Goal: Information Seeking & Learning: Understand process/instructions

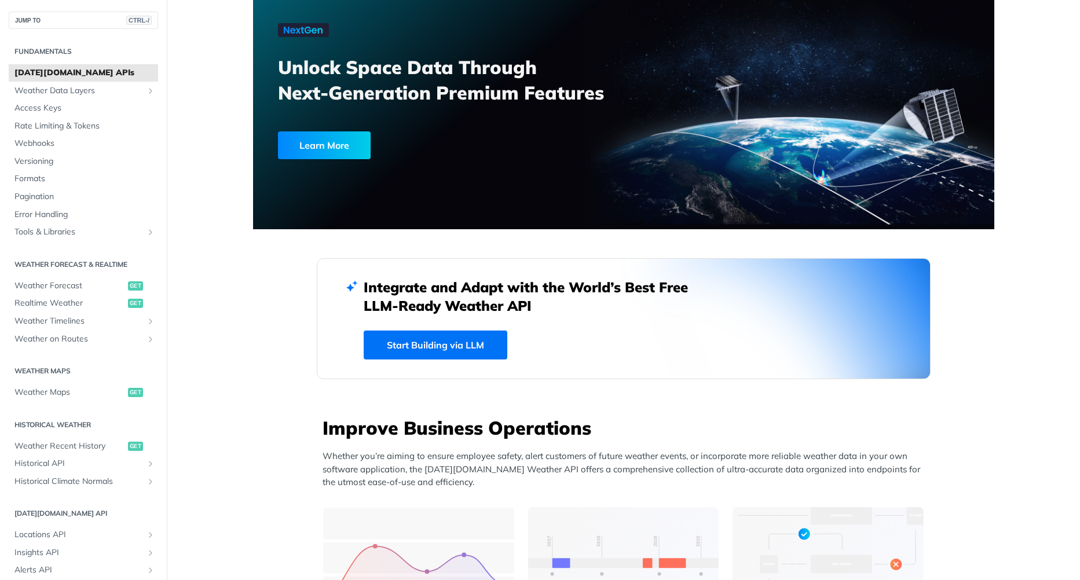
scroll to position [58, 0]
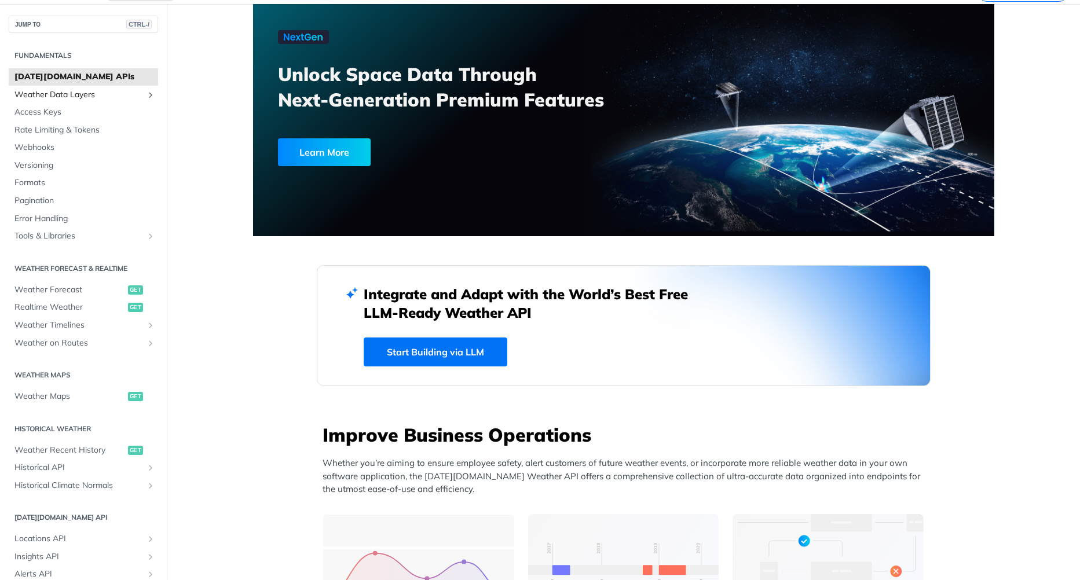
click at [84, 100] on span "Weather Data Layers" at bounding box center [78, 95] width 129 height 12
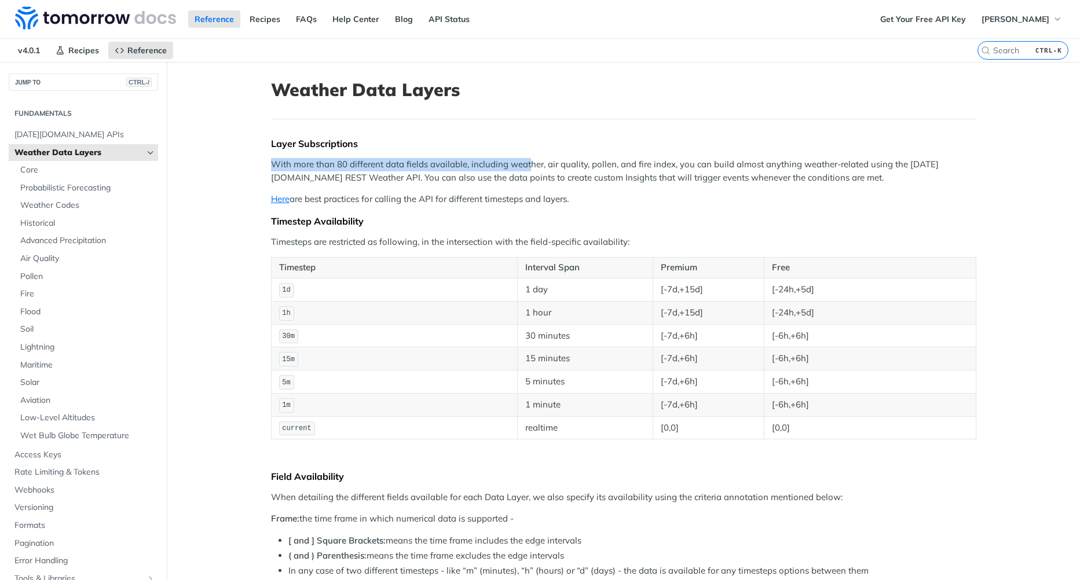
drag, startPoint x: 301, startPoint y: 154, endPoint x: 532, endPoint y: 169, distance: 232.2
drag, startPoint x: 532, startPoint y: 169, endPoint x: 372, endPoint y: 278, distance: 194.3
click at [372, 279] on td "1d" at bounding box center [394, 289] width 247 height 23
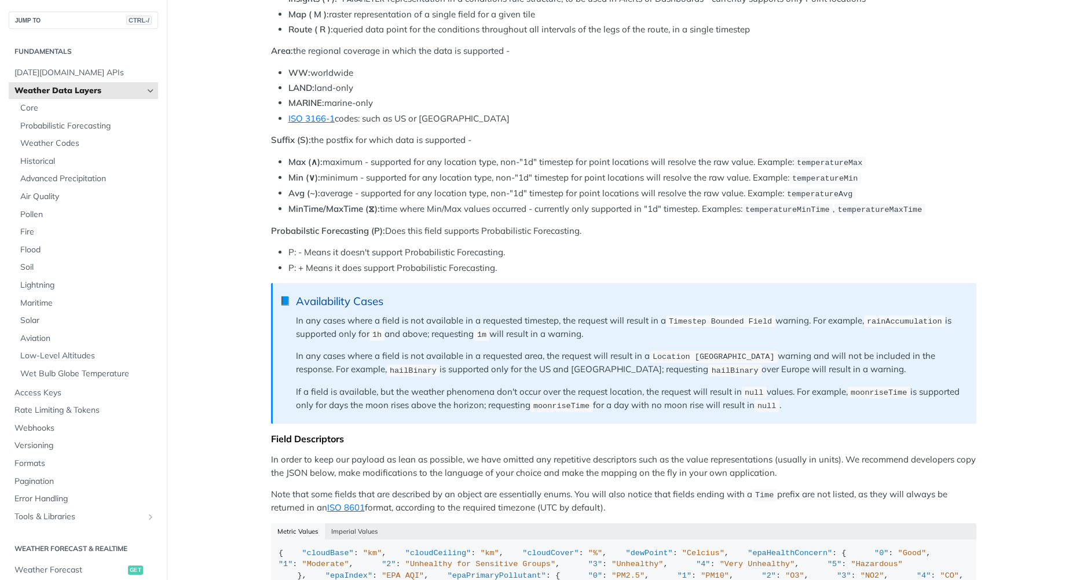
scroll to position [637, 0]
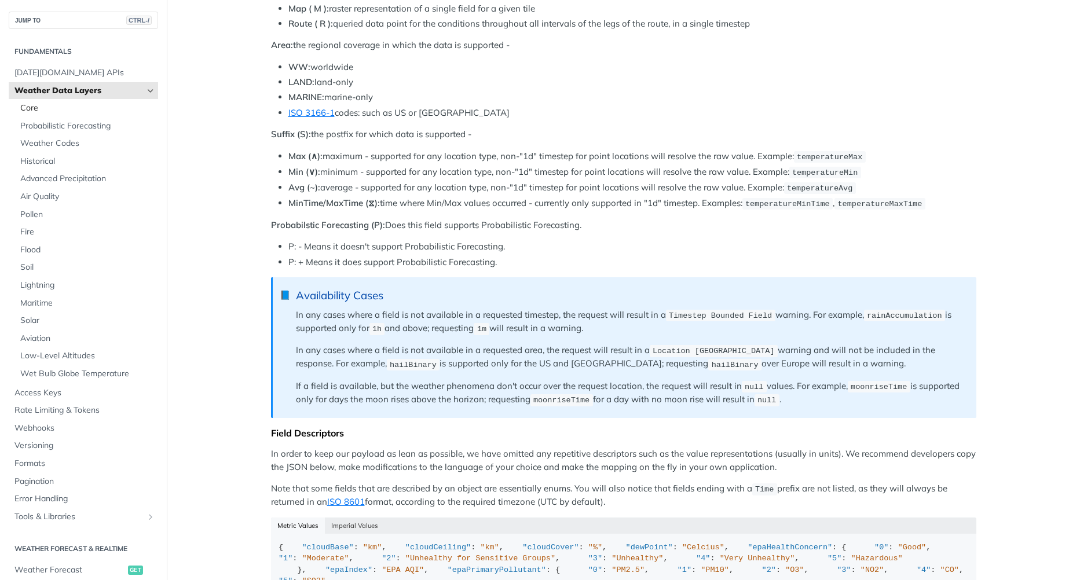
drag, startPoint x: 39, startPoint y: 101, endPoint x: 79, endPoint y: 107, distance: 40.3
click at [39, 101] on link "Core" at bounding box center [86, 108] width 144 height 17
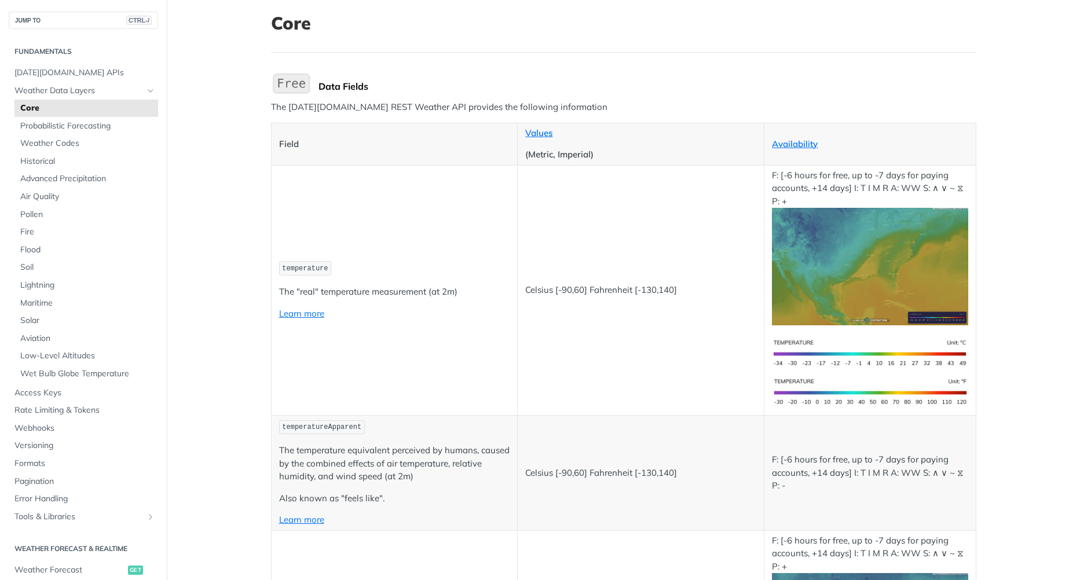
scroll to position [58, 0]
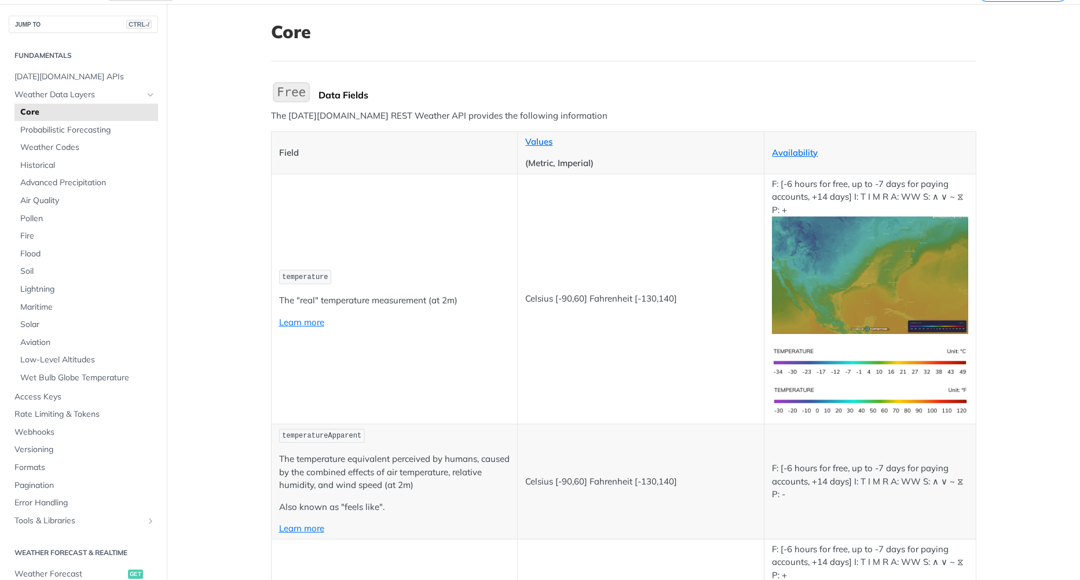
drag, startPoint x: 297, startPoint y: 143, endPoint x: 411, endPoint y: 168, distance: 116.4
click at [393, 154] on th "Field" at bounding box center [394, 152] width 247 height 42
drag, startPoint x: 423, startPoint y: 176, endPoint x: 284, endPoint y: 120, distance: 150.3
click at [422, 176] on td "temperature The "real" temperature measurement (at 2m) Learn more" at bounding box center [394, 299] width 247 height 250
drag, startPoint x: 272, startPoint y: 115, endPoint x: 360, endPoint y: 113, distance: 88.1
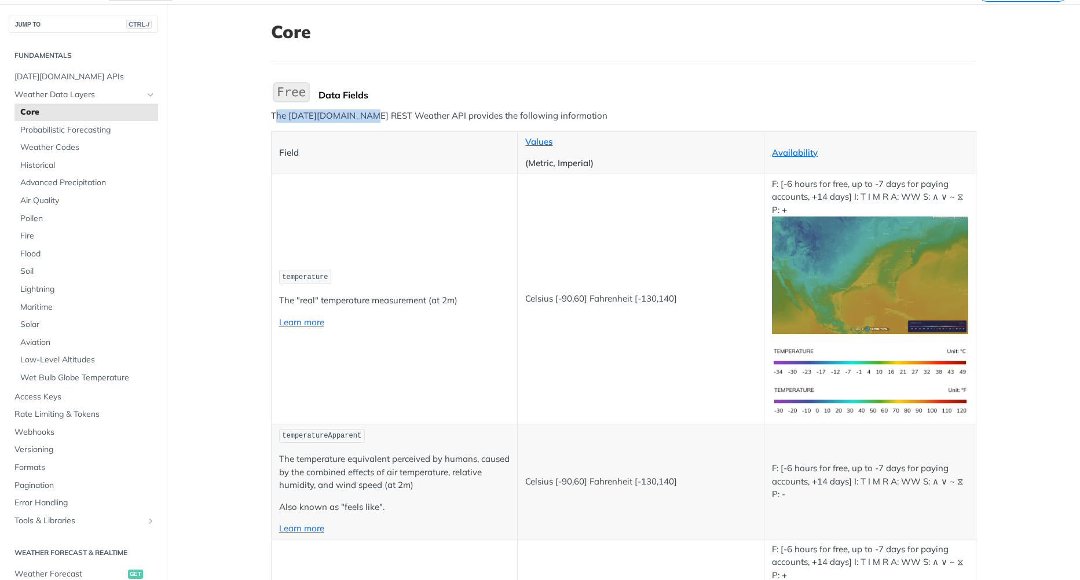
click at [360, 113] on p "The [DATE][DOMAIN_NAME] REST Weather API provides the following information" at bounding box center [624, 115] width 706 height 13
drag, startPoint x: 360, startPoint y: 113, endPoint x: 423, endPoint y: 123, distance: 64.0
drag, startPoint x: 388, startPoint y: 118, endPoint x: 462, endPoint y: 120, distance: 74.2
click at [462, 120] on p "The [DATE][DOMAIN_NAME] REST Weather API provides the following information" at bounding box center [624, 115] width 706 height 13
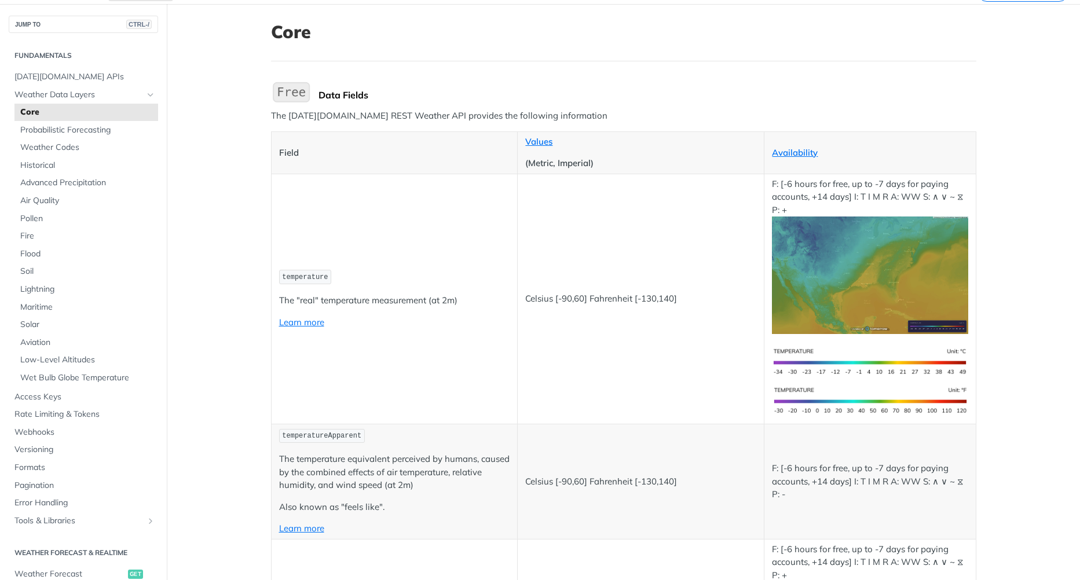
drag, startPoint x: 462, startPoint y: 120, endPoint x: 502, endPoint y: 131, distance: 41.3
drag, startPoint x: 465, startPoint y: 114, endPoint x: 526, endPoint y: 116, distance: 61.4
click at [526, 116] on p "The [DATE][DOMAIN_NAME] REST Weather API provides the following information" at bounding box center [624, 115] width 706 height 13
drag, startPoint x: 526, startPoint y: 116, endPoint x: 477, endPoint y: 145, distance: 57.4
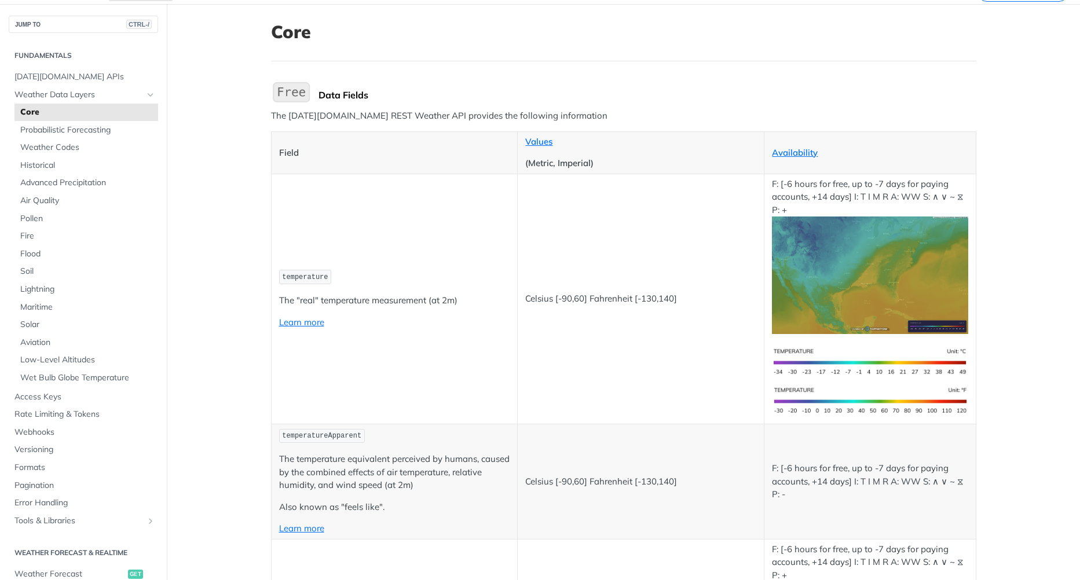
click at [476, 142] on th "Field" at bounding box center [394, 152] width 247 height 42
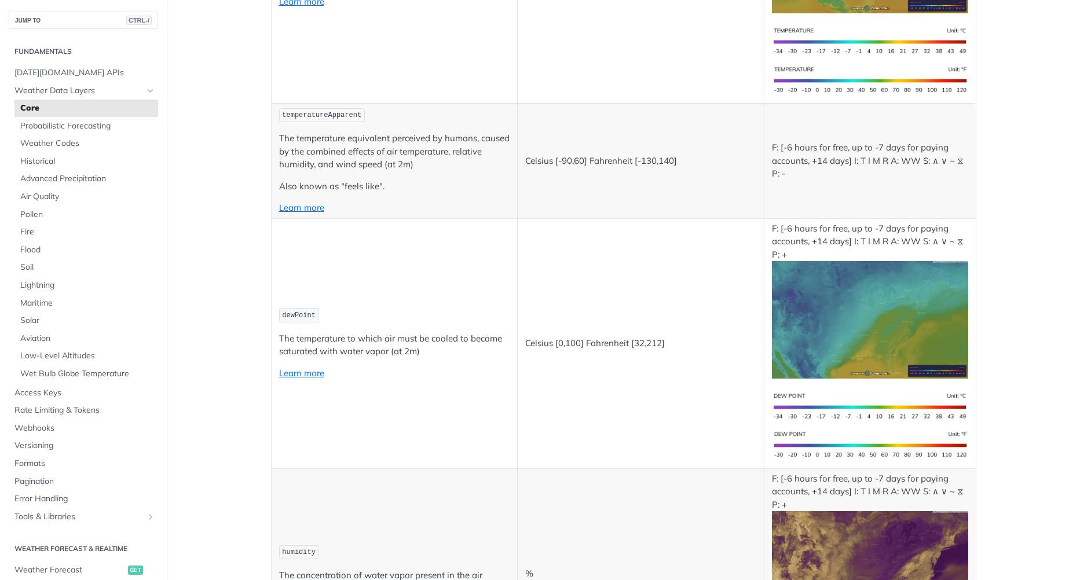
scroll to position [579, 0]
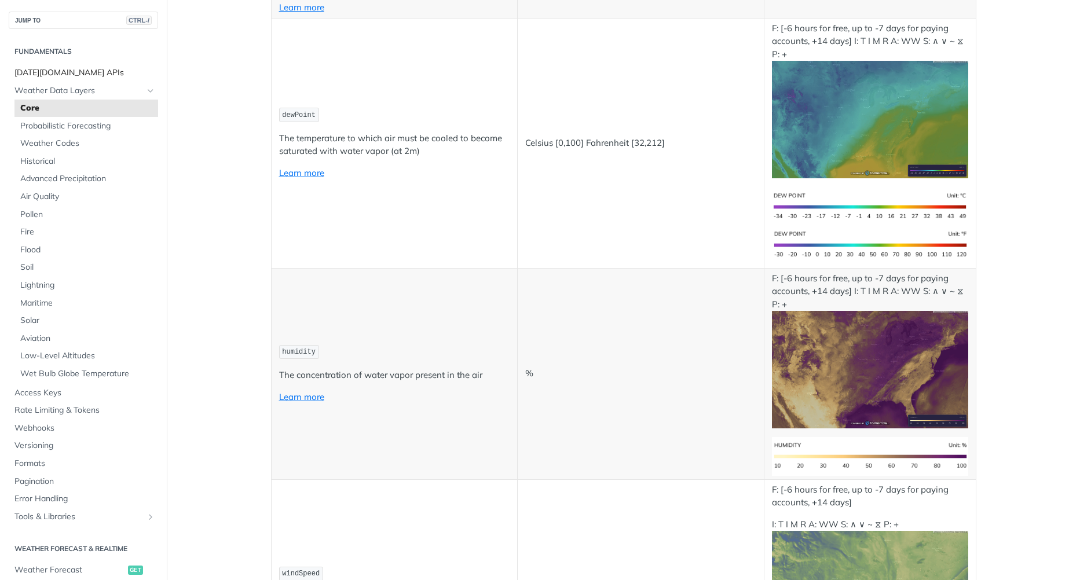
click at [98, 81] on link "[DATE][DOMAIN_NAME] APIs" at bounding box center [83, 72] width 149 height 17
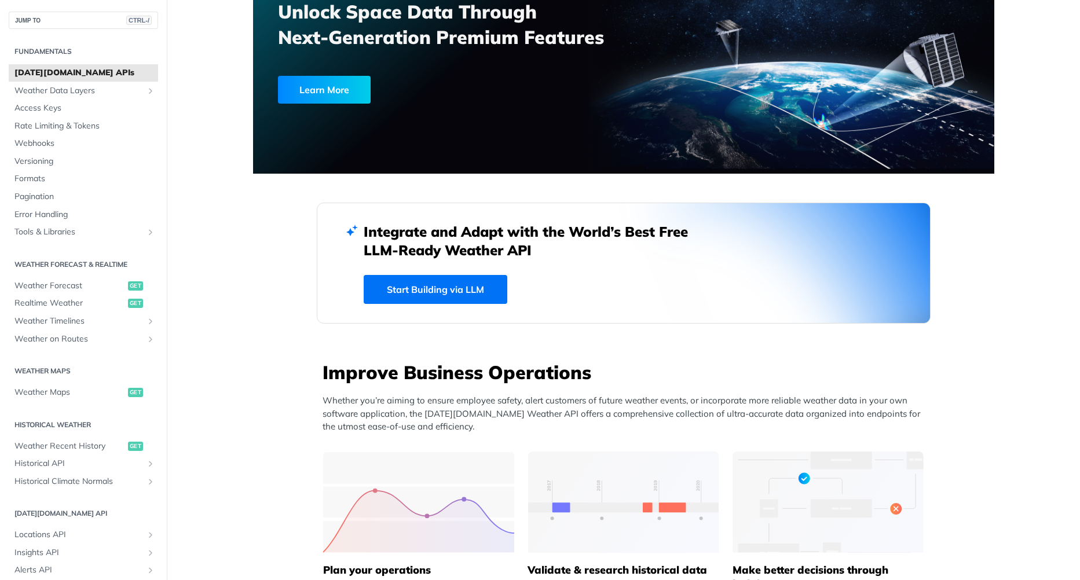
scroll to position [30, 0]
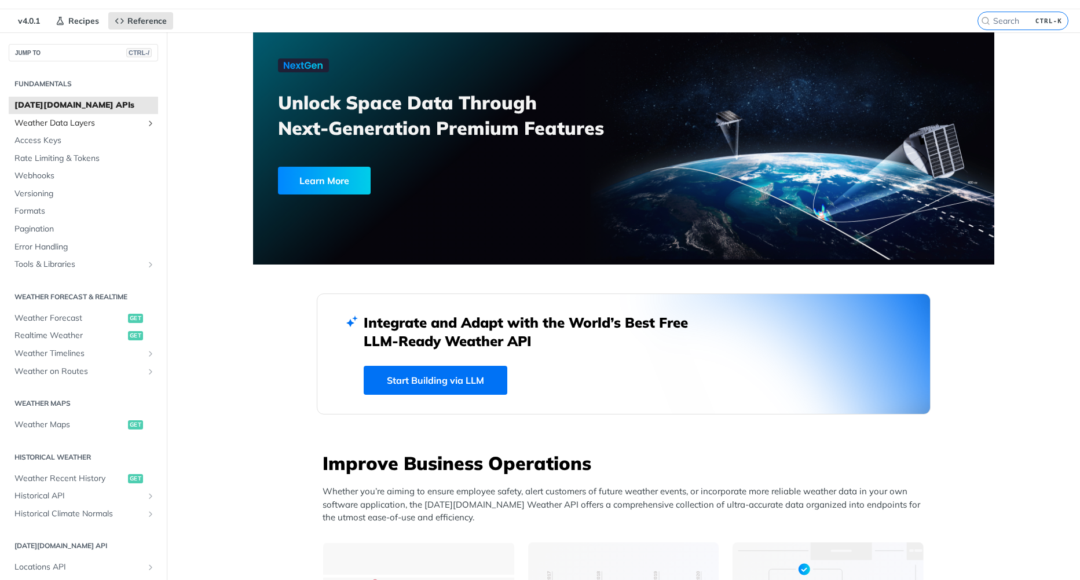
click at [72, 122] on span "Weather Data Layers" at bounding box center [78, 124] width 129 height 12
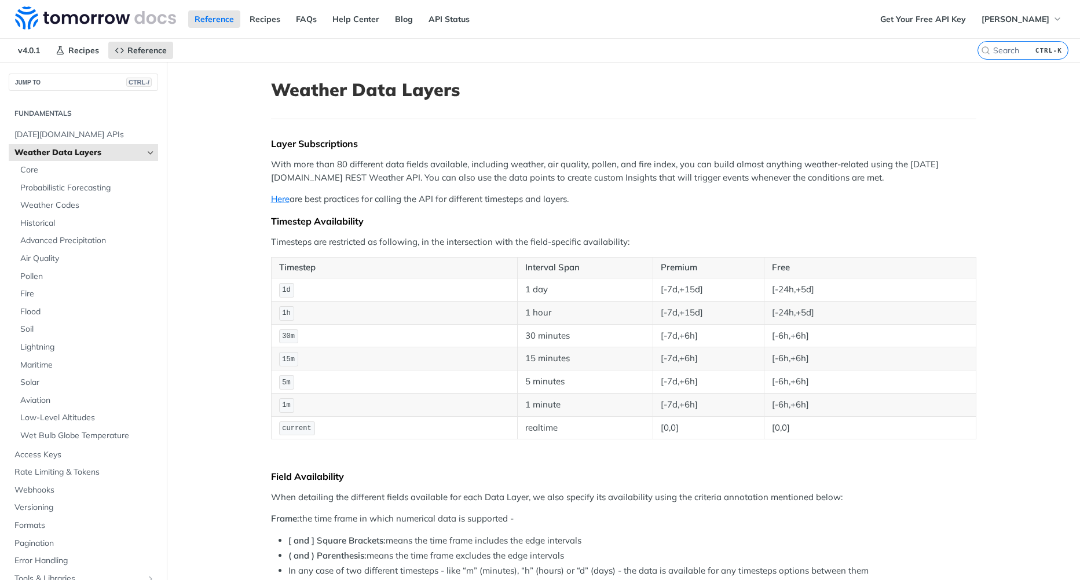
click at [146, 149] on icon "Hide subpages for Weather Data Layers" at bounding box center [150, 152] width 9 height 9
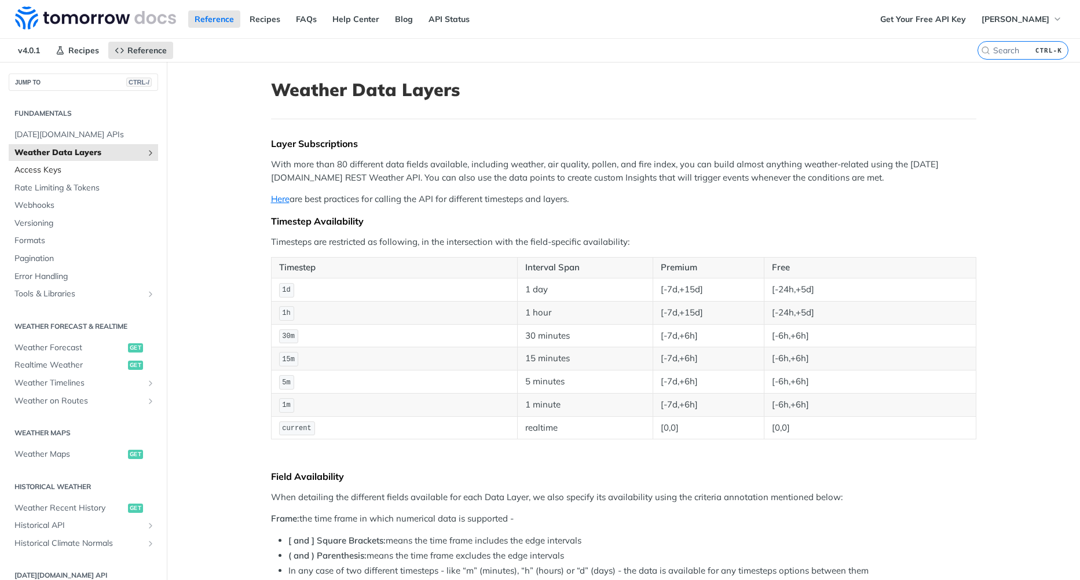
click at [72, 171] on span "Access Keys" at bounding box center [84, 171] width 141 height 12
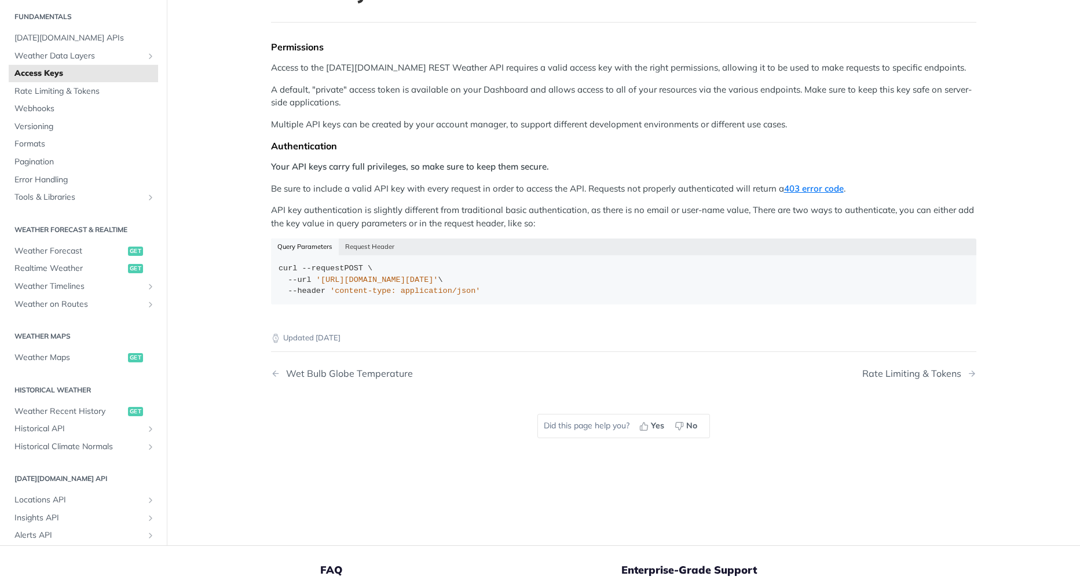
scroll to position [116, 0]
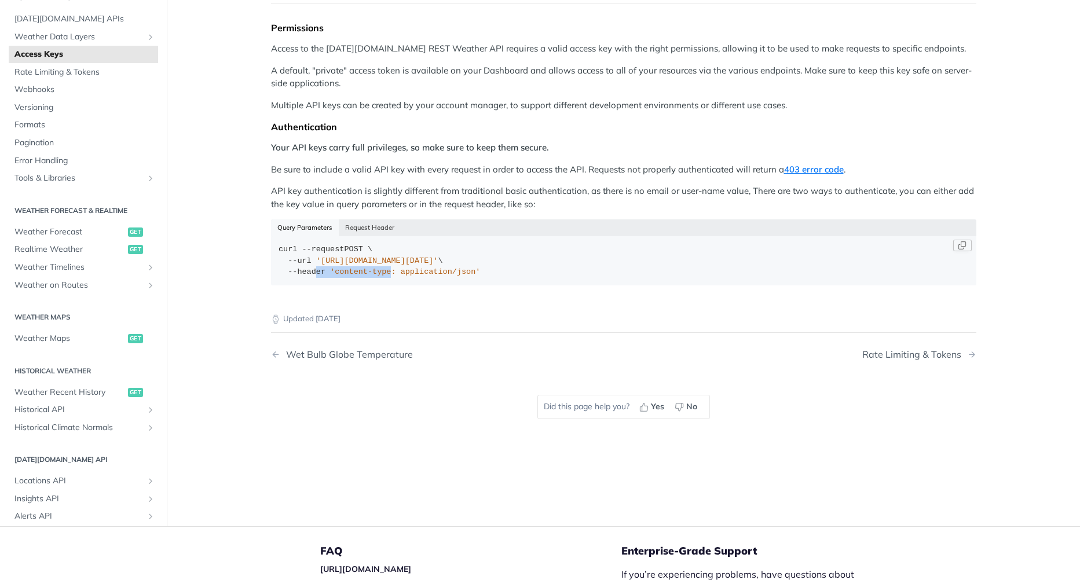
drag, startPoint x: 311, startPoint y: 268, endPoint x: 388, endPoint y: 271, distance: 77.1
click at [385, 271] on div "curl --request POST \ --url 'https://api.tomorrow.io/v4/locations?apikey=API_KE…" at bounding box center [624, 261] width 690 height 34
drag, startPoint x: 388, startPoint y: 271, endPoint x: 408, endPoint y: 287, distance: 26.0
click at [442, 294] on div "Query Parameters Request Header curl --request POST \ --url 'https://api.tomorr…" at bounding box center [624, 257] width 706 height 75
drag, startPoint x: 397, startPoint y: 261, endPoint x: 553, endPoint y: 264, distance: 156.4
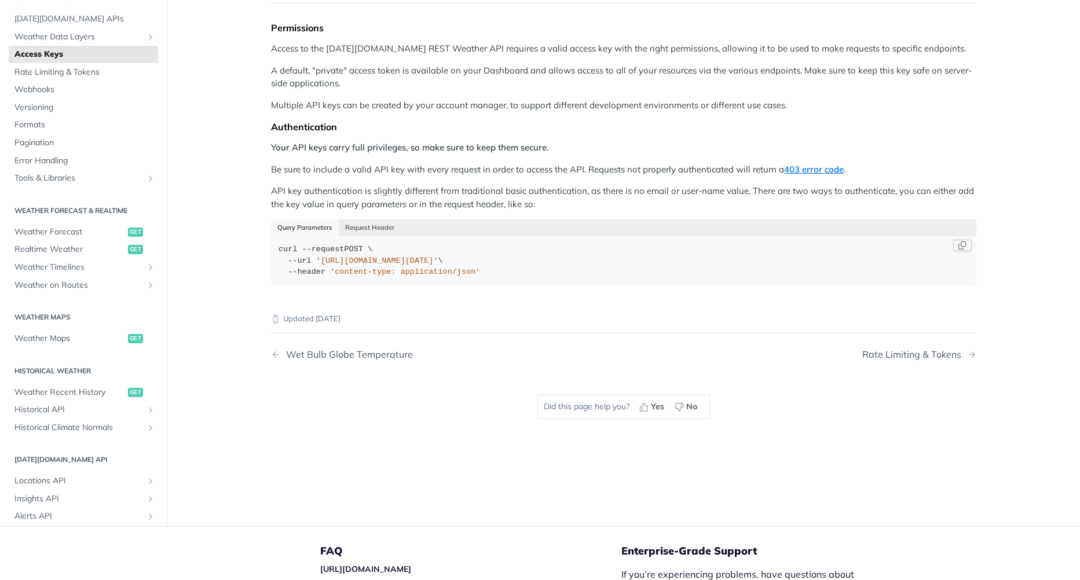
click at [553, 264] on div "curl --request POST \ --url 'https://api.tomorrow.io/v4/locations?apikey=API_KE…" at bounding box center [624, 261] width 690 height 34
drag, startPoint x: 553, startPoint y: 264, endPoint x: 485, endPoint y: 283, distance: 71.1
click at [486, 283] on code "curl --request POST \ --url 'https://api.tomorrow.io/v4/locations?apikey=API_KE…" at bounding box center [624, 261] width 706 height 50
drag, startPoint x: 445, startPoint y: 269, endPoint x: 452, endPoint y: 266, distance: 7.9
click at [452, 266] on div "curl --request POST \ --url 'https://api.tomorrow.io/v4/locations?apikey=API_KE…" at bounding box center [624, 261] width 690 height 34
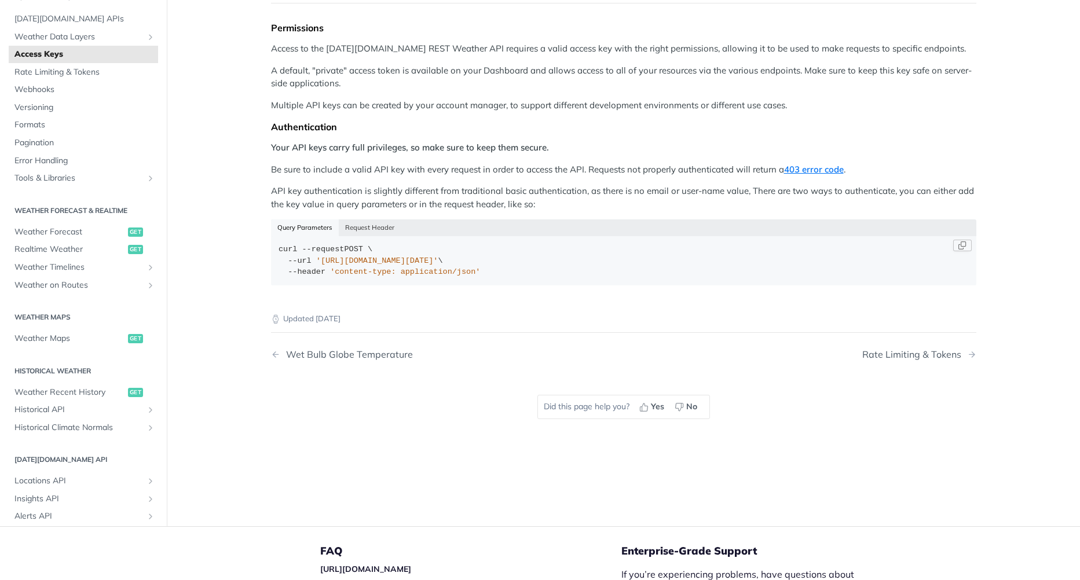
drag, startPoint x: 452, startPoint y: 266, endPoint x: 558, endPoint y: 271, distance: 106.1
click at [558, 271] on div "curl --request POST \ --url 'https://api.tomorrow.io/v4/locations?apikey=API_KE…" at bounding box center [624, 261] width 690 height 34
click at [517, 273] on div "curl --request POST \ --url 'https://api.tomorrow.io/v4/locations?apikey=API_KE…" at bounding box center [624, 261] width 690 height 34
drag, startPoint x: 501, startPoint y: 257, endPoint x: 549, endPoint y: 261, distance: 48.3
click at [549, 261] on div "curl --request POST \ --url 'https://api.tomorrow.io/v4/locations?apikey=API_KE…" at bounding box center [624, 261] width 690 height 34
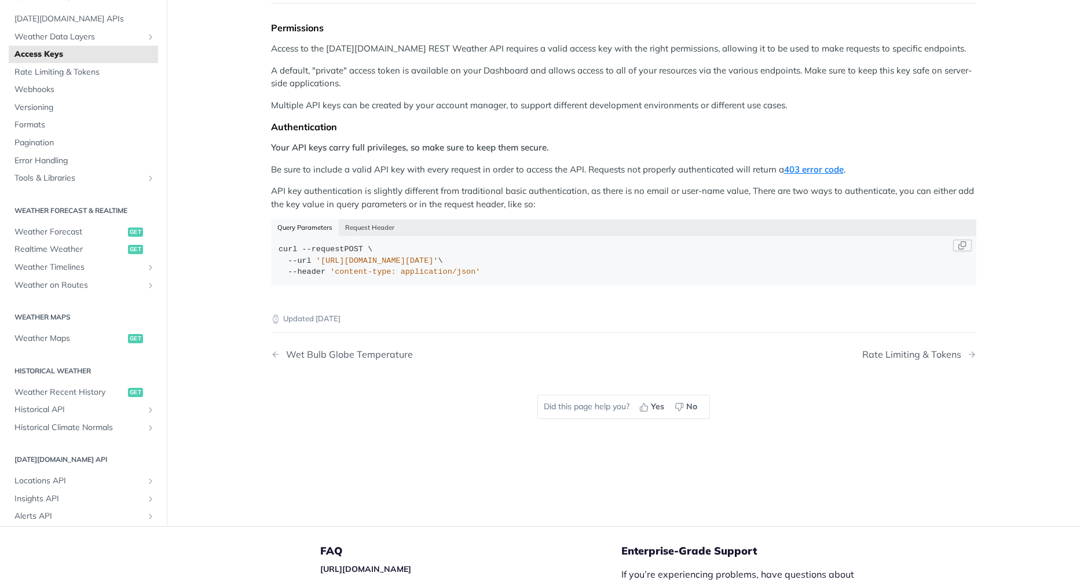
drag, startPoint x: 549, startPoint y: 261, endPoint x: 526, endPoint y: 280, distance: 29.6
click at [526, 280] on code "curl --request POST \ --url 'https://api.tomorrow.io/v4/locations?apikey=API_KE…" at bounding box center [624, 261] width 706 height 50
click at [492, 277] on div "curl --request POST \ --url 'https://api.tomorrow.io/v4/locations?apikey=API_KE…" at bounding box center [624, 261] width 690 height 34
click at [392, 272] on span "'content-type: application/json'" at bounding box center [405, 272] width 150 height 9
click at [378, 227] on button "Request Header" at bounding box center [370, 228] width 63 height 16
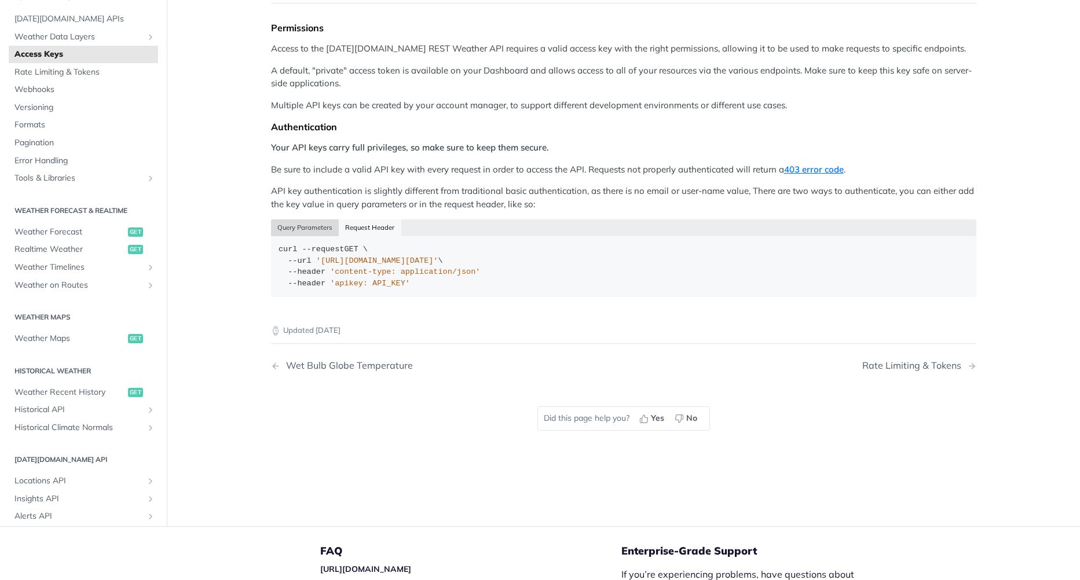
click at [312, 224] on button "Query Parameters" at bounding box center [305, 228] width 68 height 16
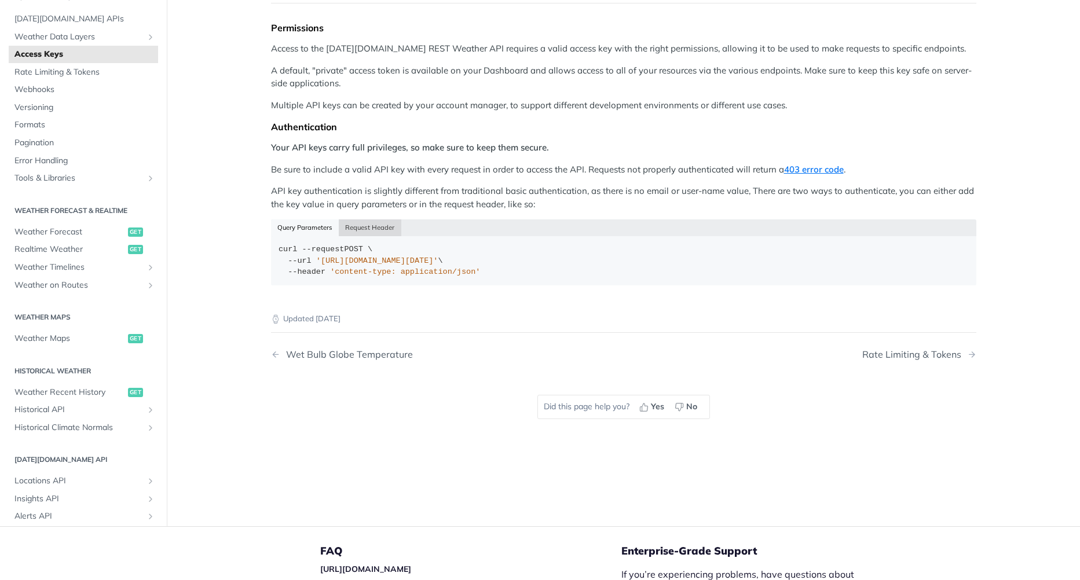
click at [388, 230] on button "Request Header" at bounding box center [370, 228] width 63 height 16
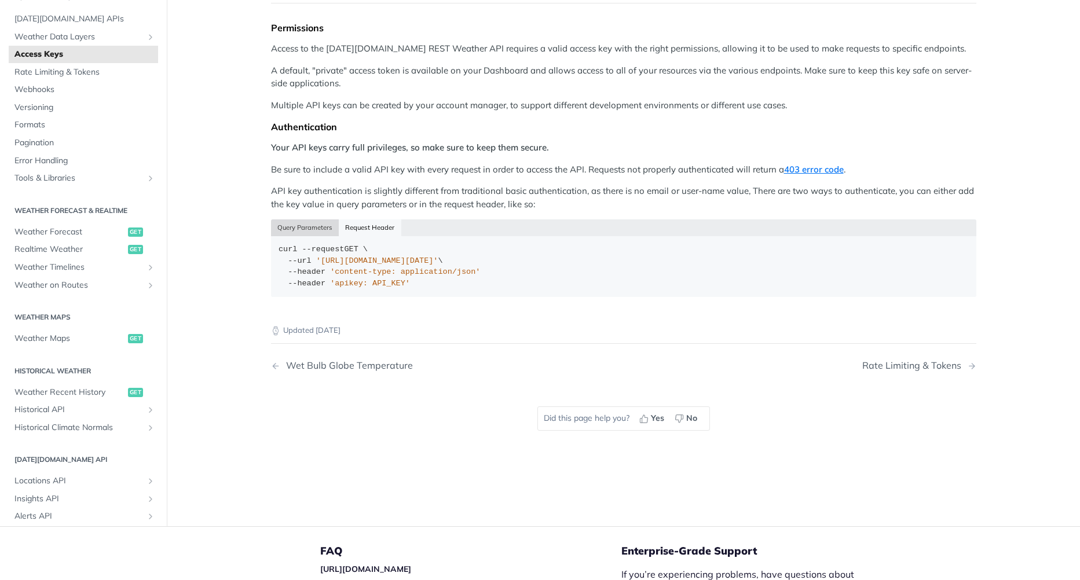
click at [271, 222] on button "Query Parameters" at bounding box center [305, 228] width 68 height 16
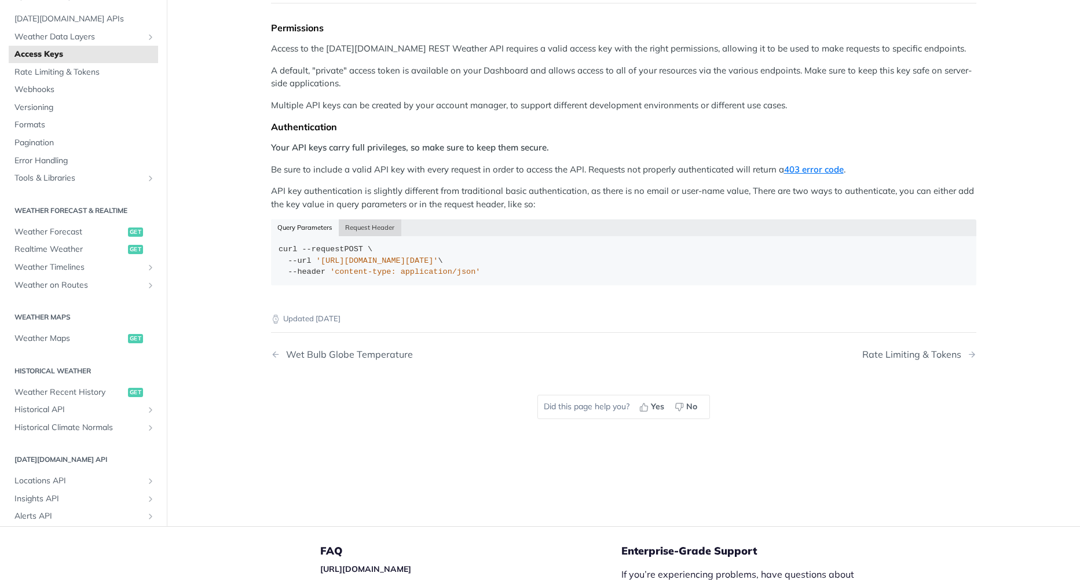
click at [370, 227] on button "Request Header" at bounding box center [370, 228] width 63 height 16
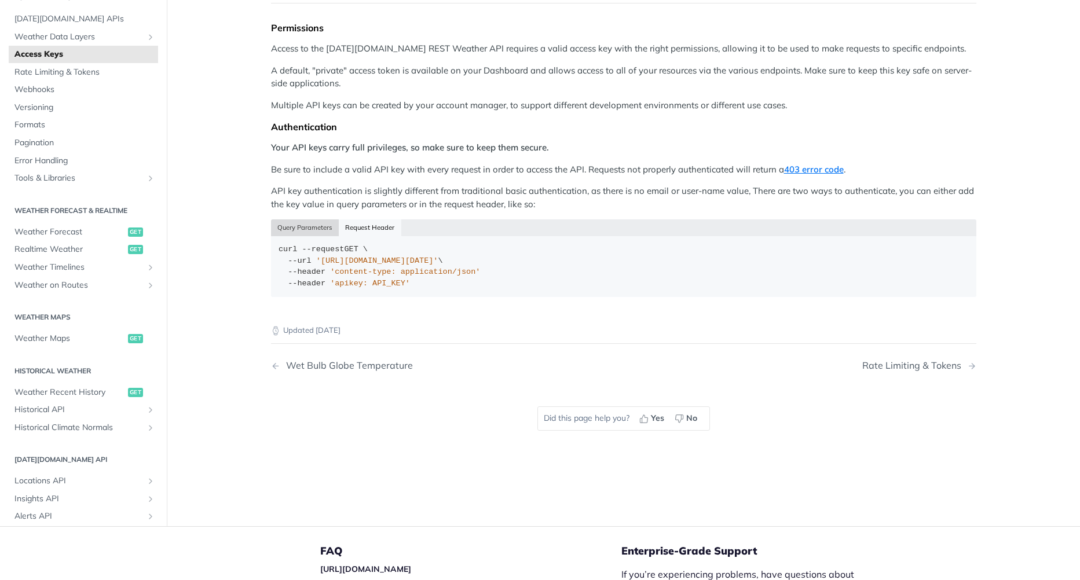
click at [301, 223] on button "Query Parameters" at bounding box center [305, 228] width 68 height 16
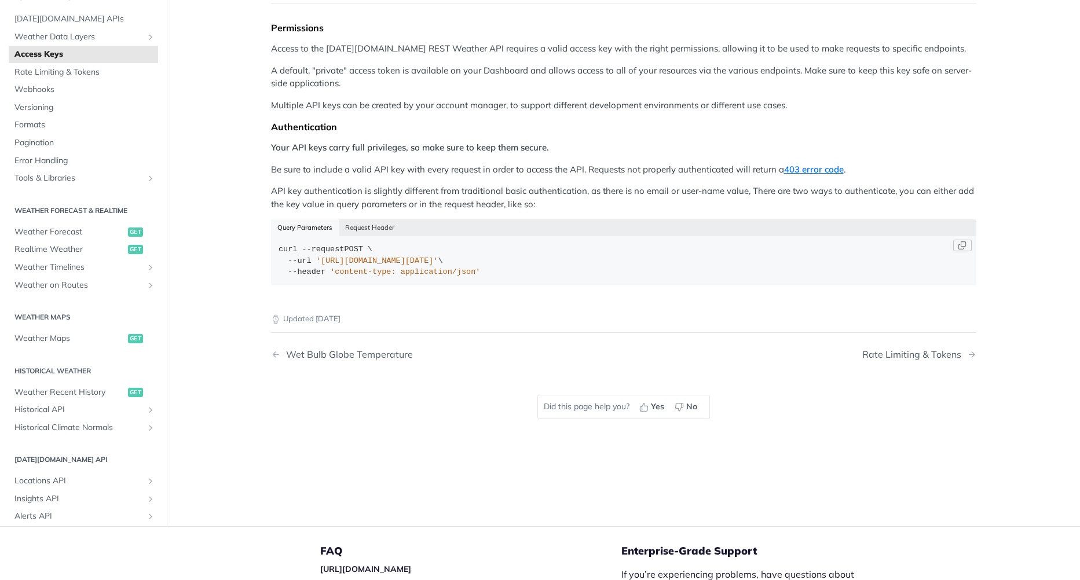
drag, startPoint x: 442, startPoint y: 264, endPoint x: 472, endPoint y: 265, distance: 29.6
click at [439, 265] on span "'https://api.tomorrow.io/v4/locations?apikey=API_KEY'" at bounding box center [377, 261] width 122 height 9
drag, startPoint x: 472, startPoint y: 265, endPoint x: 420, endPoint y: 288, distance: 56.8
click at [453, 293] on div "Query Parameters Request Header curl --request POST \ --url 'https://api.tomorr…" at bounding box center [624, 257] width 706 height 75
click at [357, 228] on button "Request Header" at bounding box center [370, 228] width 63 height 16
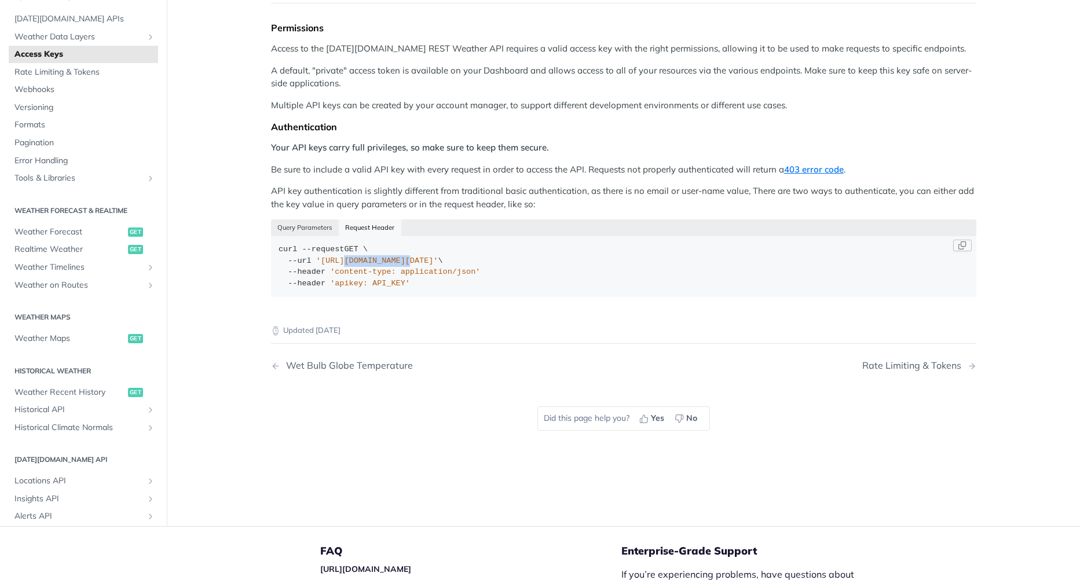
drag, startPoint x: 361, startPoint y: 261, endPoint x: 399, endPoint y: 268, distance: 38.3
click at [399, 268] on div "curl --request GET \ --url 'https://api.tomorrow.io/v4/locations' \ --header 'c…" at bounding box center [624, 266] width 690 height 45
drag, startPoint x: 399, startPoint y: 268, endPoint x: 362, endPoint y: 305, distance: 52.4
click at [362, 305] on div "Query Parameters Request Header curl --request POST \ --url 'https://api.tomorr…" at bounding box center [624, 263] width 706 height 86
drag, startPoint x: 317, startPoint y: 283, endPoint x: 393, endPoint y: 286, distance: 75.4
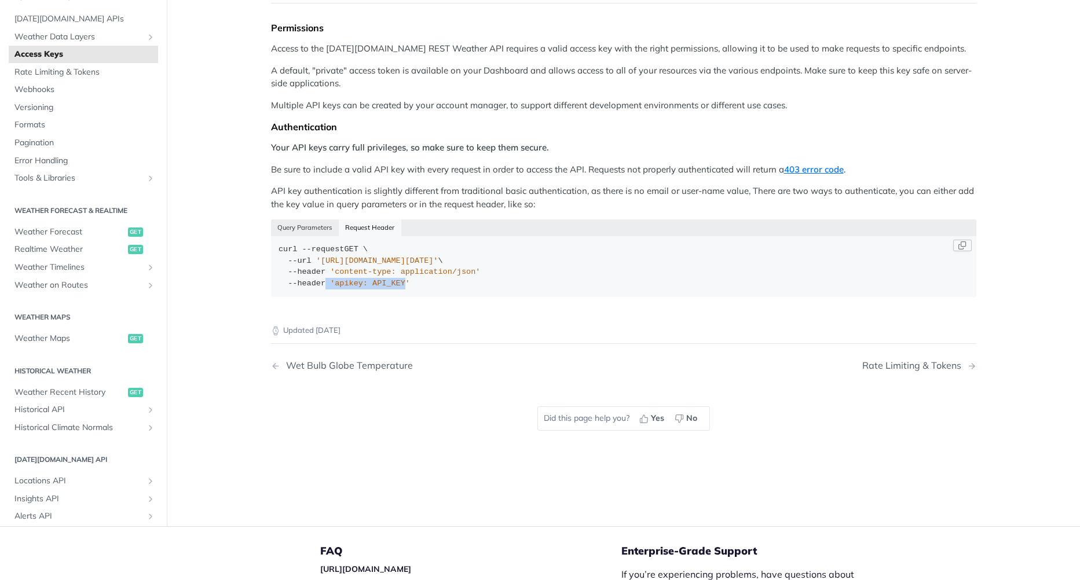
click at [393, 286] on div "curl --request GET \ --url 'https://api.tomorrow.io/v4/locations' \ --header 'c…" at bounding box center [624, 266] width 690 height 45
drag, startPoint x: 393, startPoint y: 286, endPoint x: 377, endPoint y: 288, distance: 15.7
click at [433, 299] on div "Query Parameters Request Header curl --request POST \ --url 'https://api.tomorr…" at bounding box center [624, 263] width 706 height 86
drag, startPoint x: 322, startPoint y: 279, endPoint x: 397, endPoint y: 288, distance: 75.3
click at [396, 288] on div "curl --request GET \ --url 'https://api.tomorrow.io/v4/locations' \ --header 'c…" at bounding box center [624, 266] width 690 height 45
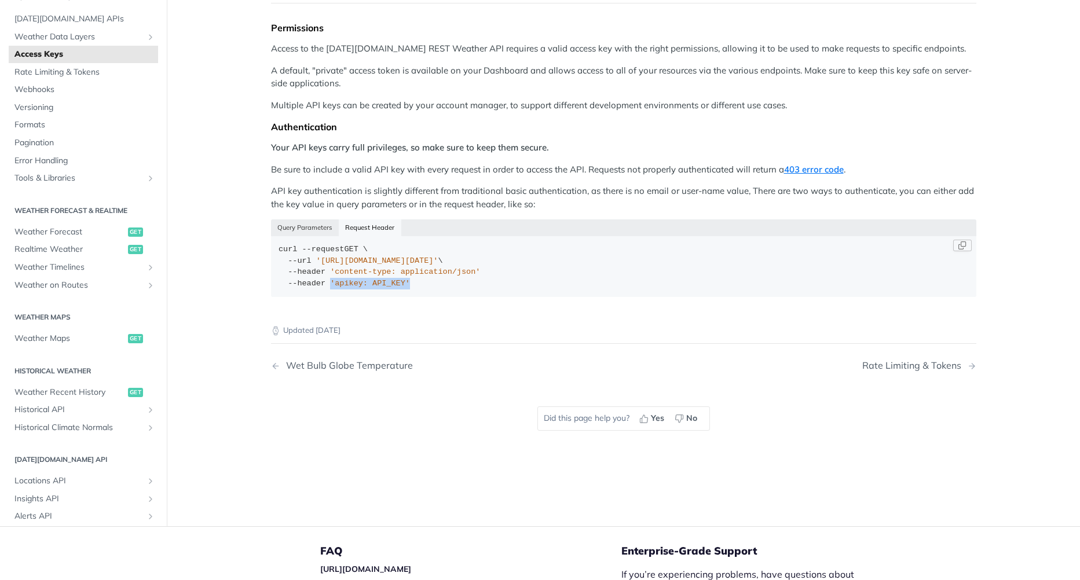
drag, startPoint x: 397, startPoint y: 288, endPoint x: 441, endPoint y: 293, distance: 44.8
click at [441, 293] on code "curl --request GET \ --url 'https://api.tomorrow.io/v4/locations' \ --header 'c…" at bounding box center [624, 266] width 706 height 61
click at [339, 265] on div "curl --request GET \ --url 'https://api.tomorrow.io/v4/locations' \ --header 'c…" at bounding box center [624, 266] width 690 height 45
click at [401, 262] on span "'https://api.tomorrow.io/v4/locations'" at bounding box center [377, 261] width 122 height 9
click at [315, 231] on button "Query Parameters" at bounding box center [305, 228] width 68 height 16
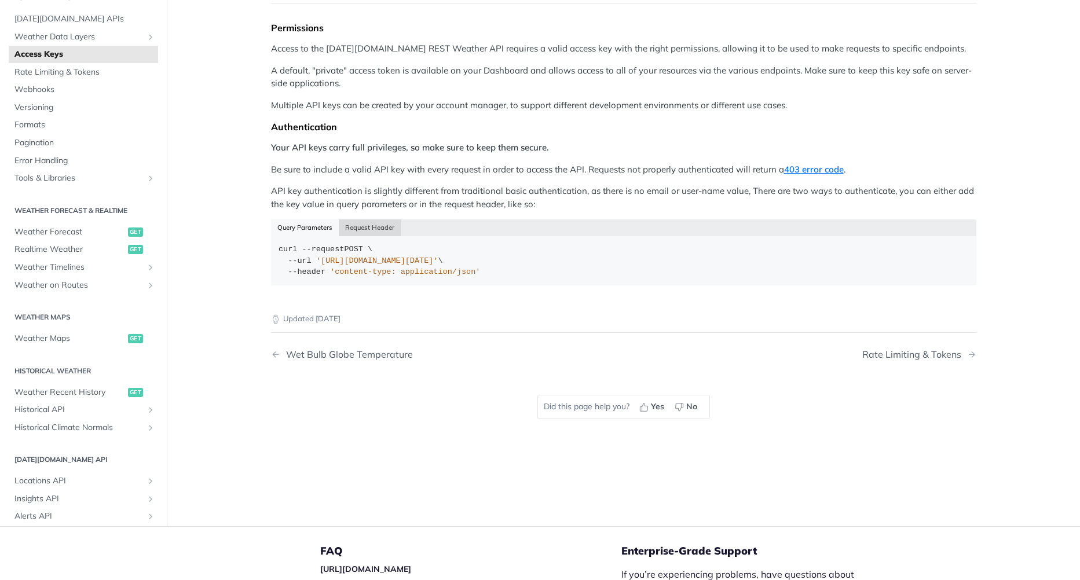
click at [360, 229] on button "Request Header" at bounding box center [370, 228] width 63 height 16
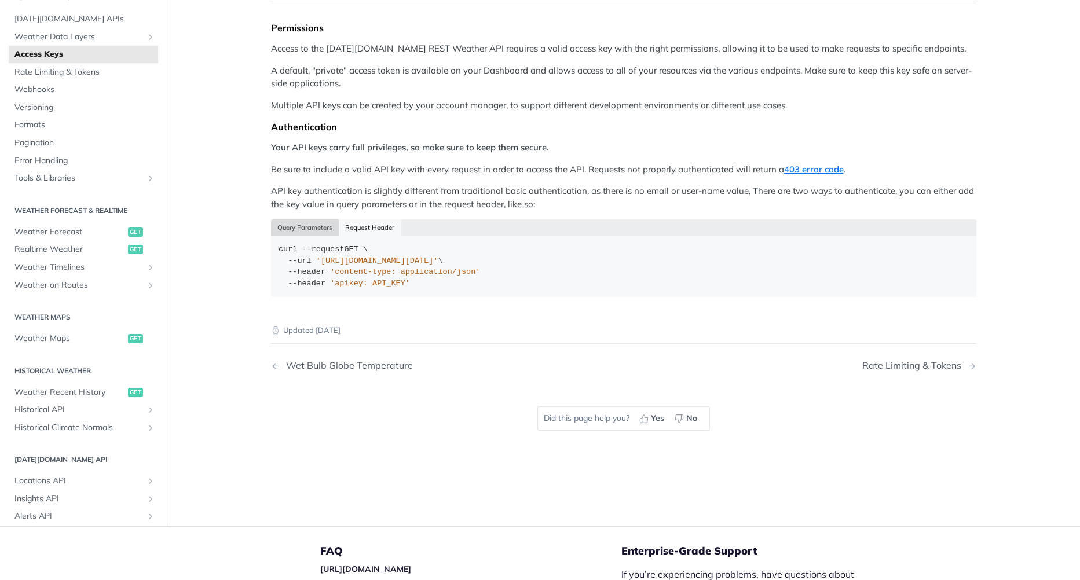
click at [287, 222] on button "Query Parameters" at bounding box center [305, 228] width 68 height 16
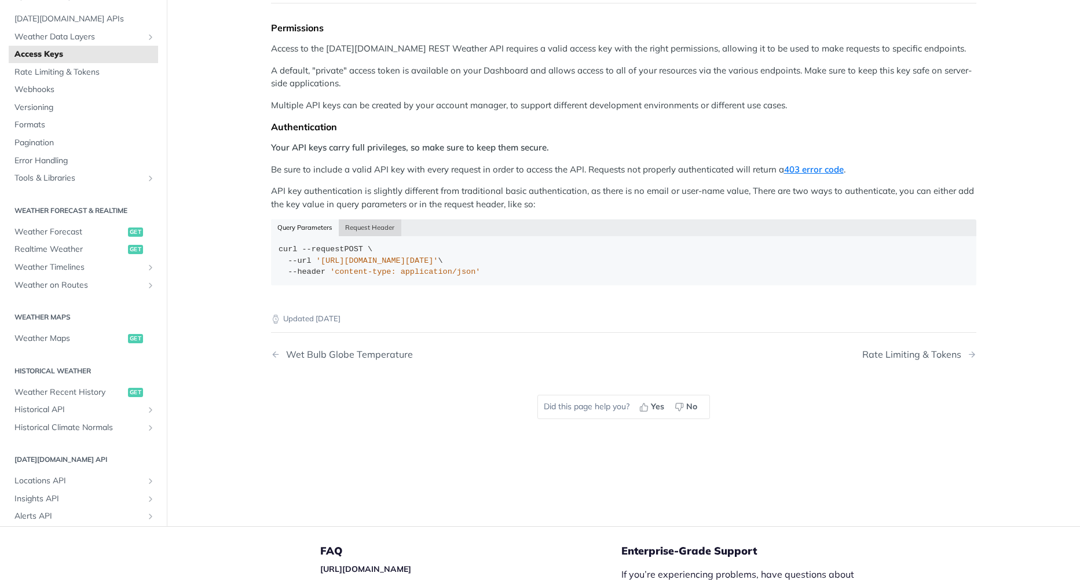
click at [362, 227] on button "Request Header" at bounding box center [370, 228] width 63 height 16
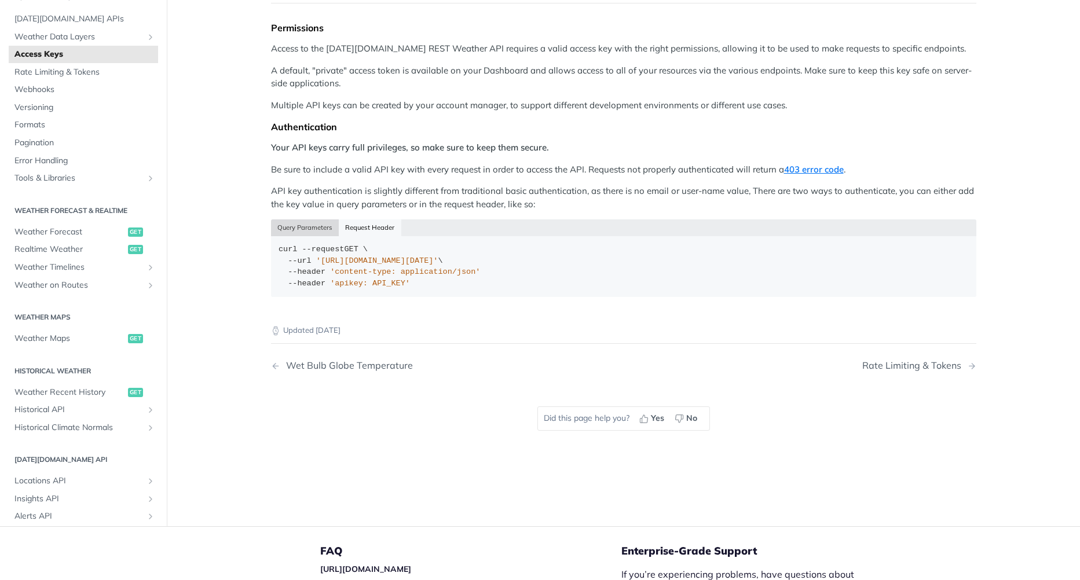
click at [302, 225] on button "Query Parameters" at bounding box center [305, 228] width 68 height 16
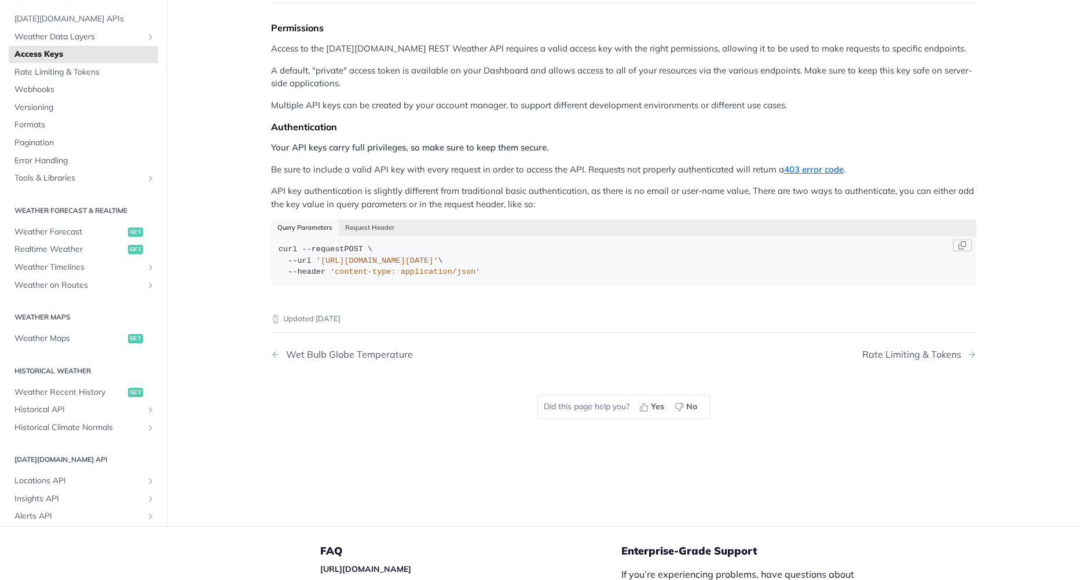
drag, startPoint x: 466, startPoint y: 261, endPoint x: 315, endPoint y: 264, distance: 151.8
click at [316, 264] on span "'https://api.tomorrow.io/v4/locations?apikey=API_KEY'" at bounding box center [377, 261] width 122 height 9
copy span "https://api.tomorrow.io/v4/locations"
click at [365, 229] on button "Request Header" at bounding box center [370, 228] width 63 height 16
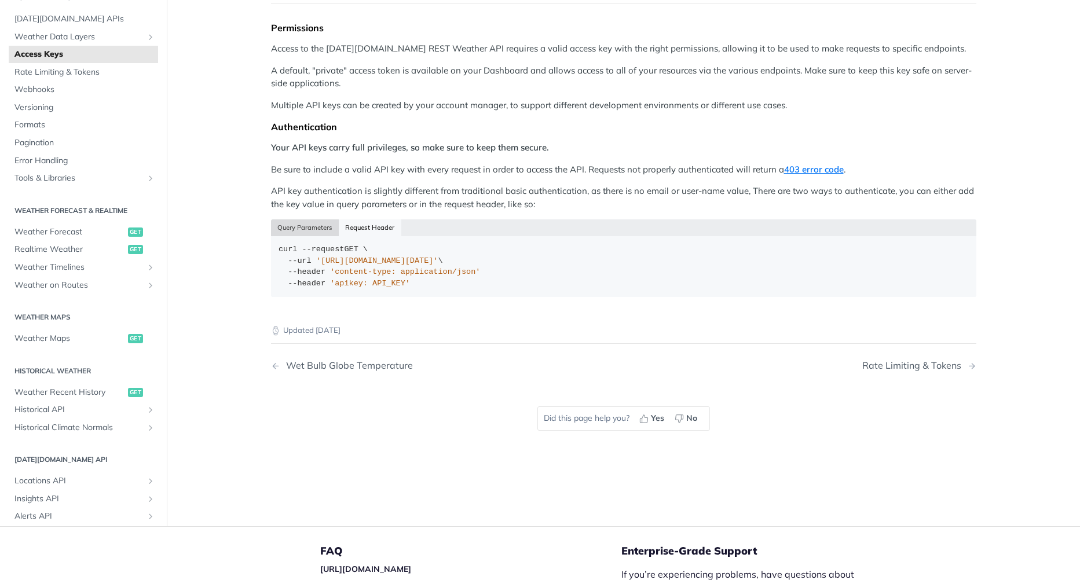
click at [286, 221] on button "Query Parameters" at bounding box center [305, 228] width 68 height 16
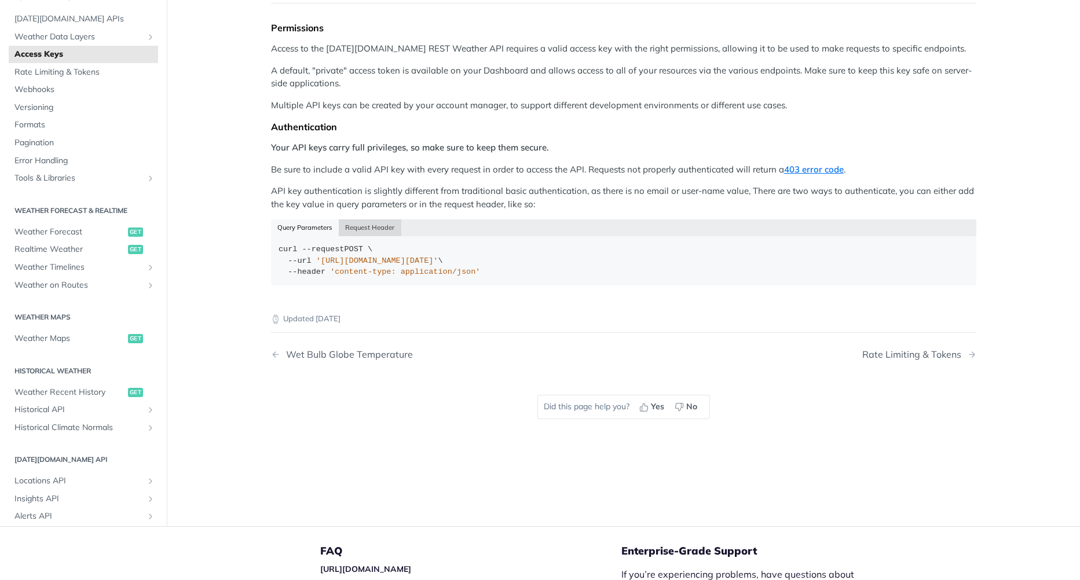
click at [352, 227] on button "Request Header" at bounding box center [370, 228] width 63 height 16
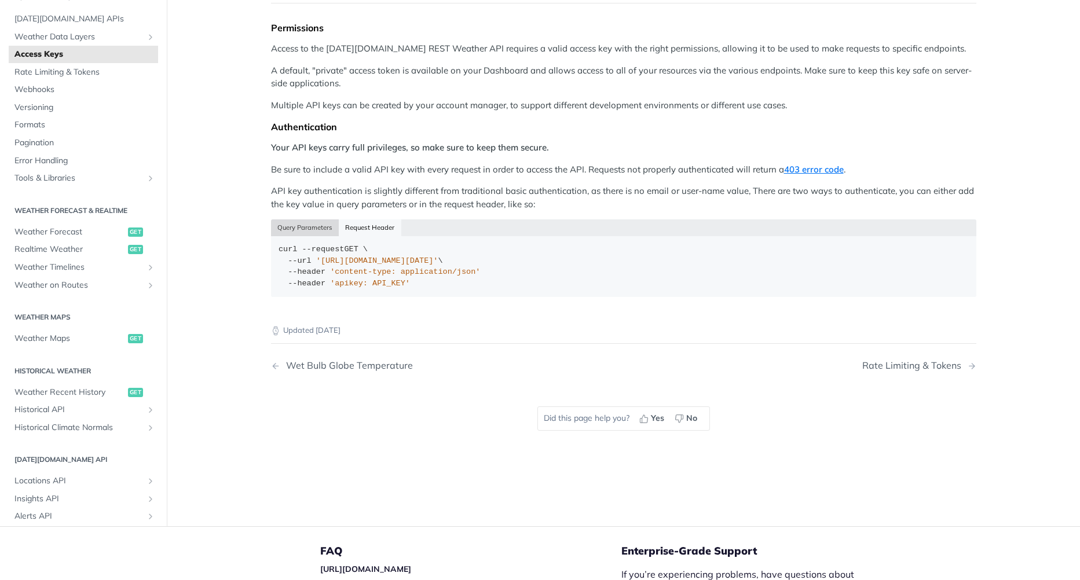
click at [309, 222] on button "Query Parameters" at bounding box center [305, 228] width 68 height 16
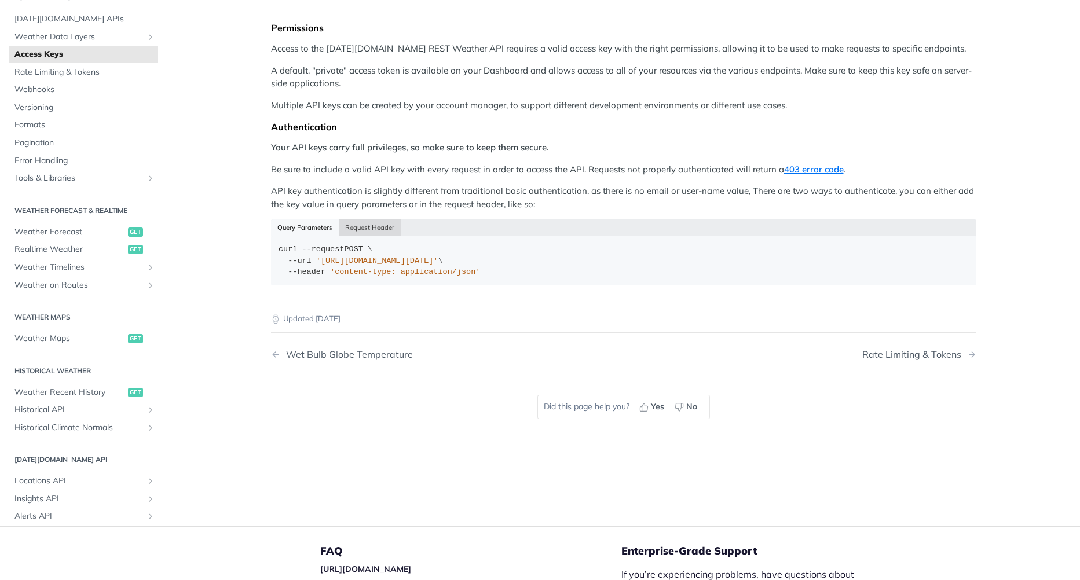
click at [388, 233] on button "Request Header" at bounding box center [370, 228] width 63 height 16
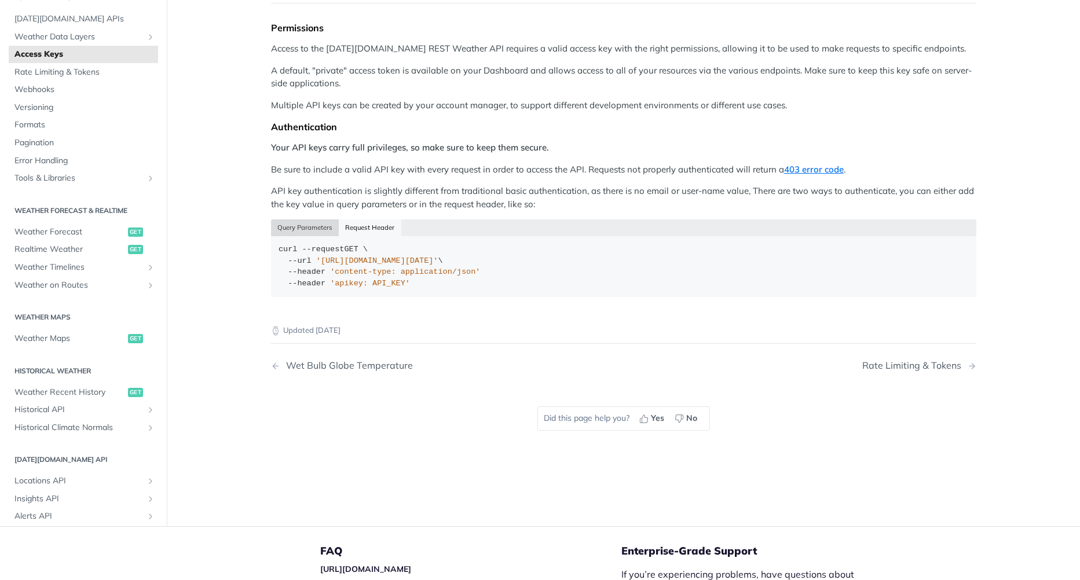
click at [271, 224] on button "Query Parameters" at bounding box center [305, 228] width 68 height 16
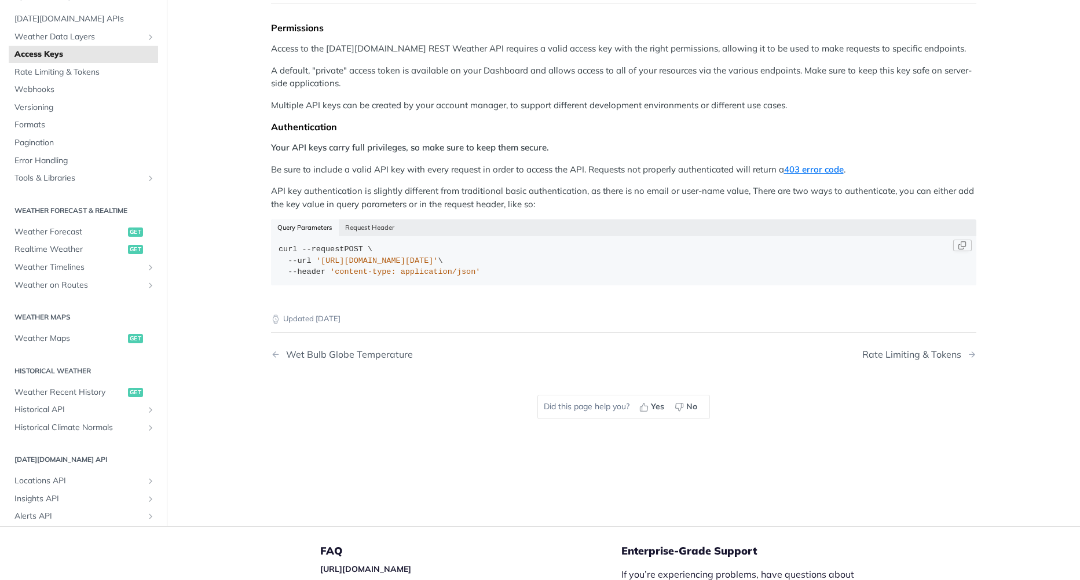
click at [439, 262] on span "'https://api.tomorrow.io/v4/locations?apikey=API_KEY'" at bounding box center [377, 261] width 122 height 9
drag, startPoint x: 470, startPoint y: 265, endPoint x: 487, endPoint y: 265, distance: 17.4
click at [487, 265] on div "curl --request POST \ --url 'https://api.tomorrow.io/v4/locations?apikey=API_KE…" at bounding box center [624, 261] width 690 height 34
drag, startPoint x: 487, startPoint y: 265, endPoint x: 506, endPoint y: 277, distance: 21.9
click at [525, 283] on code "curl --request POST \ --url 'https://api.tomorrow.io/v4/locations?apikey=API_KE…" at bounding box center [624, 261] width 706 height 50
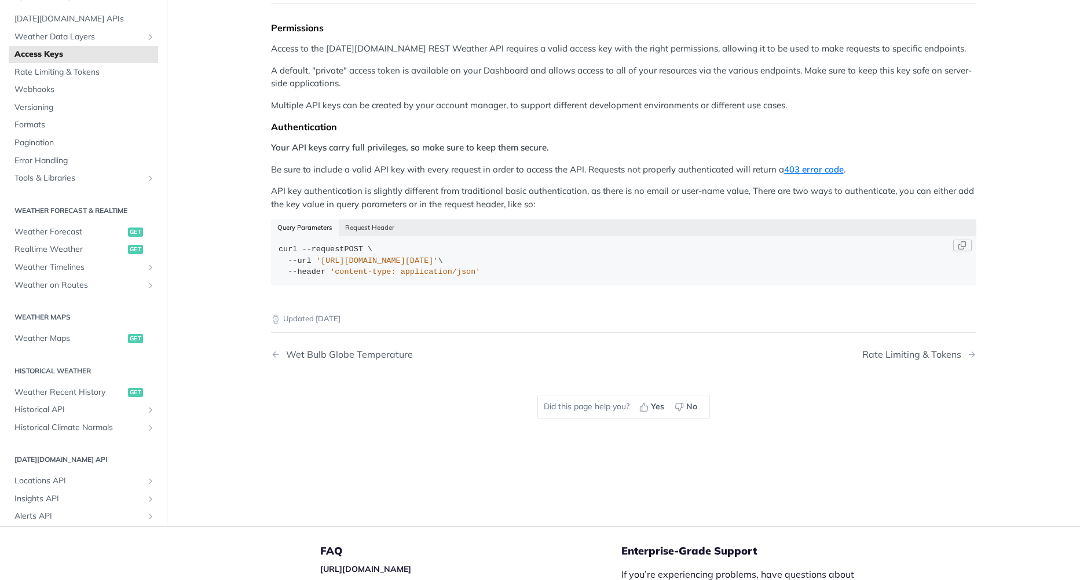
drag, startPoint x: 477, startPoint y: 258, endPoint x: 506, endPoint y: 262, distance: 29.2
click at [439, 262] on span "'https://api.tomorrow.io/v4/locations?apikey=API_KEY'" at bounding box center [377, 261] width 122 height 9
drag, startPoint x: 506, startPoint y: 262, endPoint x: 517, endPoint y: 283, distance: 23.8
click at [510, 286] on code "curl --request POST \ --url 'https://api.tomorrow.io/v4/locations?apikey=API_KE…" at bounding box center [624, 261] width 706 height 50
drag, startPoint x: 341, startPoint y: 227, endPoint x: 350, endPoint y: 225, distance: 8.9
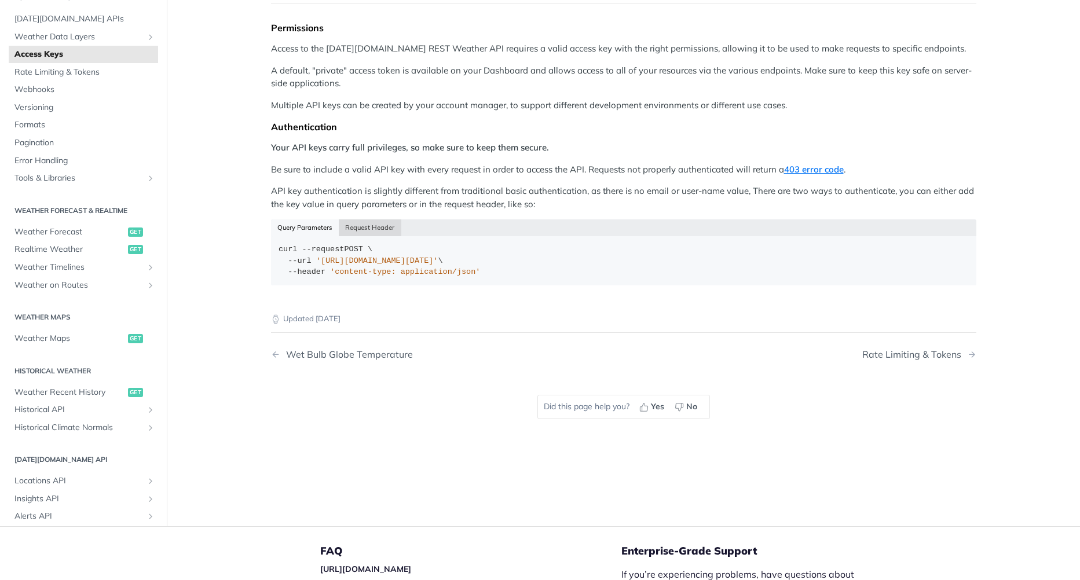
click at [342, 227] on button "Request Header" at bounding box center [370, 228] width 63 height 16
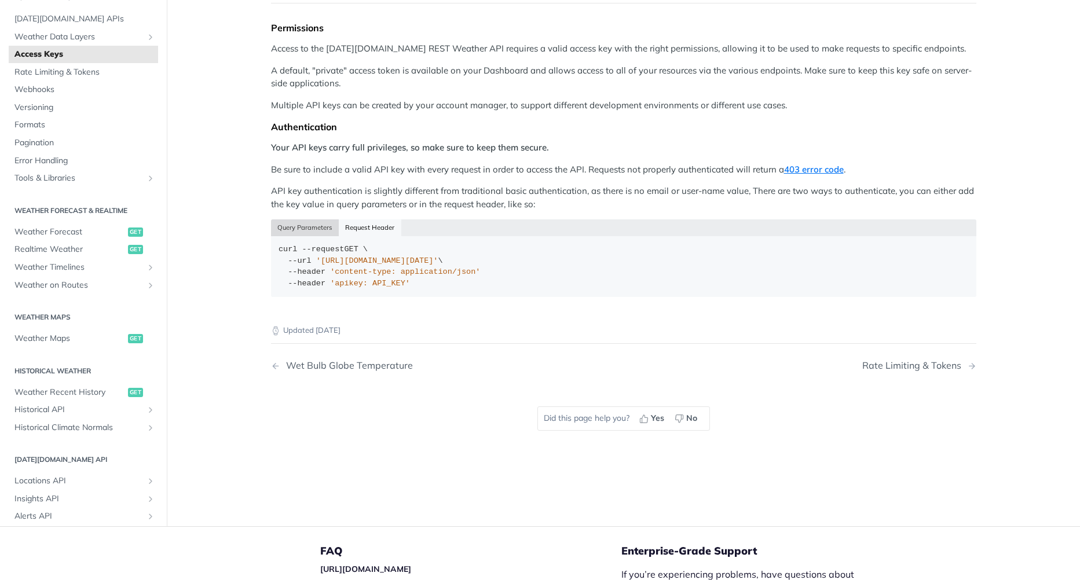
click at [306, 225] on button "Query Parameters" at bounding box center [305, 228] width 68 height 16
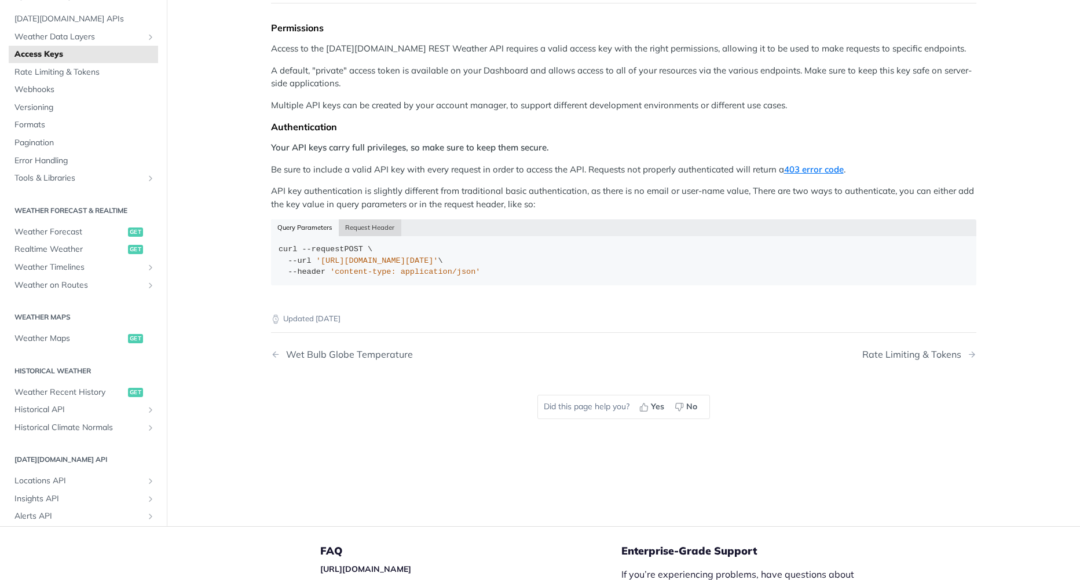
click at [367, 230] on button "Request Header" at bounding box center [370, 228] width 63 height 16
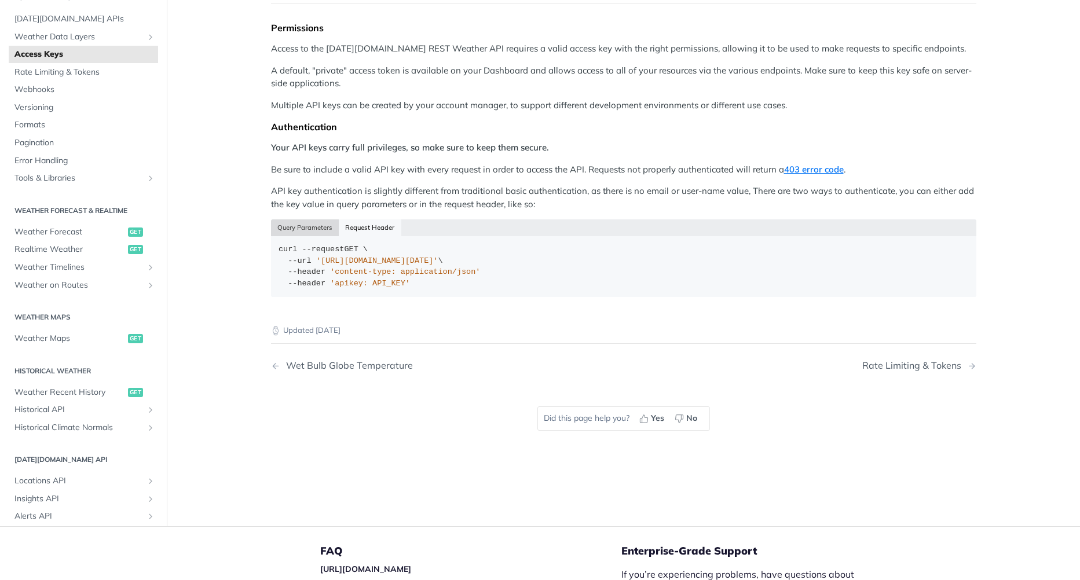
click at [333, 229] on button "Query Parameters" at bounding box center [305, 228] width 68 height 16
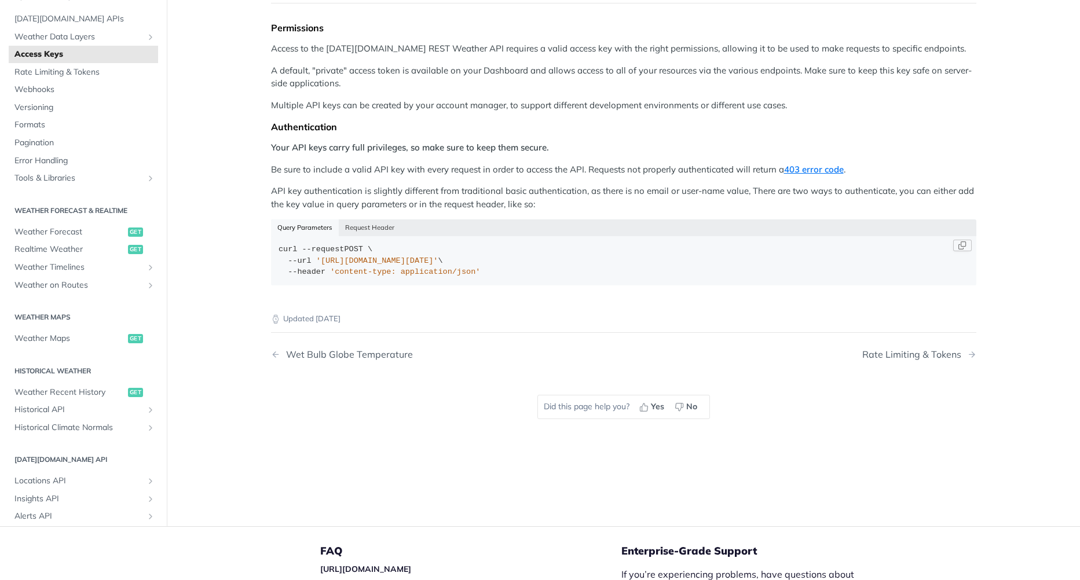
drag, startPoint x: 469, startPoint y: 263, endPoint x: 490, endPoint y: 264, distance: 21.5
click at [439, 264] on span "'https://api.tomorrow.io/v4/locations?apikey=API_KEY'" at bounding box center [377, 261] width 122 height 9
drag, startPoint x: 490, startPoint y: 264, endPoint x: 444, endPoint y: 299, distance: 57.9
click at [444, 299] on div "Updated 3 months ago" at bounding box center [624, 309] width 706 height 31
click at [357, 227] on button "Request Header" at bounding box center [370, 228] width 63 height 16
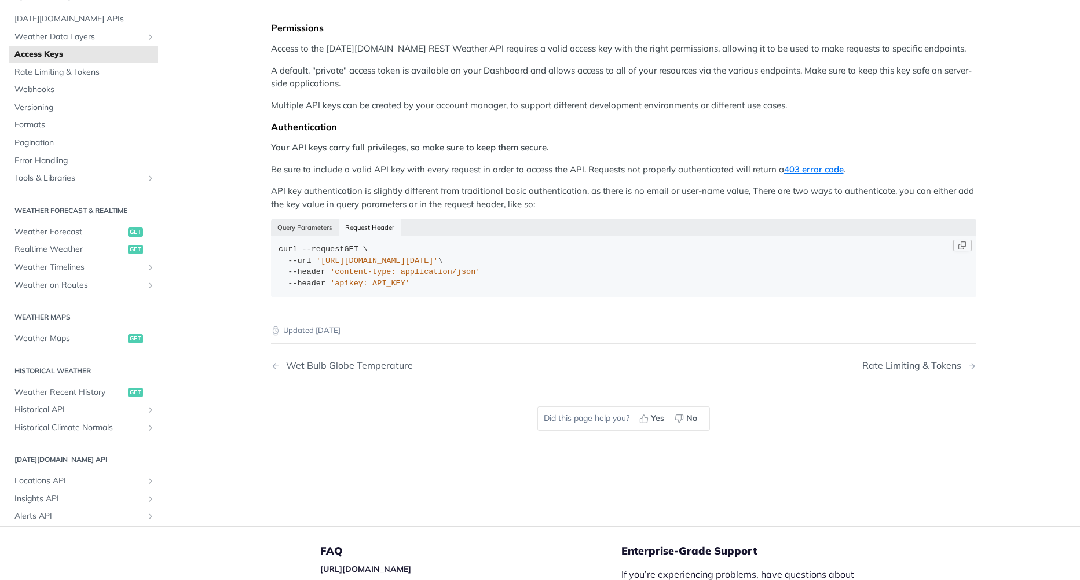
drag, startPoint x: 443, startPoint y: 261, endPoint x: 483, endPoint y: 264, distance: 39.5
click at [483, 264] on div "curl --request GET \ --url 'https://api.tomorrow.io/v4/locations' \ --header 'c…" at bounding box center [624, 266] width 690 height 45
drag, startPoint x: 483, startPoint y: 264, endPoint x: 464, endPoint y: 294, distance: 34.9
click at [464, 294] on code "curl --request GET \ --url 'https://api.tomorrow.io/v4/locations' \ --header 'c…" at bounding box center [624, 266] width 706 height 61
click at [317, 228] on button "Query Parameters" at bounding box center [305, 228] width 68 height 16
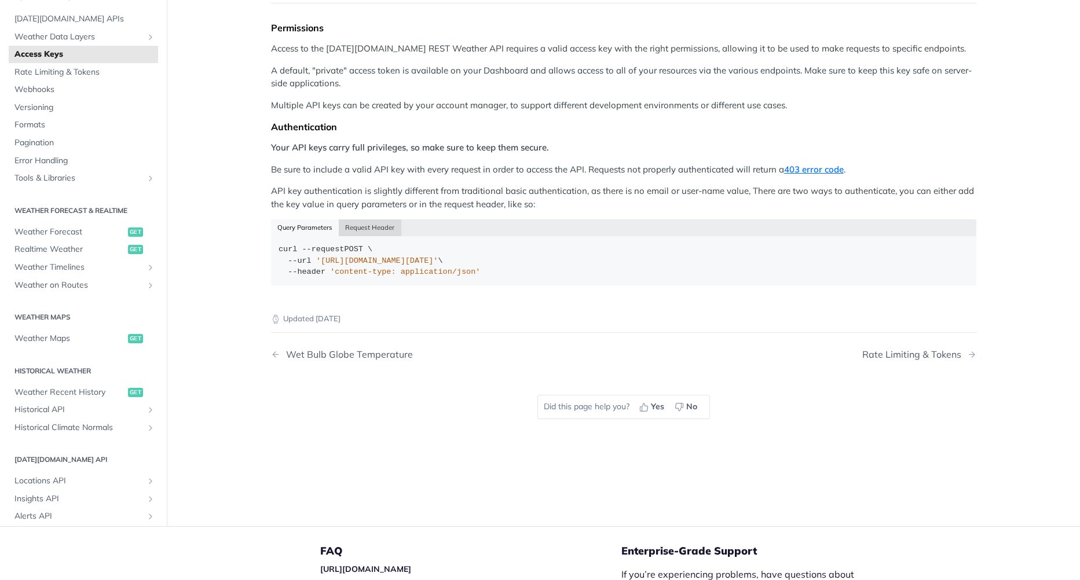
click at [376, 232] on button "Request Header" at bounding box center [370, 228] width 63 height 16
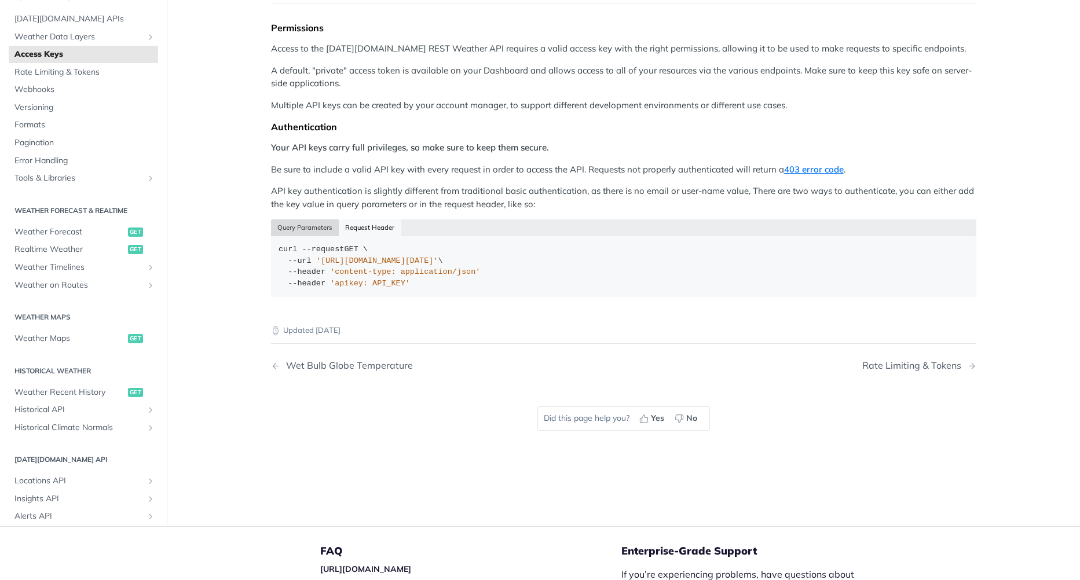
click at [312, 235] on button "Query Parameters" at bounding box center [305, 228] width 68 height 16
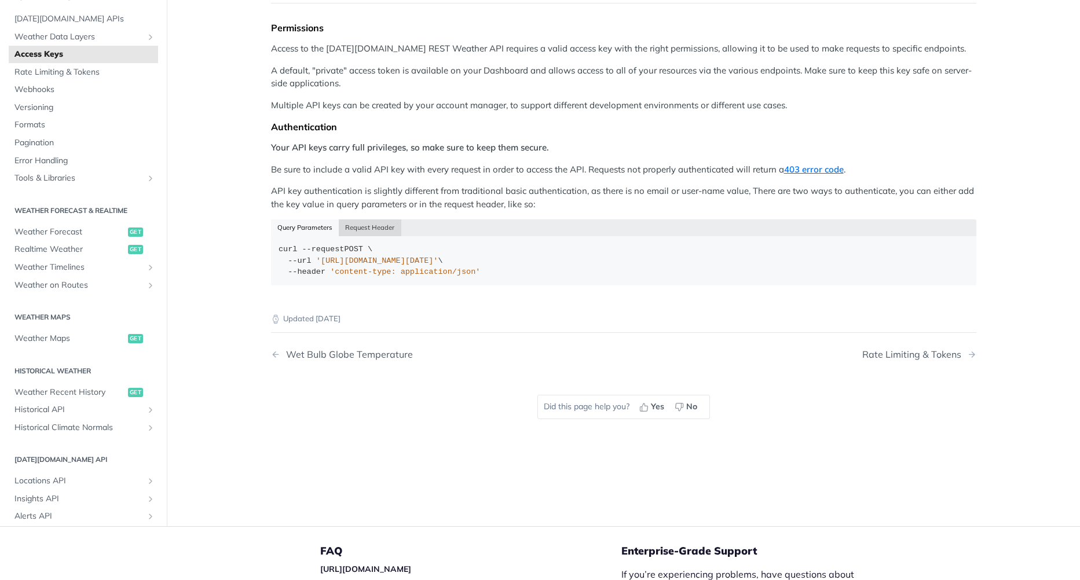
drag, startPoint x: 365, startPoint y: 230, endPoint x: 673, endPoint y: 241, distance: 308.4
click at [365, 230] on button "Request Header" at bounding box center [370, 228] width 63 height 16
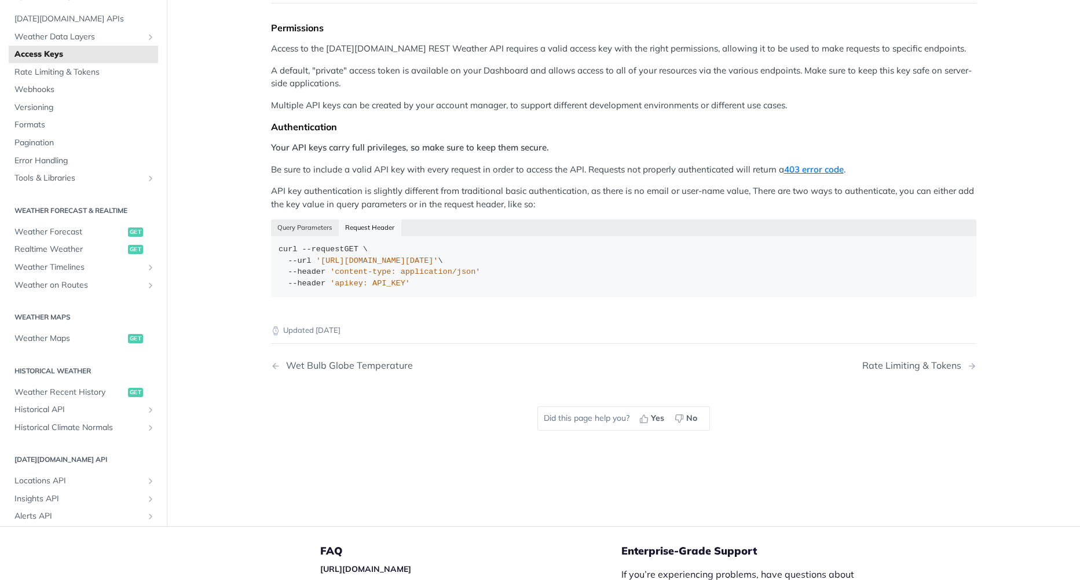
click at [359, 219] on div "Permissions Access to the Tomorrow.io REST Weather API requires a valid access …" at bounding box center [624, 163] width 706 height 283
drag, startPoint x: 359, startPoint y: 225, endPoint x: 407, endPoint y: 236, distance: 49.2
click at [361, 226] on div "Query Parameters Request Header" at bounding box center [624, 228] width 706 height 16
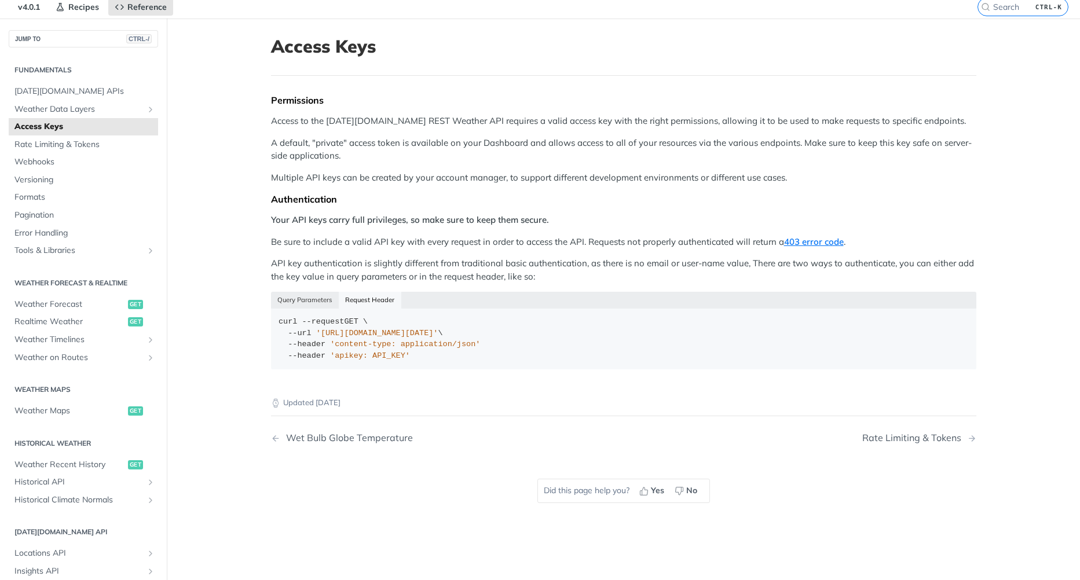
scroll to position [0, 0]
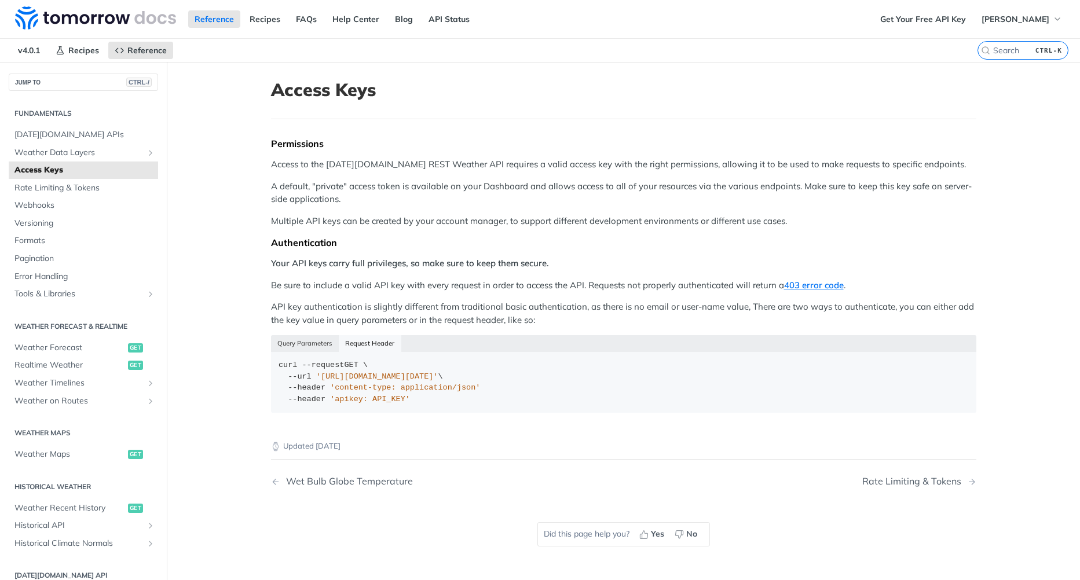
click at [348, 276] on div "Permissions Access to the Tomorrow.io REST Weather API requires a valid access …" at bounding box center [624, 279] width 706 height 283
drag, startPoint x: 268, startPoint y: 260, endPoint x: 555, endPoint y: 260, distance: 287.3
click at [555, 260] on p "Your API keys carry full privileges, so make sure to keep them secure." at bounding box center [624, 263] width 706 height 13
drag, startPoint x: 555, startPoint y: 260, endPoint x: 258, endPoint y: 280, distance: 297.8
click at [258, 280] on article "Access Keys Permissions Access to the Tomorrow.io REST Weather API requires a v…" at bounding box center [623, 352] width 741 height 580
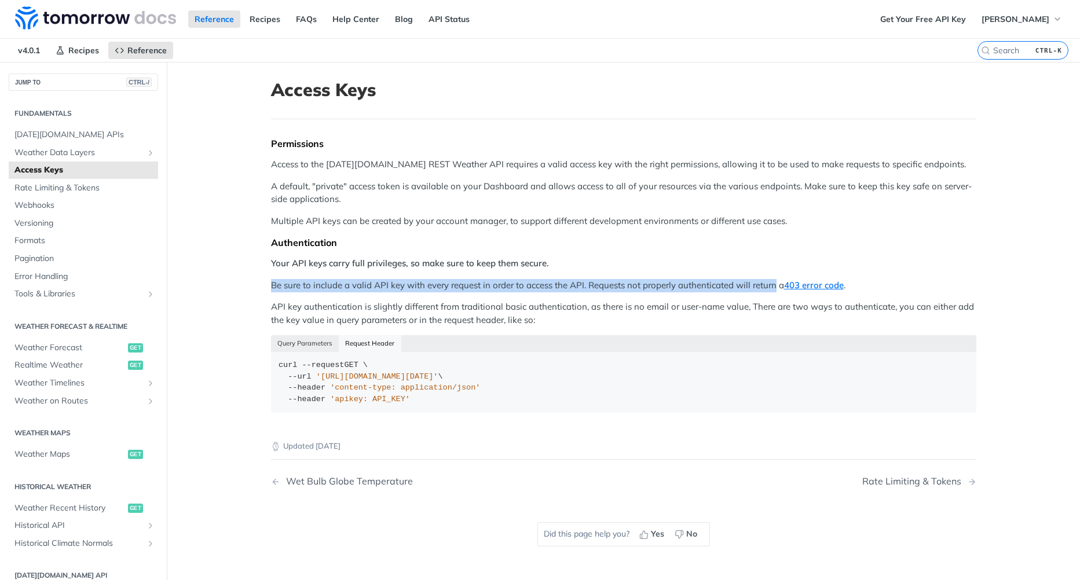
drag, startPoint x: 258, startPoint y: 280, endPoint x: 767, endPoint y: 288, distance: 509.3
click at [767, 288] on article "Access Keys Permissions Access to the Tomorrow.io REST Weather API requires a v…" at bounding box center [623, 352] width 741 height 580
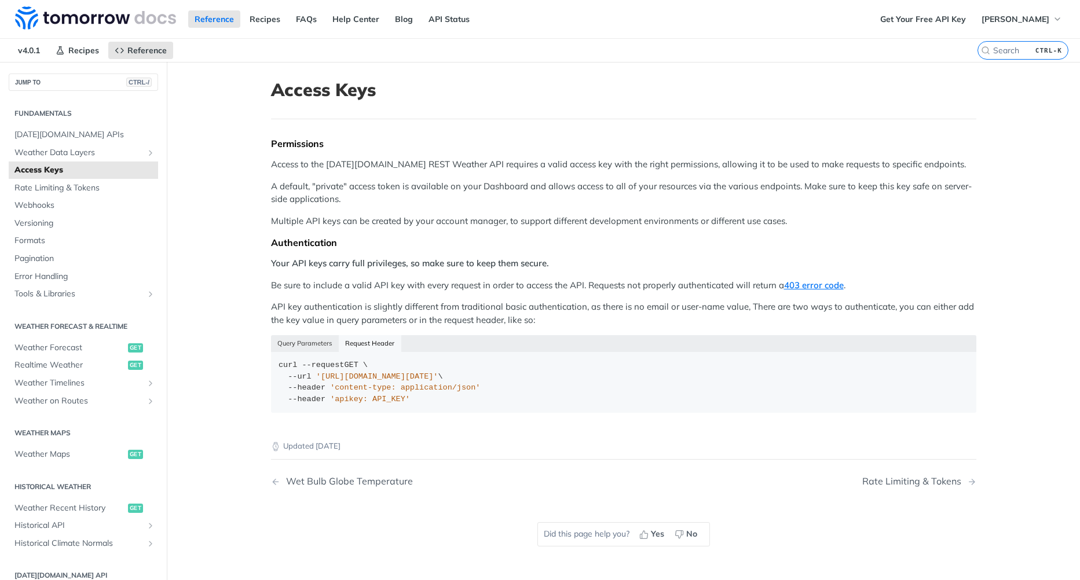
drag, startPoint x: 767, startPoint y: 288, endPoint x: 318, endPoint y: 323, distance: 450.2
click at [317, 323] on p "API key authentication is slightly different from traditional basic authenticat…" at bounding box center [624, 314] width 706 height 26
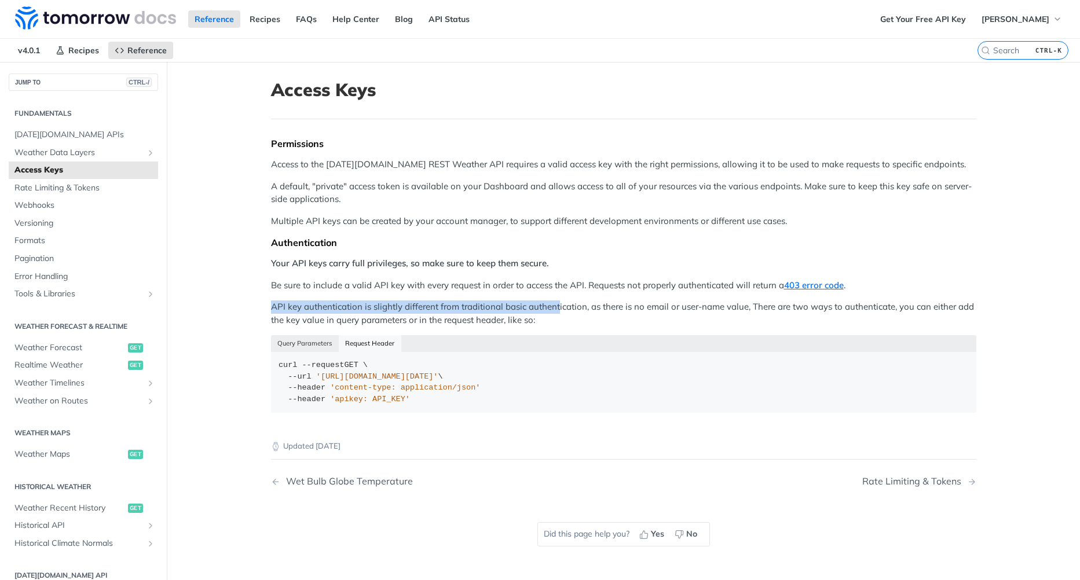
drag, startPoint x: 269, startPoint y: 306, endPoint x: 554, endPoint y: 308, distance: 285.0
click at [554, 308] on p "API key authentication is slightly different from traditional basic authenticat…" at bounding box center [624, 314] width 706 height 26
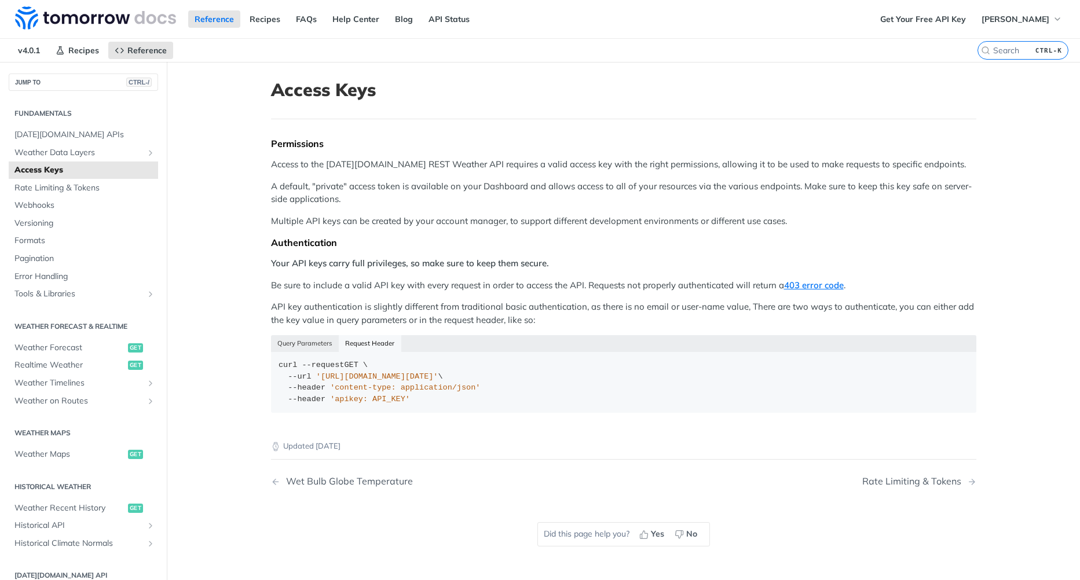
drag, startPoint x: 554, startPoint y: 308, endPoint x: 330, endPoint y: 319, distance: 224.4
click at [330, 319] on p "API key authentication is slightly different from traditional basic authenticat…" at bounding box center [624, 314] width 706 height 26
click at [48, 206] on span "Webhooks" at bounding box center [84, 206] width 141 height 12
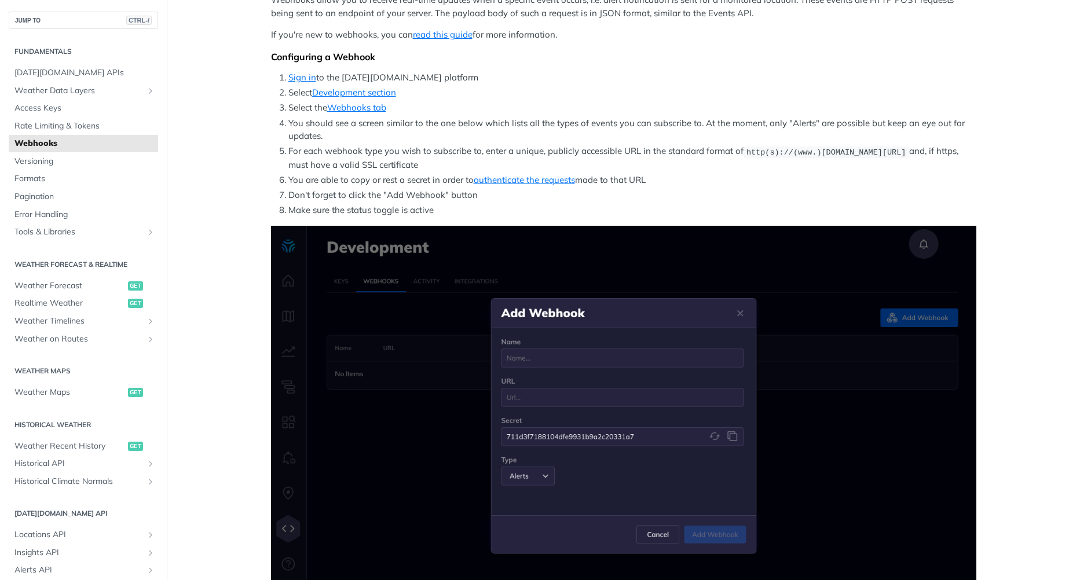
scroll to position [232, 0]
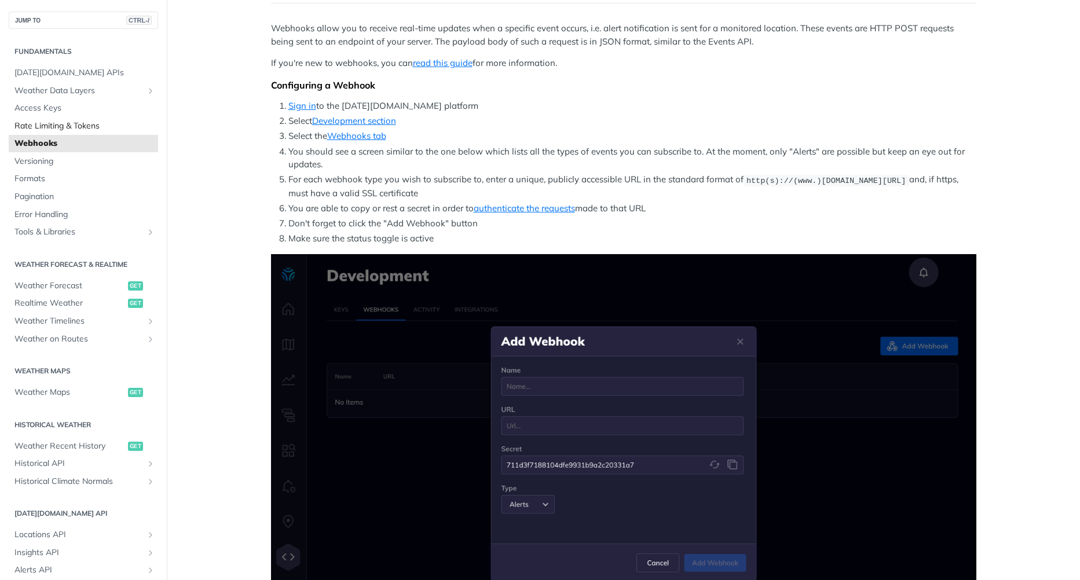
click at [61, 123] on span "Rate Limiting & Tokens" at bounding box center [84, 126] width 141 height 12
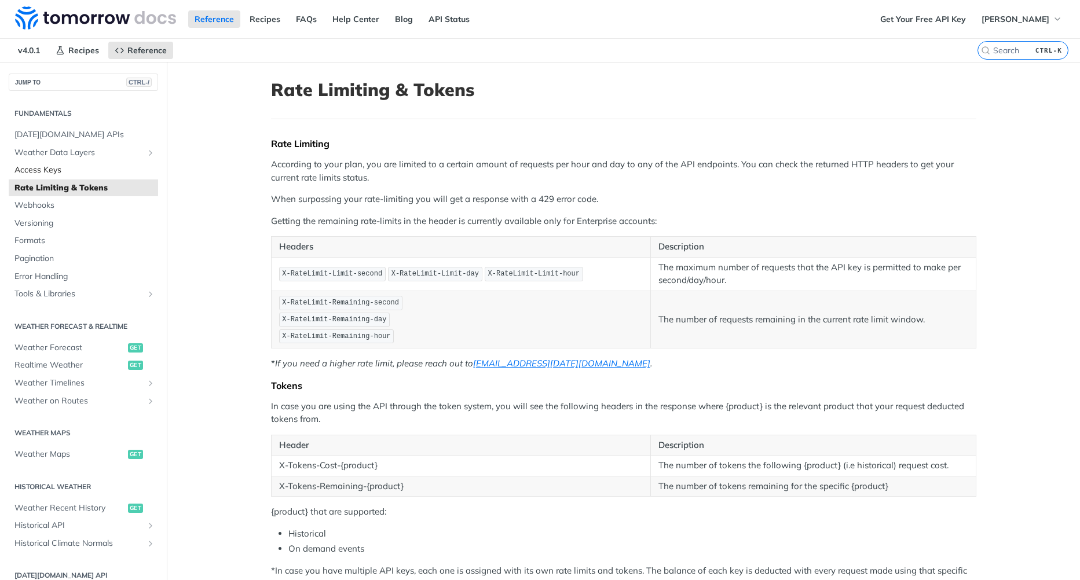
click at [44, 173] on span "Access Keys" at bounding box center [84, 171] width 141 height 12
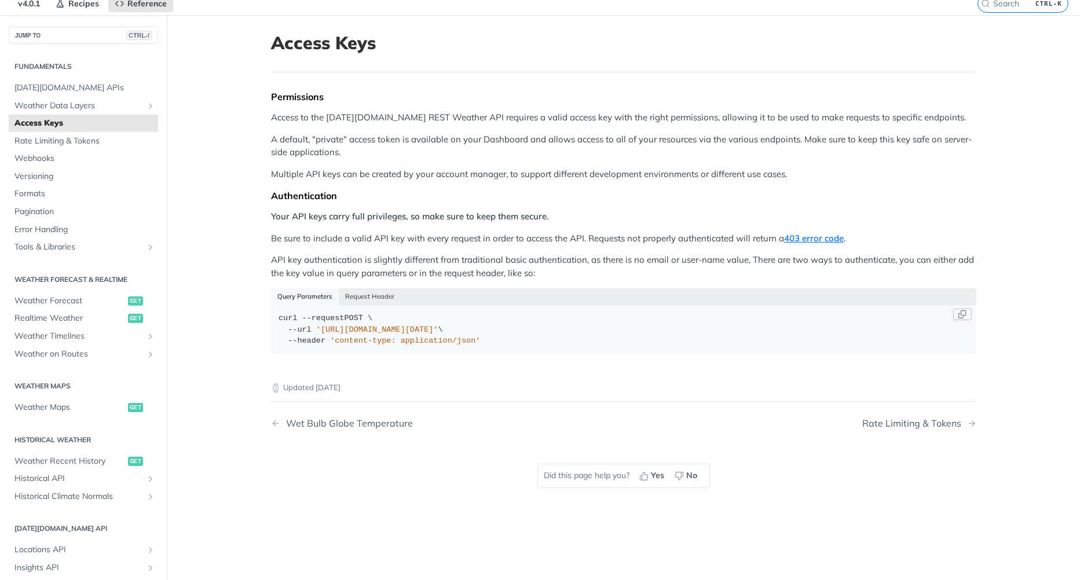
scroll to position [58, 0]
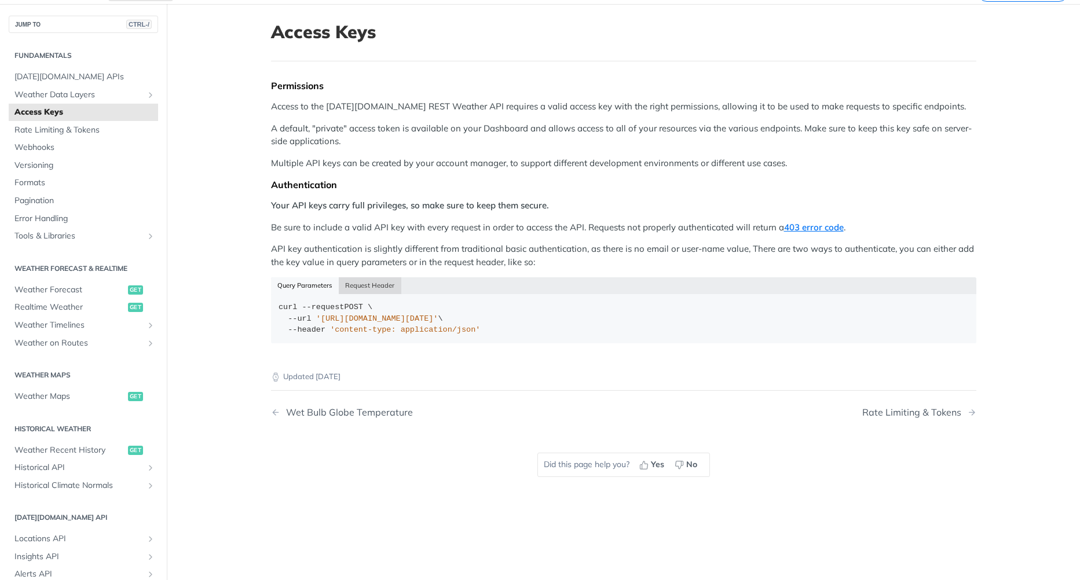
click at [390, 282] on button "Request Header" at bounding box center [370, 285] width 63 height 16
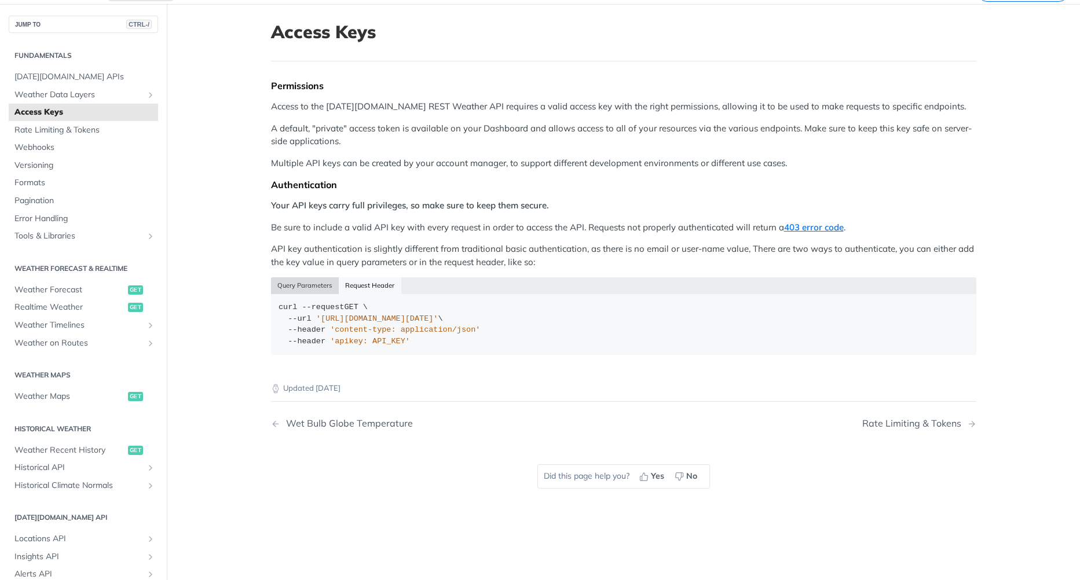
drag, startPoint x: 305, startPoint y: 277, endPoint x: 320, endPoint y: 282, distance: 15.6
click at [309, 279] on button "Query Parameters" at bounding box center [305, 285] width 68 height 16
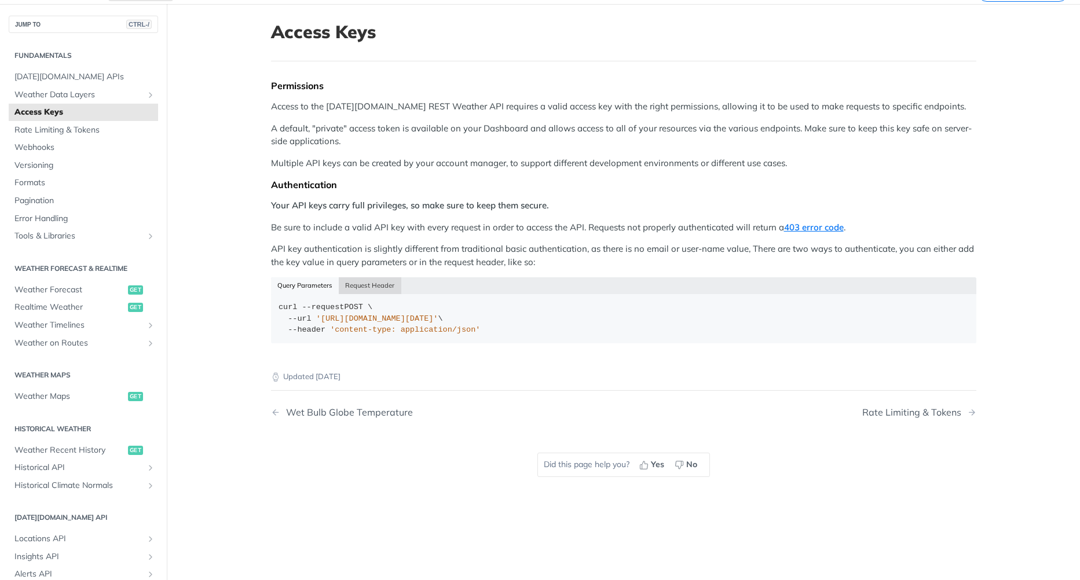
click at [392, 284] on button "Request Header" at bounding box center [370, 285] width 63 height 16
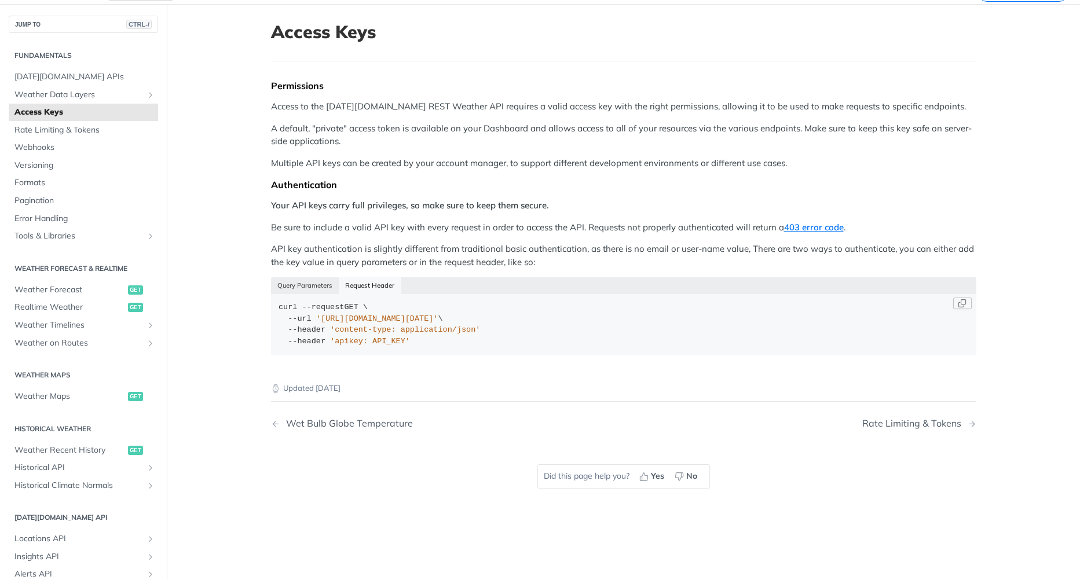
drag, startPoint x: 379, startPoint y: 320, endPoint x: 439, endPoint y: 320, distance: 59.1
click at [438, 320] on span "'https://api.tomorrow.io/v4/locations'" at bounding box center [377, 319] width 122 height 9
drag, startPoint x: 439, startPoint y: 320, endPoint x: 450, endPoint y: 337, distance: 20.1
click at [450, 337] on div "curl --request GET \ --url 'https://api.tomorrow.io/v4/locations' \ --header 'c…" at bounding box center [624, 324] width 690 height 45
drag, startPoint x: 332, startPoint y: 307, endPoint x: 370, endPoint y: 308, distance: 38.2
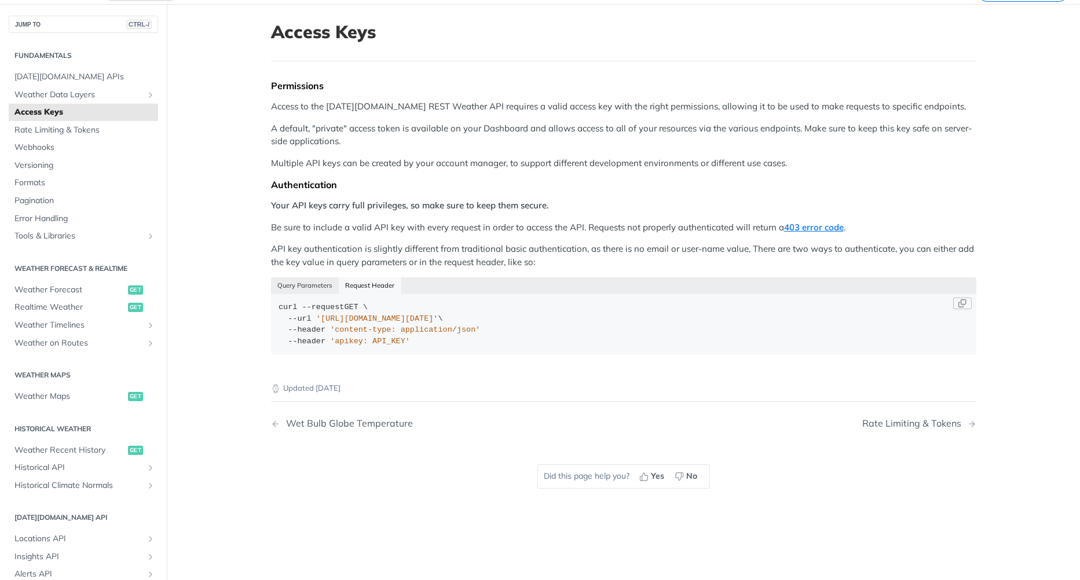
click at [370, 308] on div "curl --request GET \ --url 'https://api.tomorrow.io/v4/locations' \ --header 'c…" at bounding box center [624, 324] width 690 height 45
drag, startPoint x: 370, startPoint y: 308, endPoint x: 378, endPoint y: 330, distance: 23.8
click at [378, 330] on span "'content-type: application/json'" at bounding box center [405, 330] width 150 height 9
drag, startPoint x: 305, startPoint y: 331, endPoint x: 429, endPoint y: 345, distance: 124.8
click at [429, 345] on div "curl --request GET \ --url 'https://api.tomorrow.io/v4/locations' \ --header 'c…" at bounding box center [624, 324] width 690 height 45
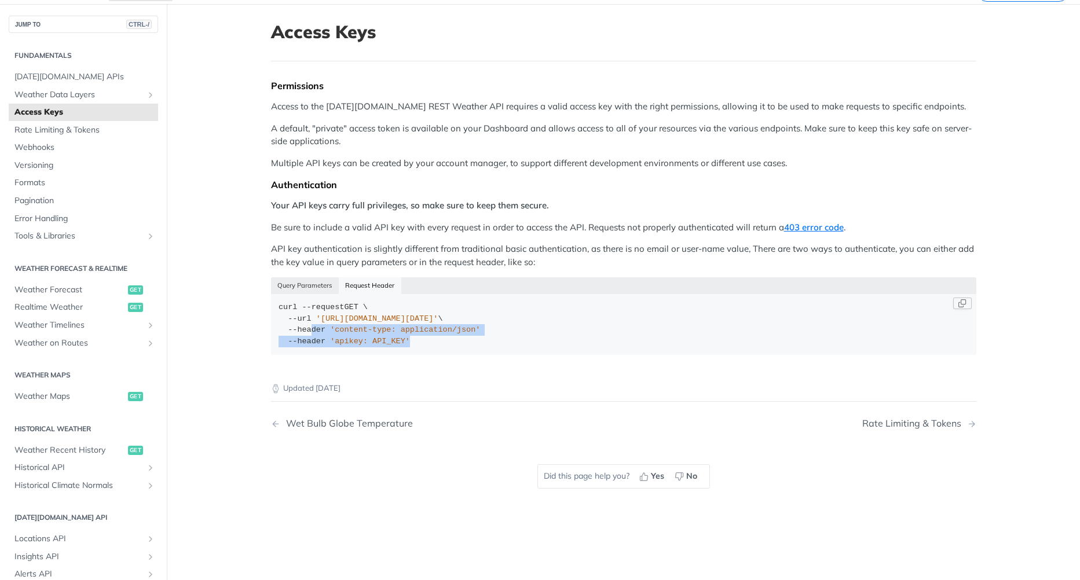
drag, startPoint x: 429, startPoint y: 345, endPoint x: 479, endPoint y: 353, distance: 50.4
click at [479, 353] on code "curl --request GET \ --url 'https://api.tomorrow.io/v4/locations' \ --header 'c…" at bounding box center [624, 324] width 706 height 61
drag, startPoint x: 333, startPoint y: 325, endPoint x: 427, endPoint y: 330, distance: 94.0
click at [427, 330] on div "curl --request GET \ --url 'https://api.tomorrow.io/v4/locations' \ --header 'c…" at bounding box center [624, 324] width 690 height 45
drag, startPoint x: 427, startPoint y: 330, endPoint x: 530, endPoint y: 340, distance: 103.6
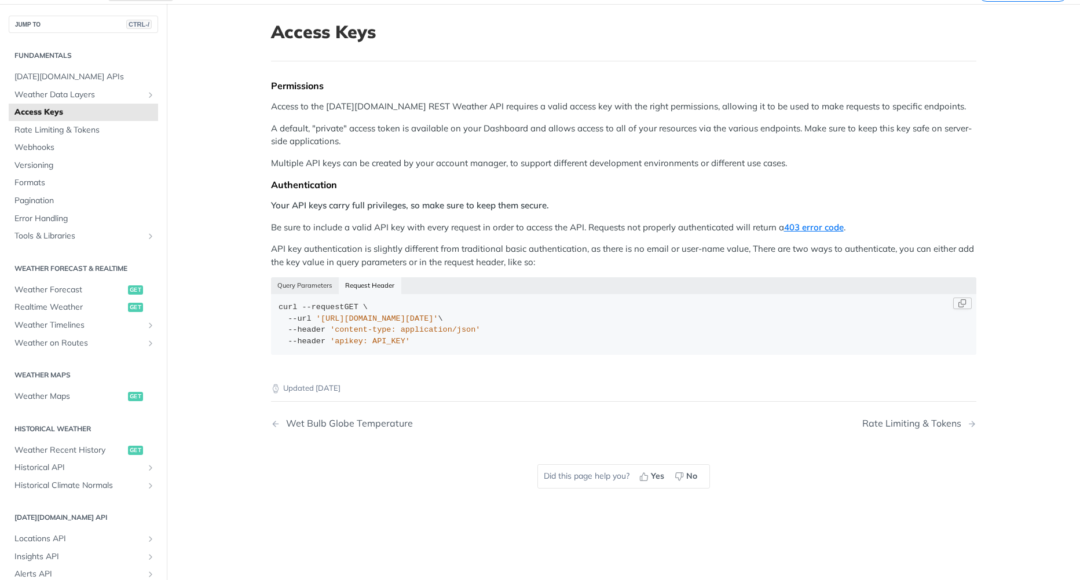
click at [530, 340] on div "curl --request GET \ --url 'https://api.tomorrow.io/v4/locations' \ --header 'c…" at bounding box center [624, 324] width 690 height 45
click at [353, 338] on span "'apikey: API_KEY'" at bounding box center [370, 341] width 80 height 9
drag, startPoint x: 353, startPoint y: 338, endPoint x: 302, endPoint y: 338, distance: 50.4
click at [330, 339] on span "'apikey: API_KEY'" at bounding box center [370, 341] width 80 height 9
click at [295, 338] on span "--header" at bounding box center [307, 341] width 38 height 9
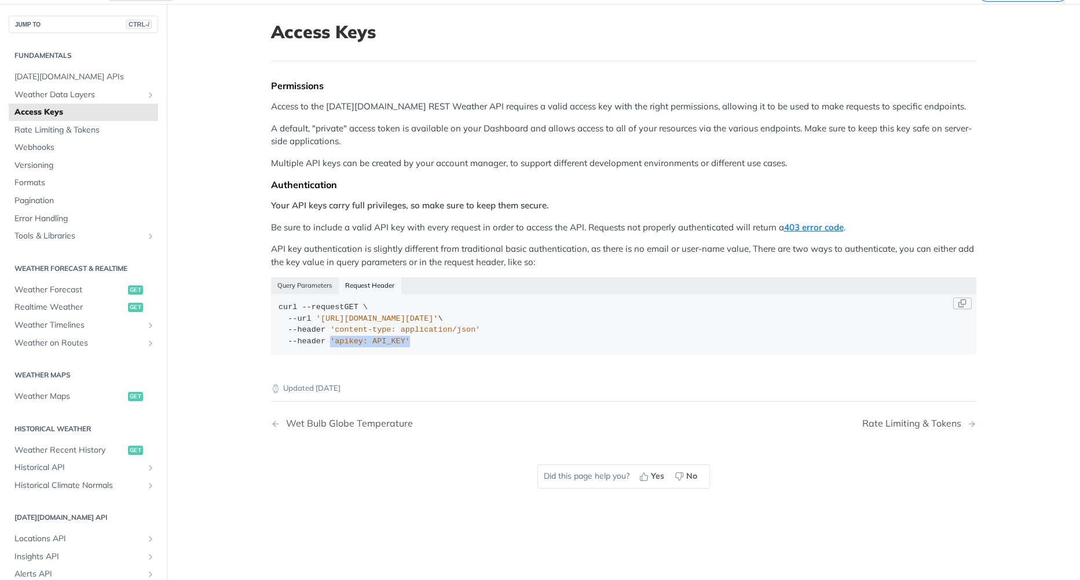
drag, startPoint x: 297, startPoint y: 338, endPoint x: 412, endPoint y: 347, distance: 115.7
click at [410, 347] on div "curl --request GET \ --url 'https://api.tomorrow.io/v4/locations' \ --header 'c…" at bounding box center [624, 324] width 690 height 45
drag, startPoint x: 412, startPoint y: 347, endPoint x: 432, endPoint y: 352, distance: 20.4
click at [460, 352] on code "curl --request GET \ --url 'https://api.tomorrow.io/v4/locations' \ --header 'c…" at bounding box center [624, 324] width 706 height 61
click at [320, 324] on div "curl --request GET \ --url 'https://api.tomorrow.io/v4/locations' \ --header 'c…" at bounding box center [624, 324] width 690 height 45
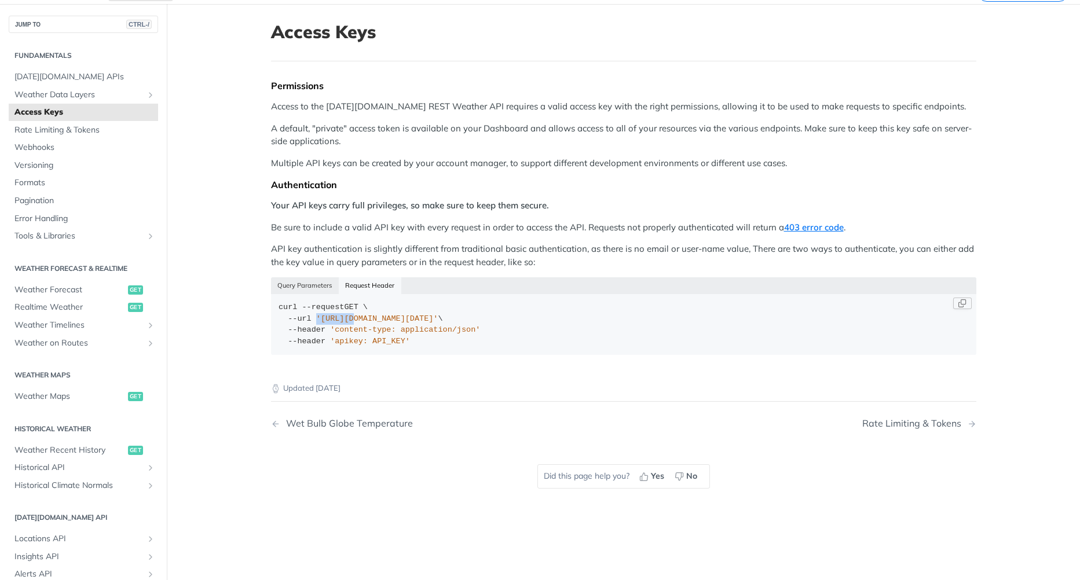
drag, startPoint x: 320, startPoint y: 324, endPoint x: 355, endPoint y: 319, distance: 35.1
click at [353, 319] on span "'https://api.tomorrow.io/v4/locations'" at bounding box center [377, 319] width 122 height 9
drag, startPoint x: 355, startPoint y: 319, endPoint x: 627, endPoint y: 341, distance: 273.2
click at [583, 343] on div "curl --request GET \ --url 'https://api.tomorrow.io/v4/locations' \ --header 'c…" at bounding box center [624, 324] width 690 height 45
click at [105, 131] on span "Rate Limiting & Tokens" at bounding box center [84, 131] width 141 height 12
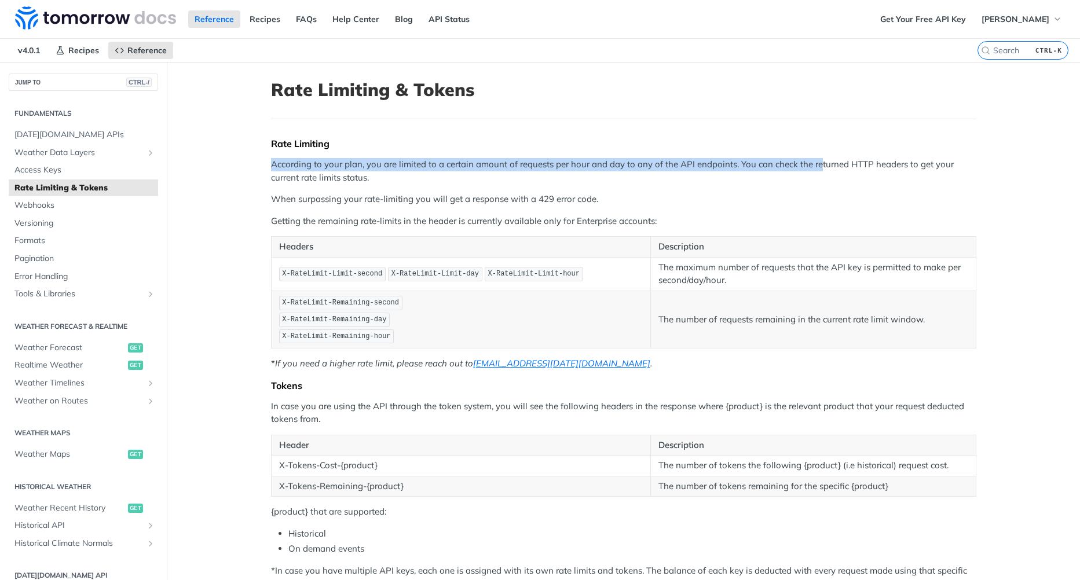
drag, startPoint x: 321, startPoint y: 169, endPoint x: 816, endPoint y: 160, distance: 494.8
click at [816, 160] on p "According to your plan, you are limited to a certain amount of requests per hou…" at bounding box center [624, 171] width 706 height 26
click at [446, 167] on p "According to your plan, you are limited to a certain amount of requests per hou…" at bounding box center [624, 171] width 706 height 26
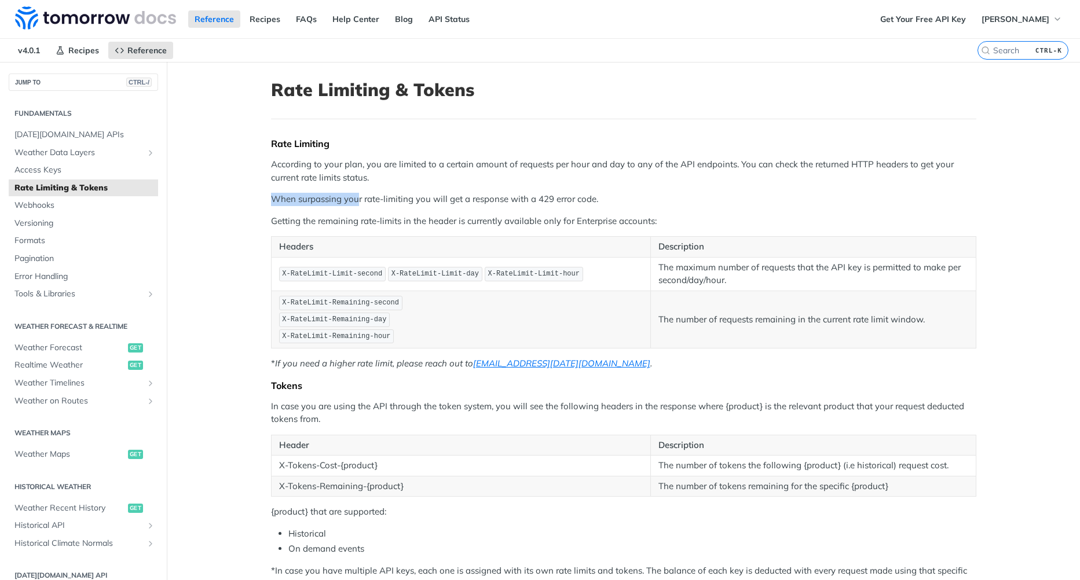
drag, startPoint x: 271, startPoint y: 194, endPoint x: 357, endPoint y: 196, distance: 86.3
click at [357, 196] on p "When surpassing your rate-limiting you will get a response with a 429 error cod…" at bounding box center [624, 199] width 706 height 13
drag, startPoint x: 357, startPoint y: 196, endPoint x: 344, endPoint y: 230, distance: 36.4
click at [344, 230] on div "Rate Limiting According to your plan, you are limited to a certain amount of re…" at bounding box center [624, 364] width 706 height 452
drag, startPoint x: 758, startPoint y: 270, endPoint x: 778, endPoint y: 270, distance: 19.7
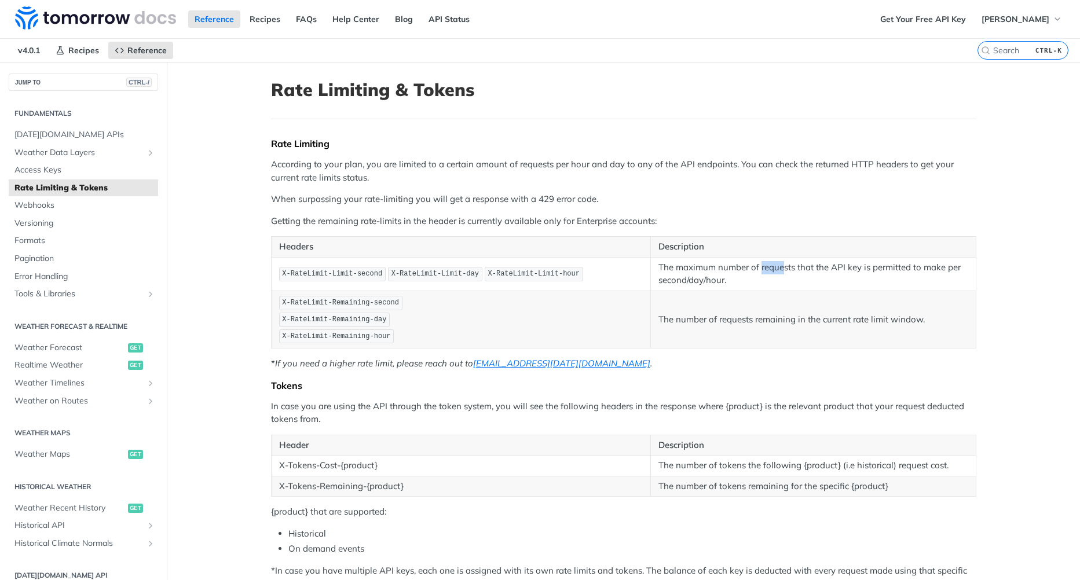
click at [778, 270] on p "The maximum number of requests that the API key is permitted to make per second…" at bounding box center [814, 274] width 310 height 26
drag, startPoint x: 778, startPoint y: 270, endPoint x: 544, endPoint y: 282, distance: 234.3
click at [544, 282] on p "X-RateLimit-Limit-second X-RateLimit-Limit-day X-RateLimit-Limit-hour" at bounding box center [461, 274] width 364 height 17
drag, startPoint x: 282, startPoint y: 274, endPoint x: 556, endPoint y: 282, distance: 274.1
click at [556, 282] on p "X-RateLimit-Limit-second X-RateLimit-Limit-day X-RateLimit-Limit-hour" at bounding box center [461, 274] width 364 height 17
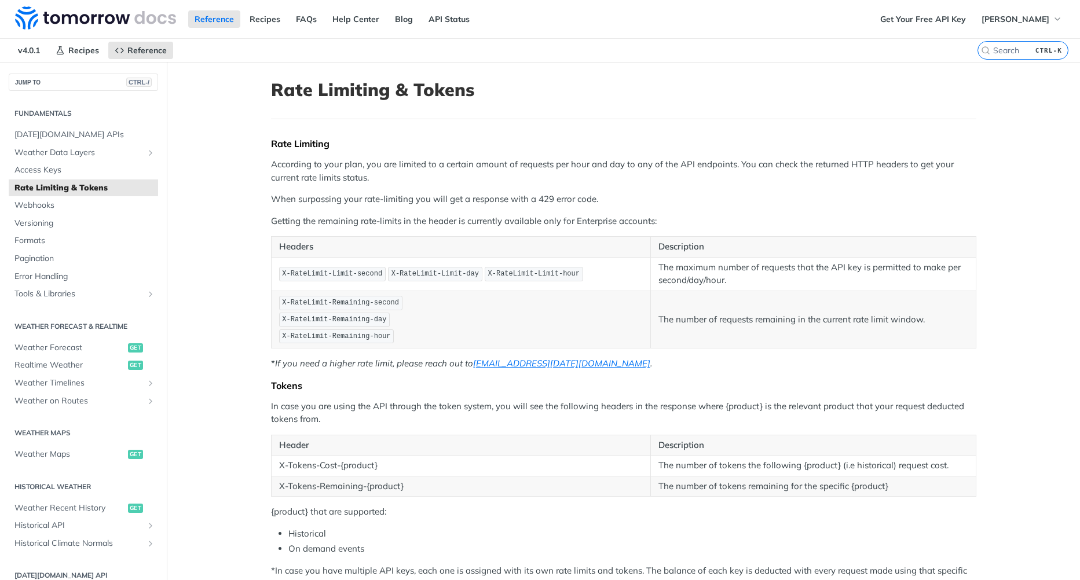
drag, startPoint x: 556, startPoint y: 282, endPoint x: 715, endPoint y: 289, distance: 159.5
click at [715, 289] on td "The maximum number of requests that the API key is permitted to make per second…" at bounding box center [814, 274] width 326 height 34
drag, startPoint x: 665, startPoint y: 264, endPoint x: 941, endPoint y: 268, distance: 276.3
click at [941, 268] on p "The maximum number of requests that the API key is permitted to make per second…" at bounding box center [814, 274] width 310 height 26
drag, startPoint x: 941, startPoint y: 268, endPoint x: 718, endPoint y: 282, distance: 223.5
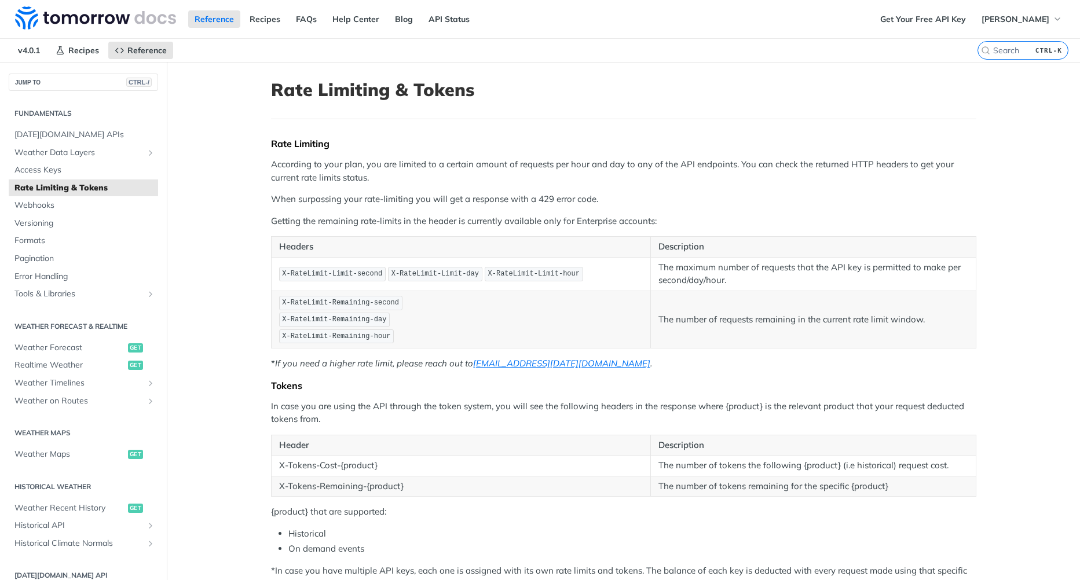
click at [736, 279] on p "The maximum number of requests that the API key is permitted to make per second…" at bounding box center [814, 274] width 310 height 26
drag, startPoint x: 382, startPoint y: 301, endPoint x: 410, endPoint y: 301, distance: 27.2
click at [408, 301] on p "X-RateLimit-Remaining-second X-RateLimit-Remaining-day X-RateLimit-Remaining-ho…" at bounding box center [461, 320] width 364 height 50
drag, startPoint x: 410, startPoint y: 301, endPoint x: 708, endPoint y: 326, distance: 299.4
click at [708, 326] on p "The number of requests remaining in the current rate limit window." at bounding box center [814, 319] width 310 height 13
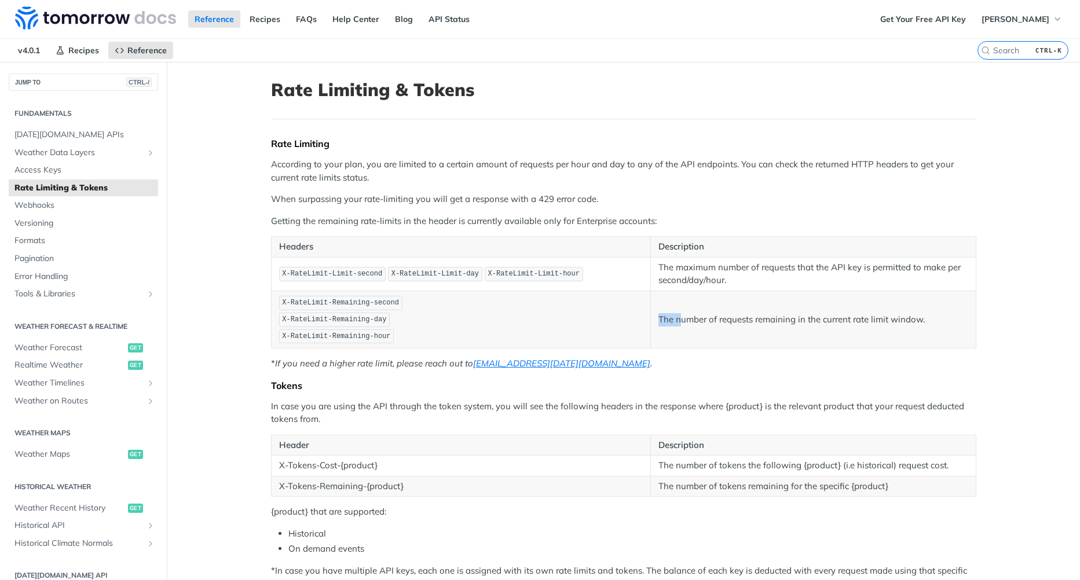
drag, startPoint x: 708, startPoint y: 326, endPoint x: 683, endPoint y: 320, distance: 25.6
click at [683, 320] on td "The number of requests remaining in the current rate limit window." at bounding box center [814, 319] width 326 height 57
drag, startPoint x: 683, startPoint y: 320, endPoint x: 681, endPoint y: 337, distance: 16.9
click at [681, 337] on td "The number of requests remaining in the current rate limit window." at bounding box center [814, 319] width 326 height 57
click at [558, 319] on p "X-RateLimit-Remaining-second X-RateLimit-Remaining-day X-RateLimit-Remaining-ho…" at bounding box center [461, 320] width 364 height 50
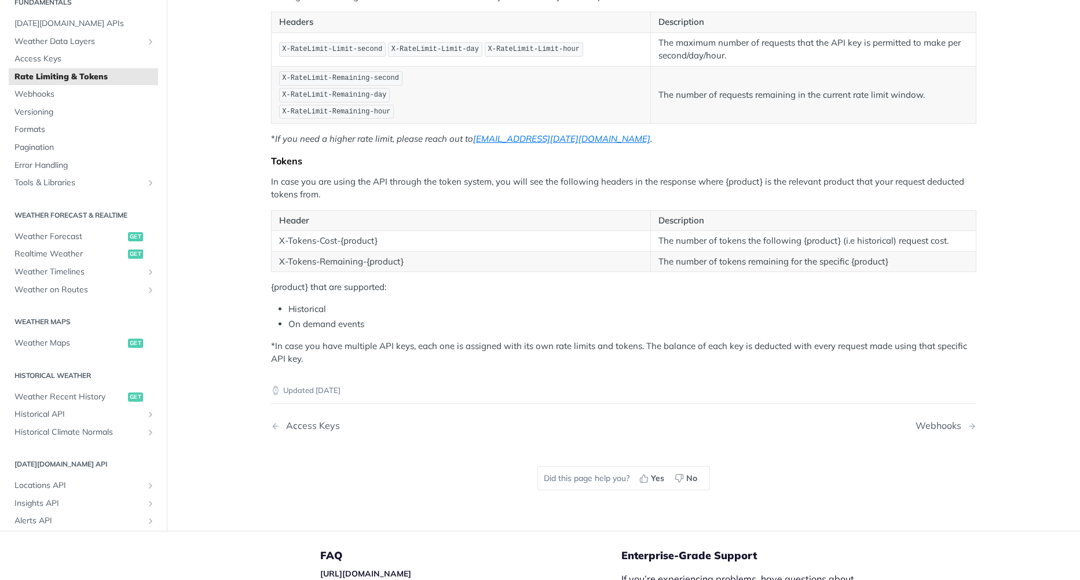
scroll to position [232, 0]
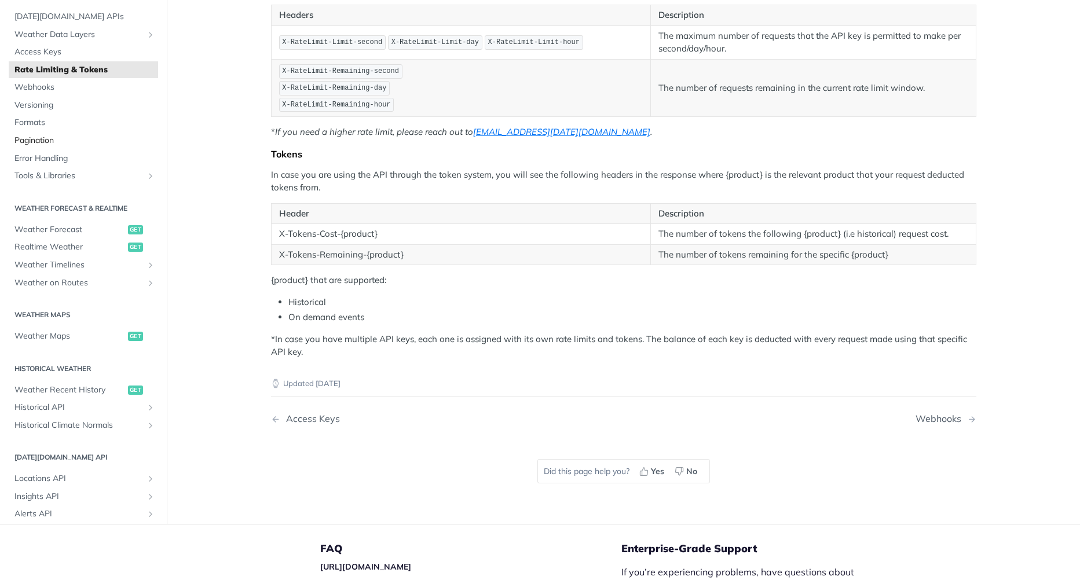
click at [72, 142] on span "Pagination" at bounding box center [84, 141] width 141 height 12
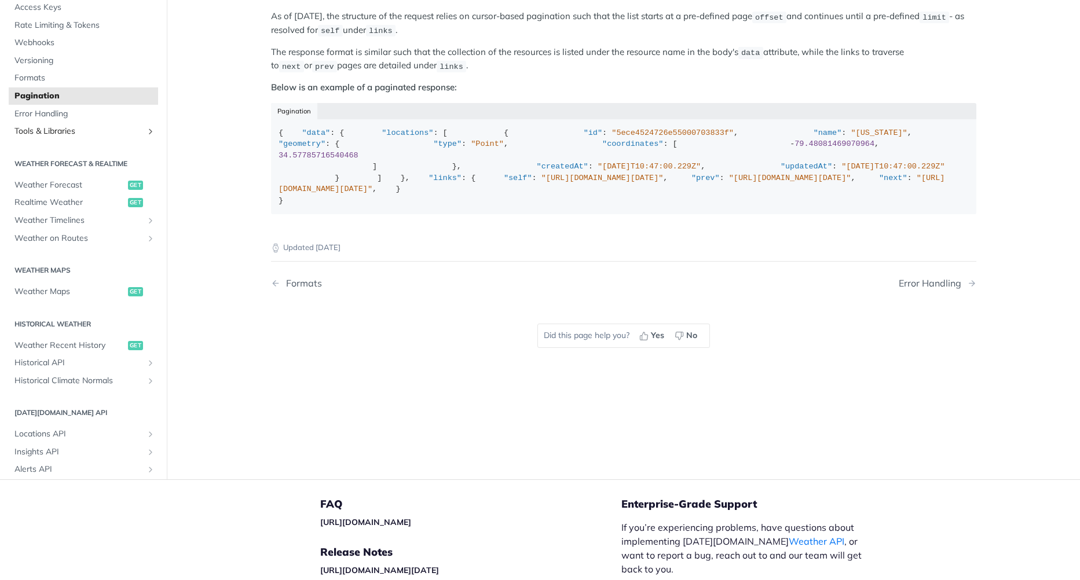
scroll to position [116, 0]
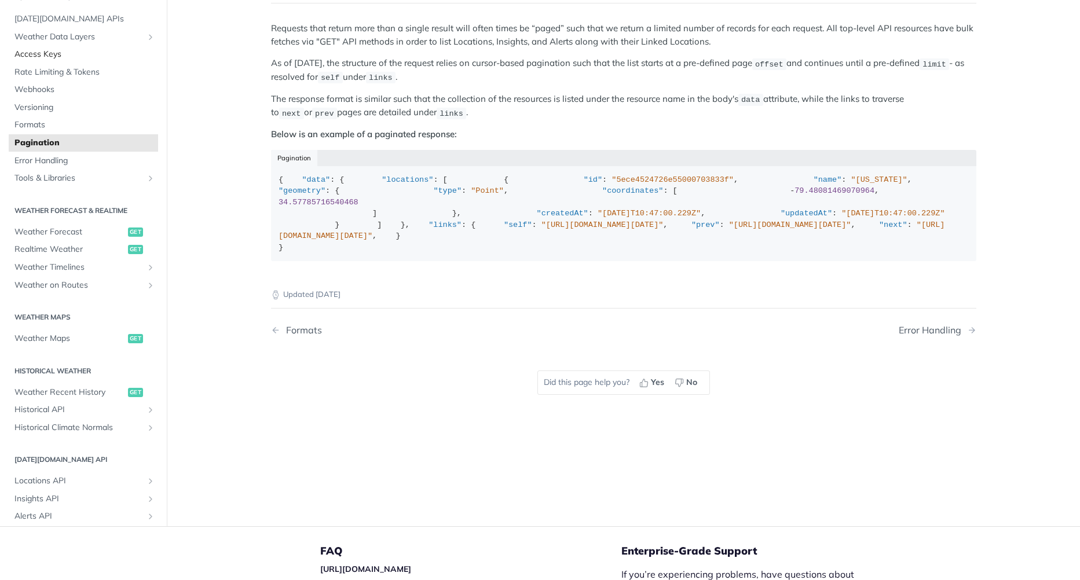
click at [65, 60] on span "Access Keys" at bounding box center [84, 55] width 141 height 12
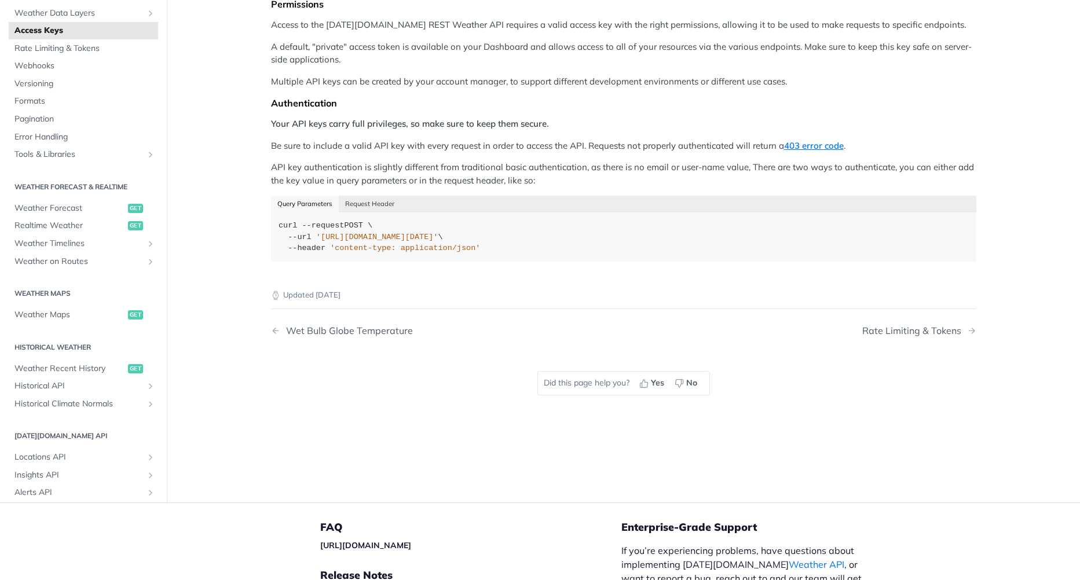
scroll to position [174, 0]
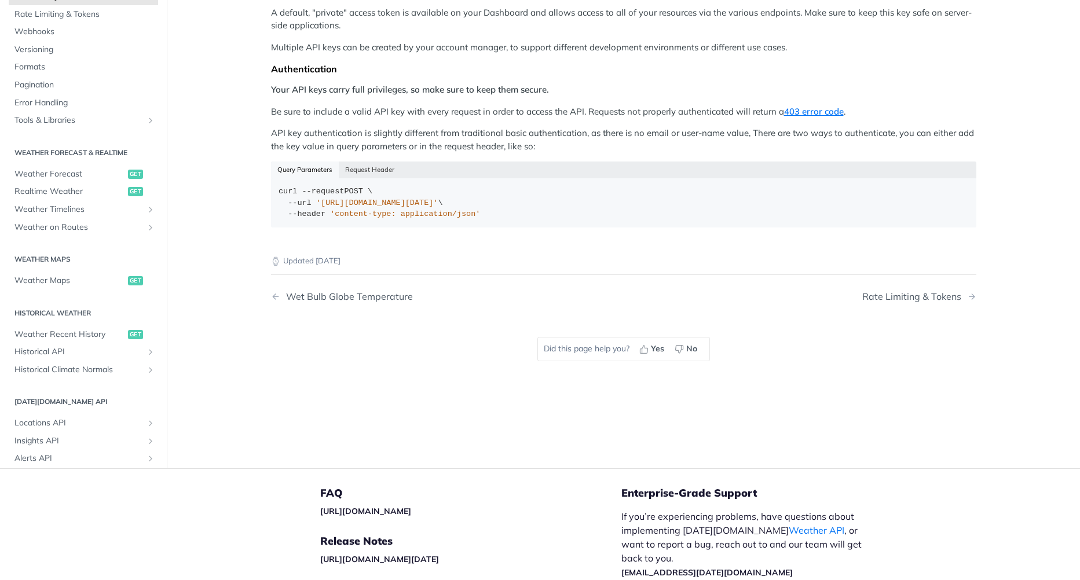
click at [80, 165] on ul "Weather Forecast get Realtime Weather get Weather Timelines Retrieve Timelines …" at bounding box center [83, 200] width 149 height 71
click at [77, 181] on link "Weather Forecast get" at bounding box center [83, 174] width 149 height 17
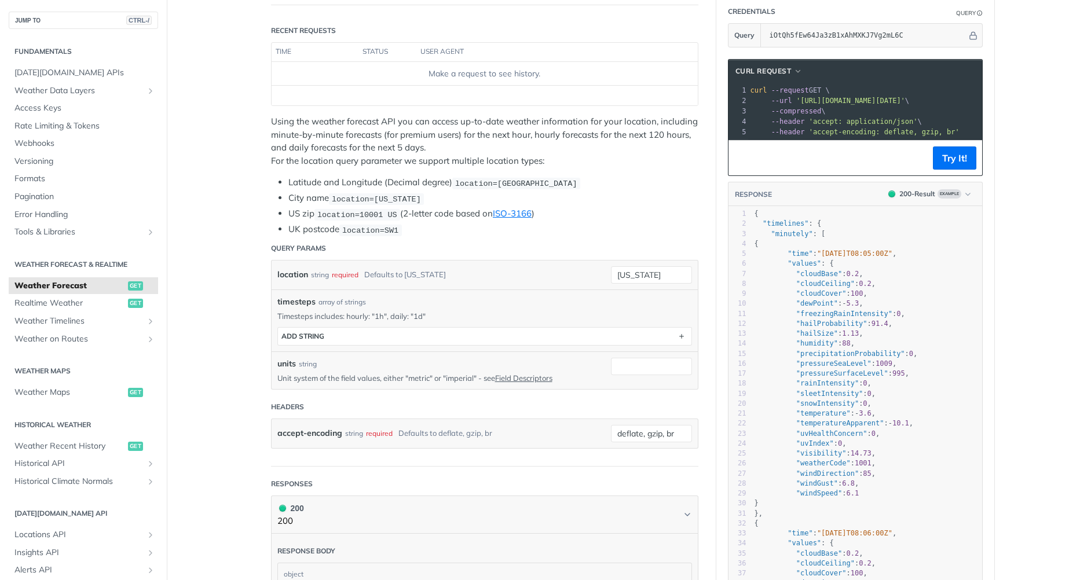
scroll to position [174, 0]
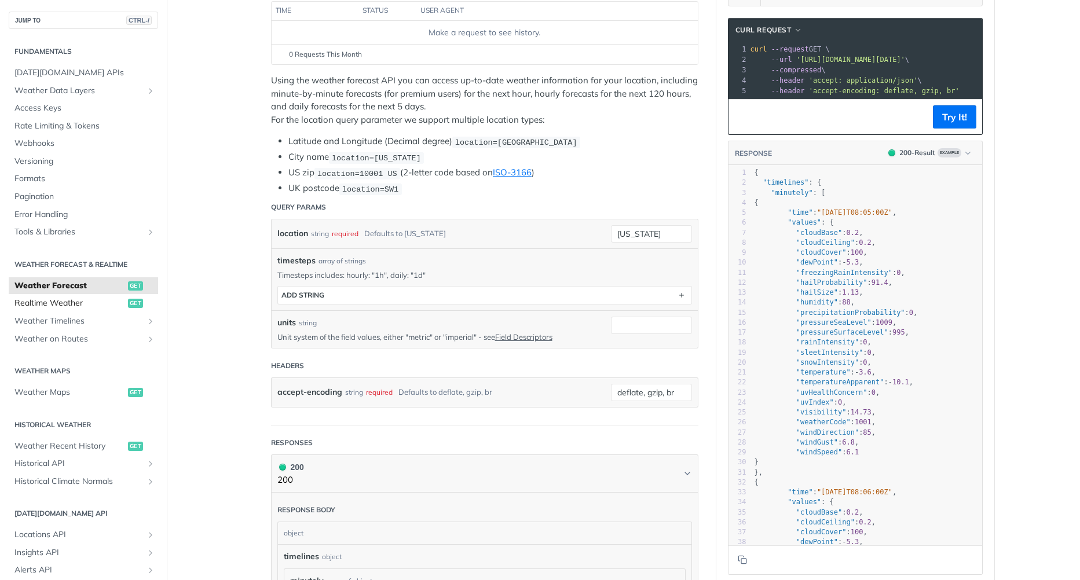
click at [114, 304] on span "Realtime Weather" at bounding box center [69, 304] width 111 height 12
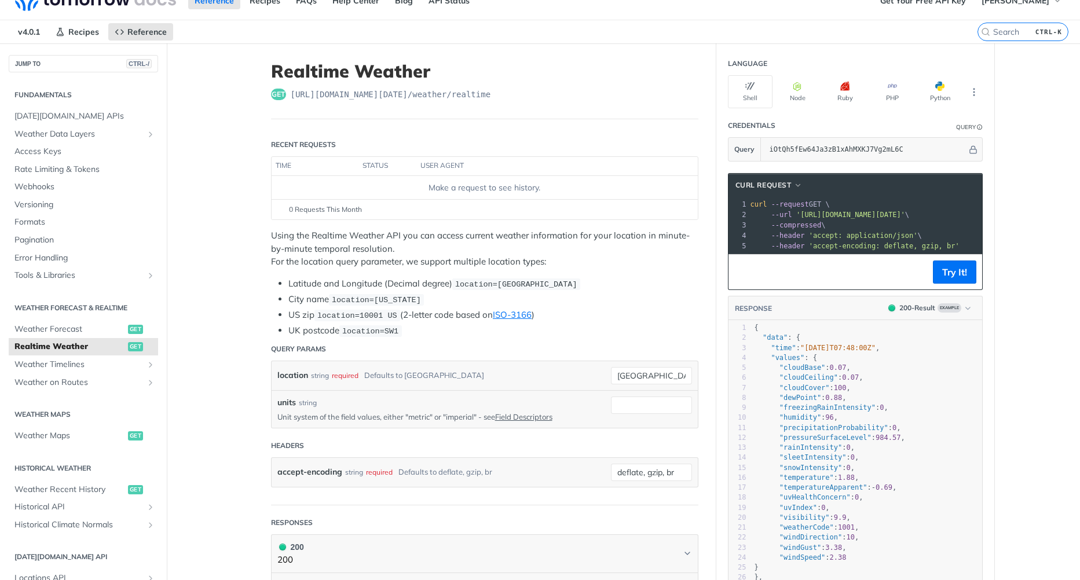
scroll to position [58, 0]
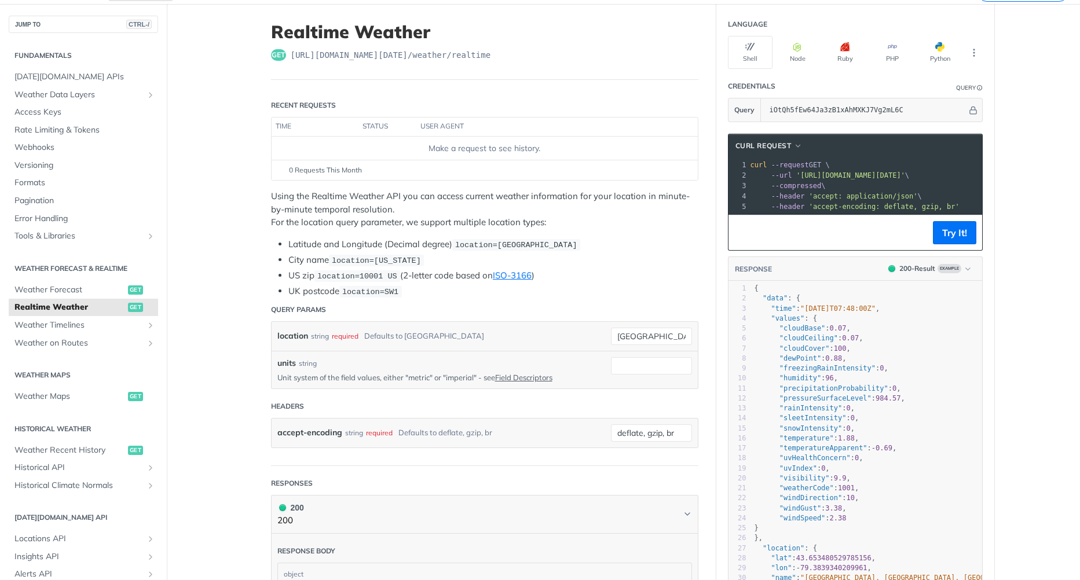
drag, startPoint x: 408, startPoint y: 232, endPoint x: 473, endPoint y: 236, distance: 65.6
click at [472, 236] on div "Using the Realtime Weather API you can access current weather information for y…" at bounding box center [485, 244] width 428 height 108
drag, startPoint x: 473, startPoint y: 236, endPoint x: 357, endPoint y: 258, distance: 118.0
click at [357, 258] on span "location=[US_STATE]" at bounding box center [376, 261] width 89 height 9
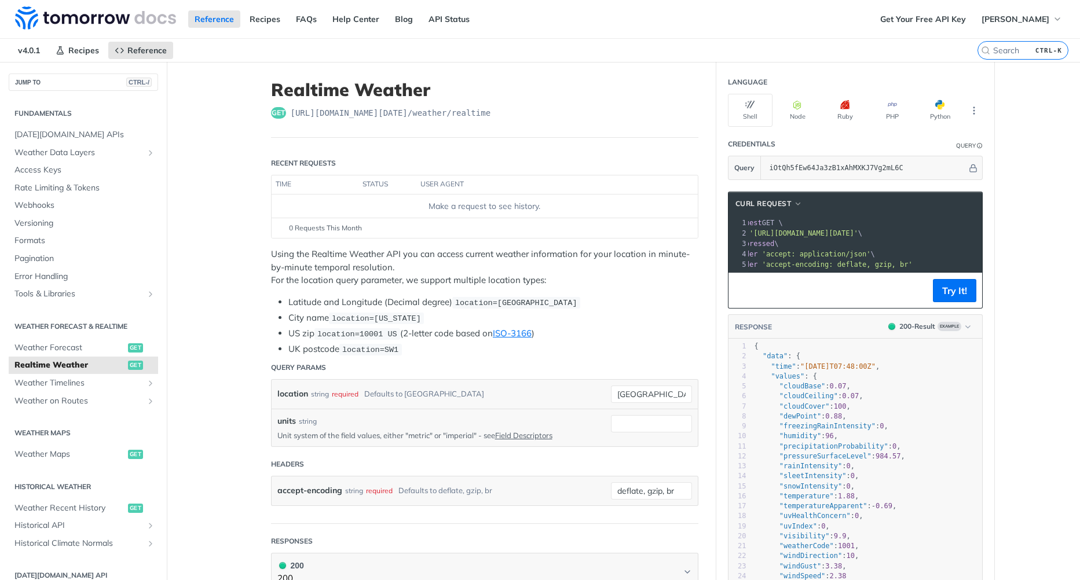
scroll to position [0, 0]
drag, startPoint x: 814, startPoint y: 280, endPoint x: 817, endPoint y: 275, distance: 6.3
click at [816, 280] on div "cURL Request xxxxxxxxxx 1 curl --request GET \ 2 --url 'https://api.tomorrow.io…" at bounding box center [855, 250] width 255 height 117
click at [860, 258] on span "'accept: application/json'" at bounding box center [863, 254] width 109 height 8
drag, startPoint x: 874, startPoint y: 259, endPoint x: 910, endPoint y: 258, distance: 36.5
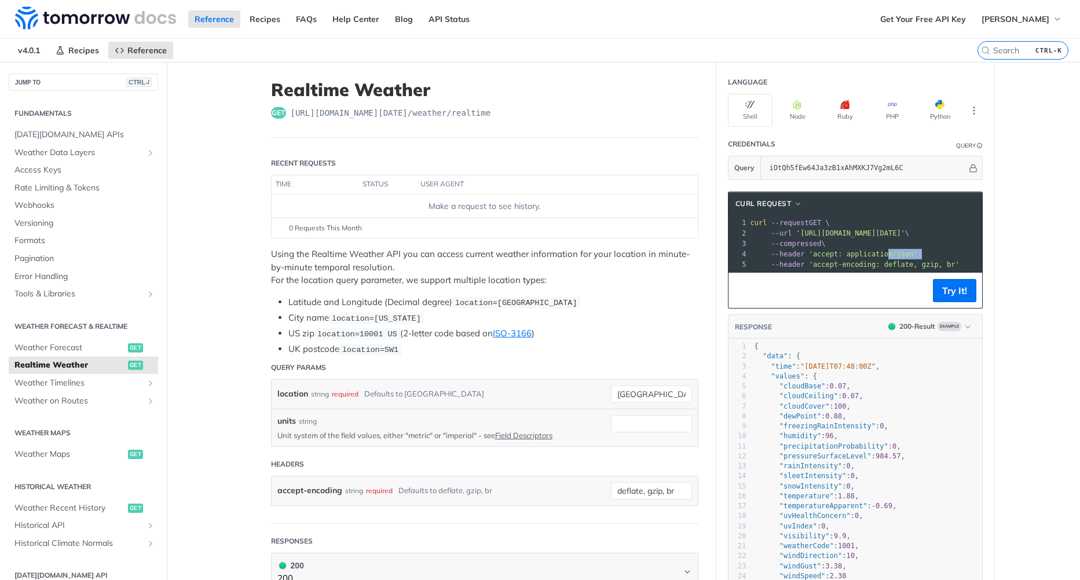
click at [908, 258] on pre "--header 'accept: application/json' \" at bounding box center [970, 254] width 444 height 10
click at [844, 271] on div "xxxxxxxxxx 1 curl --request GET \ 2 --url 'https://api.tomorrow.io/v4/weather/r…" at bounding box center [970, 243] width 444 height 57
click at [808, 111] on button "Node" at bounding box center [798, 110] width 45 height 33
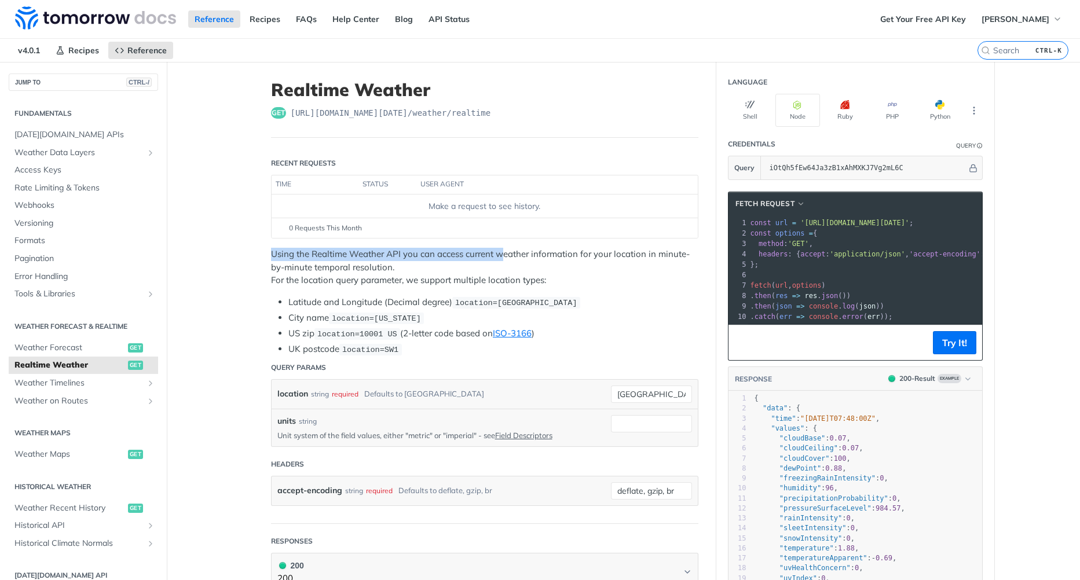
drag, startPoint x: 358, startPoint y: 265, endPoint x: 496, endPoint y: 251, distance: 139.2
click at [496, 251] on article "Realtime Weather get https://api.tomorrow.io/v4 /weather/realtime Recent Reques…" at bounding box center [484, 586] width 463 height 1049
drag, startPoint x: 496, startPoint y: 251, endPoint x: 417, endPoint y: 280, distance: 85.0
click at [417, 280] on p "Using the Realtime Weather API you can access current weather information for y…" at bounding box center [485, 267] width 428 height 39
drag, startPoint x: 472, startPoint y: 300, endPoint x: 485, endPoint y: 301, distance: 12.8
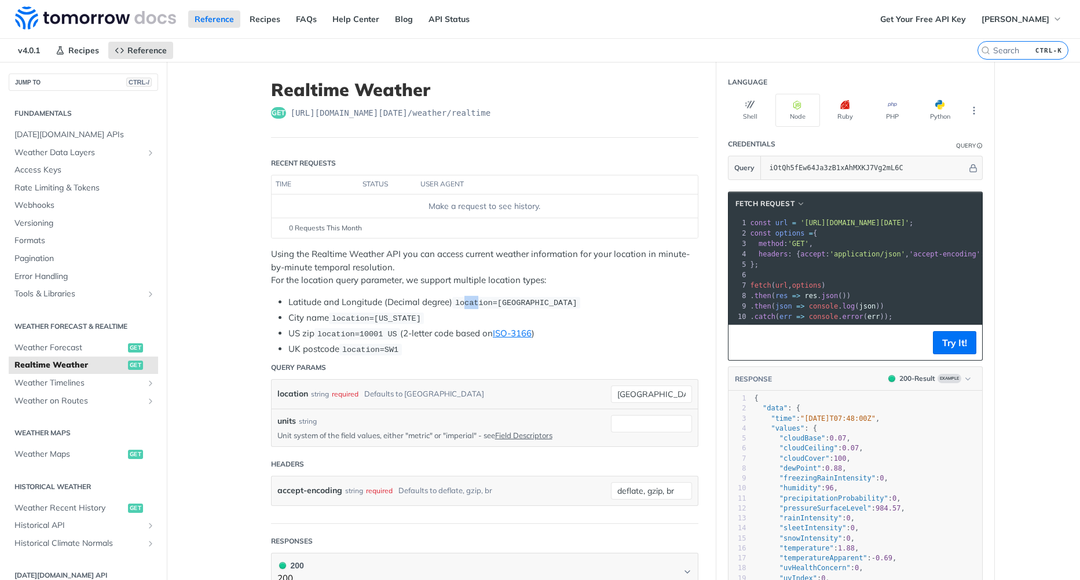
click at [485, 301] on span "location=[GEOGRAPHIC_DATA]" at bounding box center [516, 303] width 122 height 9
drag, startPoint x: 485, startPoint y: 301, endPoint x: 461, endPoint y: 320, distance: 30.9
click at [461, 320] on li "City name location=new york" at bounding box center [493, 318] width 410 height 13
drag, startPoint x: 449, startPoint y: 301, endPoint x: 495, endPoint y: 302, distance: 45.8
click at [495, 302] on li "Latitude and Longitude (Decimal degree) location=42.3478, -71.0466" at bounding box center [493, 302] width 410 height 13
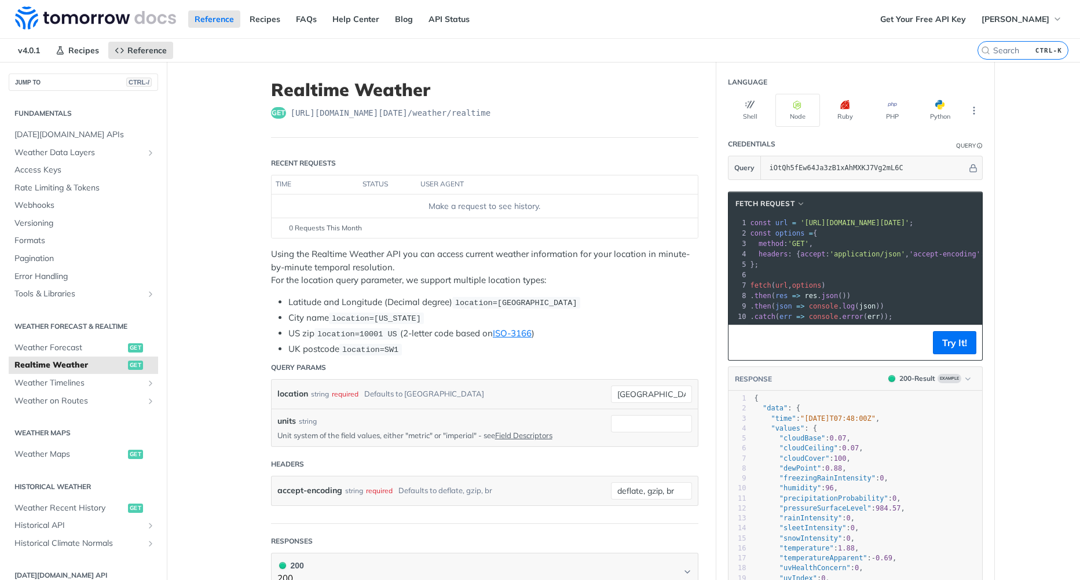
drag, startPoint x: 495, startPoint y: 302, endPoint x: 450, endPoint y: 321, distance: 49.1
click at [450, 321] on li "City name location=new york" at bounding box center [493, 318] width 410 height 13
drag, startPoint x: 456, startPoint y: 301, endPoint x: 517, endPoint y: 308, distance: 61.2
click at [517, 308] on code "location=[GEOGRAPHIC_DATA]" at bounding box center [516, 303] width 128 height 12
drag, startPoint x: 517, startPoint y: 308, endPoint x: 457, endPoint y: 313, distance: 60.5
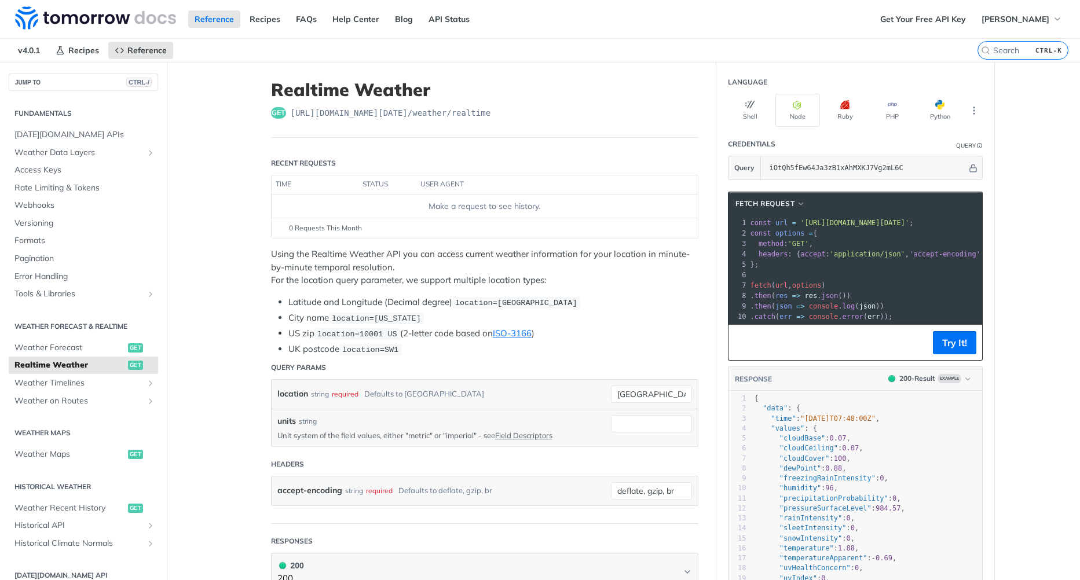
click at [457, 313] on li "City name location=new york" at bounding box center [493, 318] width 410 height 13
drag, startPoint x: 455, startPoint y: 305, endPoint x: 500, endPoint y: 311, distance: 45.6
click at [499, 311] on ul "Latitude and Longitude (Decimal degree) location=42.3478, -71.0466 City name lo…" at bounding box center [485, 326] width 428 height 60
drag, startPoint x: 500, startPoint y: 311, endPoint x: 457, endPoint y: 310, distance: 42.9
click at [464, 314] on li "City name location=new york" at bounding box center [493, 318] width 410 height 13
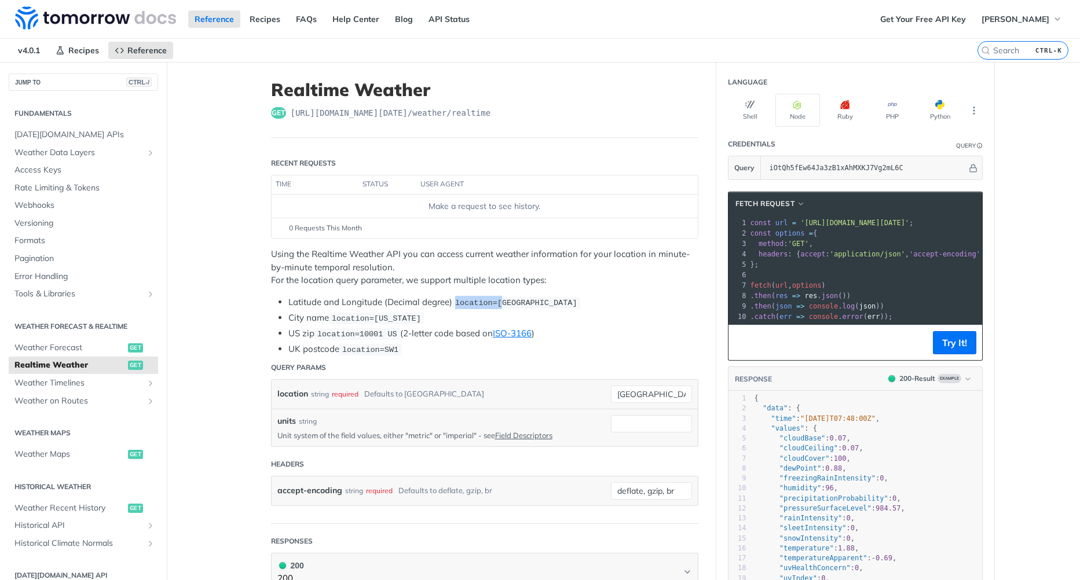
drag, startPoint x: 452, startPoint y: 307, endPoint x: 506, endPoint y: 306, distance: 53.9
click at [506, 306] on code "location=[GEOGRAPHIC_DATA]" at bounding box center [516, 303] width 128 height 12
drag, startPoint x: 506, startPoint y: 306, endPoint x: 456, endPoint y: 315, distance: 50.6
click at [456, 316] on li "City name location=new york" at bounding box center [493, 318] width 410 height 13
drag, startPoint x: 455, startPoint y: 299, endPoint x: 494, endPoint y: 302, distance: 38.9
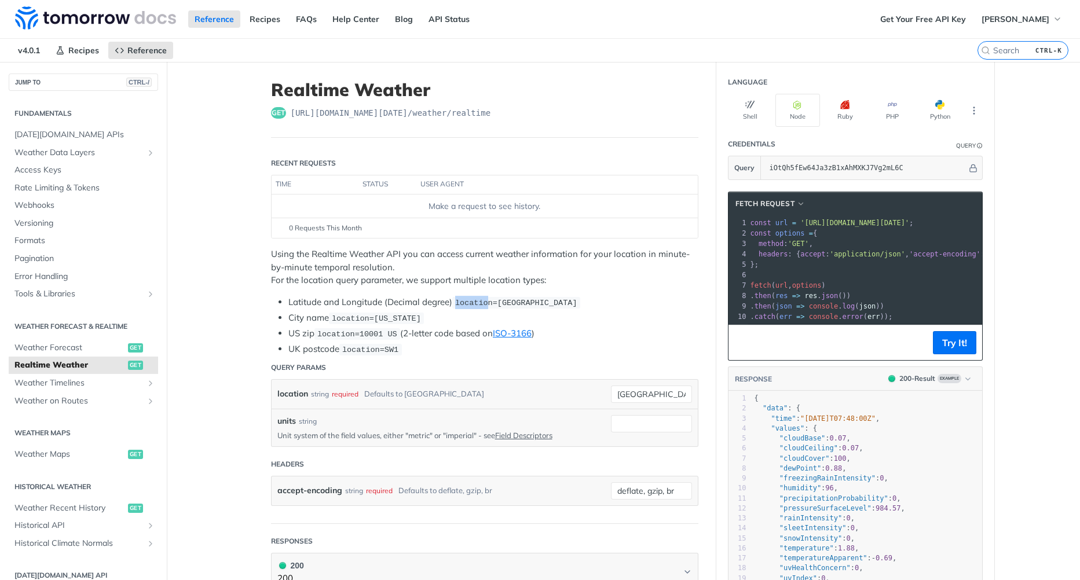
click at [493, 302] on span "location=[GEOGRAPHIC_DATA]" at bounding box center [516, 303] width 122 height 9
drag, startPoint x: 494, startPoint y: 302, endPoint x: 466, endPoint y: 308, distance: 28.4
click at [466, 308] on code "location=[GEOGRAPHIC_DATA]" at bounding box center [516, 303] width 128 height 12
click at [484, 304] on span "location=[GEOGRAPHIC_DATA]" at bounding box center [516, 303] width 122 height 9
click at [447, 302] on li "Latitude and Longitude (Decimal degree) location=42.3478, -71.0466" at bounding box center [493, 302] width 410 height 13
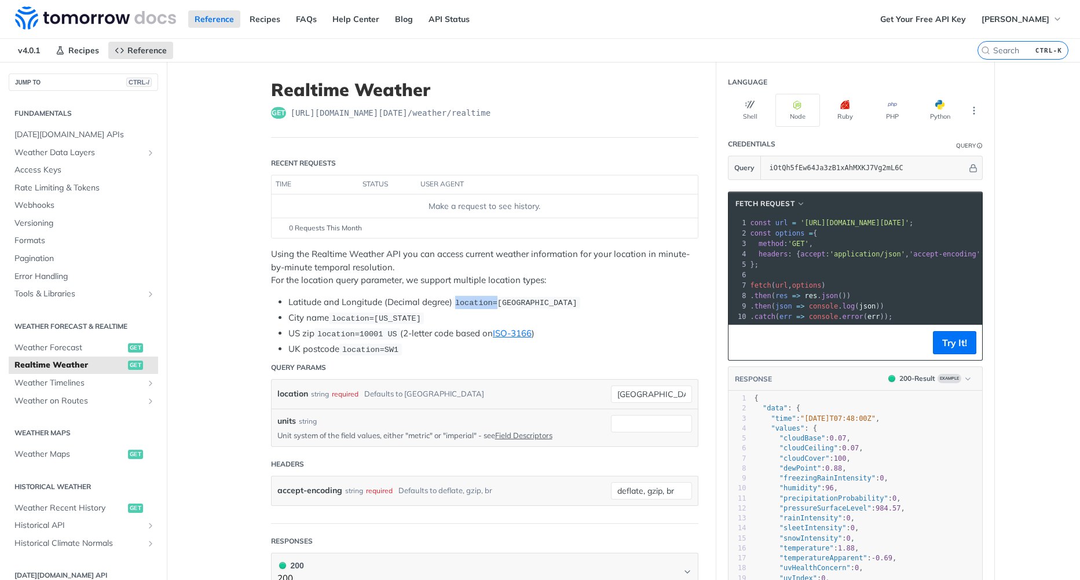
drag, startPoint x: 453, startPoint y: 300, endPoint x: 501, endPoint y: 304, distance: 47.6
click at [500, 304] on span "location=[GEOGRAPHIC_DATA]" at bounding box center [516, 303] width 122 height 9
drag, startPoint x: 501, startPoint y: 304, endPoint x: 456, endPoint y: 308, distance: 44.2
click at [458, 307] on code "location=[GEOGRAPHIC_DATA]" at bounding box center [516, 303] width 128 height 12
drag, startPoint x: 473, startPoint y: 301, endPoint x: 487, endPoint y: 302, distance: 14.5
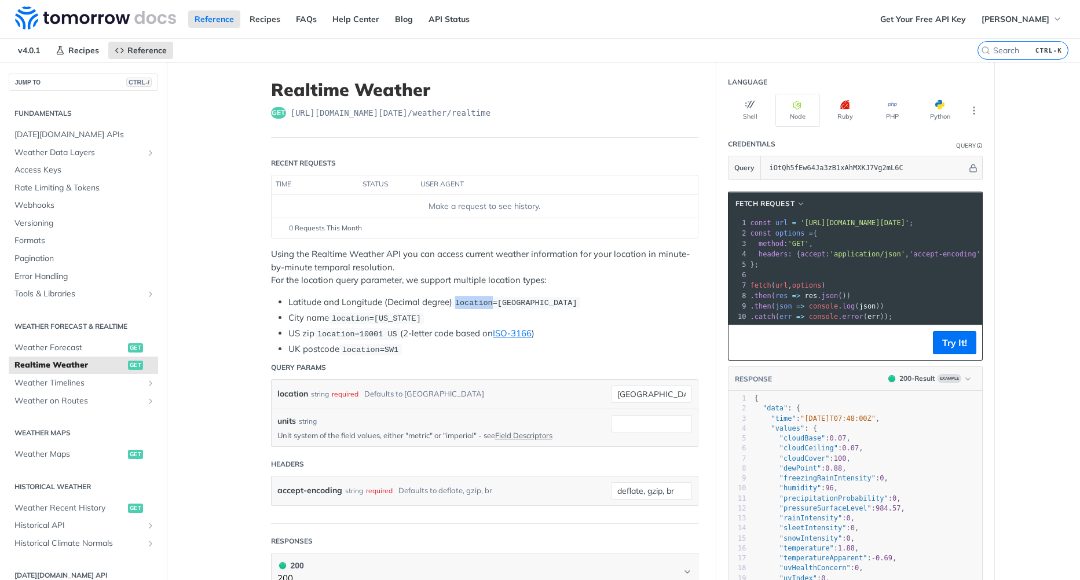
click at [487, 302] on span "location=[GEOGRAPHIC_DATA]" at bounding box center [516, 303] width 122 height 9
drag, startPoint x: 487, startPoint y: 302, endPoint x: 432, endPoint y: 310, distance: 56.1
click at [432, 310] on ul "Latitude and Longitude (Decimal degree) location=42.3478, -71.0466 City name lo…" at bounding box center [485, 326] width 428 height 60
drag, startPoint x: 469, startPoint y: 297, endPoint x: 477, endPoint y: 298, distance: 8.8
click at [477, 298] on li "Latitude and Longitude (Decimal degree) location=42.3478, -71.0466" at bounding box center [493, 302] width 410 height 13
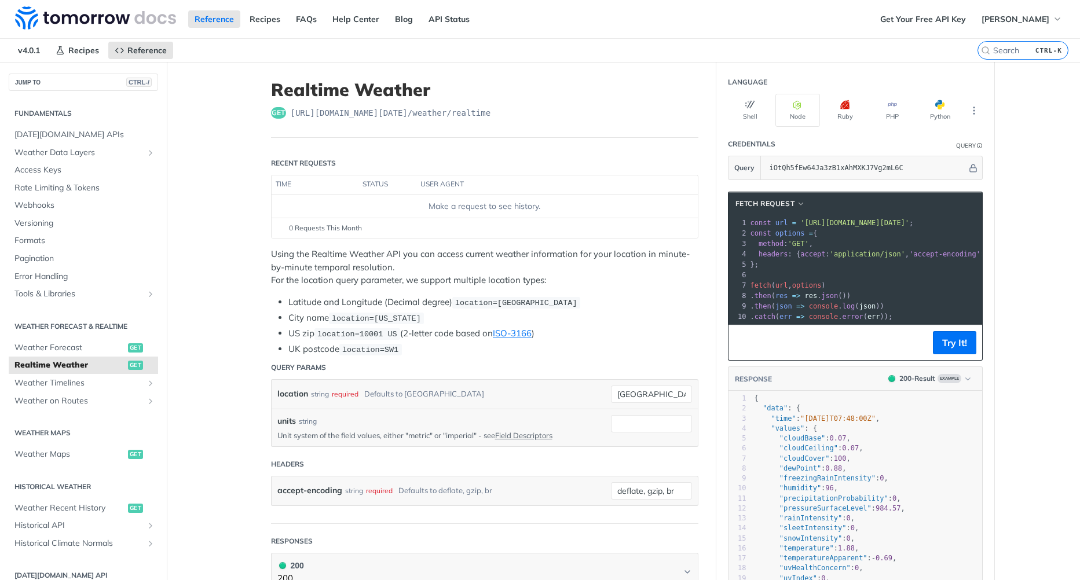
drag, startPoint x: 477, startPoint y: 298, endPoint x: 440, endPoint y: 304, distance: 37.4
click at [428, 304] on li "Latitude and Longitude (Decimal degree) location=42.3478, -71.0466" at bounding box center [493, 302] width 410 height 13
drag, startPoint x: 460, startPoint y: 298, endPoint x: 487, endPoint y: 298, distance: 27.2
click at [487, 298] on code "location=[GEOGRAPHIC_DATA]" at bounding box center [516, 303] width 128 height 12
drag, startPoint x: 487, startPoint y: 298, endPoint x: 444, endPoint y: 313, distance: 45.4
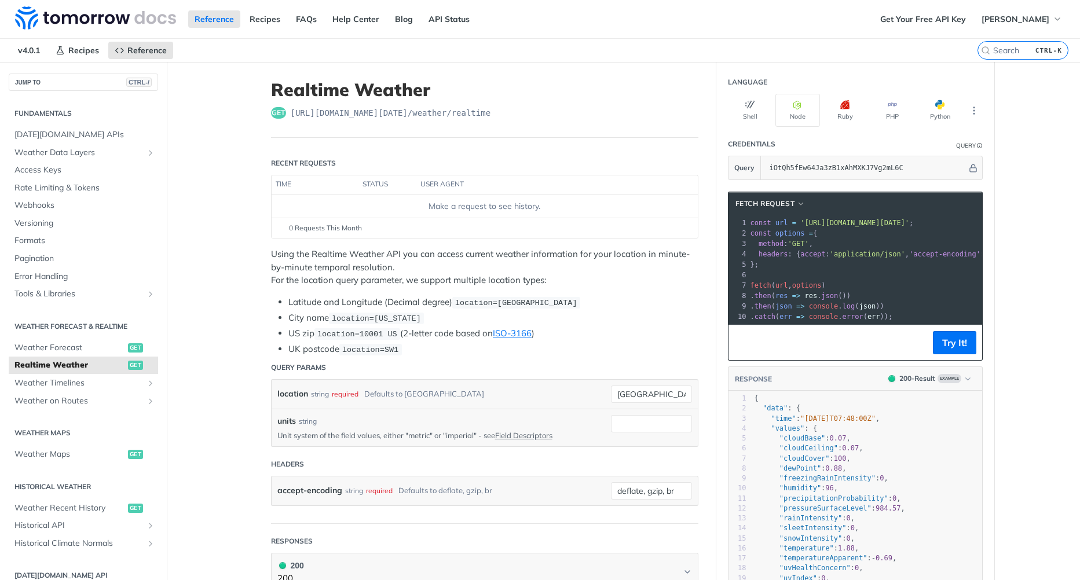
click at [444, 313] on li "City name location=new york" at bounding box center [493, 318] width 410 height 13
drag, startPoint x: 306, startPoint y: 287, endPoint x: 428, endPoint y: 286, distance: 121.7
click at [428, 286] on p "Using the Realtime Weather API you can access current weather information for y…" at bounding box center [485, 267] width 428 height 39
drag, startPoint x: 428, startPoint y: 286, endPoint x: 319, endPoint y: 293, distance: 109.1
click at [308, 287] on div "Using the Realtime Weather API you can access current weather information for y…" at bounding box center [485, 302] width 428 height 108
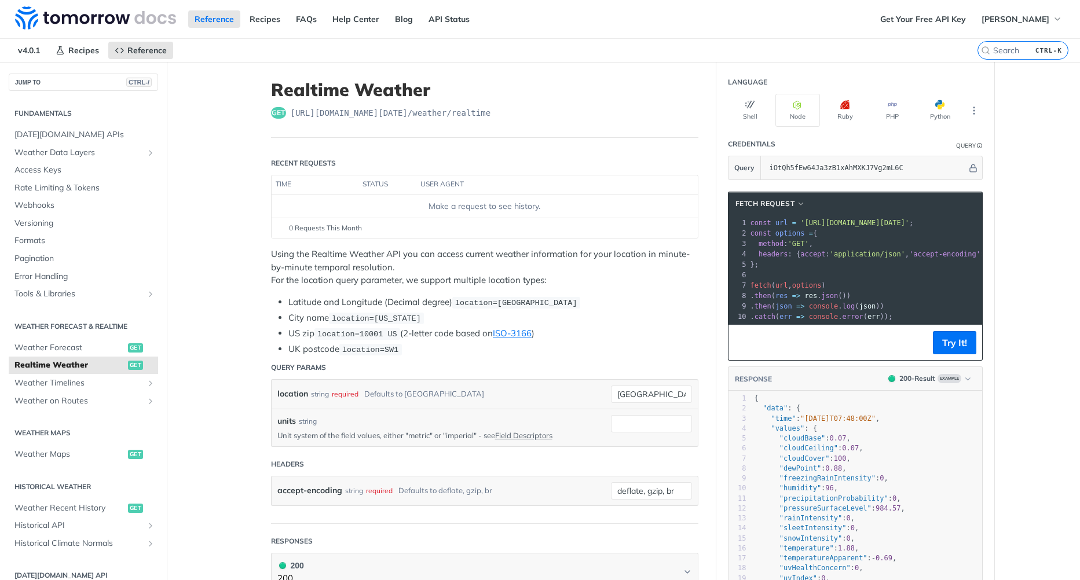
click at [393, 302] on li "Latitude and Longitude (Decimal degree) location=42.3478, -71.0466" at bounding box center [493, 302] width 410 height 13
click at [361, 304] on li "Latitude and Longitude (Decimal degree) location=42.3478, -71.0466" at bounding box center [493, 302] width 410 height 13
click at [306, 299] on li "Latitude and Longitude (Decimal degree) location=42.3478, -71.0466" at bounding box center [493, 302] width 410 height 13
click at [430, 306] on li "Latitude and Longitude (Decimal degree) location=42.3478, -71.0466" at bounding box center [493, 302] width 410 height 13
drag, startPoint x: 342, startPoint y: 314, endPoint x: 407, endPoint y: 316, distance: 65.5
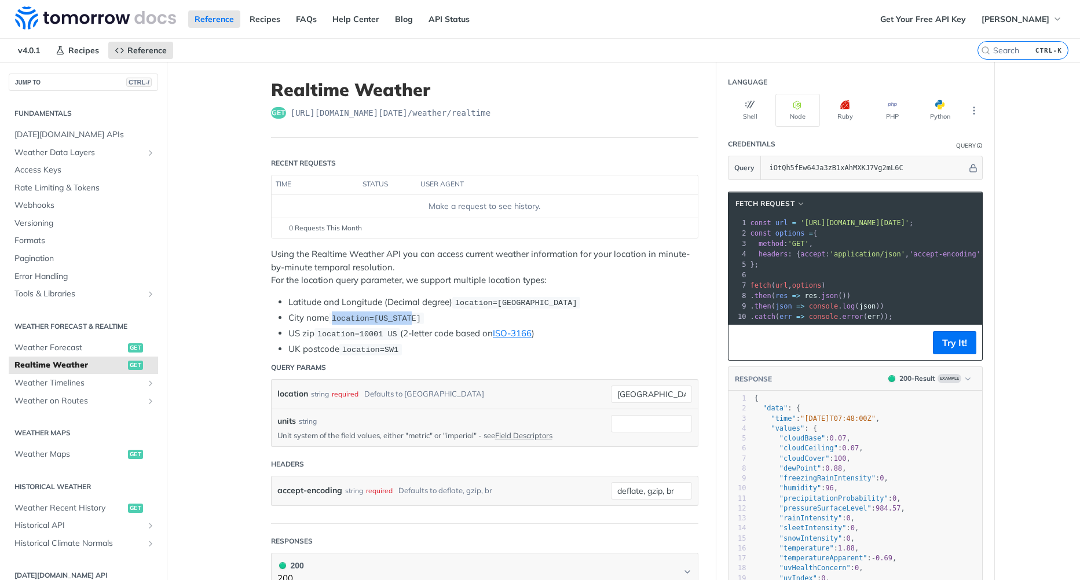
click at [407, 316] on li "City name location=new york" at bounding box center [493, 318] width 410 height 13
drag, startPoint x: 407, startPoint y: 316, endPoint x: 437, endPoint y: 319, distance: 29.7
click at [437, 319] on li "City name location=new york" at bounding box center [493, 318] width 410 height 13
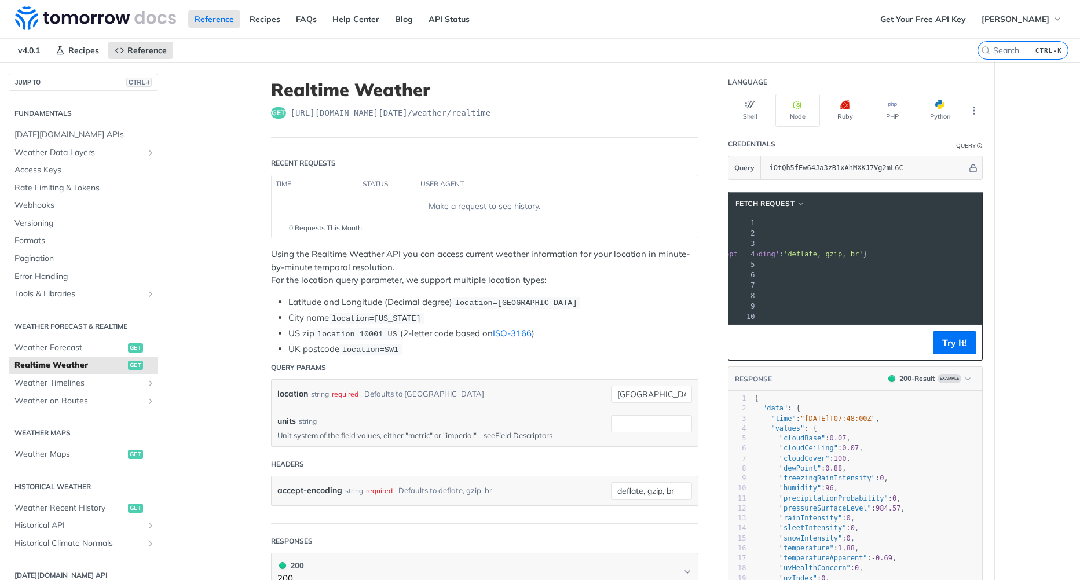
drag, startPoint x: 796, startPoint y: 221, endPoint x: 971, endPoint y: 226, distance: 175.6
click at [708, 226] on span "'[URL][DOMAIN_NAME][DATE]'" at bounding box center [654, 223] width 109 height 8
copy span "https://api.tomorrow.io/v4/weather/realtime?location=toronto&apikey=iOtQh5fEw64…"
click at [708, 220] on span "'[URL][DOMAIN_NAME][DATE]'" at bounding box center [654, 223] width 109 height 8
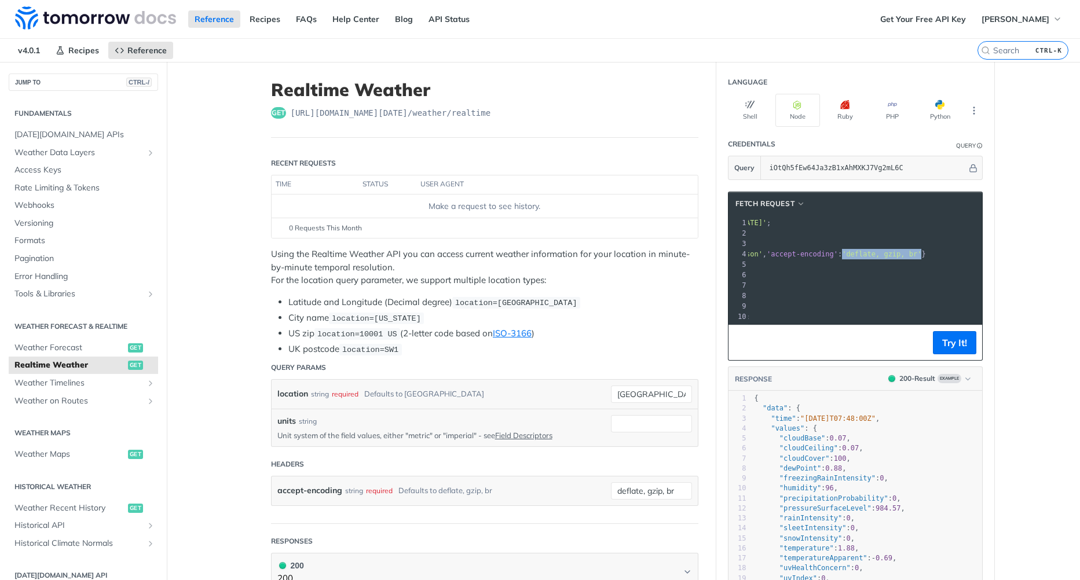
drag, startPoint x: 827, startPoint y: 255, endPoint x: 901, endPoint y: 252, distance: 73.7
click at [901, 252] on span "headers : { accept : 'application/json' , 'accept-encoding' : 'deflate, gzip, b…" at bounding box center [767, 254] width 318 height 8
copy span "'deflate, gzip, br'"
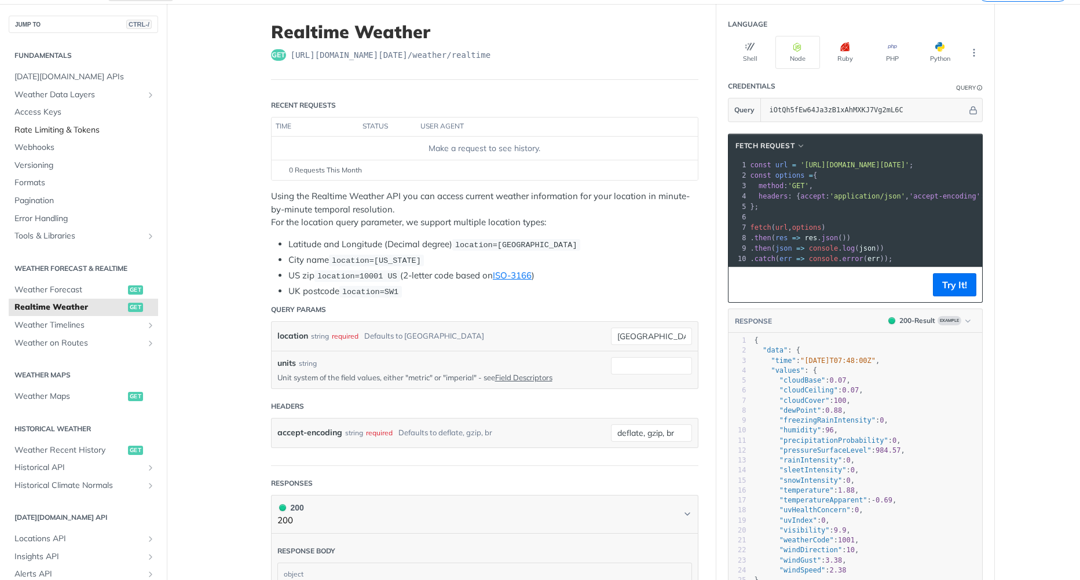
drag, startPoint x: 77, startPoint y: 133, endPoint x: 117, endPoint y: 137, distance: 40.2
click at [77, 133] on span "Rate Limiting & Tokens" at bounding box center [84, 131] width 141 height 12
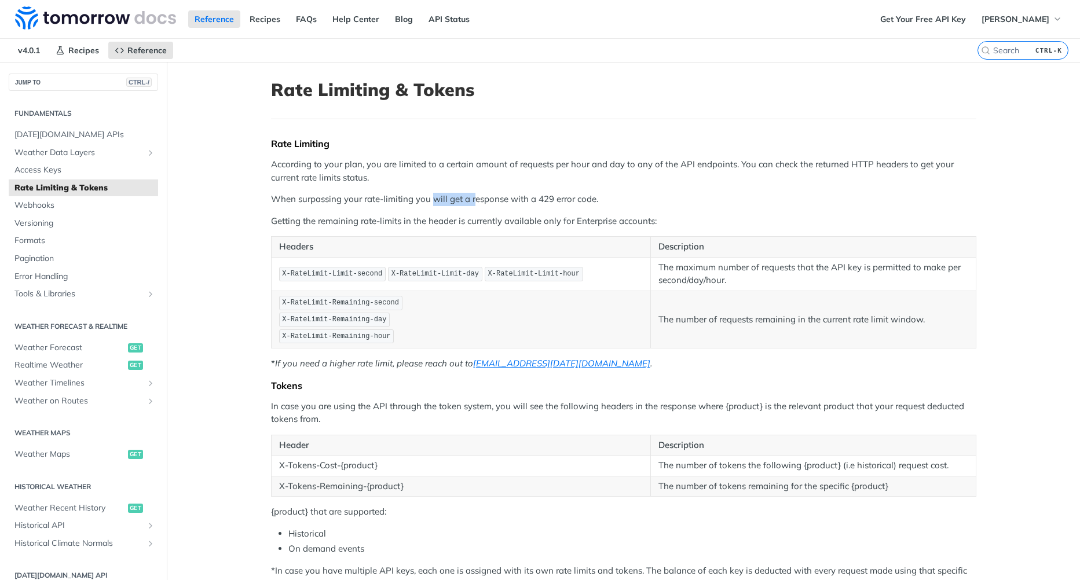
drag, startPoint x: 429, startPoint y: 193, endPoint x: 470, endPoint y: 197, distance: 41.9
click at [470, 197] on p "When surpassing your rate-limiting you will get a response with a 429 error cod…" at bounding box center [624, 199] width 706 height 13
drag, startPoint x: 470, startPoint y: 197, endPoint x: 289, endPoint y: 202, distance: 181.4
click at [289, 202] on p "When surpassing your rate-limiting you will get a response with a 429 error cod…" at bounding box center [624, 199] width 706 height 13
drag, startPoint x: 279, startPoint y: 203, endPoint x: 364, endPoint y: 201, distance: 85.2
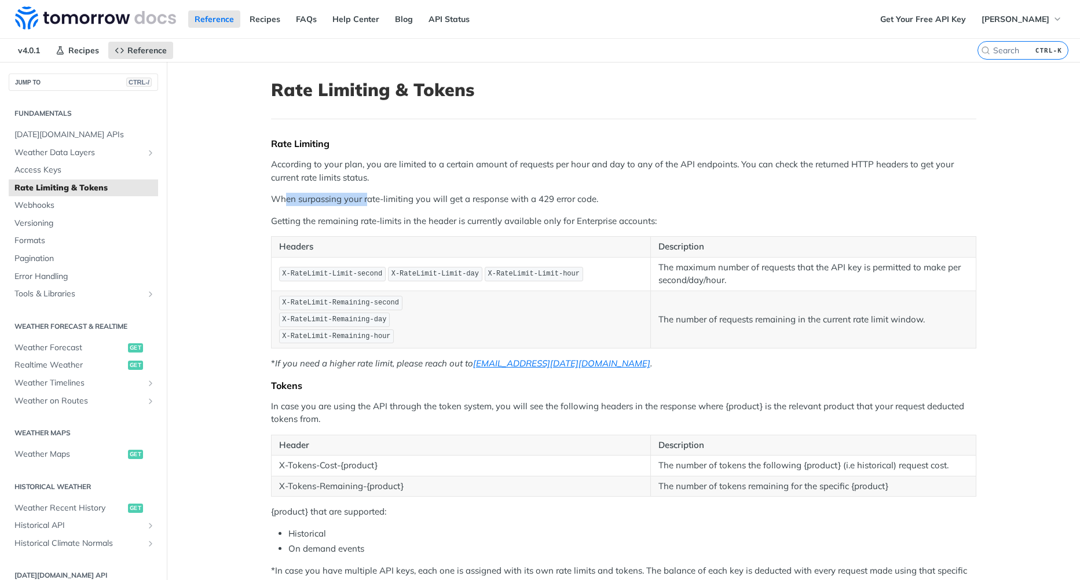
click at [364, 201] on p "When surpassing your rate-limiting you will get a response with a 429 error cod…" at bounding box center [624, 199] width 706 height 13
drag, startPoint x: 364, startPoint y: 201, endPoint x: 492, endPoint y: 209, distance: 127.7
click at [492, 209] on div "Rate Limiting According to your plan, you are limited to a certain amount of re…" at bounding box center [624, 364] width 706 height 452
drag, startPoint x: 454, startPoint y: 202, endPoint x: 569, endPoint y: 199, distance: 115.3
click at [569, 199] on p "When surpassing your rate-limiting you will get a response with a 429 error cod…" at bounding box center [624, 199] width 706 height 13
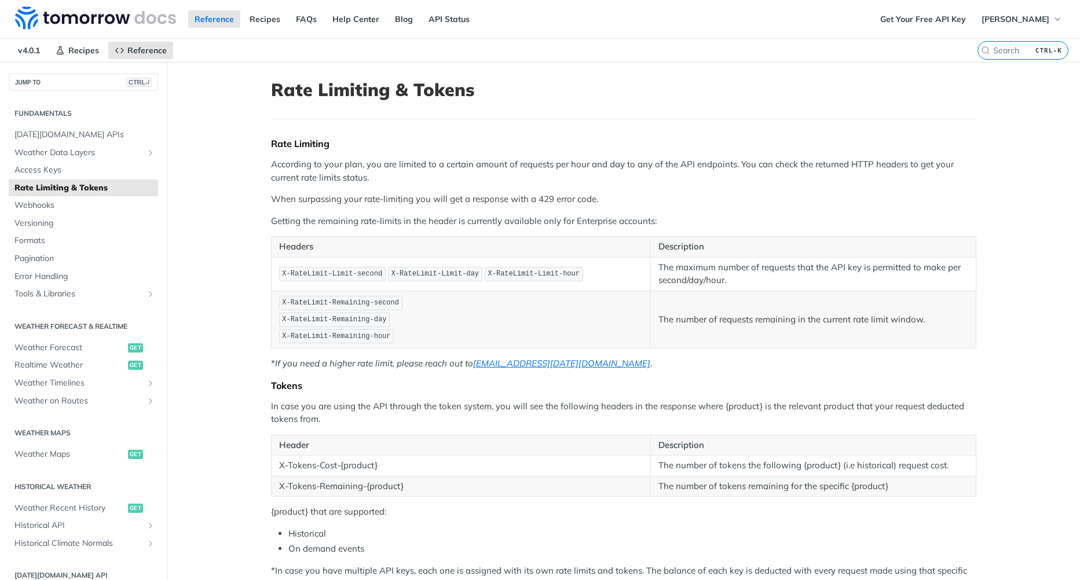
drag, startPoint x: 569, startPoint y: 199, endPoint x: 309, endPoint y: 216, distance: 260.1
click at [309, 216] on p "Getting the remaining rate-limits in the header is currently available only for…" at bounding box center [624, 221] width 706 height 13
drag, startPoint x: 266, startPoint y: 220, endPoint x: 592, endPoint y: 222, distance: 325.6
click at [592, 222] on p "Getting the remaining rate-limits in the header is currently available only for…" at bounding box center [624, 221] width 706 height 13
drag, startPoint x: 592, startPoint y: 222, endPoint x: 511, endPoint y: 239, distance: 82.7
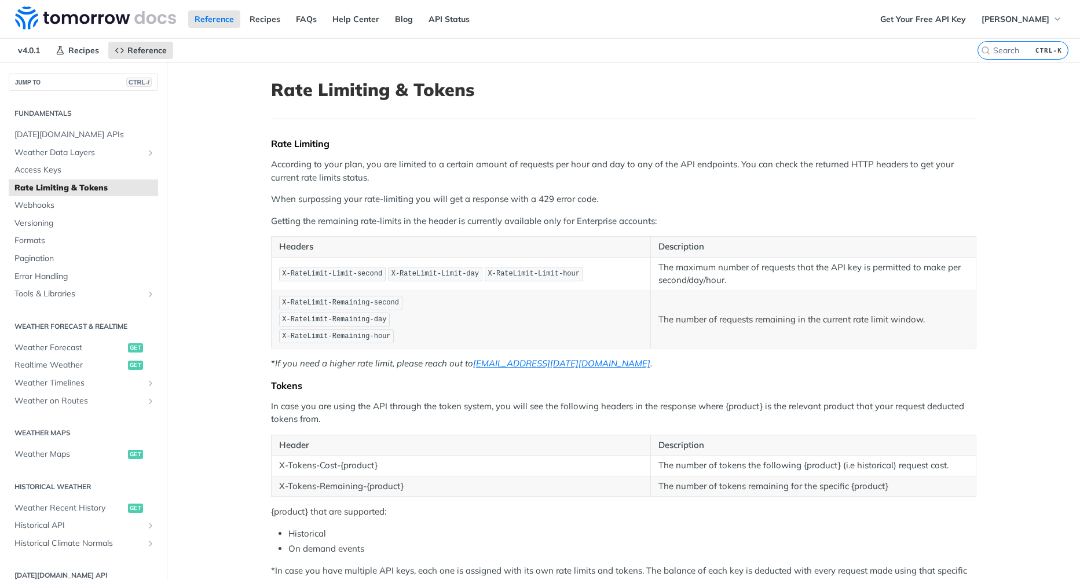
click at [511, 239] on th "Headers" at bounding box center [460, 247] width 379 height 21
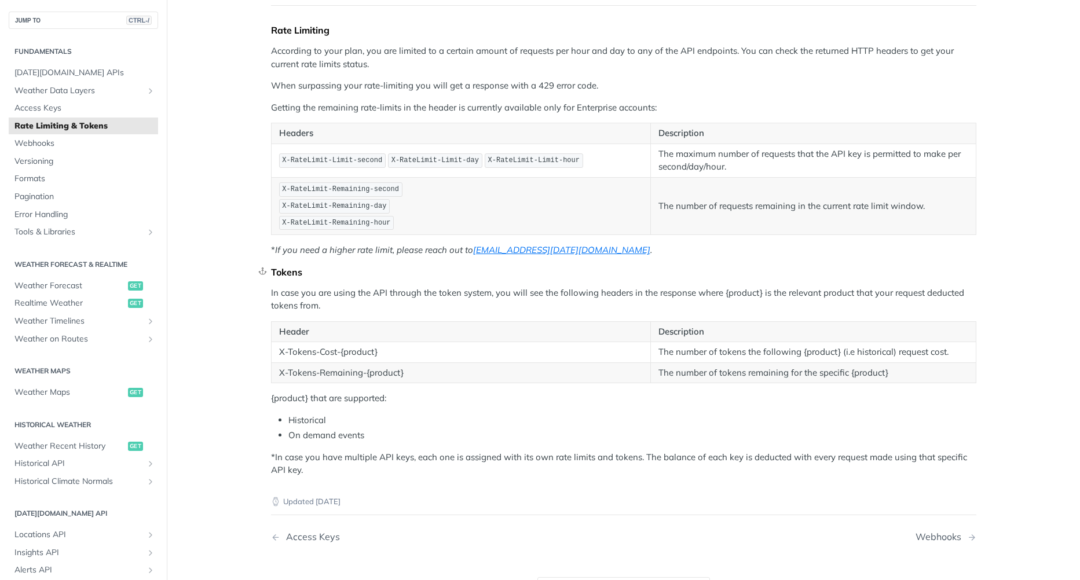
scroll to position [116, 0]
drag, startPoint x: 276, startPoint y: 291, endPoint x: 558, endPoint y: 293, distance: 282.1
click at [558, 293] on p "In case you are using the API through the token system, you will see the follow…" at bounding box center [624, 297] width 706 height 26
drag, startPoint x: 558, startPoint y: 293, endPoint x: 401, endPoint y: 301, distance: 156.6
click at [401, 301] on p "In case you are using the API through the token system, you will see the follow…" at bounding box center [624, 297] width 706 height 26
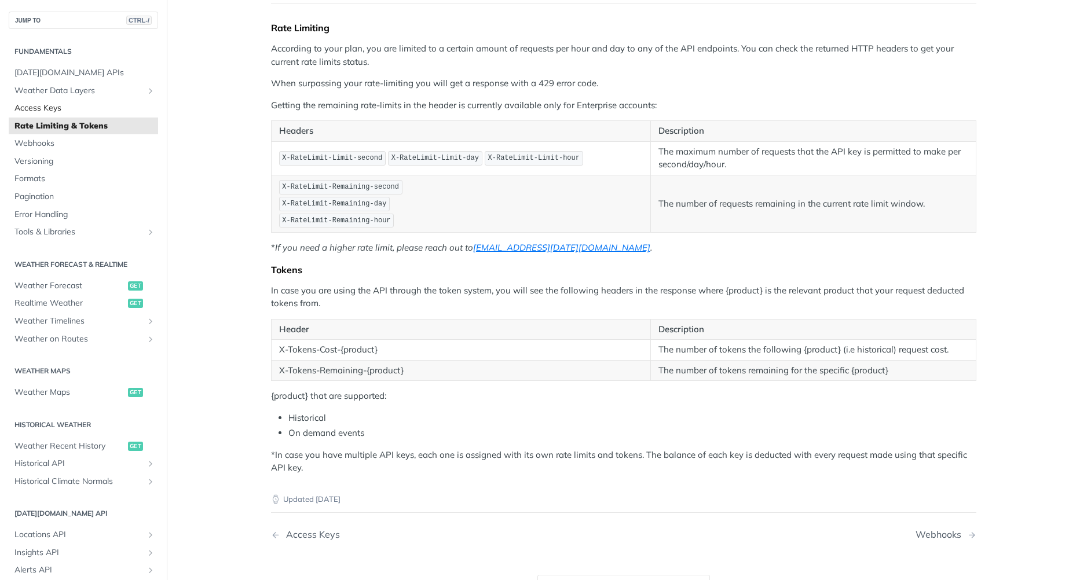
click at [92, 114] on span "Access Keys" at bounding box center [84, 109] width 141 height 12
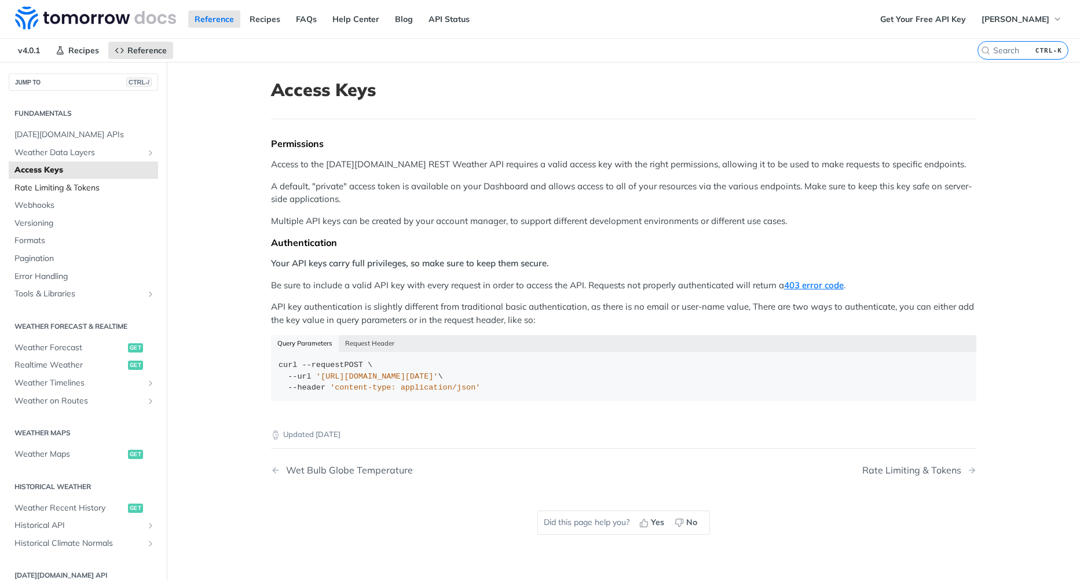
click at [107, 187] on span "Rate Limiting & Tokens" at bounding box center [84, 188] width 141 height 12
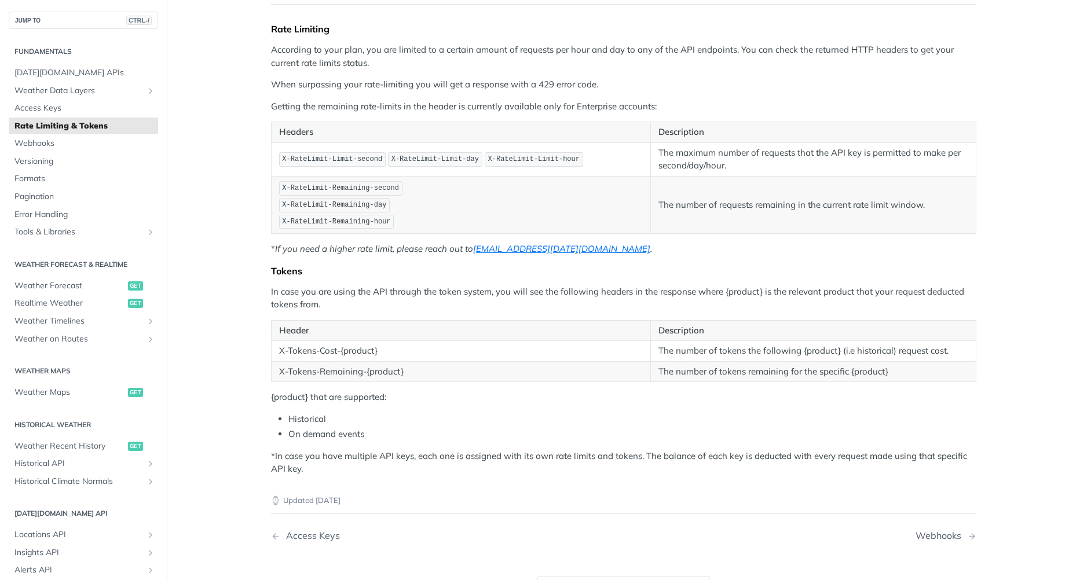
scroll to position [174, 0]
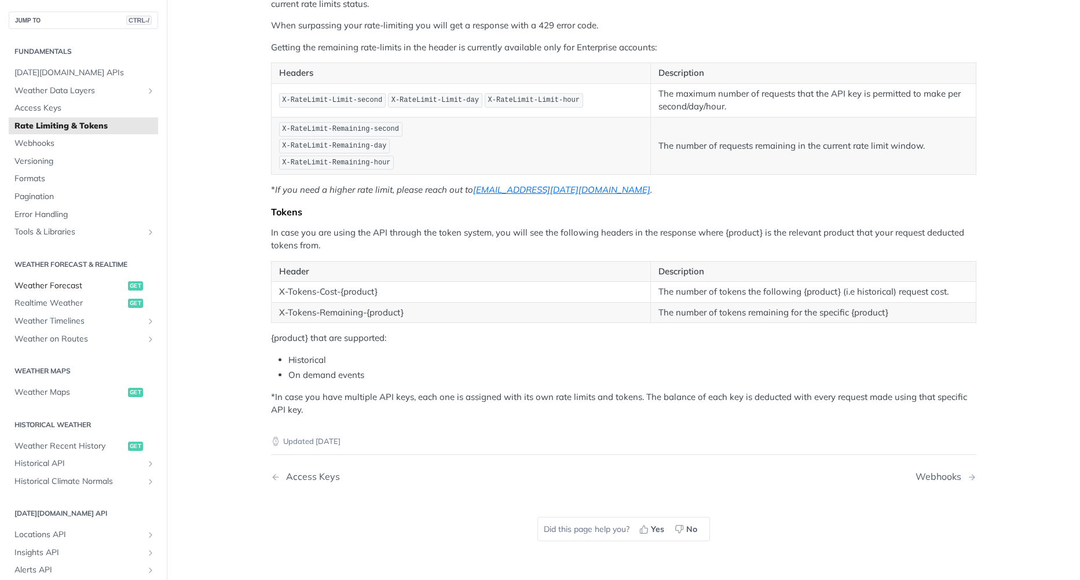
click at [86, 288] on span "Weather Forecast" at bounding box center [69, 286] width 111 height 12
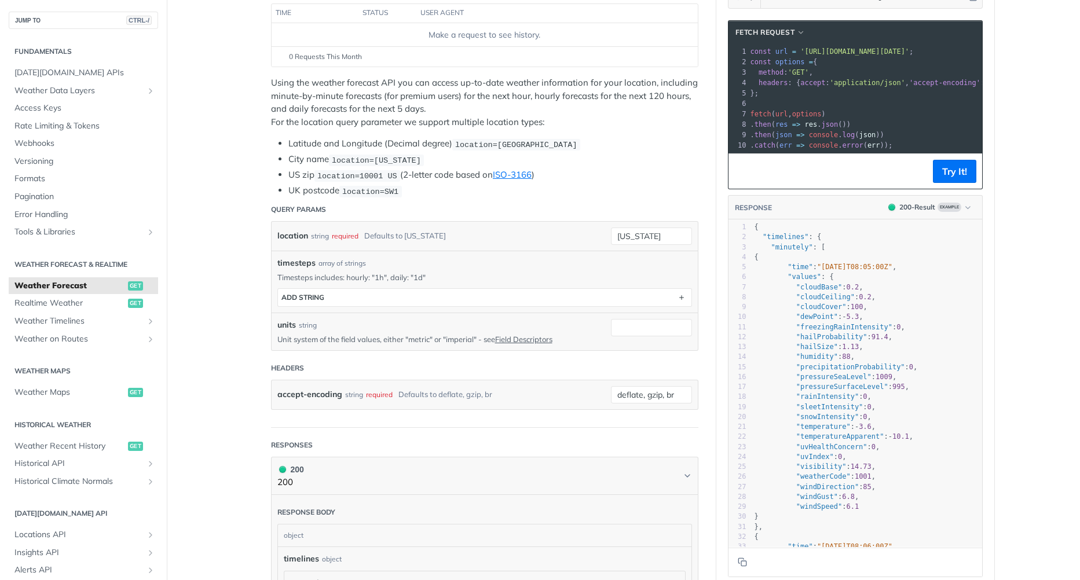
scroll to position [174, 0]
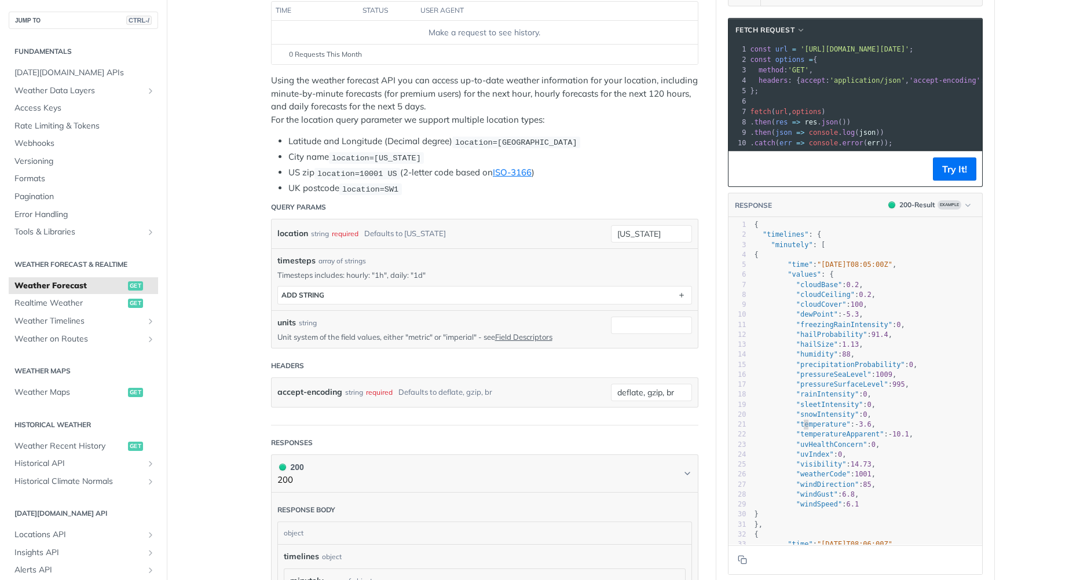
type textarea "mperature""
drag, startPoint x: 798, startPoint y: 433, endPoint x: 841, endPoint y: 432, distance: 42.3
click at [837, 429] on span ""temperature"" at bounding box center [824, 425] width 54 height 8
click at [847, 449] on span ""uvHealthConcern"" at bounding box center [832, 445] width 71 height 8
click at [107, 308] on span "Realtime Weather" at bounding box center [69, 304] width 111 height 12
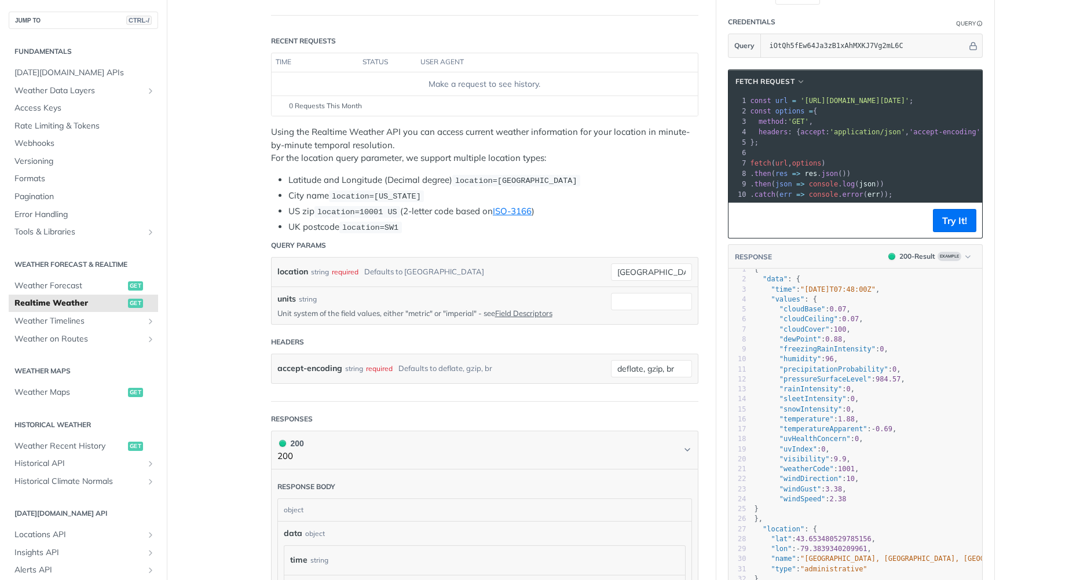
scroll to position [116, 0]
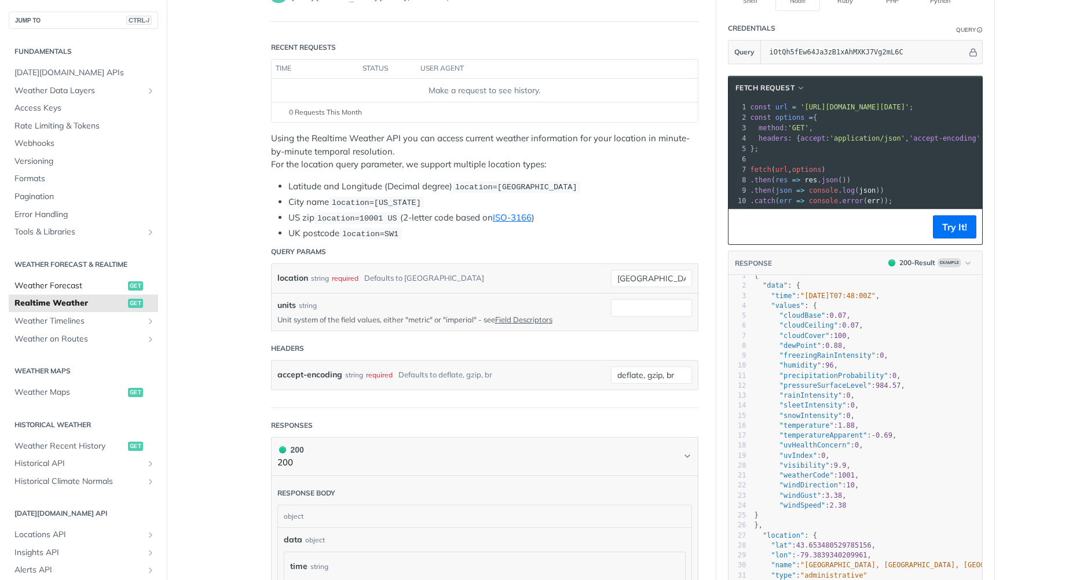
click at [90, 286] on span "Weather Forecast" at bounding box center [69, 286] width 111 height 12
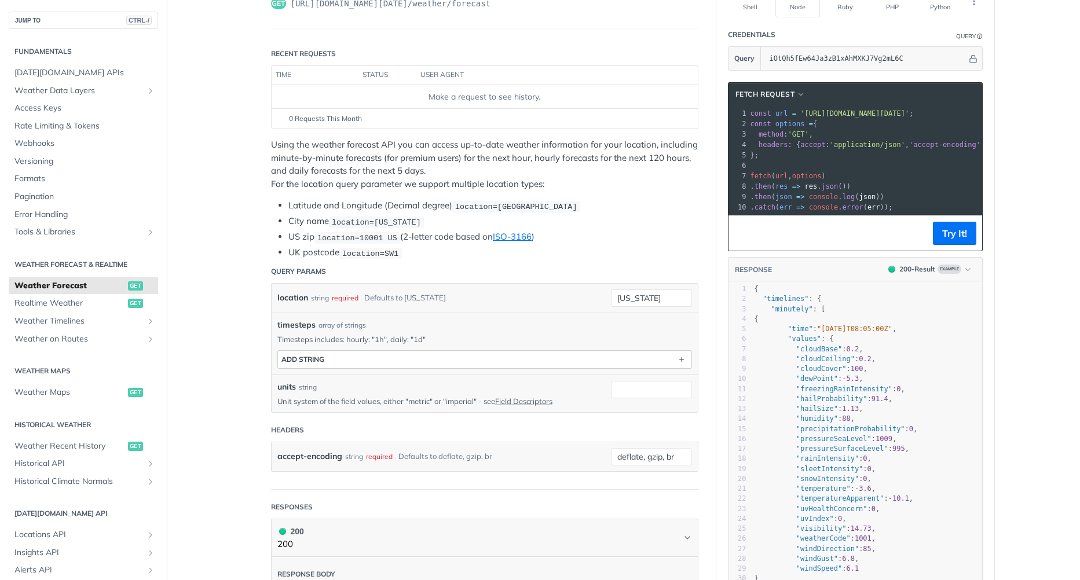
scroll to position [116, 0]
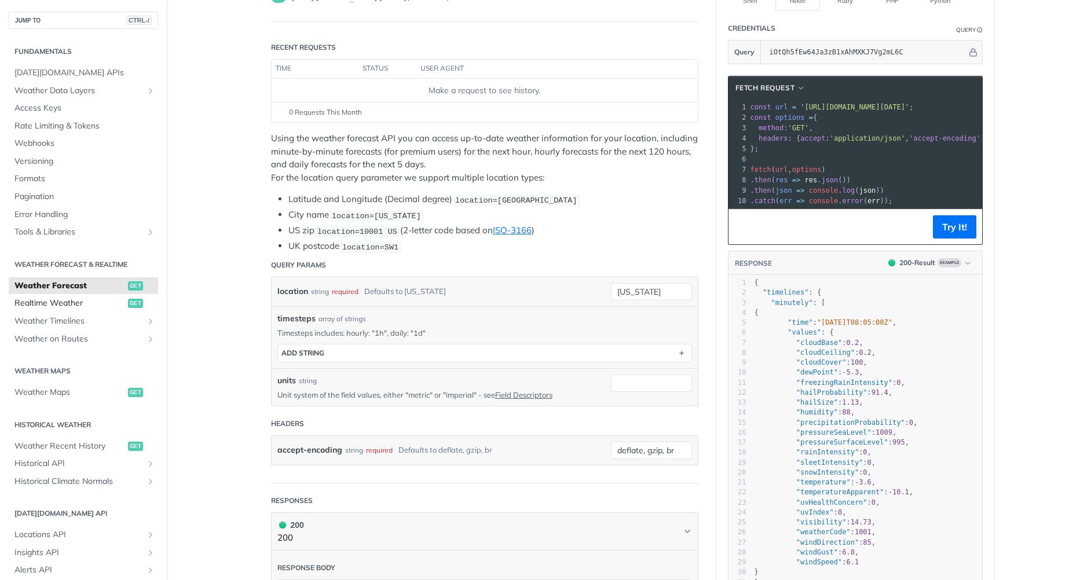
click at [100, 300] on span "Realtime Weather" at bounding box center [69, 304] width 111 height 12
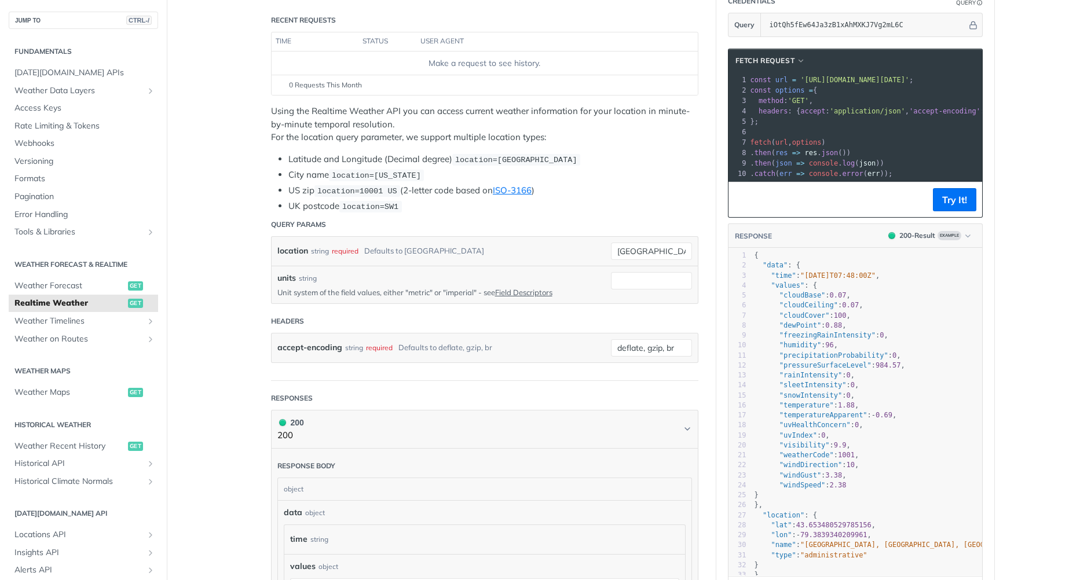
scroll to position [174, 0]
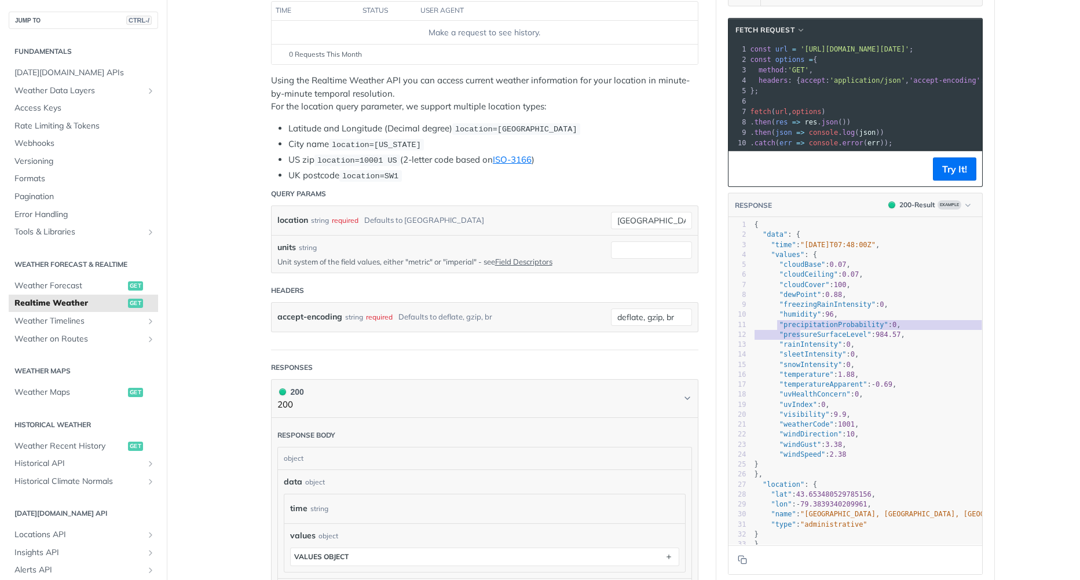
type textarea ""precipitationProbability": 0, "pressureSurfaceLevel": 9"
drag, startPoint x: 775, startPoint y: 338, endPoint x: 870, endPoint y: 343, distance: 95.1
click at [870, 340] on pre ""pressureSurfaceLevel" : 984.57 ," at bounding box center [888, 335] width 272 height 10
click at [857, 360] on pre ""sleetIntensity" : 0 ," at bounding box center [888, 355] width 272 height 10
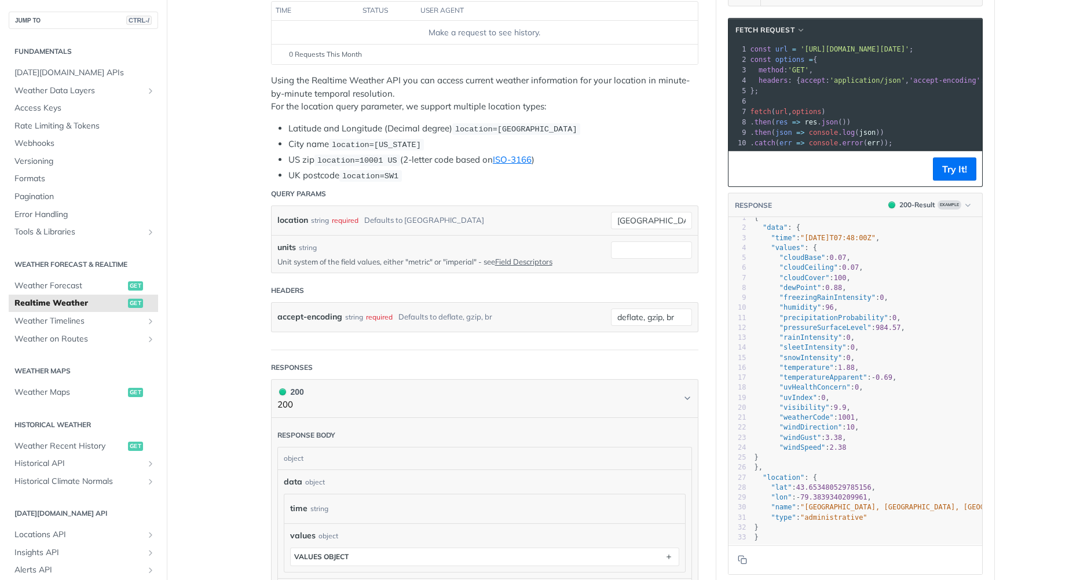
scroll to position [24, 0]
click at [94, 287] on span "Weather Forecast" at bounding box center [69, 286] width 111 height 12
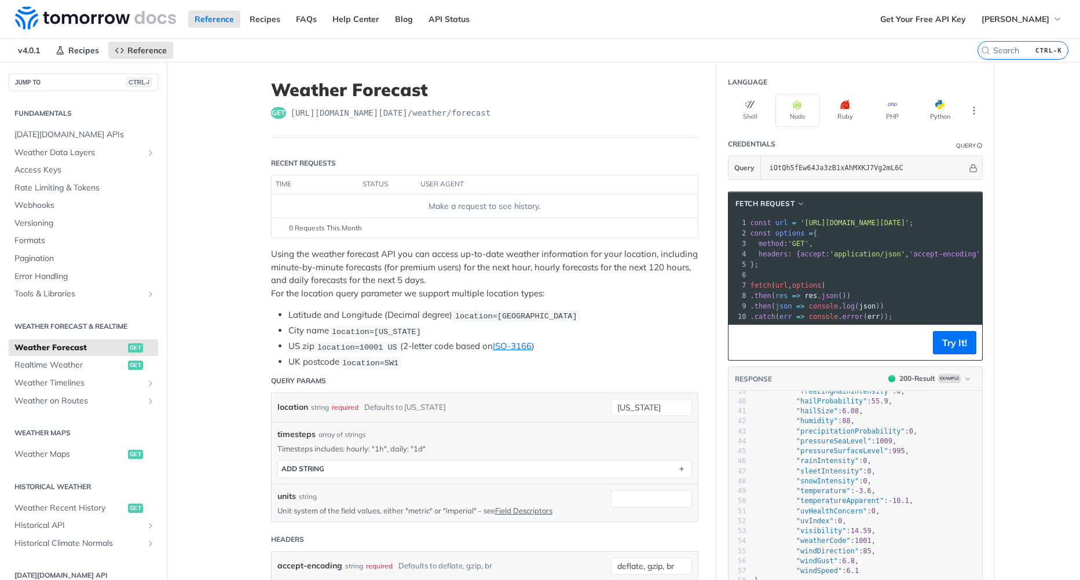
scroll to position [406, 0]
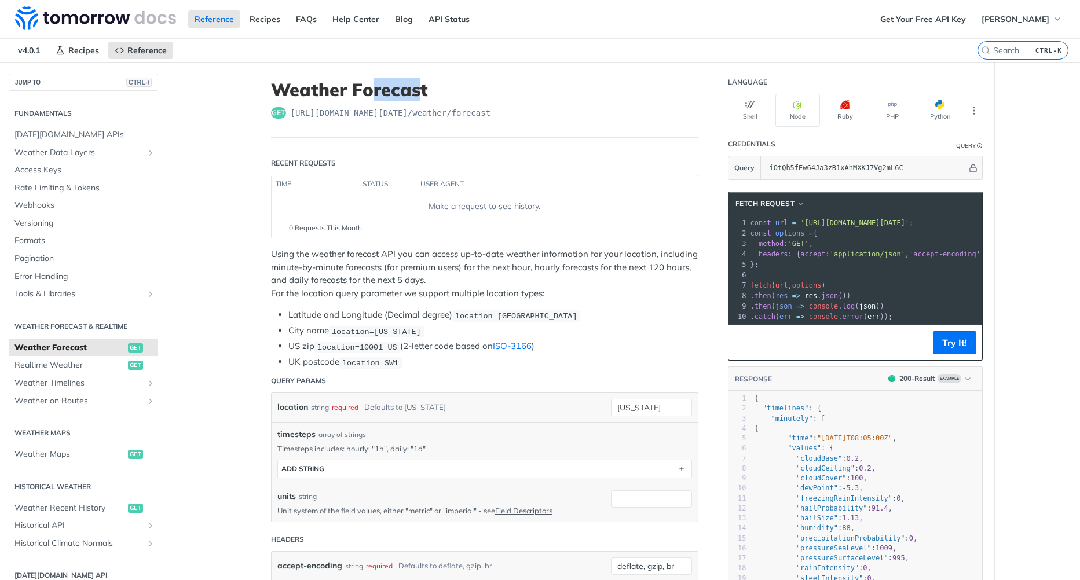
drag, startPoint x: 383, startPoint y: 92, endPoint x: 420, endPoint y: 93, distance: 36.5
click at [420, 93] on h1 "Weather Forecast" at bounding box center [485, 89] width 428 height 21
drag, startPoint x: 420, startPoint y: 93, endPoint x: 308, endPoint y: 266, distance: 206.2
click at [308, 266] on p "Using the weather forecast API you can access up-to-date weather information fo…" at bounding box center [485, 274] width 428 height 52
drag, startPoint x: 277, startPoint y: 255, endPoint x: 425, endPoint y: 259, distance: 147.2
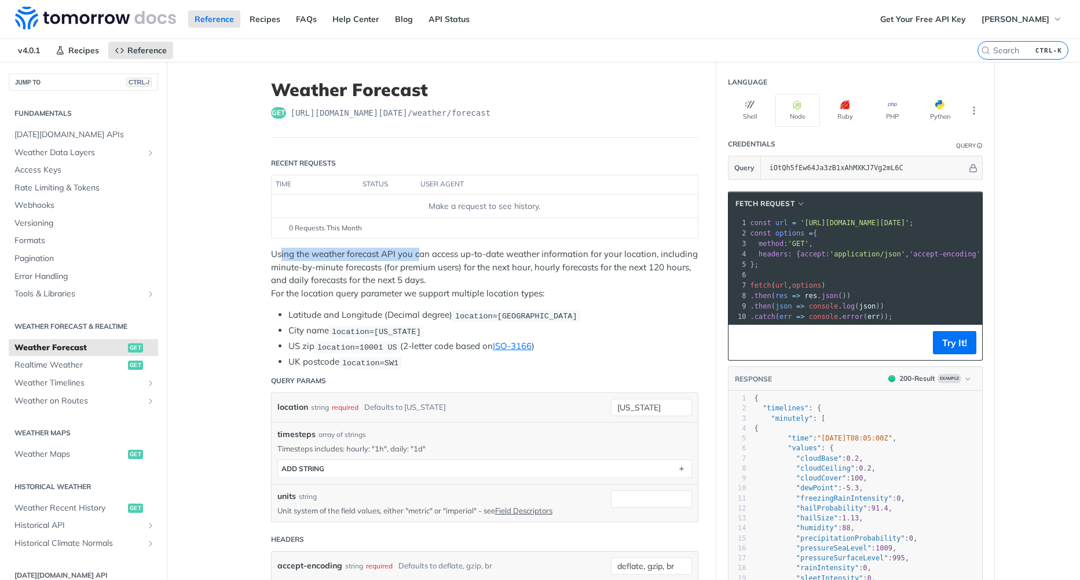
click at [423, 259] on p "Using the weather forecast API you can access up-to-date weather information fo…" at bounding box center [485, 274] width 428 height 52
drag, startPoint x: 425, startPoint y: 259, endPoint x: 481, endPoint y: 260, distance: 56.8
click at [481, 260] on p "Using the weather forecast API you can access up-to-date weather information fo…" at bounding box center [485, 274] width 428 height 52
drag, startPoint x: 481, startPoint y: 260, endPoint x: 492, endPoint y: 256, distance: 11.7
click at [492, 256] on p "Using the weather forecast API you can access up-to-date weather information fo…" at bounding box center [485, 274] width 428 height 52
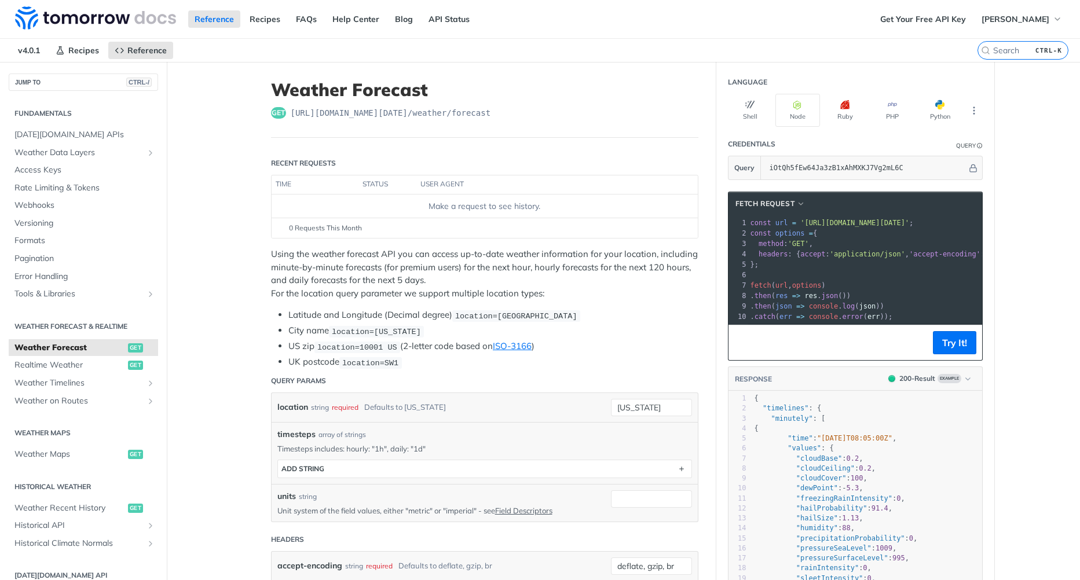
drag, startPoint x: 493, startPoint y: 256, endPoint x: 562, endPoint y: 265, distance: 69.6
click at [562, 265] on p "Using the weather forecast API you can access up-to-date weather information fo…" at bounding box center [485, 274] width 428 height 52
drag, startPoint x: 524, startPoint y: 255, endPoint x: 578, endPoint y: 257, distance: 54.5
click at [578, 257] on p "Using the weather forecast API you can access up-to-date weather information fo…" at bounding box center [485, 274] width 428 height 52
drag, startPoint x: 578, startPoint y: 257, endPoint x: 646, endPoint y: 263, distance: 68.0
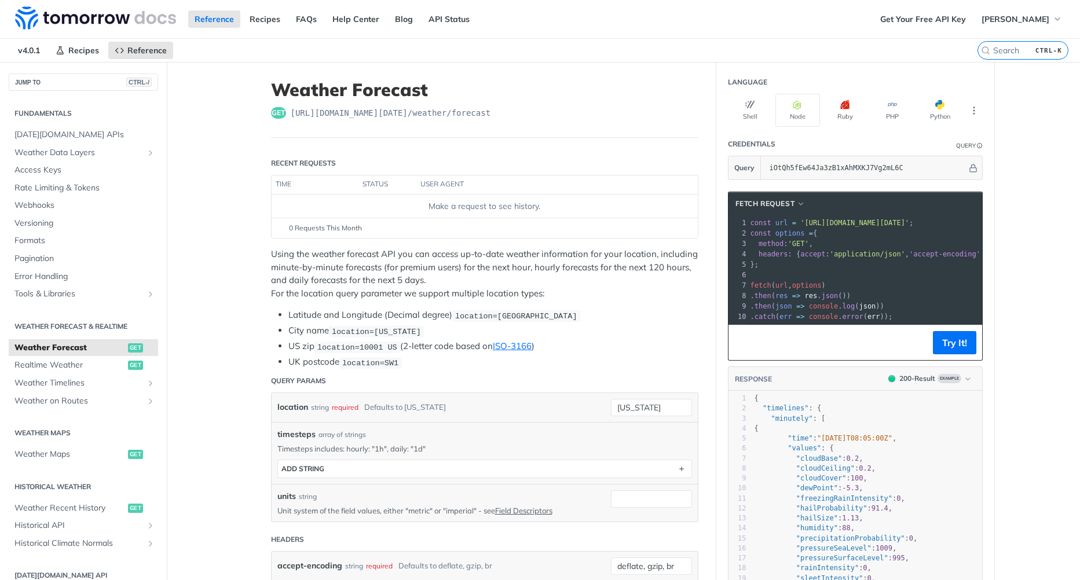
click at [646, 262] on p "Using the weather forecast API you can access up-to-date weather information fo…" at bounding box center [485, 274] width 428 height 52
drag, startPoint x: 619, startPoint y: 257, endPoint x: 652, endPoint y: 258, distance: 33.0
click at [652, 258] on p "Using the weather forecast API you can access up-to-date weather information fo…" at bounding box center [485, 274] width 428 height 52
drag, startPoint x: 652, startPoint y: 258, endPoint x: 710, endPoint y: 270, distance: 59.2
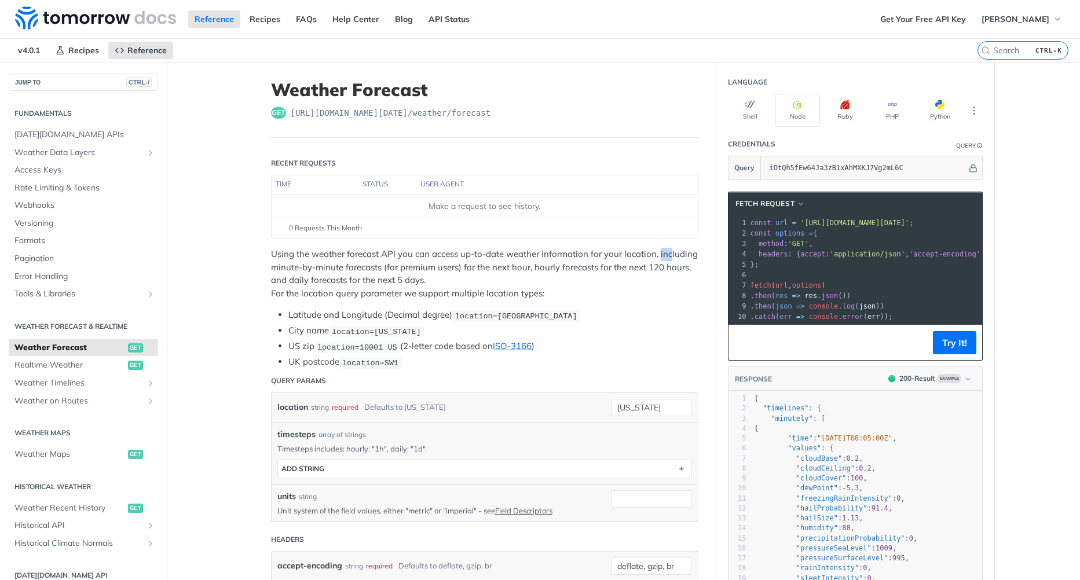
drag, startPoint x: 656, startPoint y: 258, endPoint x: 667, endPoint y: 259, distance: 11.1
click at [667, 259] on p "Using the weather forecast API you can access up-to-date weather information fo…" at bounding box center [485, 274] width 428 height 52
drag, startPoint x: 667, startPoint y: 259, endPoint x: 345, endPoint y: 264, distance: 322.1
click at [345, 264] on p "Using the weather forecast API you can access up-to-date weather information fo…" at bounding box center [485, 274] width 428 height 52
drag, startPoint x: 283, startPoint y: 265, endPoint x: 331, endPoint y: 266, distance: 48.1
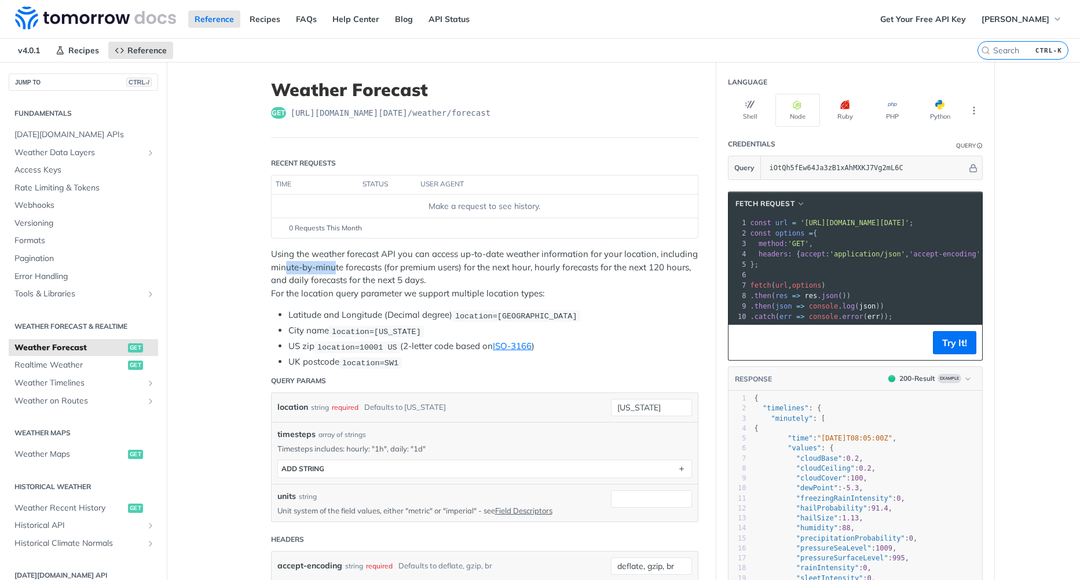
click at [330, 266] on p "Using the weather forecast API you can access up-to-date weather information fo…" at bounding box center [485, 274] width 428 height 52
drag, startPoint x: 331, startPoint y: 266, endPoint x: 403, endPoint y: 273, distance: 72.2
click at [403, 273] on p "Using the weather forecast API you can access up-to-date weather information fo…" at bounding box center [485, 274] width 428 height 52
drag, startPoint x: 378, startPoint y: 266, endPoint x: 421, endPoint y: 270, distance: 43.6
click at [421, 270] on p "Using the weather forecast API you can access up-to-date weather information fo…" at bounding box center [485, 274] width 428 height 52
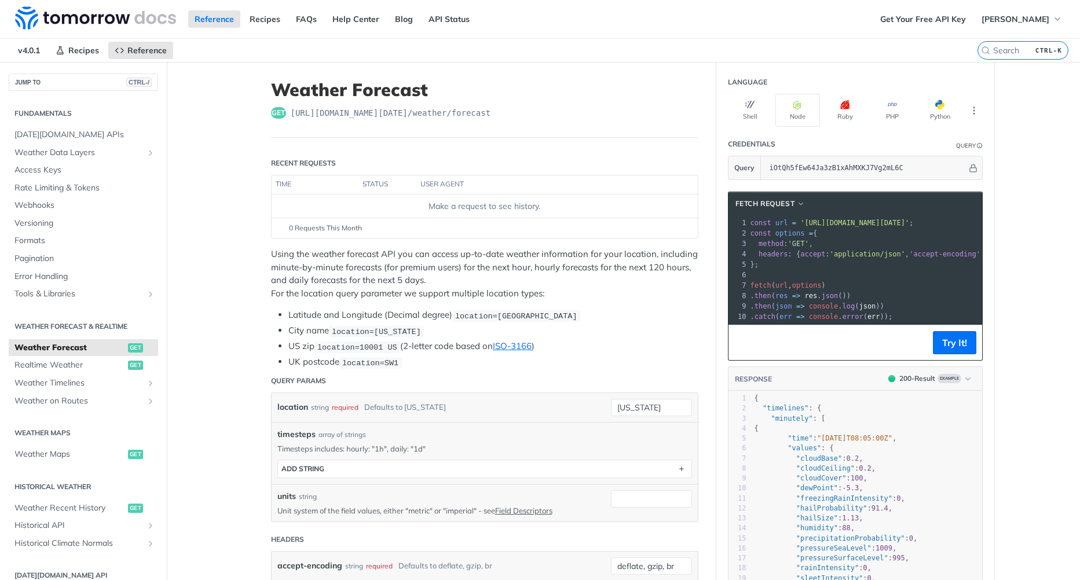
drag, startPoint x: 421, startPoint y: 270, endPoint x: 469, endPoint y: 276, distance: 47.9
click at [469, 276] on p "Using the weather forecast API you can access up-to-date weather information fo…" at bounding box center [485, 274] width 428 height 52
drag, startPoint x: 403, startPoint y: 266, endPoint x: 451, endPoint y: 269, distance: 48.7
click at [451, 268] on p "Using the weather forecast API you can access up-to-date weather information fo…" at bounding box center [485, 274] width 428 height 52
drag, startPoint x: 451, startPoint y: 269, endPoint x: 503, endPoint y: 271, distance: 51.6
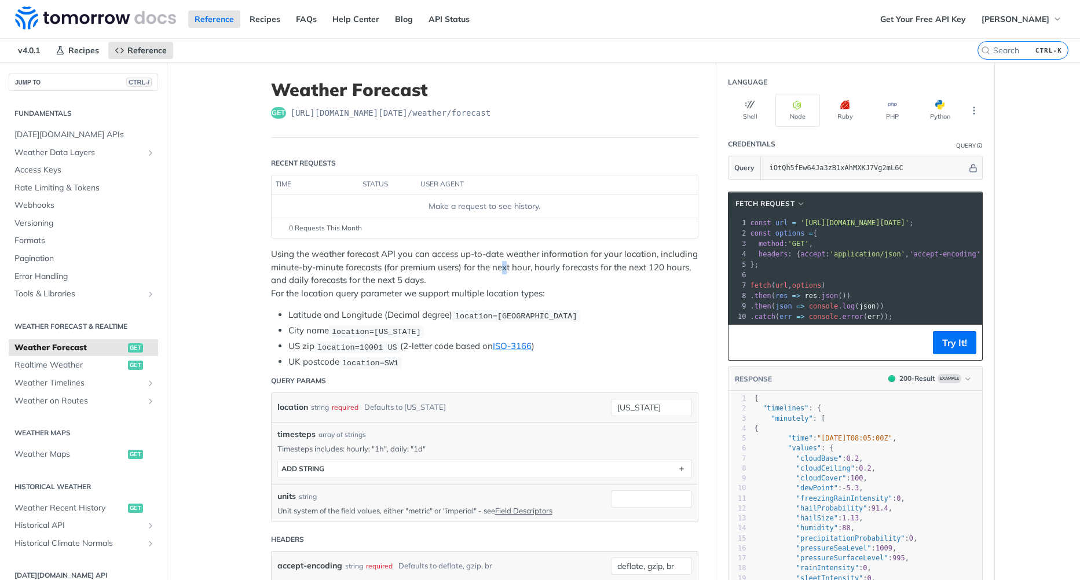
click at [503, 271] on p "Using the weather forecast API you can access up-to-date weather information fo…" at bounding box center [485, 274] width 428 height 52
drag, startPoint x: 503, startPoint y: 271, endPoint x: 496, endPoint y: 268, distance: 7.5
click at [496, 268] on p "Using the weather forecast API you can access up-to-date weather information fo…" at bounding box center [485, 274] width 428 height 52
drag, startPoint x: 496, startPoint y: 268, endPoint x: 553, endPoint y: 270, distance: 56.8
click at [553, 270] on p "Using the weather forecast API you can access up-to-date weather information fo…" at bounding box center [485, 274] width 428 height 52
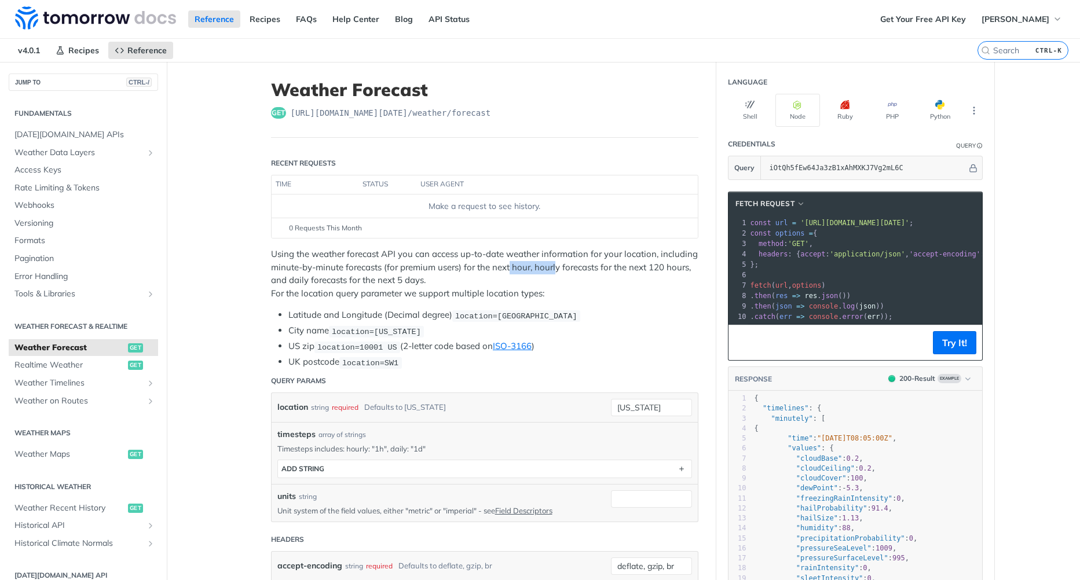
drag, startPoint x: 507, startPoint y: 266, endPoint x: 553, endPoint y: 270, distance: 46.5
click at [553, 270] on p "Using the weather forecast API you can access up-to-date weather information fo…" at bounding box center [485, 274] width 428 height 52
drag, startPoint x: 553, startPoint y: 270, endPoint x: 586, endPoint y: 269, distance: 32.4
click at [586, 269] on p "Using the weather forecast API you can access up-to-date weather information fo…" at bounding box center [485, 274] width 428 height 52
drag, startPoint x: 528, startPoint y: 266, endPoint x: 582, endPoint y: 269, distance: 54.5
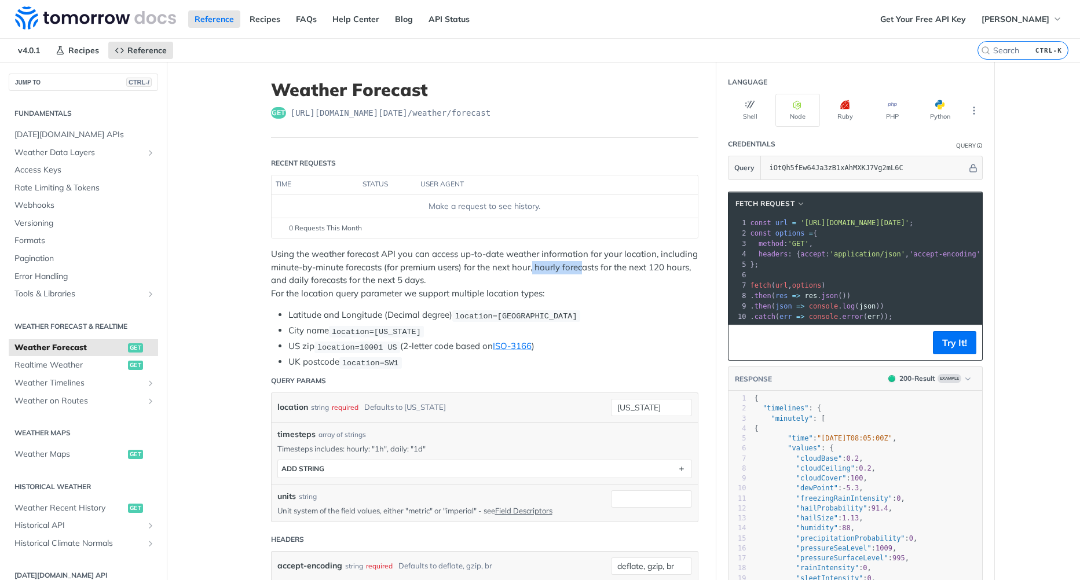
click at [582, 269] on p "Using the weather forecast API you can access up-to-date weather information fo…" at bounding box center [485, 274] width 428 height 52
drag, startPoint x: 582, startPoint y: 269, endPoint x: 634, endPoint y: 276, distance: 52.6
click at [634, 276] on p "Using the weather forecast API you can access up-to-date weather information fo…" at bounding box center [485, 274] width 428 height 52
drag, startPoint x: 646, startPoint y: 269, endPoint x: 659, endPoint y: 269, distance: 13.3
click at [659, 269] on p "Using the weather forecast API you can access up-to-date weather information fo…" at bounding box center [485, 274] width 428 height 52
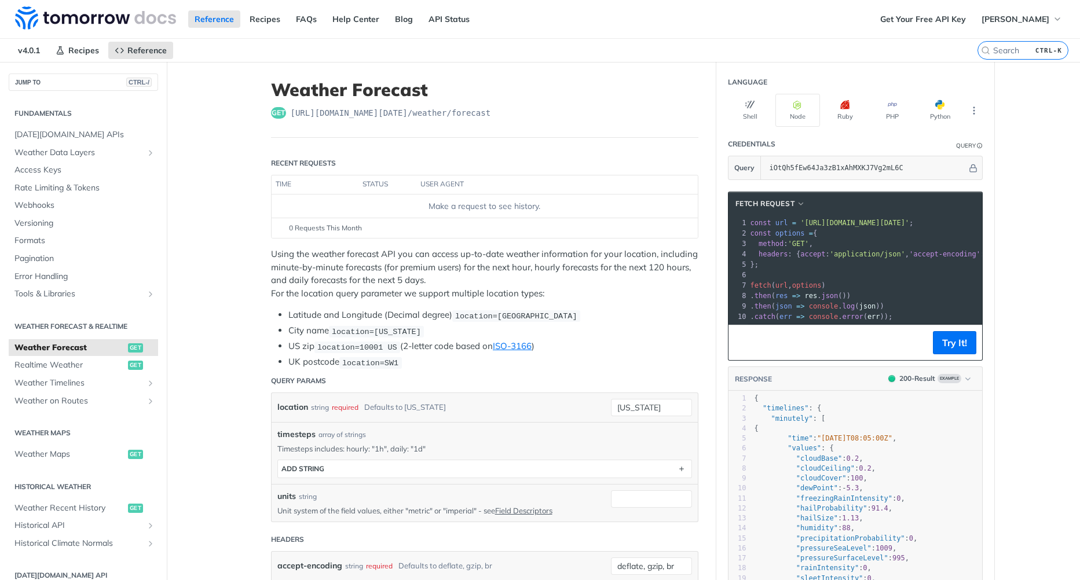
drag, startPoint x: 659, startPoint y: 269, endPoint x: 626, endPoint y: 279, distance: 34.3
click at [615, 279] on p "Using the weather forecast API you can access up-to-date weather information fo…" at bounding box center [485, 274] width 428 height 52
drag, startPoint x: 663, startPoint y: 266, endPoint x: 671, endPoint y: 265, distance: 8.1
click at [671, 265] on p "Using the weather forecast API you can access up-to-date weather information fo…" at bounding box center [485, 274] width 428 height 52
drag, startPoint x: 671, startPoint y: 265, endPoint x: 407, endPoint y: 279, distance: 264.5
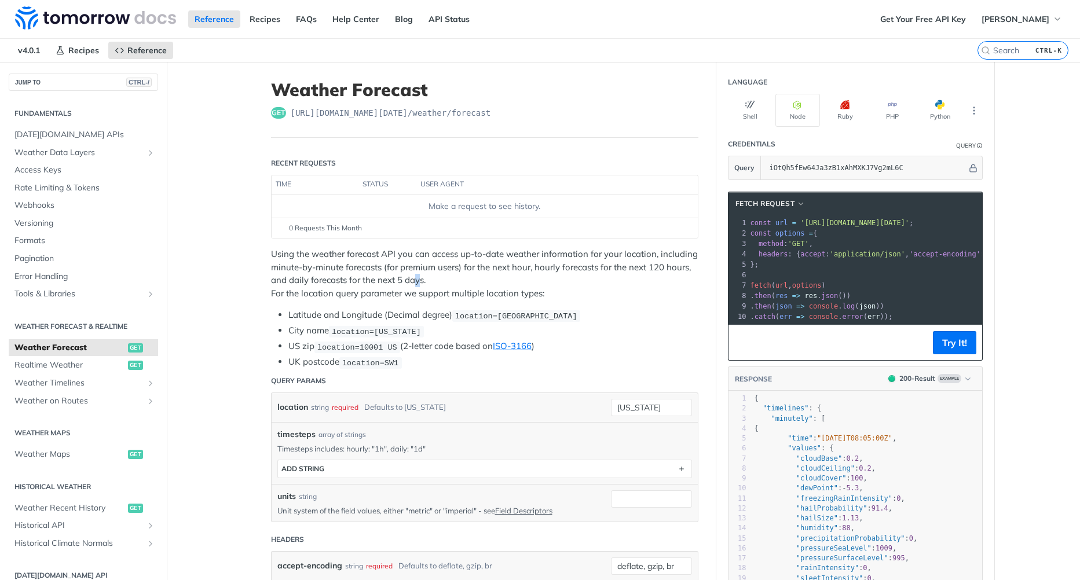
click at [407, 279] on p "Using the weather forecast API you can access up-to-date weather information fo…" at bounding box center [485, 274] width 428 height 52
drag
click at [330, 298] on p "Using the weather forecast API you can access up-to-date weather information fo…" at bounding box center [485, 274] width 428 height 52
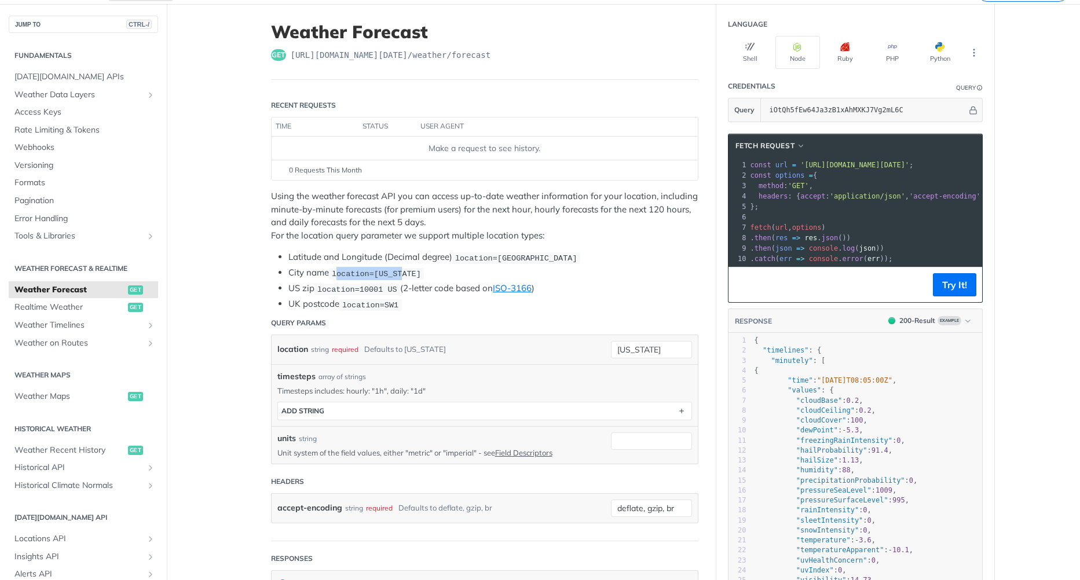
click at [393, 273] on span "location=[US_STATE]" at bounding box center [376, 273] width 89 height 9
click at [324, 288] on span "location=10001 US" at bounding box center [357, 289] width 80 height 9
click at [336, 289] on ul "Latitude and Longitude (Decimal degree) location=42.3478, -71.0466 City name lo…" at bounding box center [485, 281] width 428 height 60
click at [413, 293] on li "US zip location=10001 US (2-letter code based on ISO-3166 )" at bounding box center [493, 288] width 410 height 13
click at [475, 292] on li "US zip location=10001 US (2-letter code based on ISO-3166 )" at bounding box center [493, 288] width 410 height 13
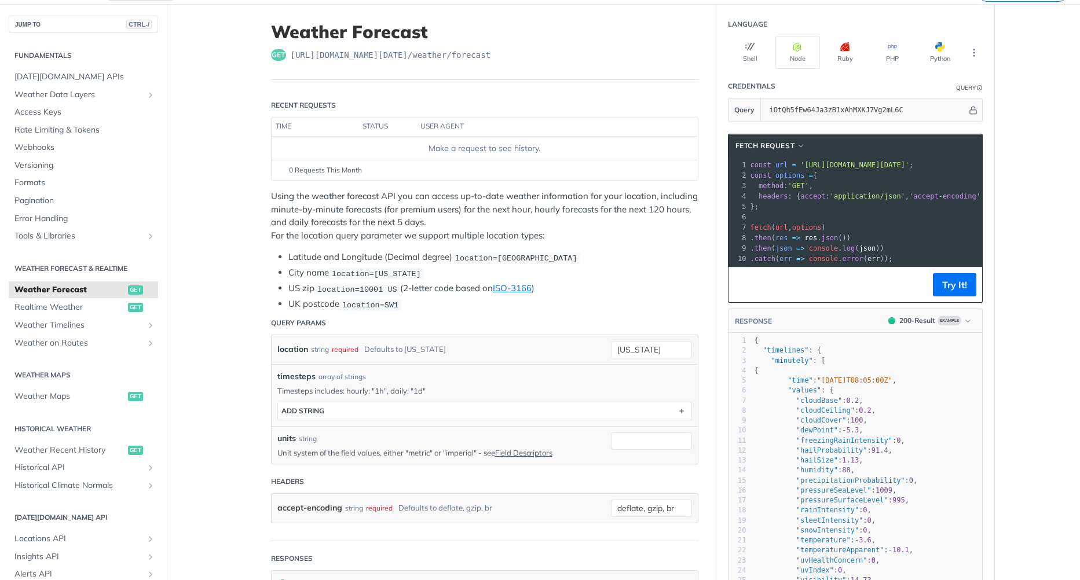
click at [403, 303] on li "UK postcode location=SW1" at bounding box center [493, 304] width 410 height 13
click at [392, 306] on li "UK postcode location=SW1" at bounding box center [493, 304] width 410 height 13
click at [481, 312] on header "Query Params" at bounding box center [485, 323] width 428 height 23
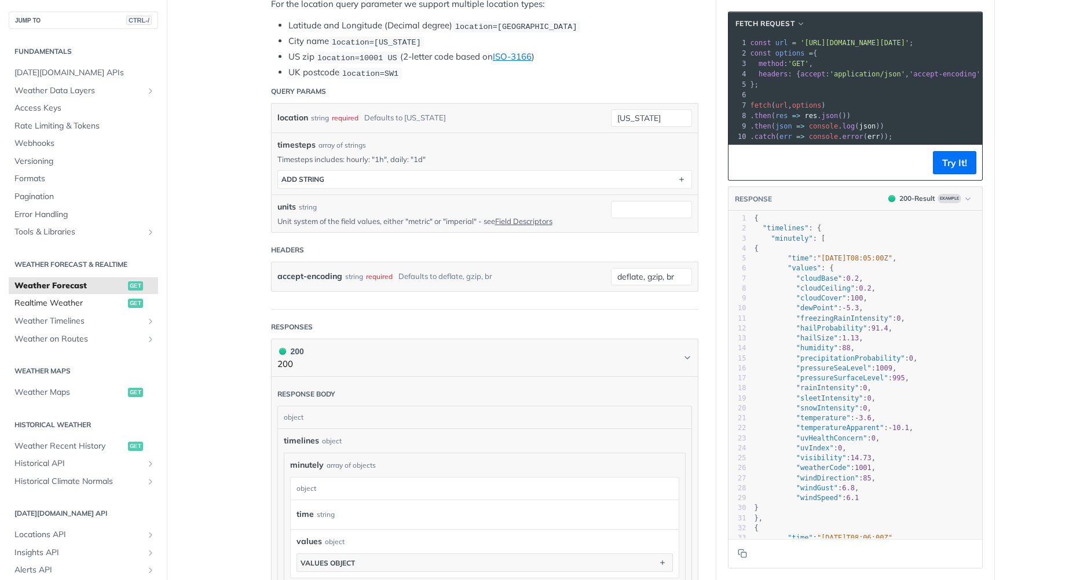
click at [101, 305] on span "Realtime Weather" at bounding box center [69, 304] width 111 height 12
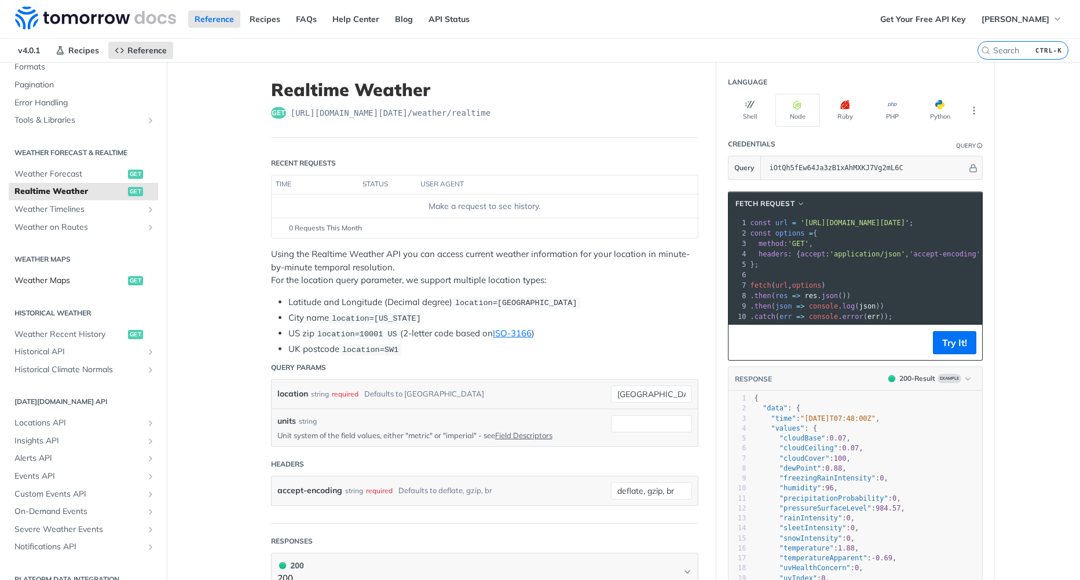
click at [96, 283] on span "Weather Maps" at bounding box center [69, 281] width 111 height 12
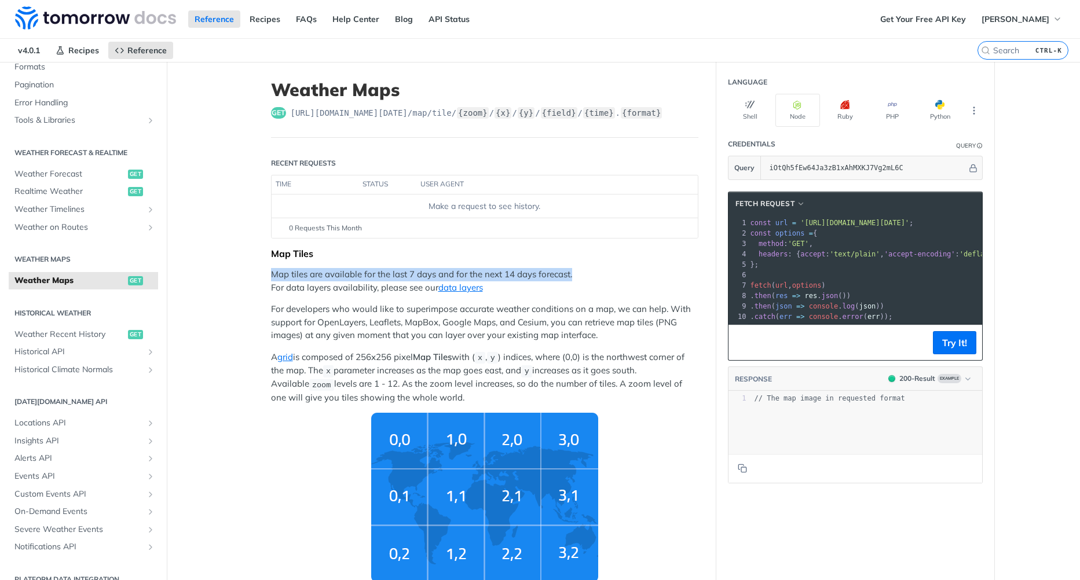
click at [389, 323] on p "For developers who would like to superimpose accurate weather conditions on a m…" at bounding box center [485, 322] width 428 height 39
click at [571, 277] on p "Map tiles are available for the last 7 days and for the next 14 days forecast. …" at bounding box center [485, 281] width 428 height 26
click at [276, 292] on p "Map tiles are available for the last 7 days and for the next 14 days forecast. …" at bounding box center [485, 281] width 428 height 26
click at [412, 284] on p "Map tiles are available for the last 7 days and for the next 14 days forecast. …" at bounding box center [485, 281] width 428 height 26
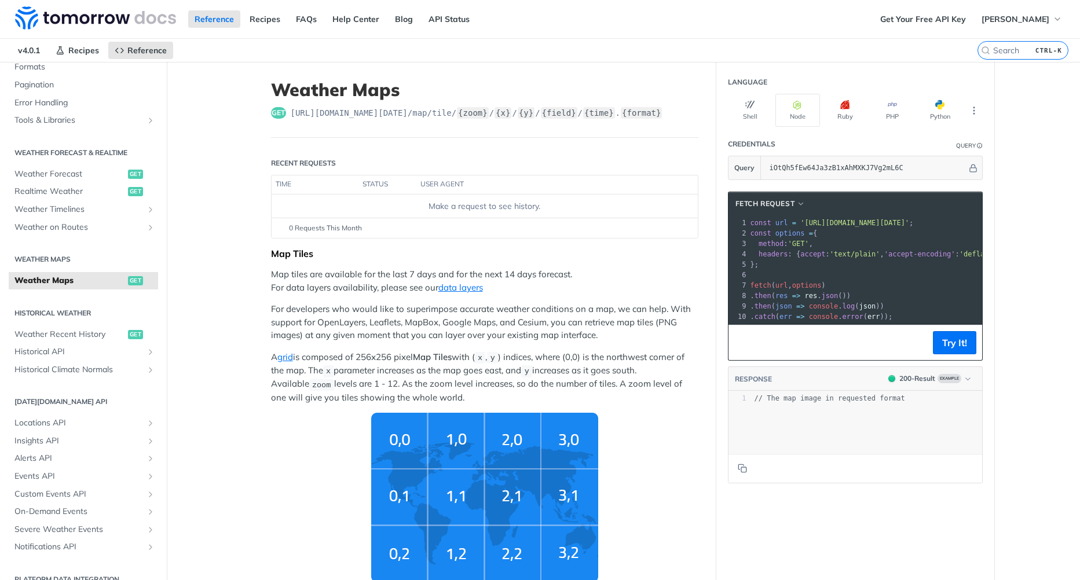
click at [409, 286] on p "Map tiles are available for the last 7 days and for the next 14 days forecast. …" at bounding box center [485, 281] width 428 height 26
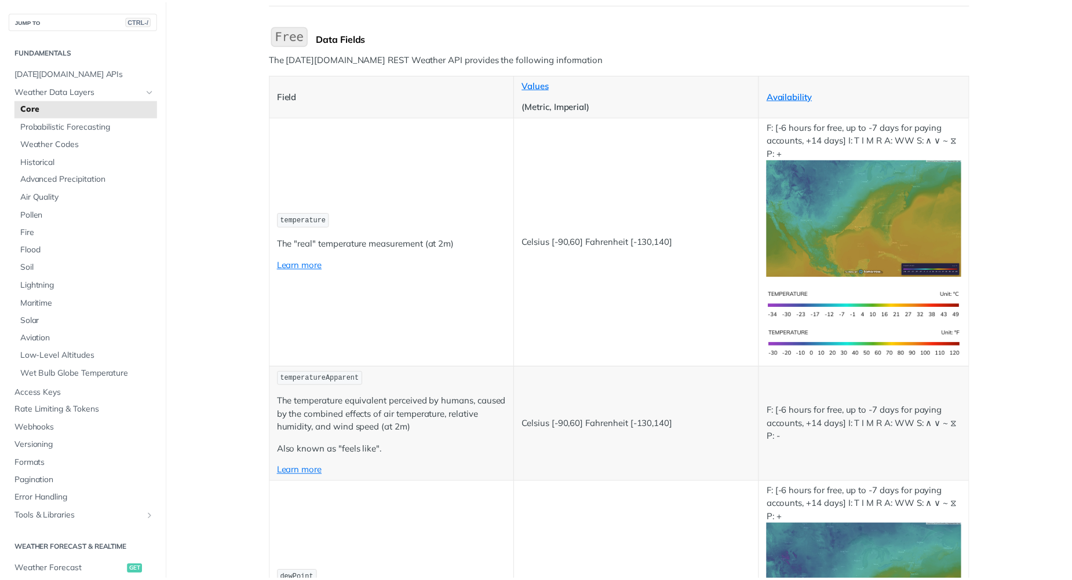
scroll to position [116, 0]
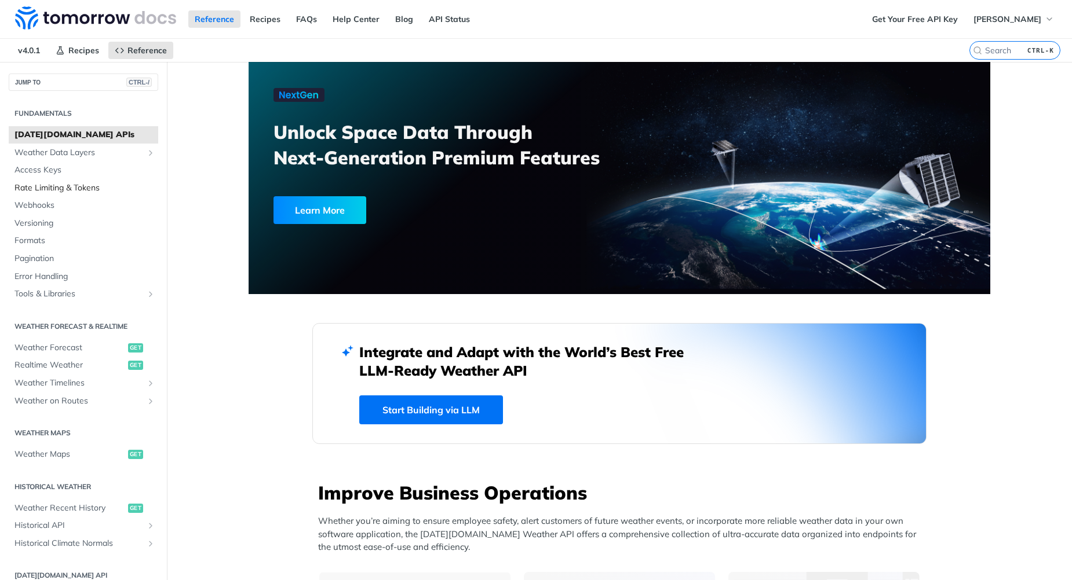
click at [64, 186] on span "Rate Limiting & Tokens" at bounding box center [84, 188] width 141 height 12
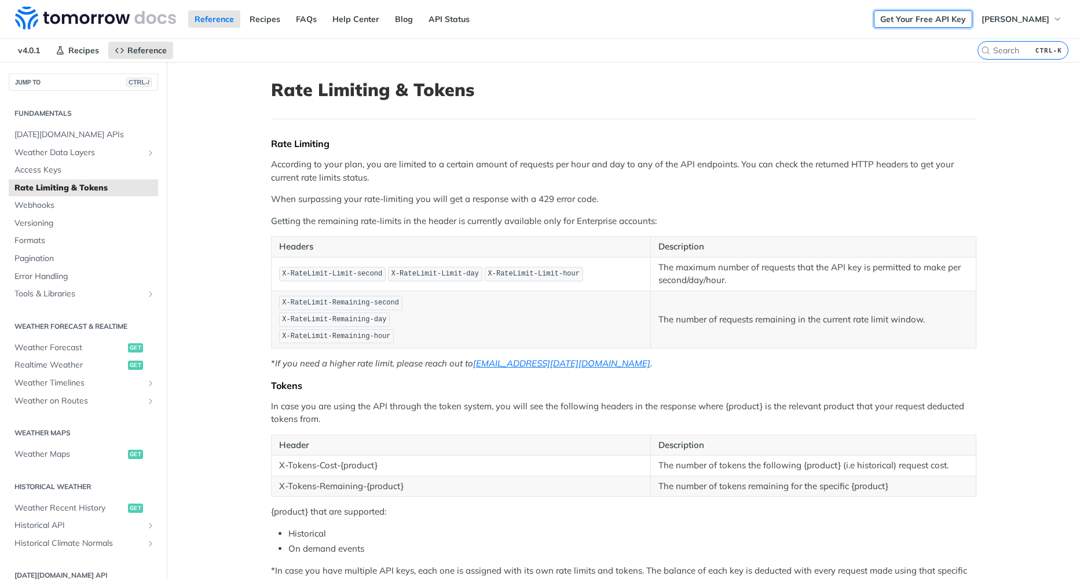
click at [920, 10] on div "Get Your Free API Key Enmanuel Zorrilla" at bounding box center [977, 19] width 206 height 38
click at [919, 12] on link "Get Your Free API Key" at bounding box center [923, 18] width 98 height 17
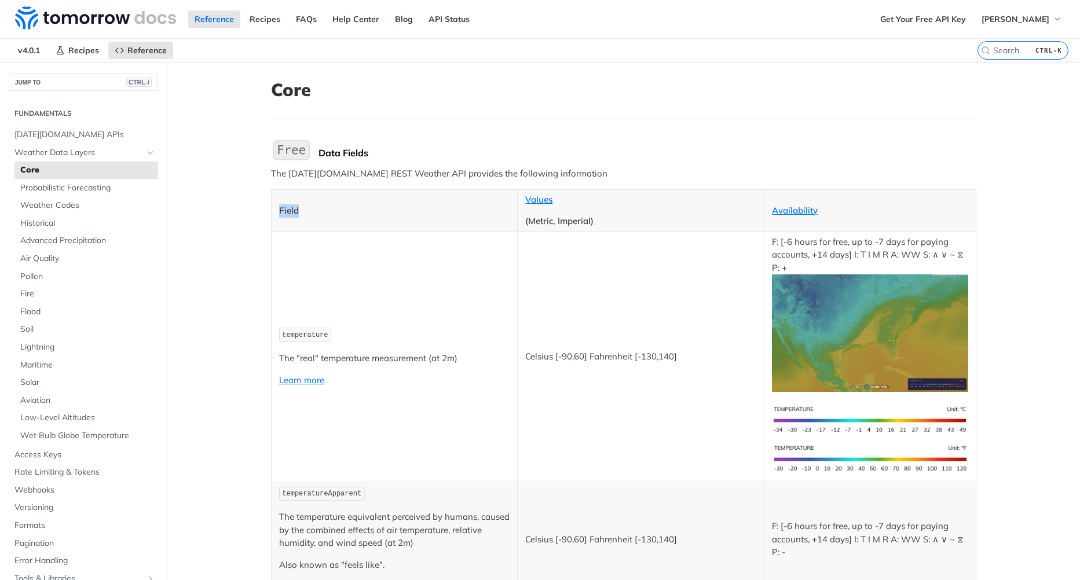
drag, startPoint x: 308, startPoint y: 218, endPoint x: 355, endPoint y: 217, distance: 46.4
click at [354, 217] on th "Field" at bounding box center [394, 210] width 247 height 42
drag, startPoint x: 355, startPoint y: 217, endPoint x: 359, endPoint y: 259, distance: 42.5
click at [357, 258] on td "temperature The "real" temperature measurement (at 2m) Learn more" at bounding box center [394, 357] width 247 height 250
click at [466, 242] on td "temperature The "real" temperature measurement (at 2m) Learn more" at bounding box center [394, 357] width 247 height 250
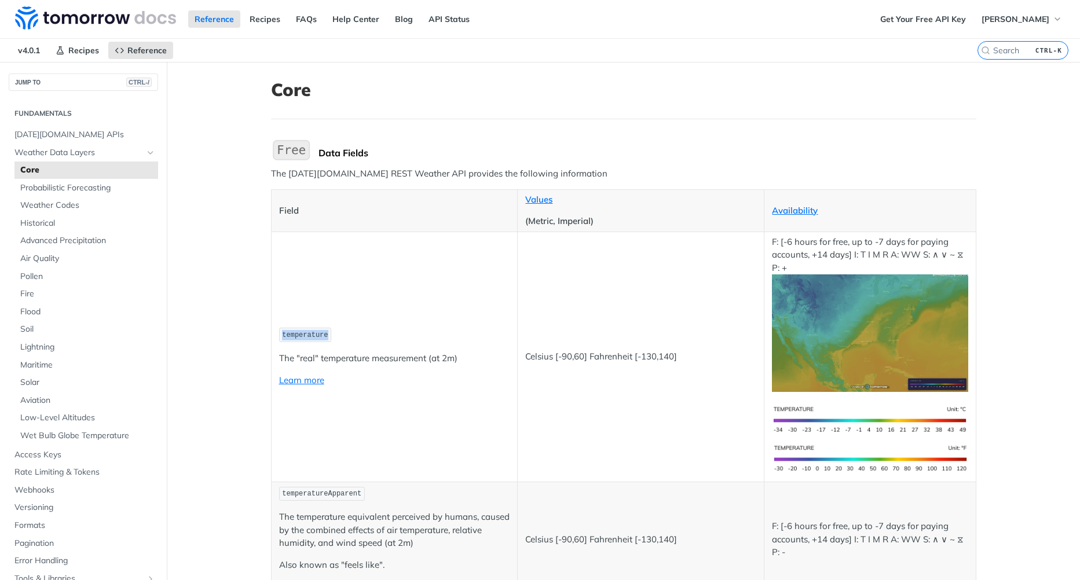
drag, startPoint x: 271, startPoint y: 326, endPoint x: 355, endPoint y: 330, distance: 84.1
click at [355, 330] on td "temperature The "real" temperature measurement (at 2m) Learn more" at bounding box center [394, 357] width 247 height 250
drag, startPoint x: 355, startPoint y: 330, endPoint x: 460, endPoint y: 360, distance: 109.6
click at [460, 360] on p "The "real" temperature measurement (at 2m)" at bounding box center [394, 358] width 231 height 13
drag, startPoint x: 286, startPoint y: 341, endPoint x: 361, endPoint y: 346, distance: 75.5
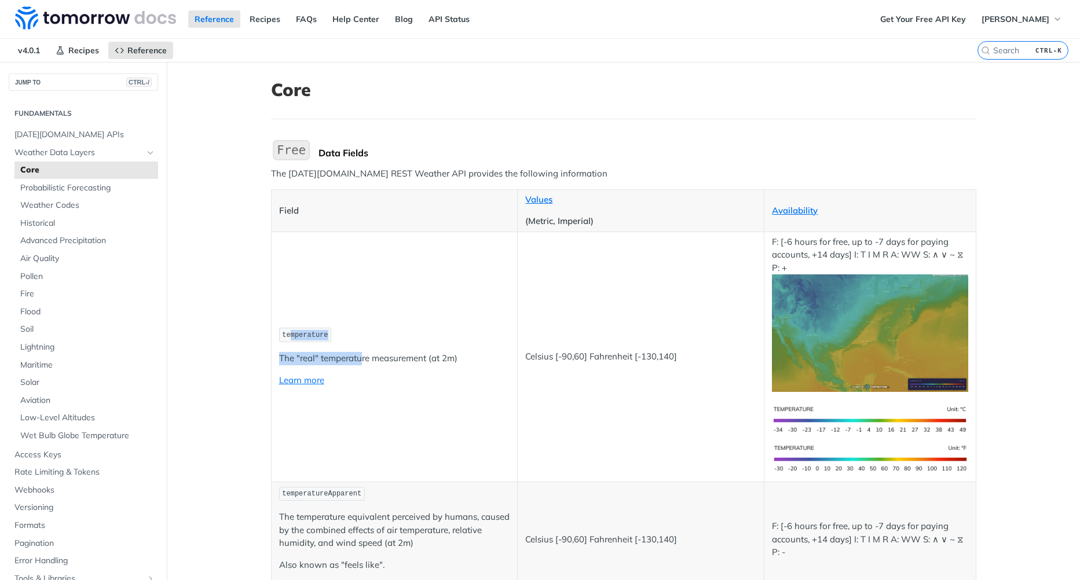
click at [361, 346] on td "temperature The "real" temperature measurement (at 2m) Learn more" at bounding box center [394, 357] width 247 height 250
drag, startPoint x: 361, startPoint y: 346, endPoint x: 427, endPoint y: 356, distance: 66.2
click at [427, 356] on p "The "real" temperature measurement (at 2m)" at bounding box center [394, 358] width 231 height 13
drag, startPoint x: 276, startPoint y: 337, endPoint x: 323, endPoint y: 333, distance: 46.5
click at [323, 333] on code "temperature" at bounding box center [305, 335] width 53 height 14
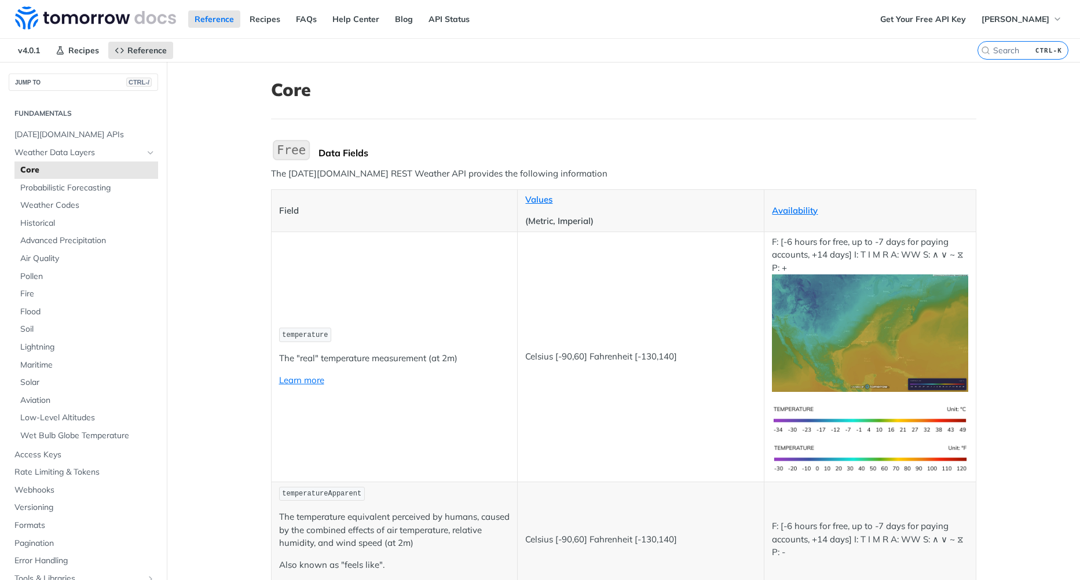
drag, startPoint x: 323, startPoint y: 333, endPoint x: 476, endPoint y: 363, distance: 156.3
click at [476, 363] on p "The "real" temperature measurement (at 2m)" at bounding box center [394, 358] width 231 height 13
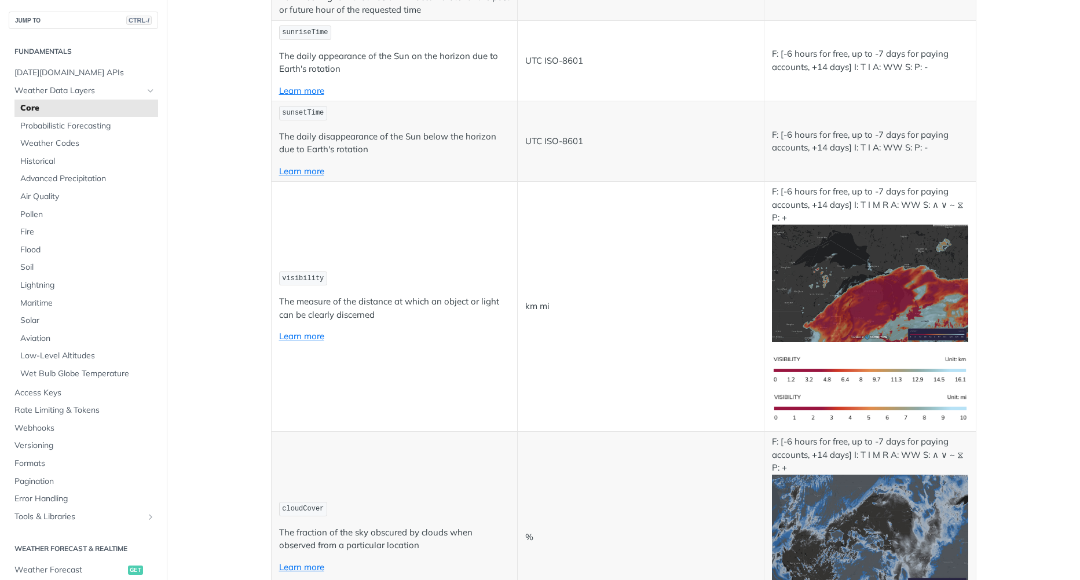
scroll to position [3997, 0]
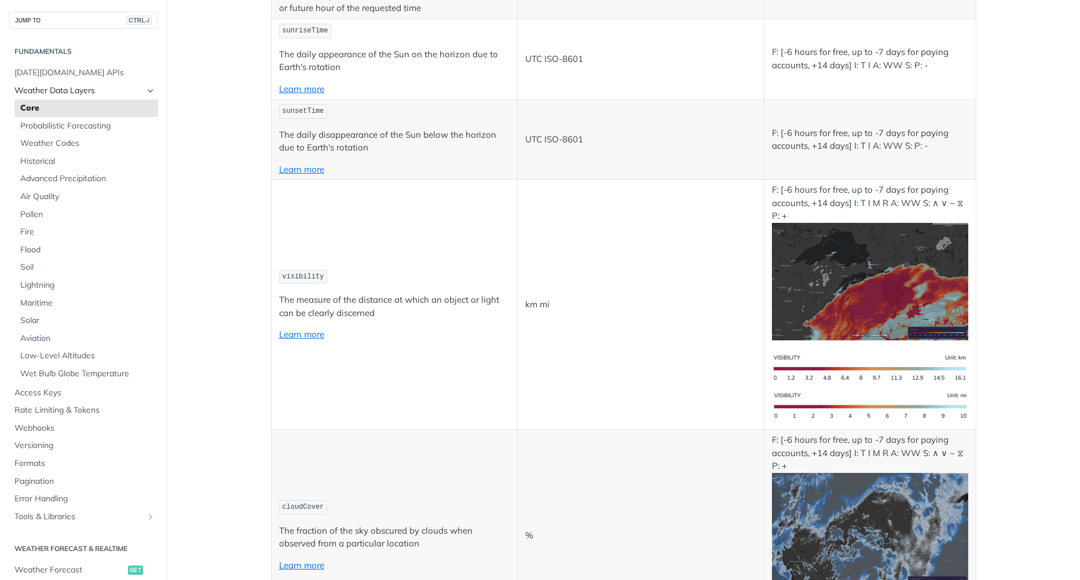
click at [146, 92] on icon "Hide subpages for Weather Data Layers" at bounding box center [150, 90] width 9 height 9
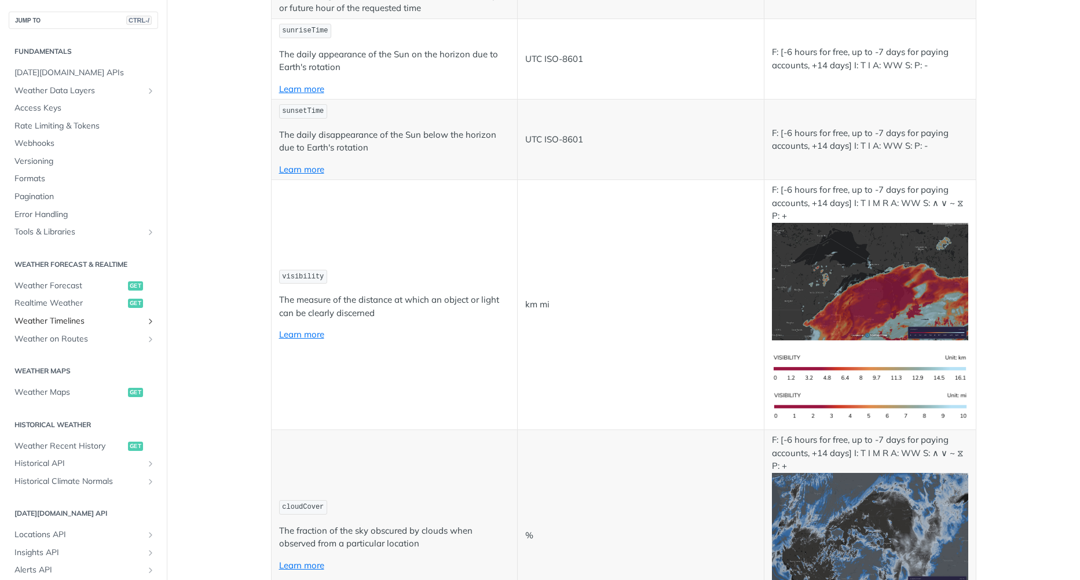
click at [115, 324] on span "Weather Timelines" at bounding box center [78, 322] width 129 height 12
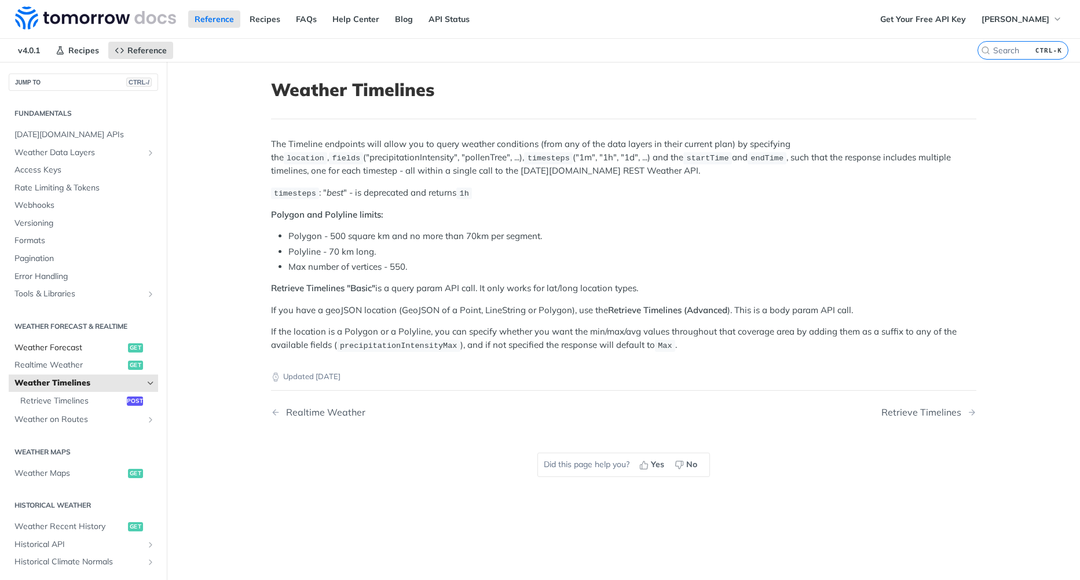
click at [100, 352] on span "Weather Forecast" at bounding box center [69, 348] width 111 height 12
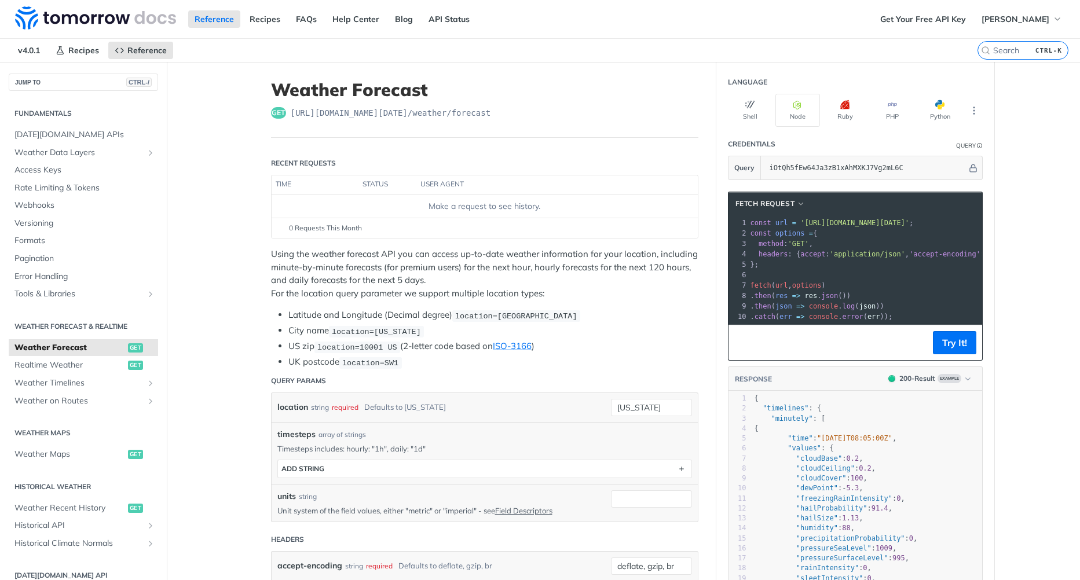
drag, startPoint x: 795, startPoint y: 227, endPoint x: 940, endPoint y: 222, distance: 144.9
click at [940, 222] on pre "const url = '[URL][DOMAIN_NAME][DATE]' ;" at bounding box center [975, 223] width 455 height 10
click at [819, 229] on pre "const options = {" at bounding box center [975, 233] width 455 height 10
drag, startPoint x: 795, startPoint y: 226, endPoint x: 907, endPoint y: 223, distance: 111.3
click at [852, 223] on span "'[URL][DOMAIN_NAME][DATE]'" at bounding box center [797, 223] width 109 height 8
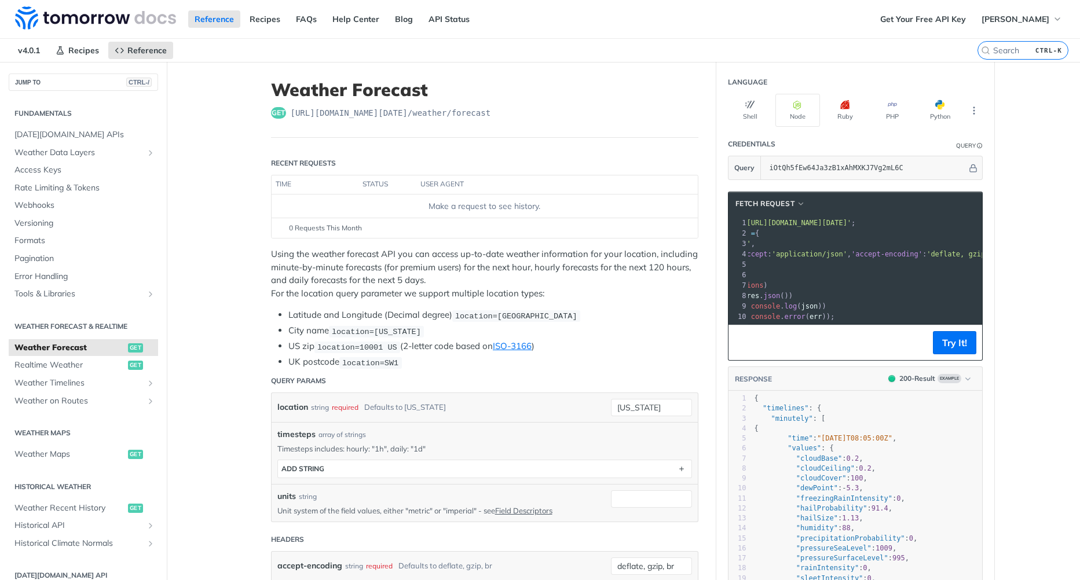
copy span "[URL][DOMAIN_NAME][DATE]?"
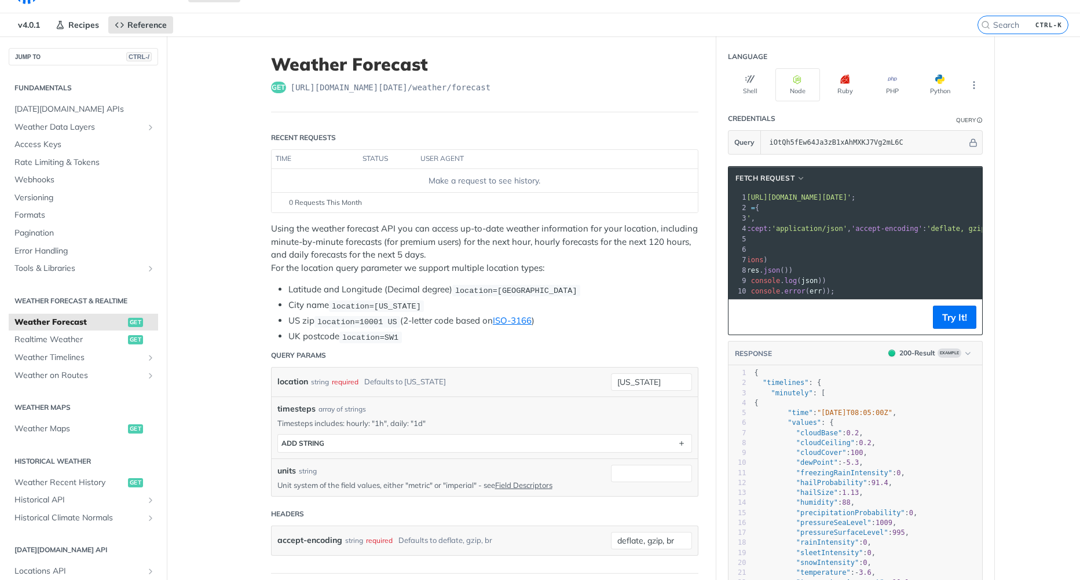
scroll to position [116, 0]
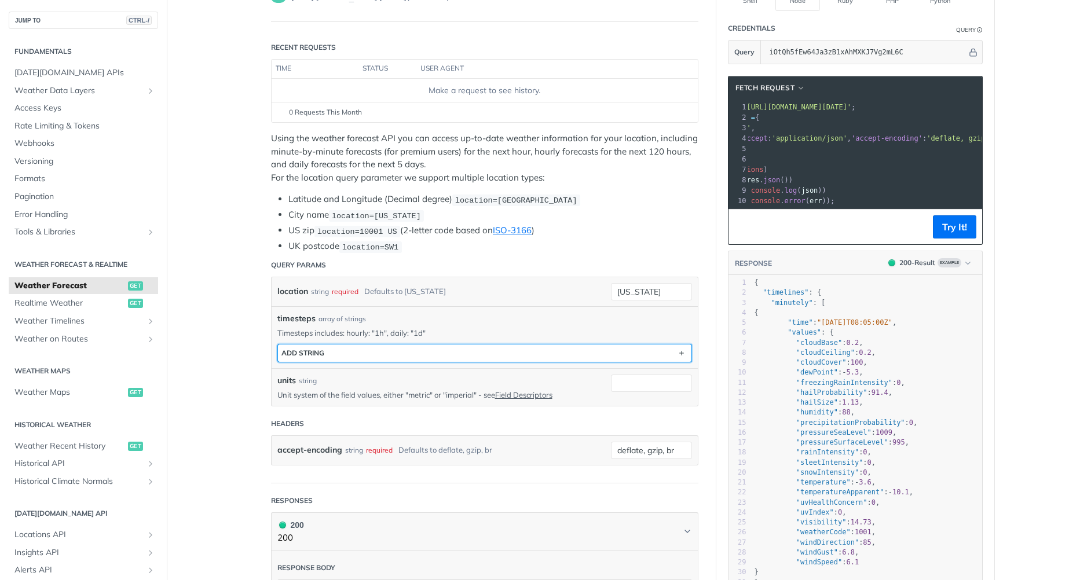
click at [407, 356] on button "ADD string" at bounding box center [485, 353] width 414 height 17
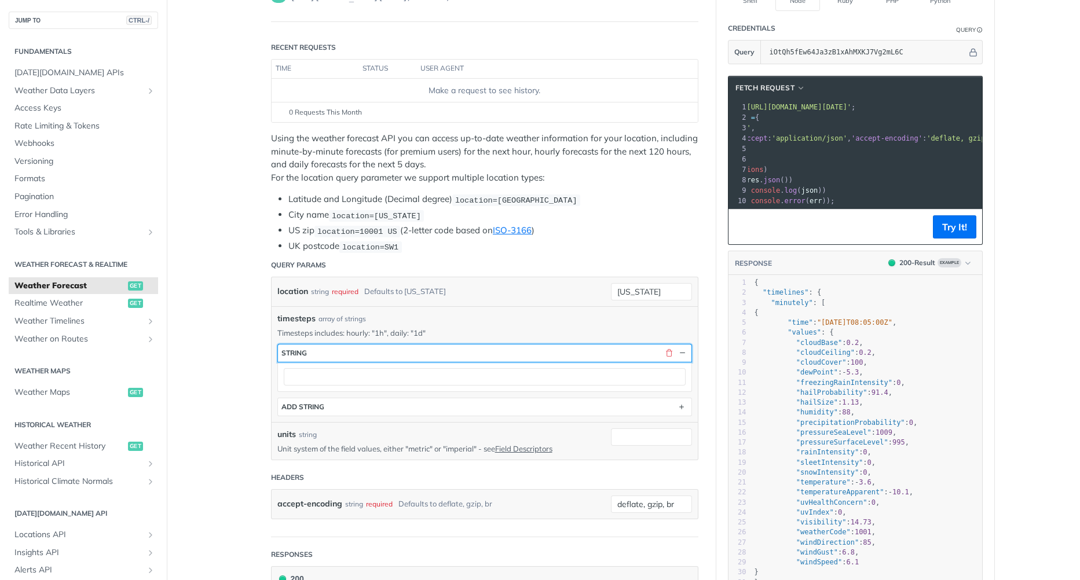
click at [422, 356] on button "string" at bounding box center [485, 353] width 414 height 17
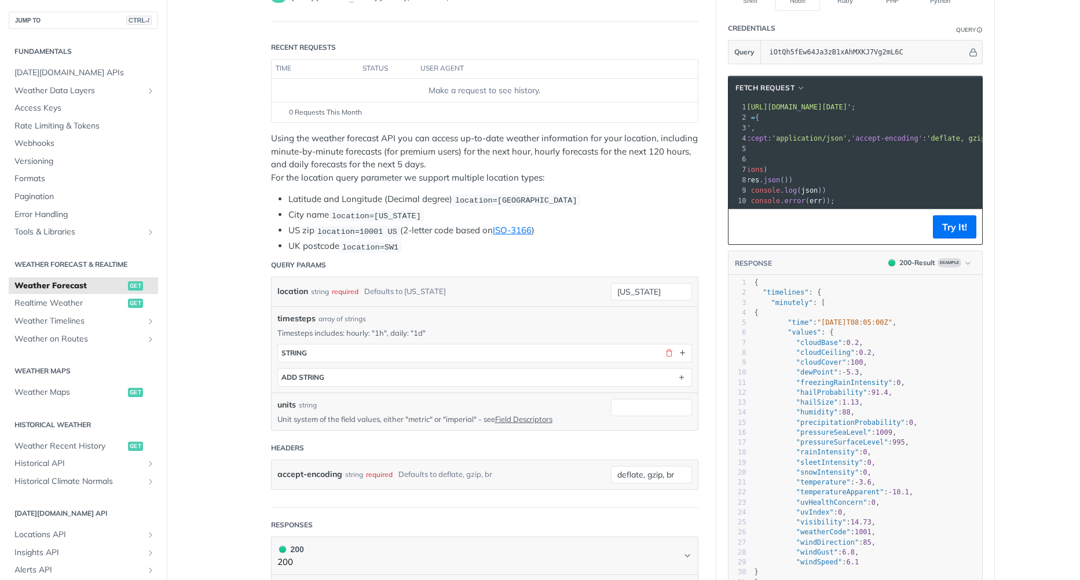
click at [451, 330] on p "Timesteps includes: hourly: "1h", daily: "1d"" at bounding box center [484, 333] width 415 height 10
click at [622, 284] on input "[US_STATE]" at bounding box center [651, 291] width 81 height 17
click at [585, 288] on div "location string required Defaults to [US_STATE]" at bounding box center [435, 291] width 316 height 17
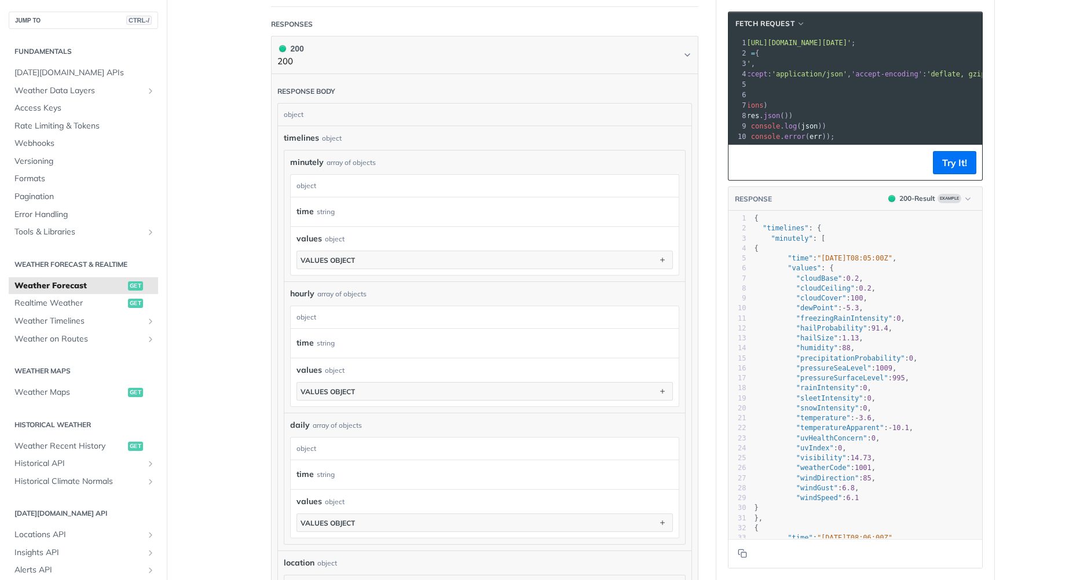
scroll to position [637, 0]
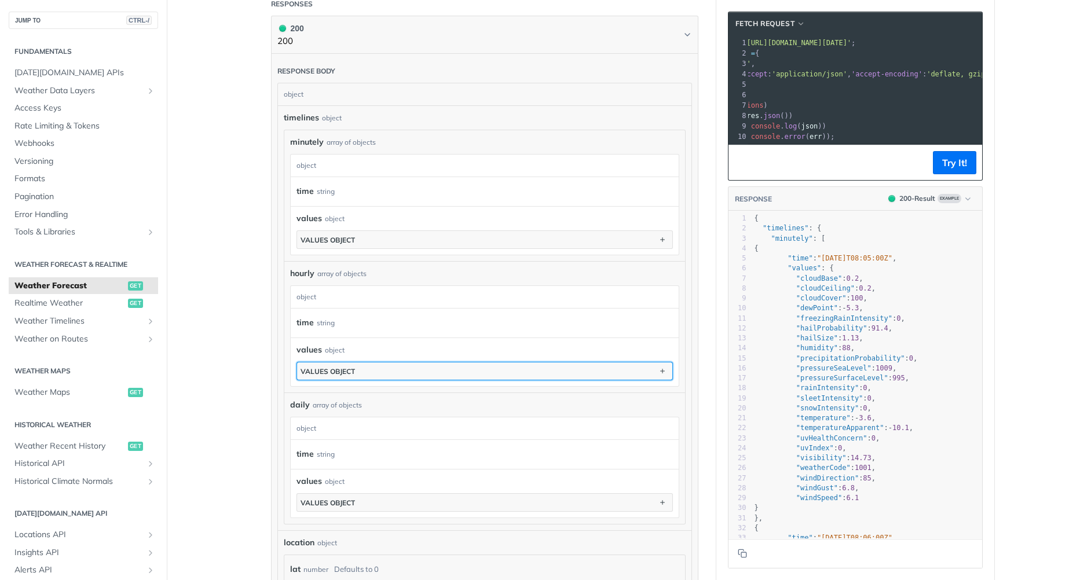
click at [315, 371] on div "values object" at bounding box center [328, 371] width 54 height 9
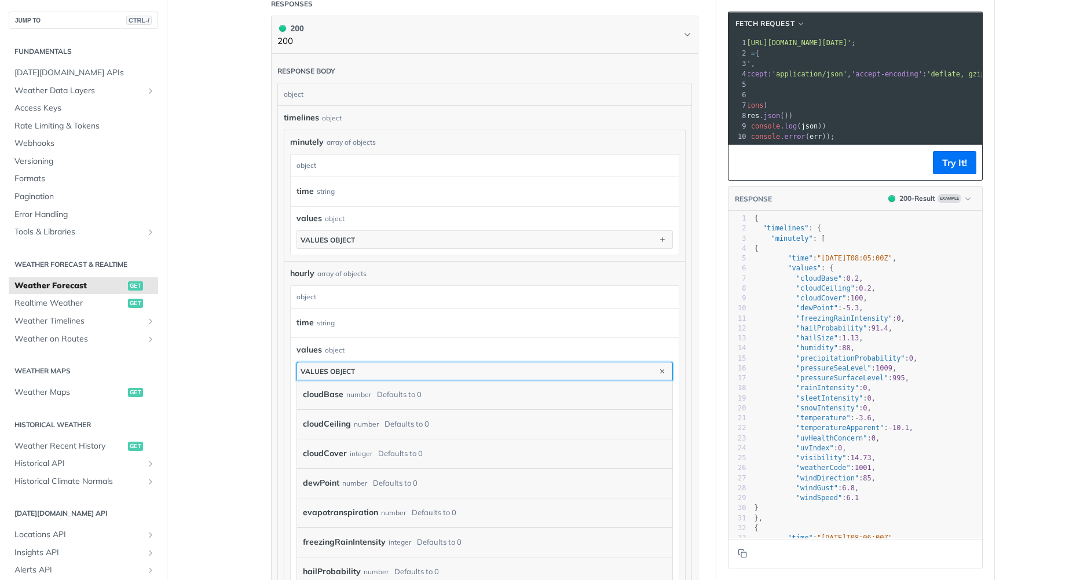
click at [344, 367] on div "values object" at bounding box center [328, 371] width 54 height 9
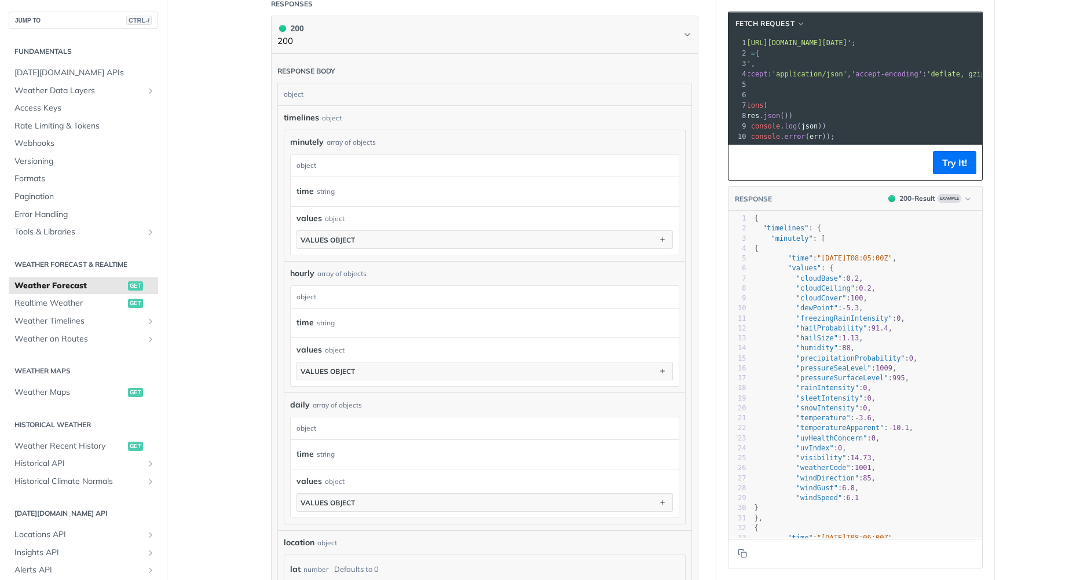
click at [248, 355] on main "JUMP TO CTRL-/ Fundamentals [DATE][DOMAIN_NAME] APIs Weather Data Layers Core P…" at bounding box center [540, 157] width 1080 height 1465
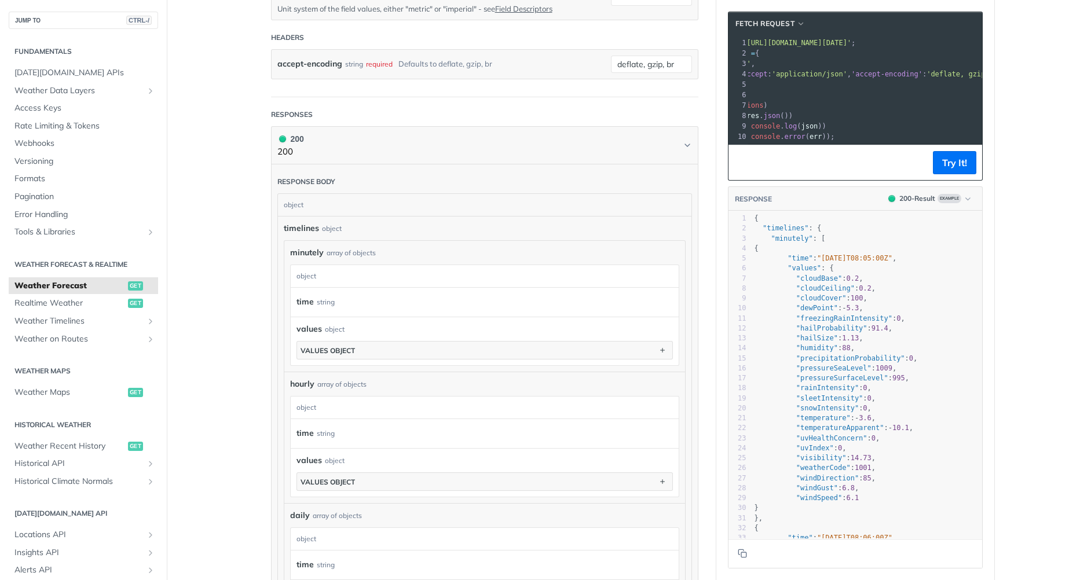
scroll to position [463, 0]
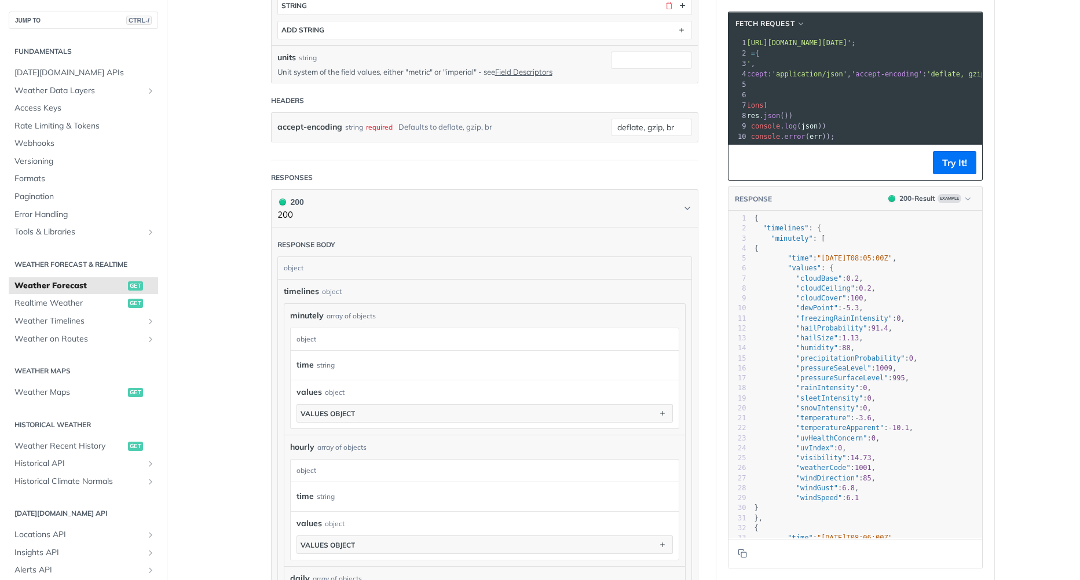
click at [80, 383] on section "Weather Maps Weather Maps get" at bounding box center [83, 381] width 149 height 42
click at [79, 393] on span "Weather Maps" at bounding box center [69, 393] width 111 height 12
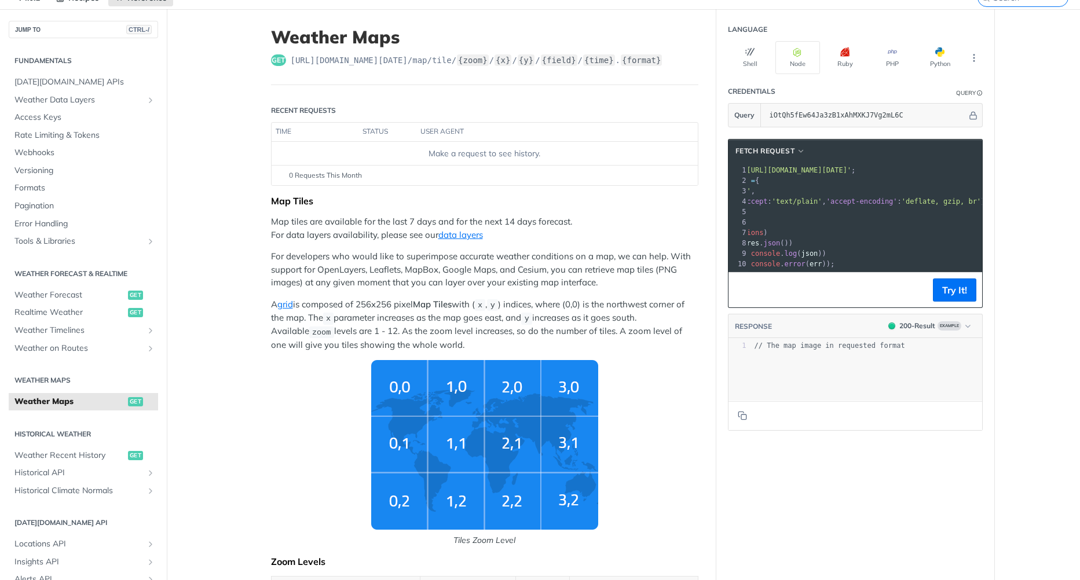
scroll to position [58, 0]
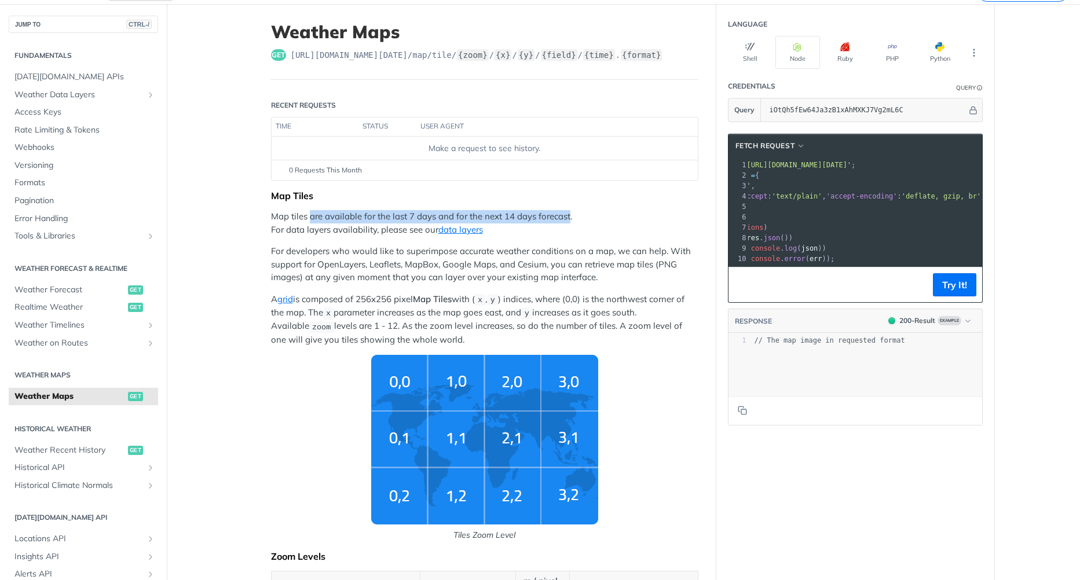
drag, startPoint x: 305, startPoint y: 211, endPoint x: 565, endPoint y: 213, distance: 259.5
click at [565, 213] on p "Map tiles are available for the last 7 days and for the next 14 days forecast. …" at bounding box center [485, 223] width 428 height 26
drag, startPoint x: 565, startPoint y: 213, endPoint x: 541, endPoint y: 240, distance: 36.6
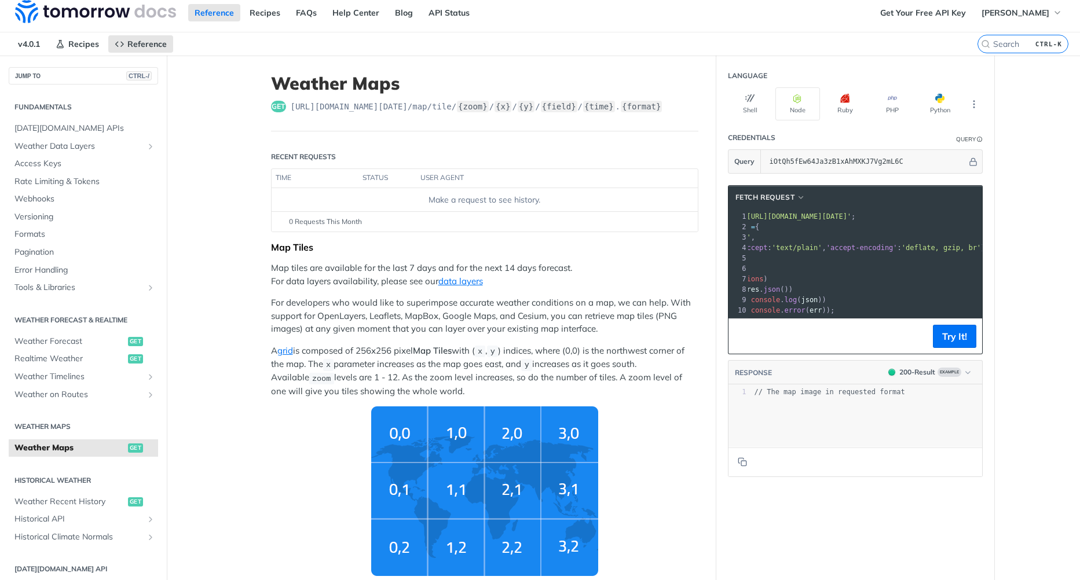
scroll to position [0, 0]
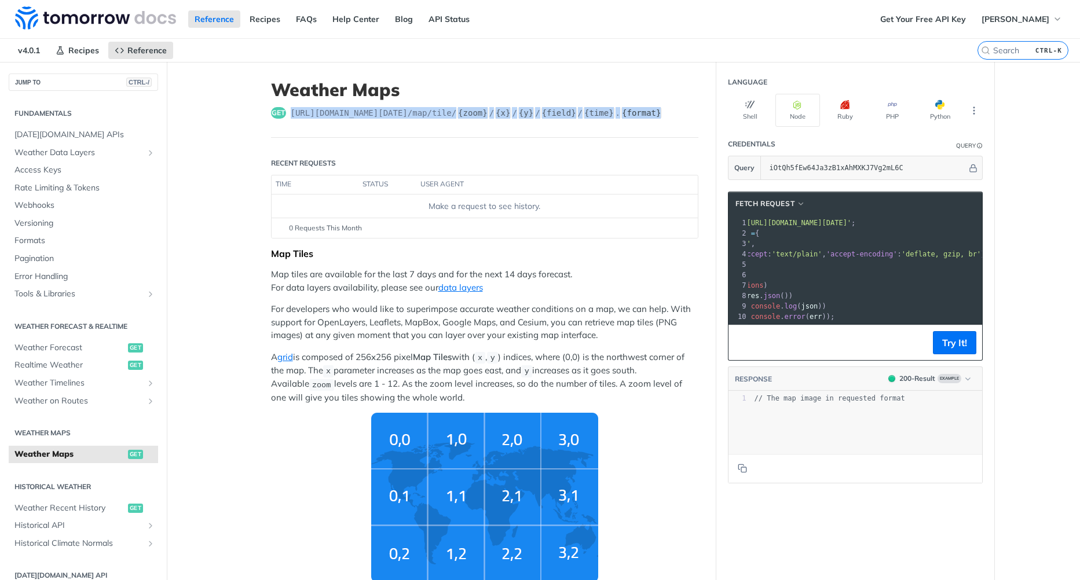
drag, startPoint x: 284, startPoint y: 114, endPoint x: 635, endPoint y: 112, distance: 351.1
click at [635, 112] on div "get [URL][DOMAIN_NAME][DATE] /map/tile/ {zoom} / {x} / {y} / {field} / {time} .…" at bounding box center [485, 113] width 428 height 12
drag, startPoint x: 635, startPoint y: 112, endPoint x: 612, endPoint y: 118, distance: 24.0
click at [621, 118] on label "{format}" at bounding box center [641, 113] width 41 height 12
click at [621, 114] on label "{format}" at bounding box center [641, 113] width 41 height 12
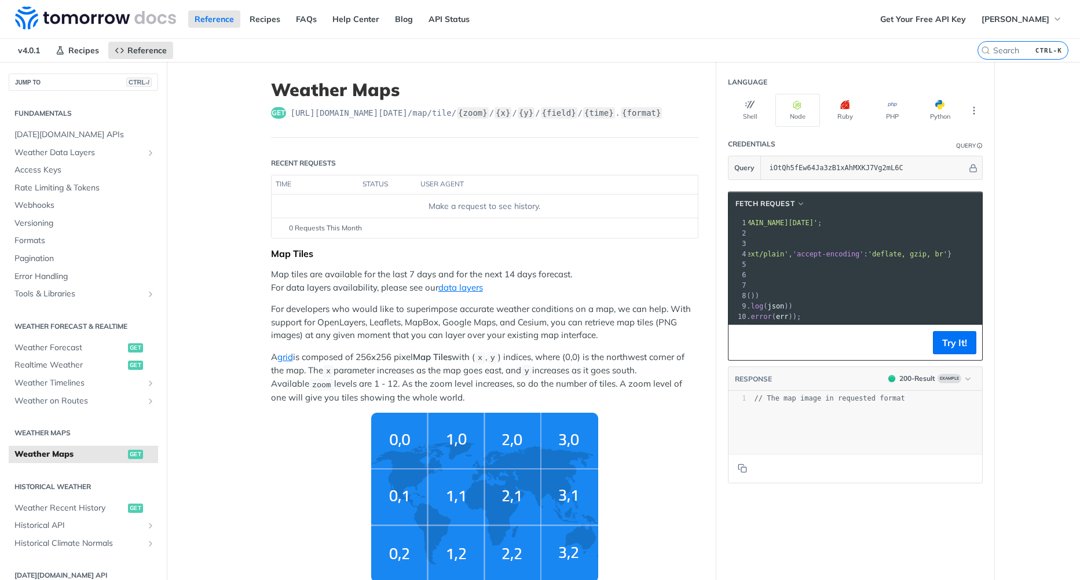
scroll to position [0, 116]
click at [939, 349] on button "Try It!" at bounding box center [954, 342] width 43 height 23
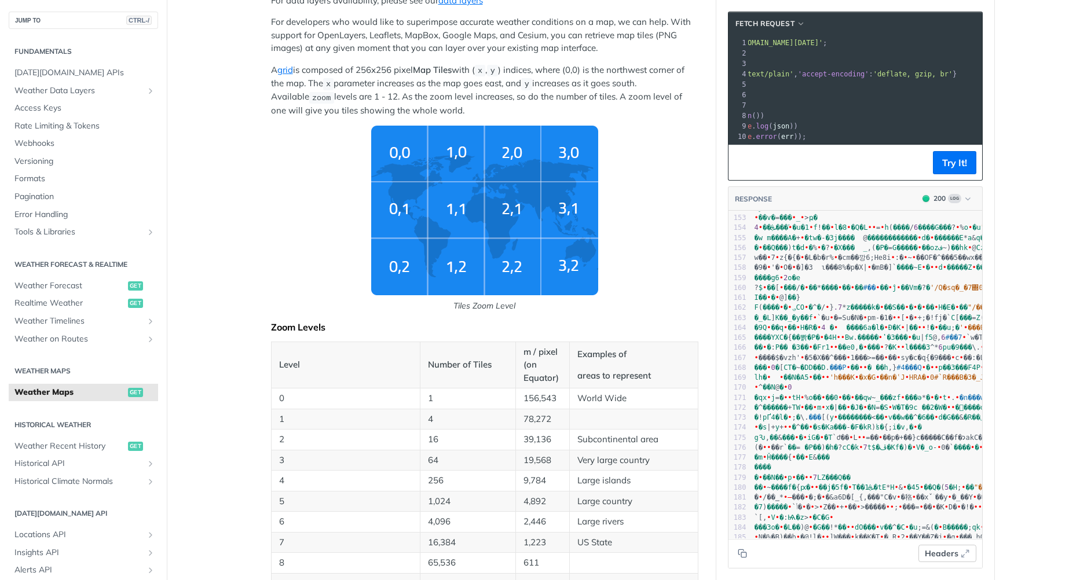
click at [944, 553] on span "Headers" at bounding box center [942, 554] width 34 height 12
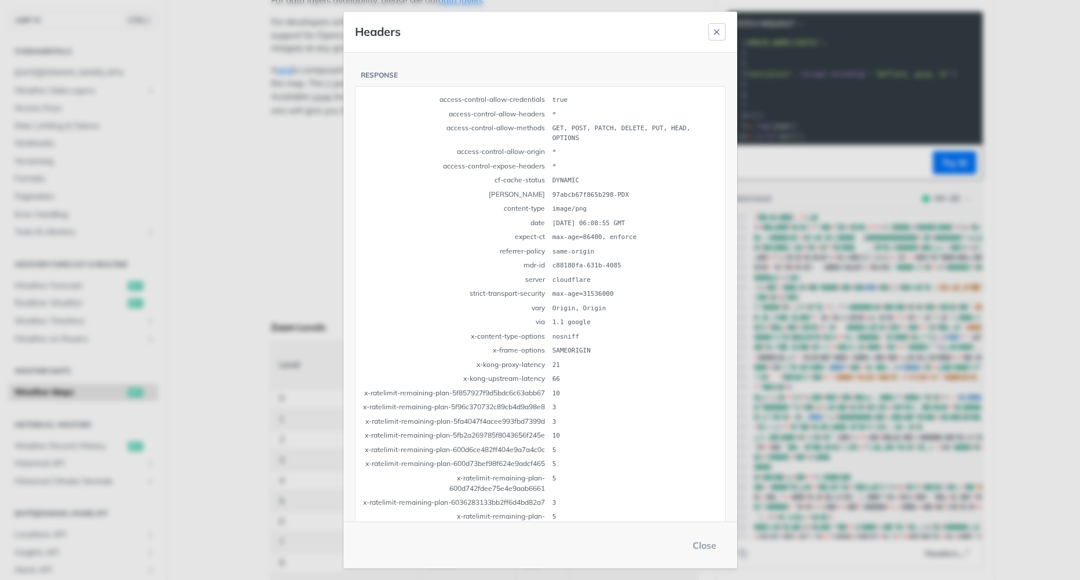
click at [716, 34] on icon "button" at bounding box center [717, 31] width 9 height 9
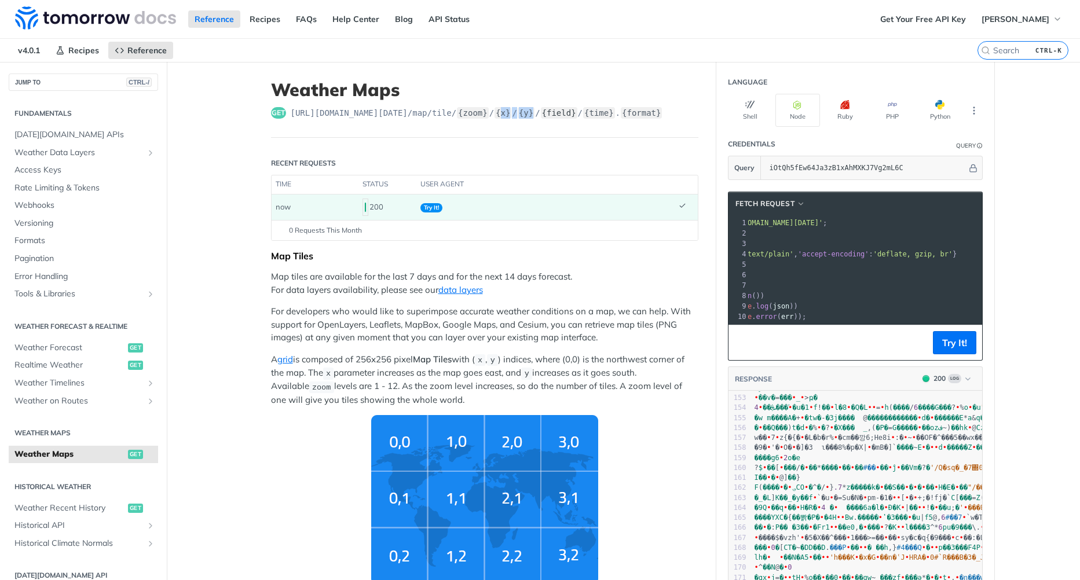
drag, startPoint x: 486, startPoint y: 116, endPoint x: 525, endPoint y: 114, distance: 39.5
click at [525, 114] on span "[URL][DOMAIN_NAME][DATE] /map/tile/ {zoom} / {x} / {y} / {field} / {time} . {fo…" at bounding box center [477, 113] width 372 height 12
drag, startPoint x: 525, startPoint y: 114, endPoint x: 567, endPoint y: 122, distance: 42.0
click at [583, 118] on label "{time}" at bounding box center [599, 113] width 32 height 12
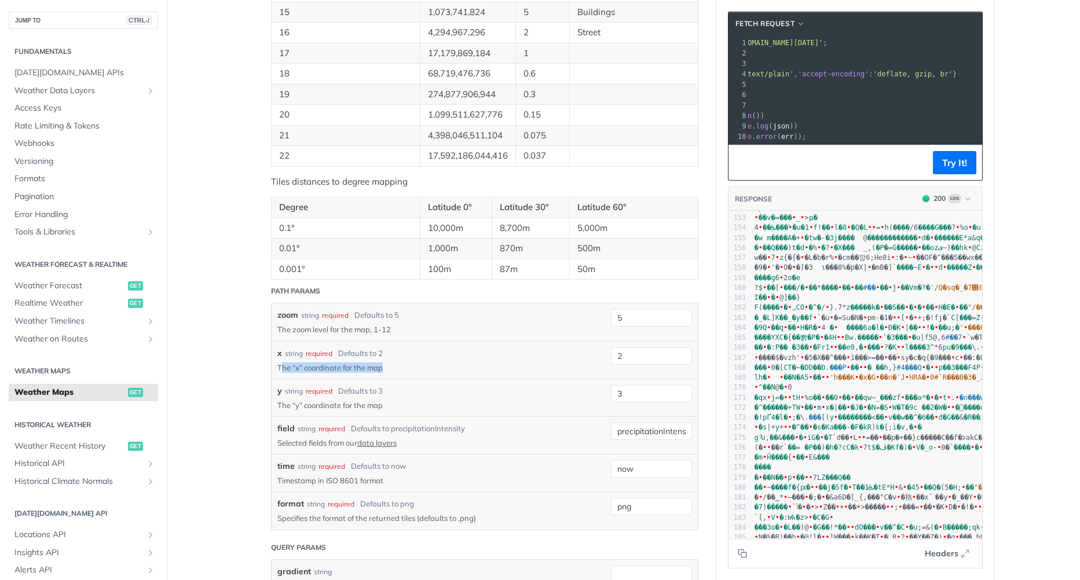
drag, startPoint x: 288, startPoint y: 366, endPoint x: 381, endPoint y: 365, distance: 92.7
click at [381, 365] on p "The “x” coordinate for the map" at bounding box center [435, 368] width 316 height 10
drag, startPoint x: 381, startPoint y: 365, endPoint x: 328, endPoint y: 375, distance: 53.7
click at [328, 375] on div "x string required Defaults to 2 The “x” coordinate for the map 2" at bounding box center [485, 360] width 426 height 38
drag, startPoint x: 269, startPoint y: 406, endPoint x: 382, endPoint y: 400, distance: 112.5
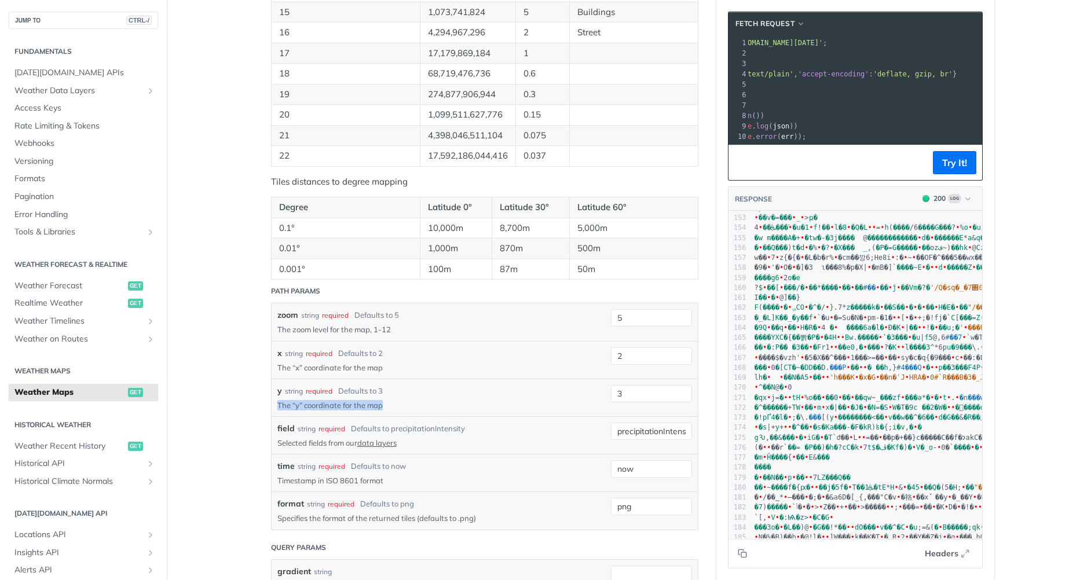
click at [382, 400] on div "y string required Defaults to 3 The “y” coordinate for the map 3" at bounding box center [485, 398] width 426 height 38
drag, startPoint x: 382, startPoint y: 400, endPoint x: 333, endPoint y: 407, distance: 49.2
click at [327, 408] on p "The “y” coordinate for the map" at bounding box center [435, 405] width 316 height 10
click at [377, 404] on p "The “y” coordinate for the map" at bounding box center [435, 405] width 316 height 10
drag, startPoint x: 346, startPoint y: 392, endPoint x: 393, endPoint y: 393, distance: 46.9
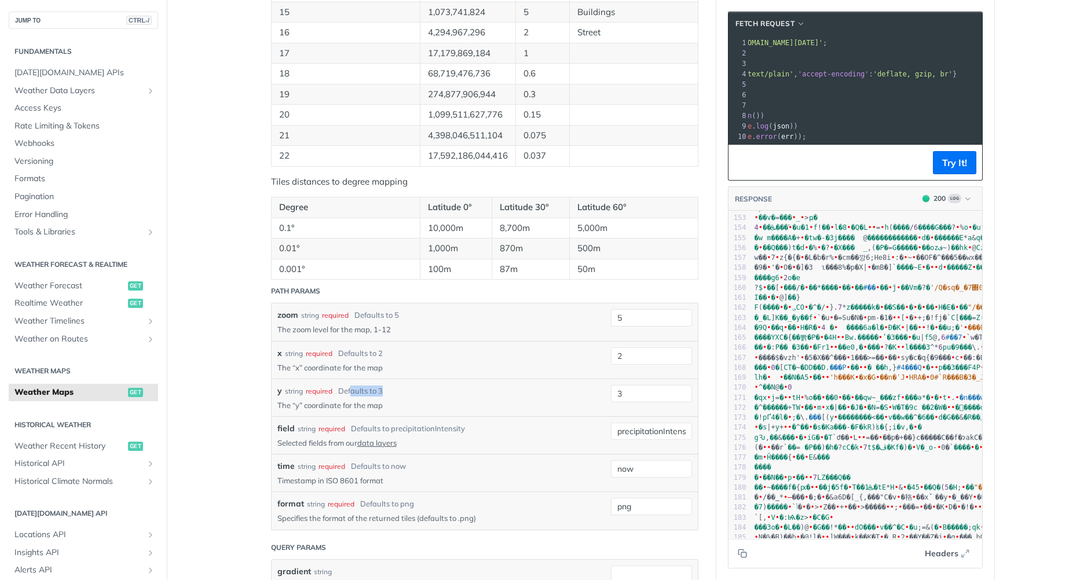
click at [392, 393] on div "y string required Defaults to 3" at bounding box center [435, 391] width 316 height 12
drag, startPoint x: 393, startPoint y: 393, endPoint x: 434, endPoint y: 400, distance: 41.7
click at [434, 400] on p "The “y” coordinate for the map" at bounding box center [435, 405] width 316 height 10
drag, startPoint x: 345, startPoint y: 429, endPoint x: 492, endPoint y: 433, distance: 147.2
click at [492, 433] on div "field string required Defaults to precipitationIntensity" at bounding box center [435, 429] width 316 height 12
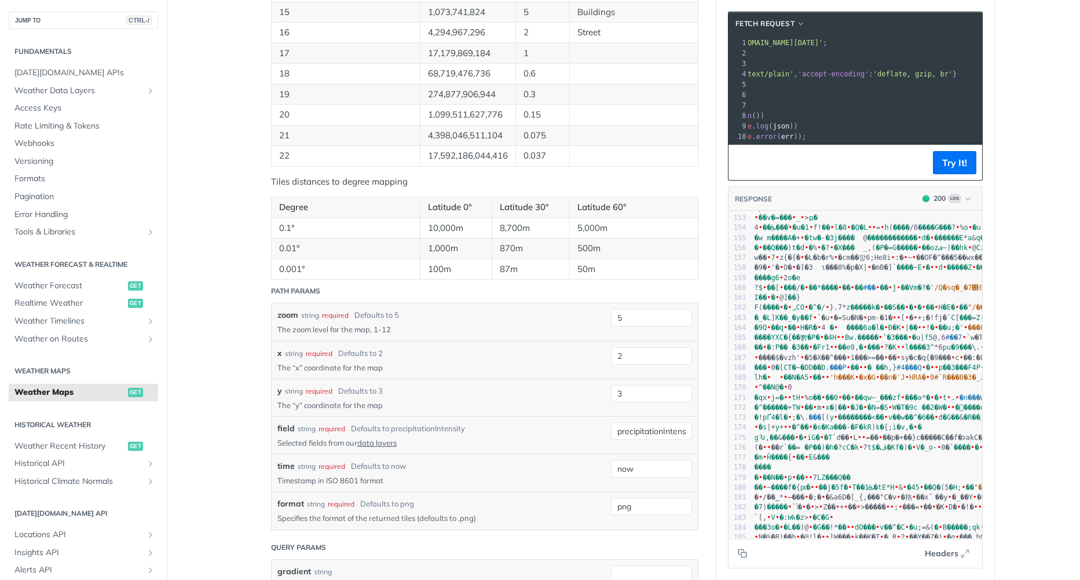
drag, startPoint x: 492, startPoint y: 433, endPoint x: 590, endPoint y: 450, distance: 99.3
click at [590, 450] on div "field string required Defaults to precipitationIntensity Selected fields from o…" at bounding box center [485, 436] width 426 height 38
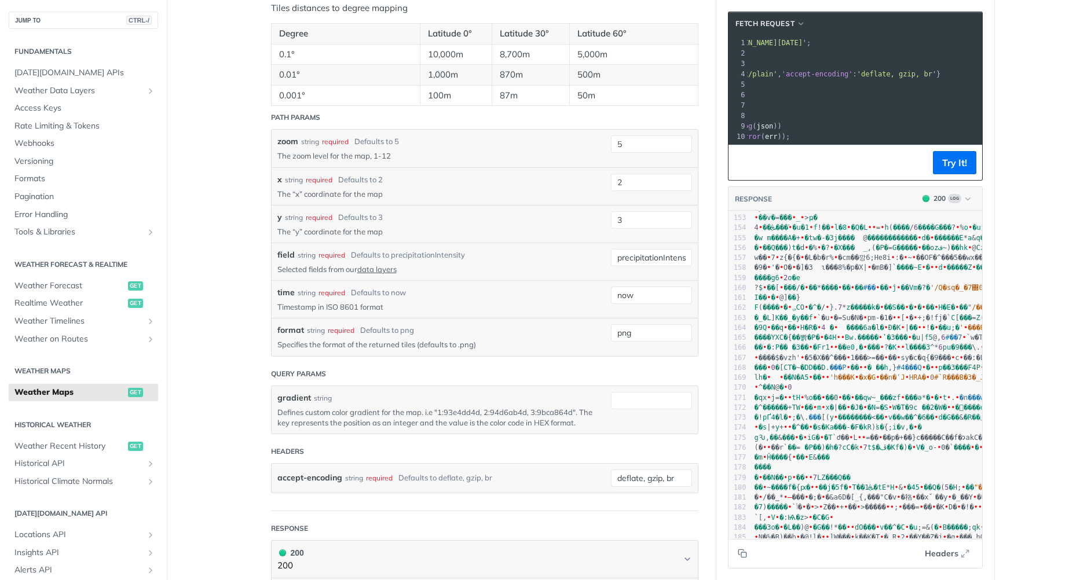
scroll to position [0, 114]
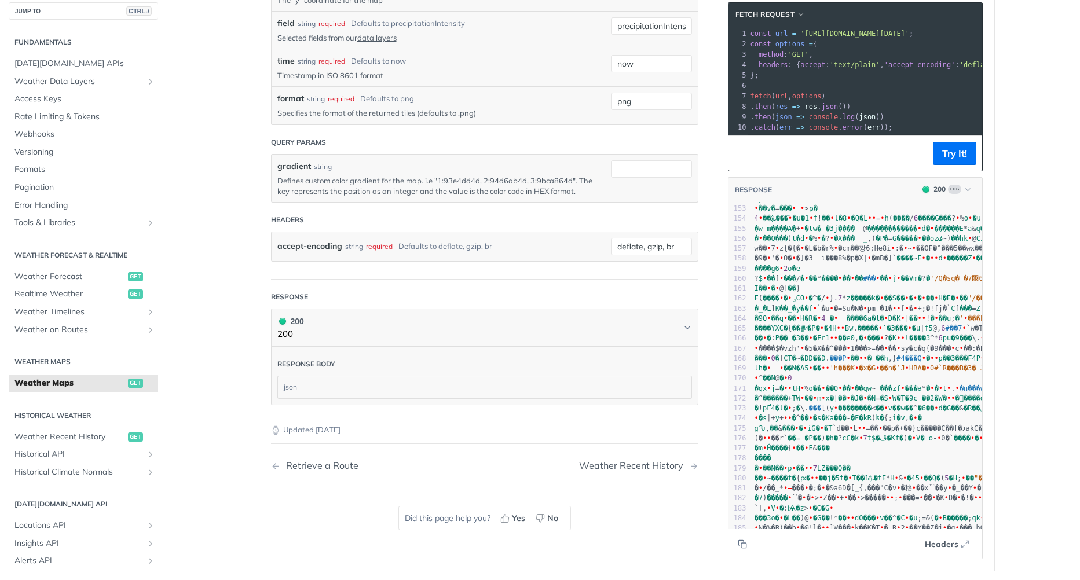
click at [436, 392] on div "json" at bounding box center [485, 388] width 414 height 22
click at [444, 384] on div "json" at bounding box center [485, 388] width 414 height 22
drag, startPoint x: 484, startPoint y: 375, endPoint x: 499, endPoint y: 374, distance: 15.1
click at [487, 376] on div "json" at bounding box center [484, 387] width 415 height 23
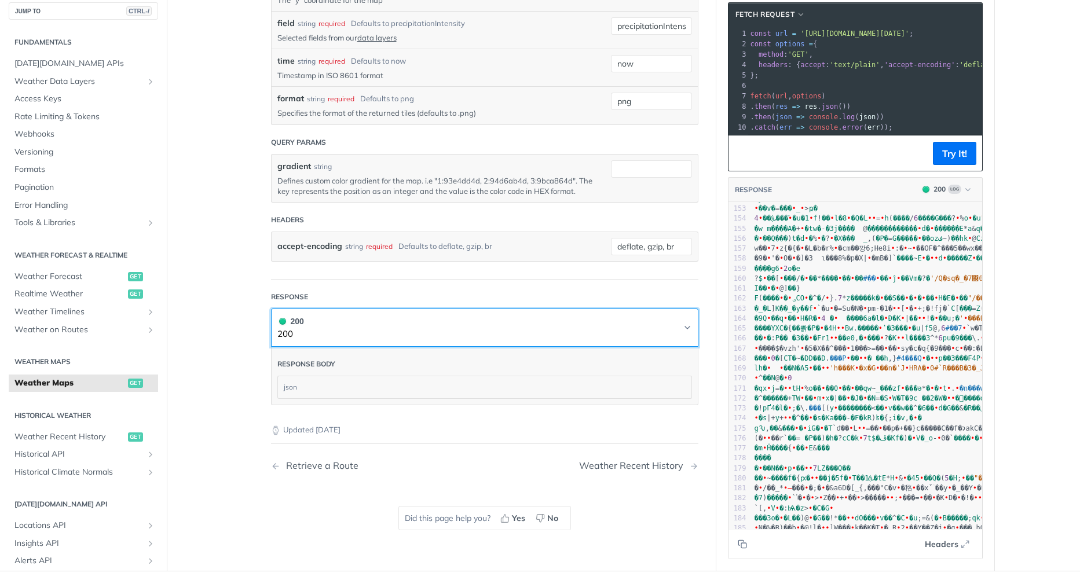
click at [656, 318] on button "200 200" at bounding box center [484, 328] width 415 height 26
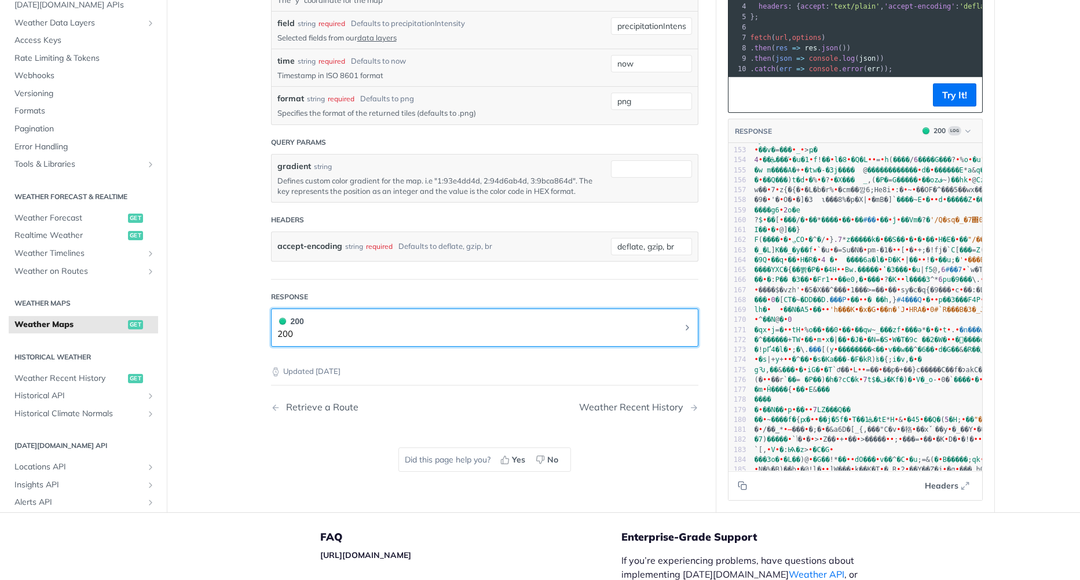
click at [630, 325] on button "200 200" at bounding box center [484, 328] width 415 height 26
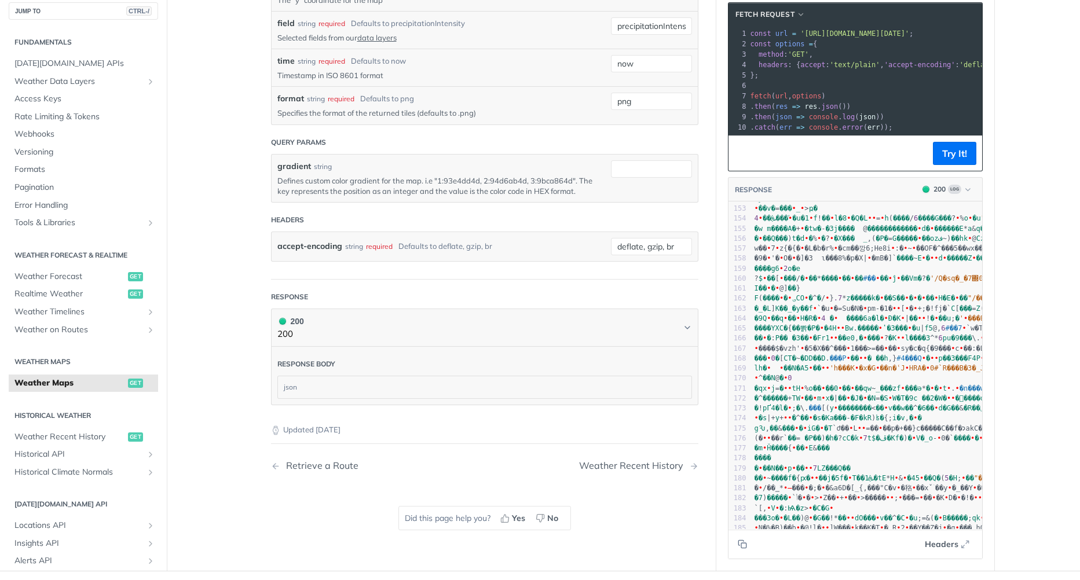
click at [527, 302] on header "Response" at bounding box center [485, 297] width 428 height 23
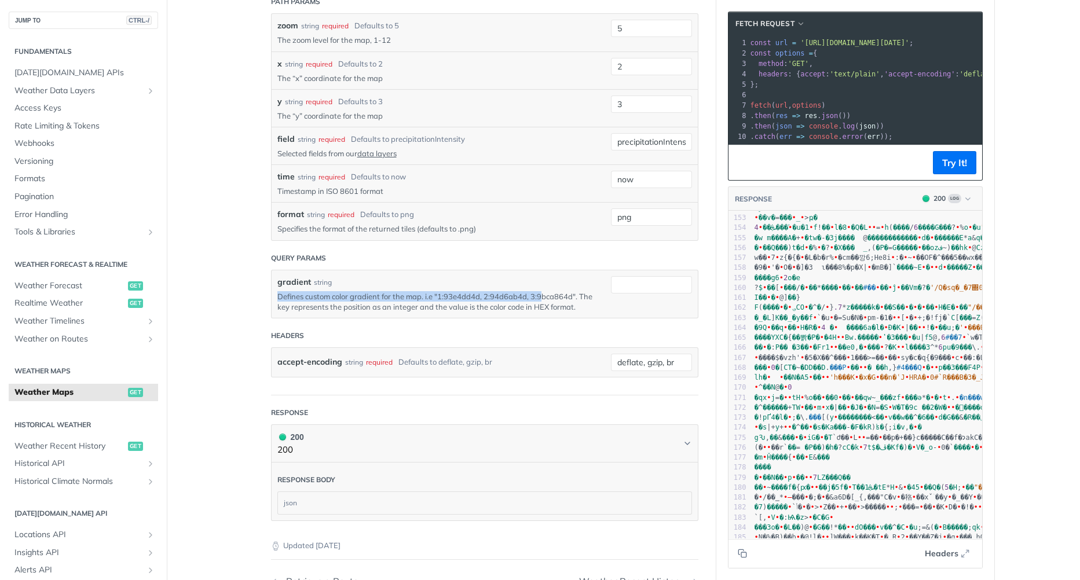
drag, startPoint x: 274, startPoint y: 296, endPoint x: 540, endPoint y: 294, distance: 265.9
click at [540, 294] on p "Defines custom color gradient for the map. i.e "1:93e4dd4d, 2:94d6ab4d, 3:9bca8…" at bounding box center [435, 301] width 316 height 21
drag, startPoint x: 540, startPoint y: 294, endPoint x: 651, endPoint y: 290, distance: 110.7
click at [651, 290] on input "gradient" at bounding box center [651, 284] width 81 height 17
click at [558, 337] on header "Headers" at bounding box center [485, 335] width 428 height 23
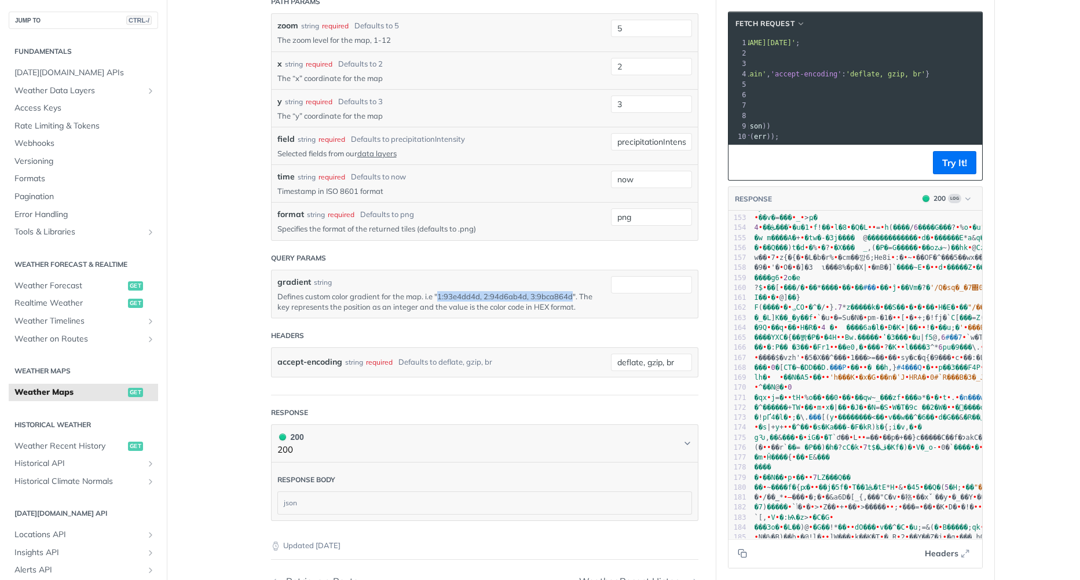
drag, startPoint x: 567, startPoint y: 296, endPoint x: 436, endPoint y: 297, distance: 131.5
click at [436, 297] on p "Defines custom color gradient for the map. i.e "1:93e4dd4d, 2:94d6ab4d, 3:9bca8…" at bounding box center [435, 301] width 316 height 21
copy p "1:93e4dd4d, 2:94d6ab4d, 3:9bca864d"
click at [619, 280] on input "gradient" at bounding box center [651, 284] width 81 height 17
paste input "1:93e4dd4d, 2:94d6ab4d, 3:9bca864d"
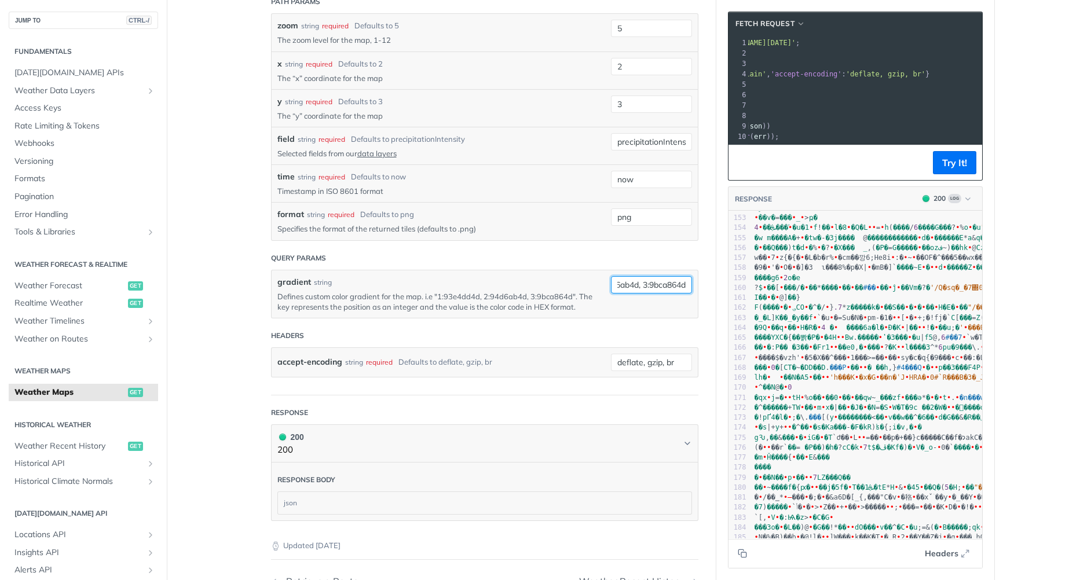
type input "1:93e4dd4d, 2:94d6ab4d, 3:9bca864d"
click at [566, 267] on header "Query Params" at bounding box center [485, 258] width 428 height 23
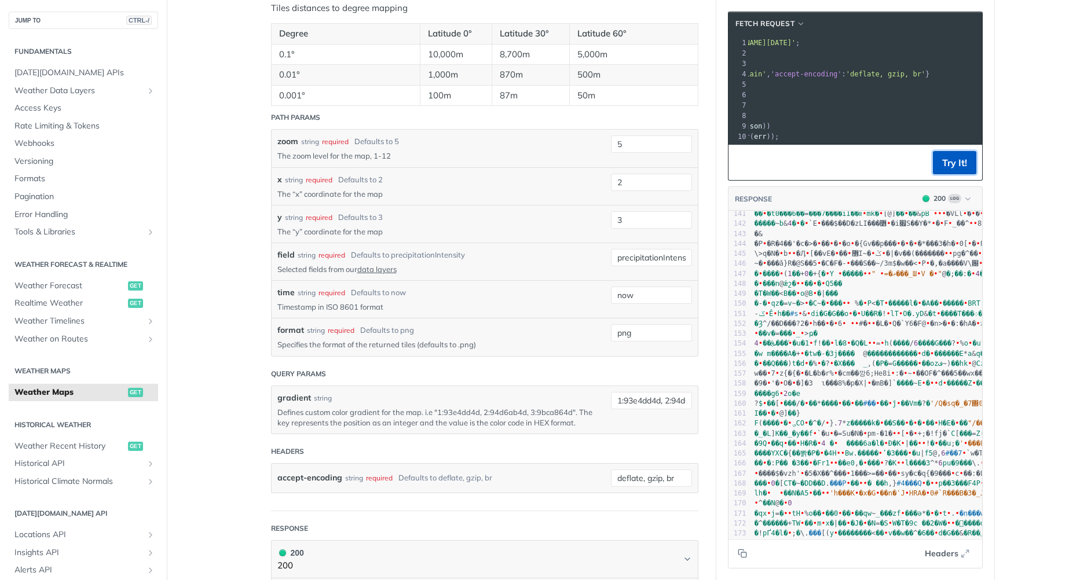
click at [936, 167] on button "Try It!" at bounding box center [954, 162] width 43 height 23
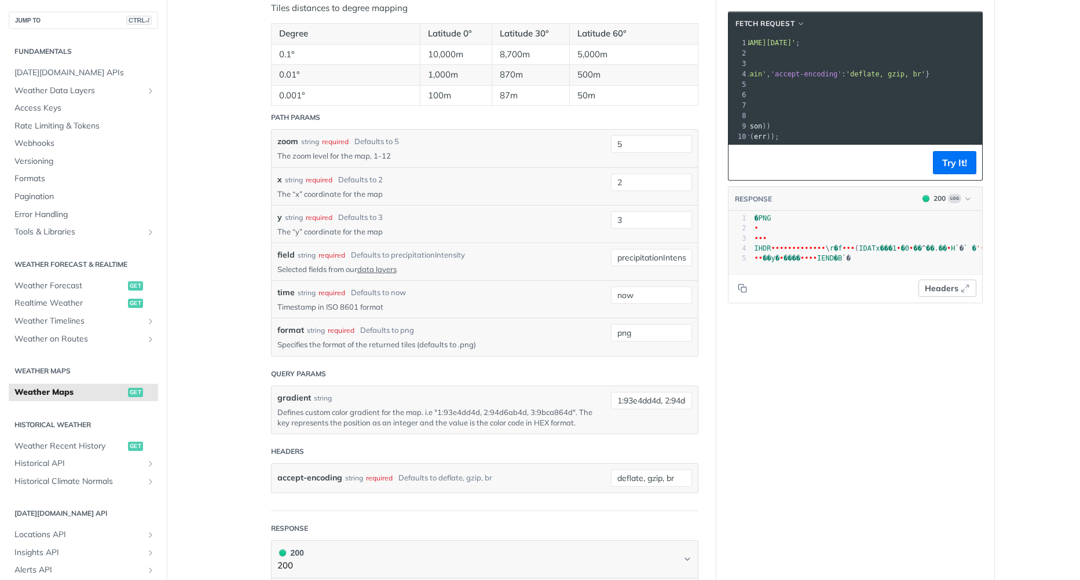
click at [939, 295] on span "Headers" at bounding box center [942, 289] width 34 height 12
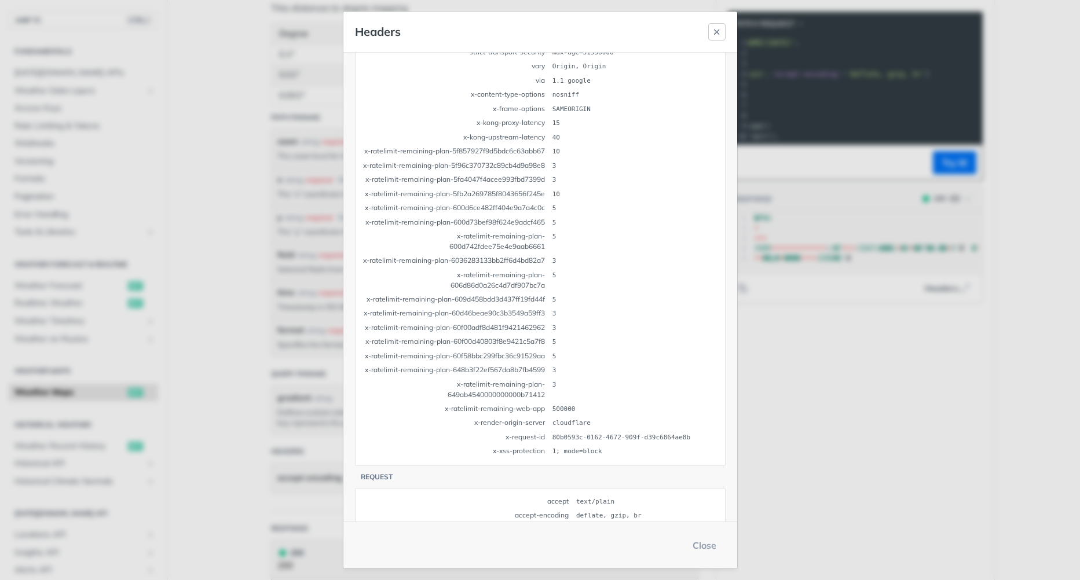
click at [722, 35] on button "button" at bounding box center [716, 31] width 17 height 17
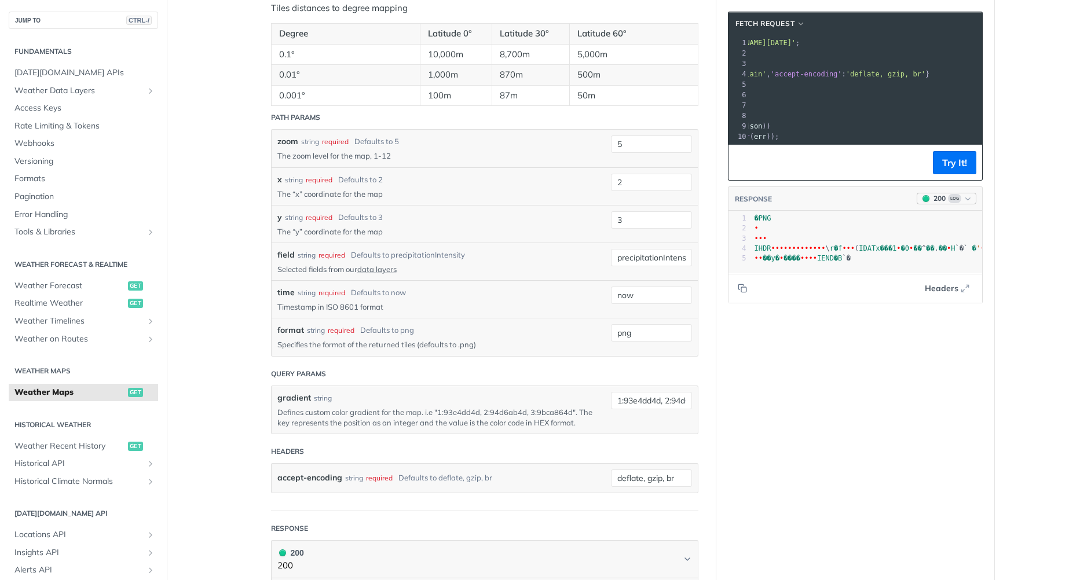
click at [964, 203] on icon "button" at bounding box center [968, 199] width 9 height 9
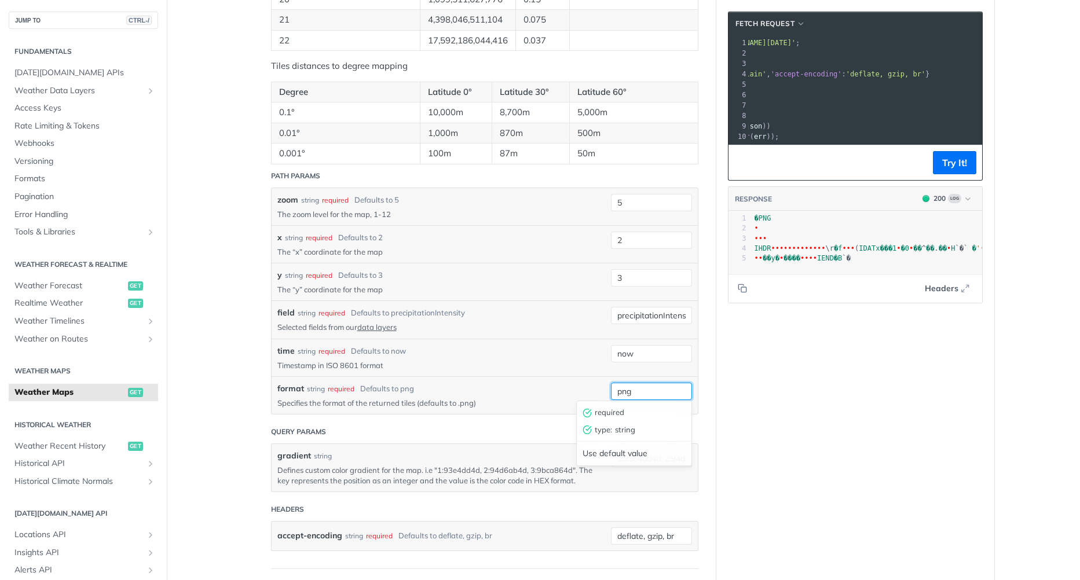
click at [624, 385] on input "png" at bounding box center [651, 391] width 81 height 17
click at [637, 395] on input "png" at bounding box center [651, 391] width 81 height 17
click at [562, 398] on p "Specifies the format of the returned tiles (defaults to .png)" at bounding box center [435, 403] width 316 height 10
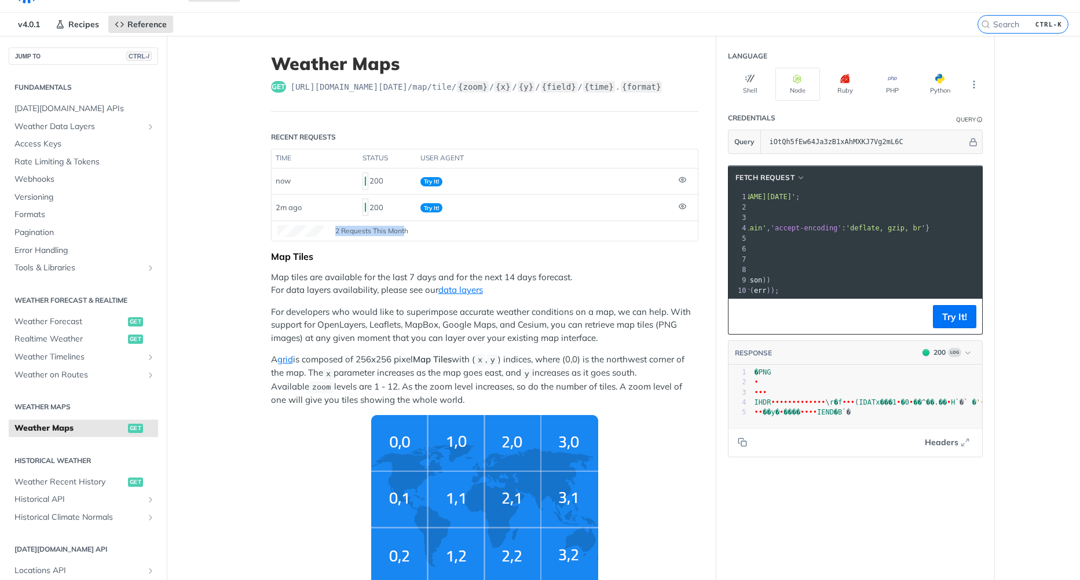
drag, startPoint x: 329, startPoint y: 229, endPoint x: 401, endPoint y: 235, distance: 72.6
click at [401, 235] on div "2 Requests This Month" at bounding box center [484, 231] width 415 height 12
drag, startPoint x: 401, startPoint y: 235, endPoint x: 509, endPoint y: 260, distance: 110.5
click at [509, 260] on div "Map Tiles" at bounding box center [485, 257] width 428 height 12
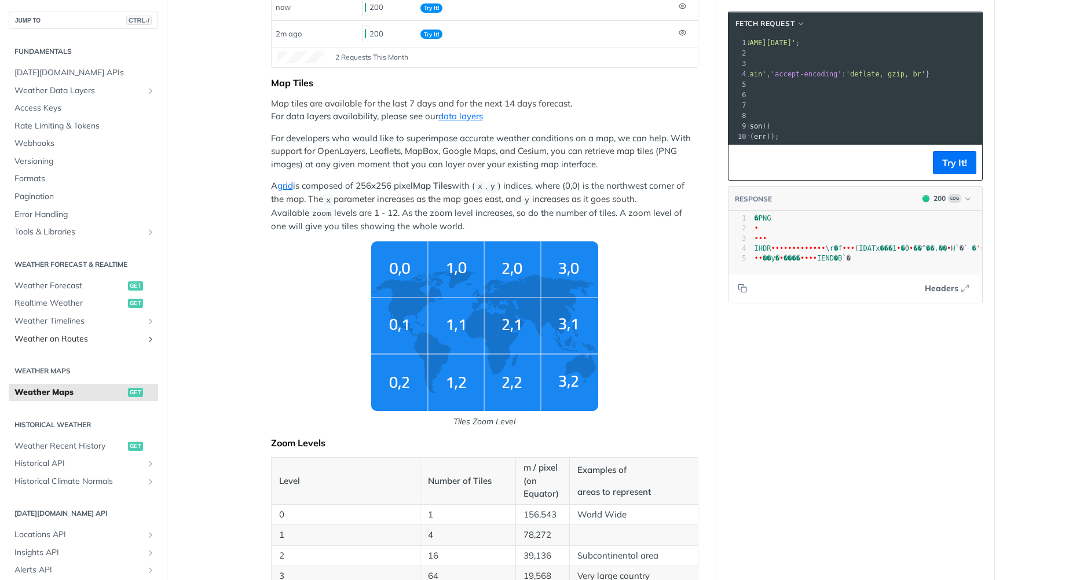
click at [85, 340] on span "Weather on Routes" at bounding box center [78, 340] width 129 height 12
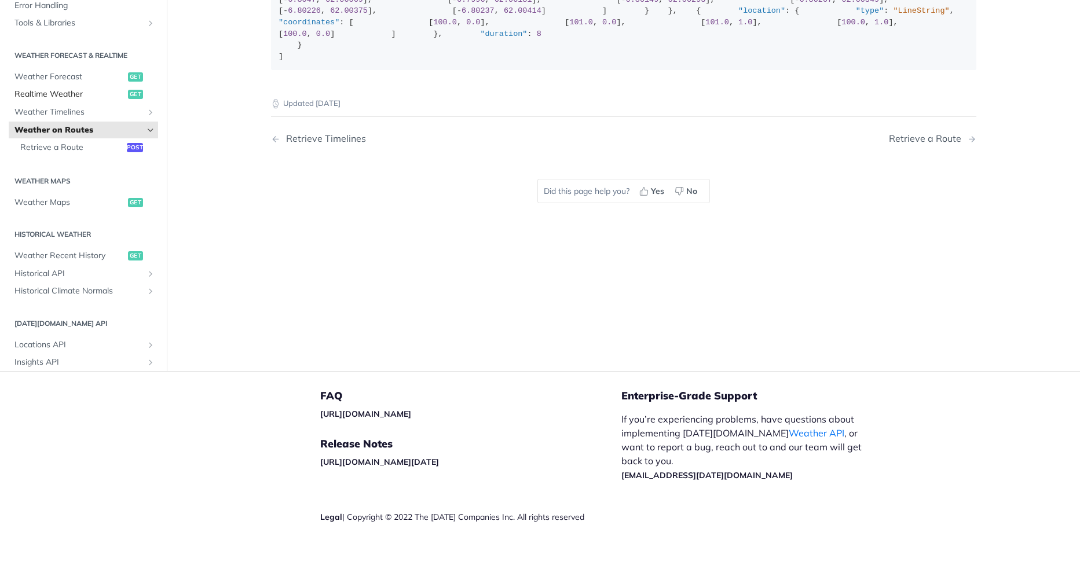
click at [89, 103] on link "Realtime Weather get" at bounding box center [83, 94] width 149 height 17
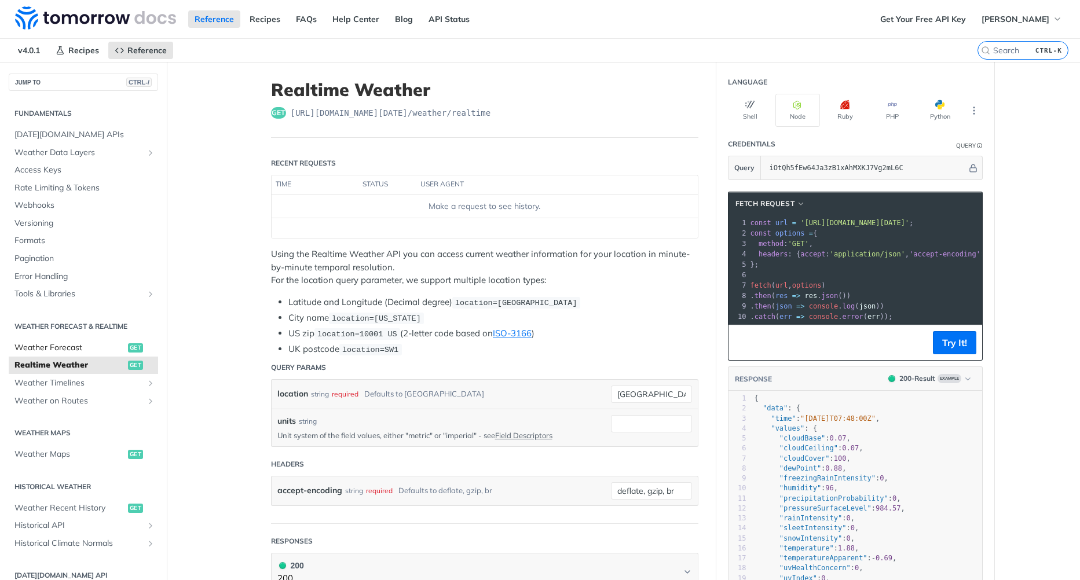
click at [87, 342] on span "Weather Forecast" at bounding box center [69, 348] width 111 height 12
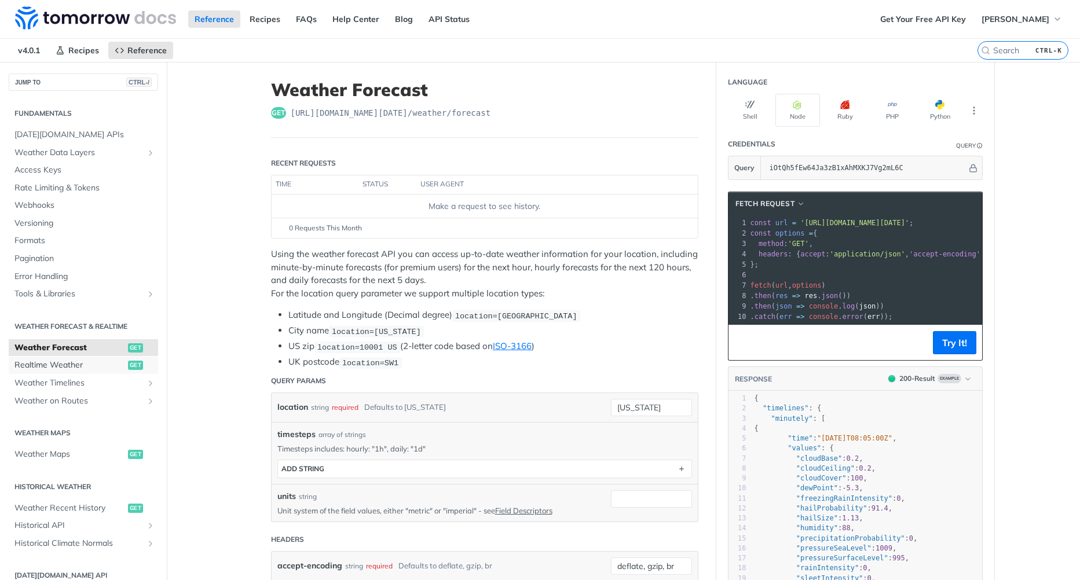
drag, startPoint x: 80, startPoint y: 367, endPoint x: 361, endPoint y: 356, distance: 281.7
click at [80, 367] on span "Realtime Weather" at bounding box center [69, 366] width 111 height 12
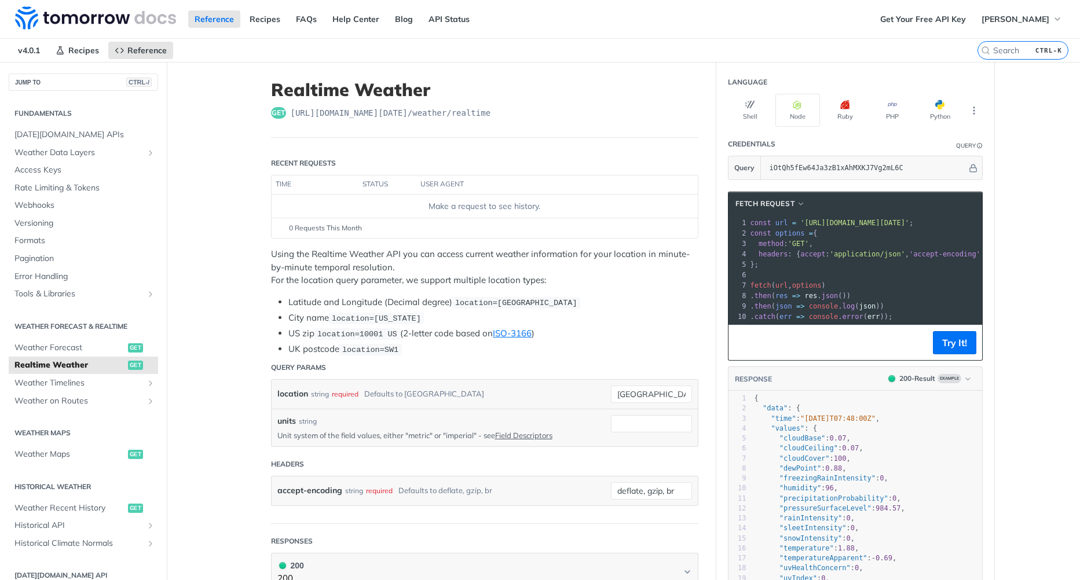
scroll to position [0, 8]
drag, startPoint x: 796, startPoint y: 223, endPoint x: 956, endPoint y: 226, distance: 160.5
click at [902, 226] on span "'[URL][DOMAIN_NAME][DATE]'" at bounding box center [847, 223] width 109 height 8
copy span "[URL][DOMAIN_NAME][DATE]?"
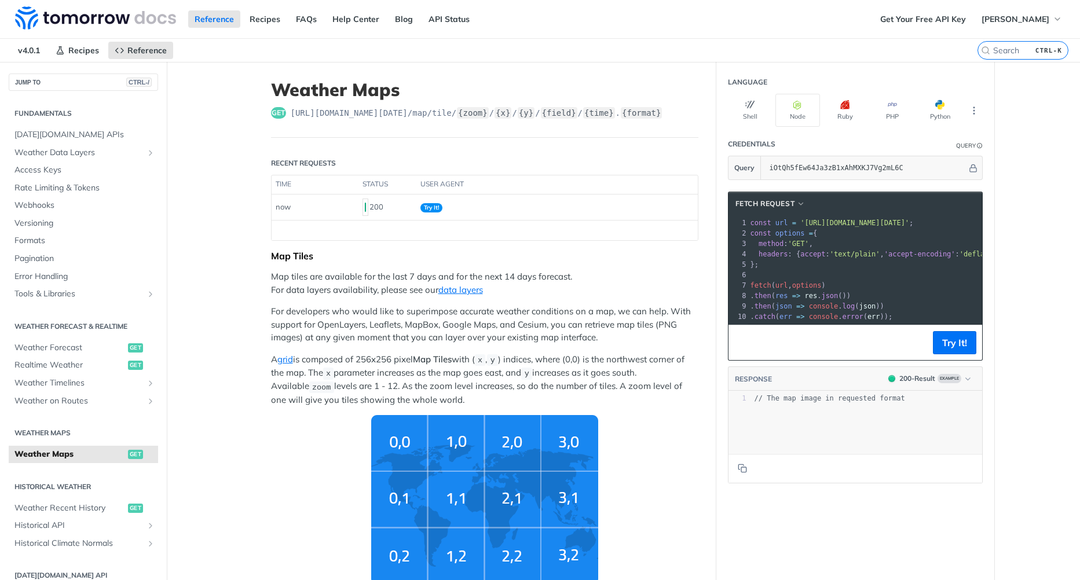
click at [414, 426] on img "Tiles Zoom Level" at bounding box center [484, 500] width 227 height 170
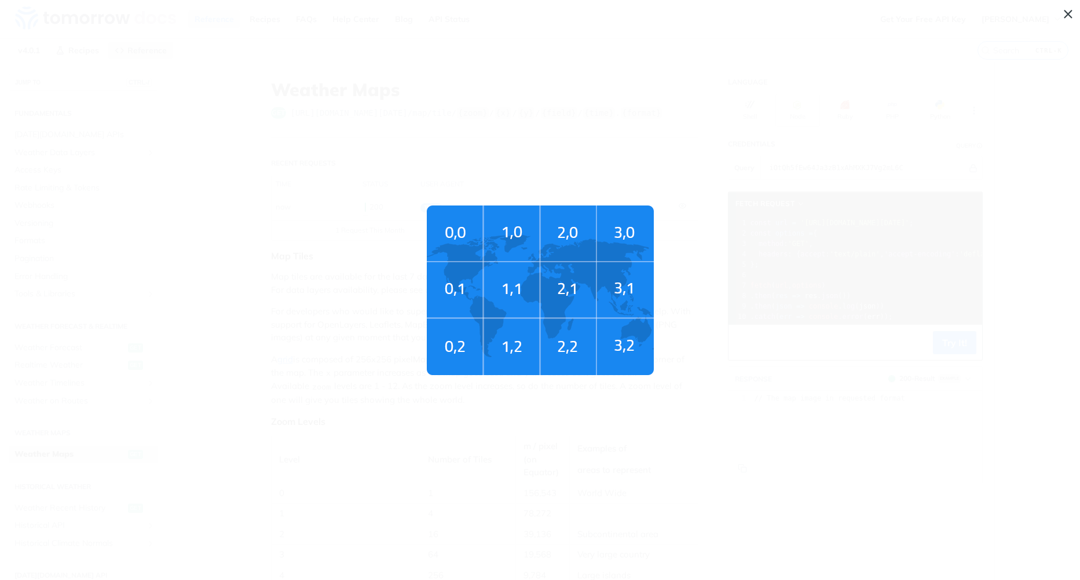
click at [449, 358] on img "Tiles Zoom Level" at bounding box center [540, 291] width 227 height 170
